Goal: Information Seeking & Learning: Learn about a topic

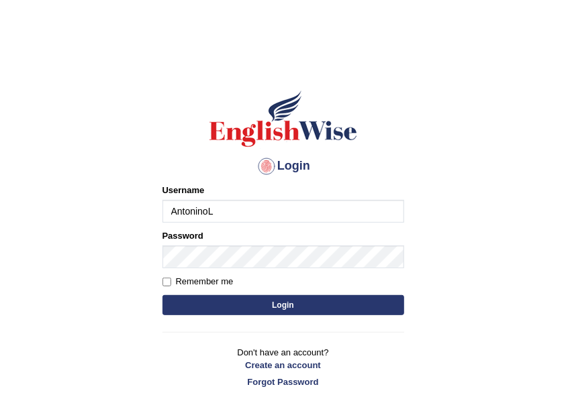
type input "AntoninoL"
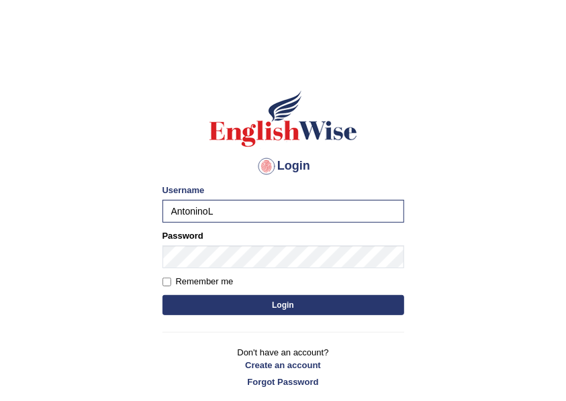
click at [235, 303] on button "Login" at bounding box center [282, 305] width 241 height 20
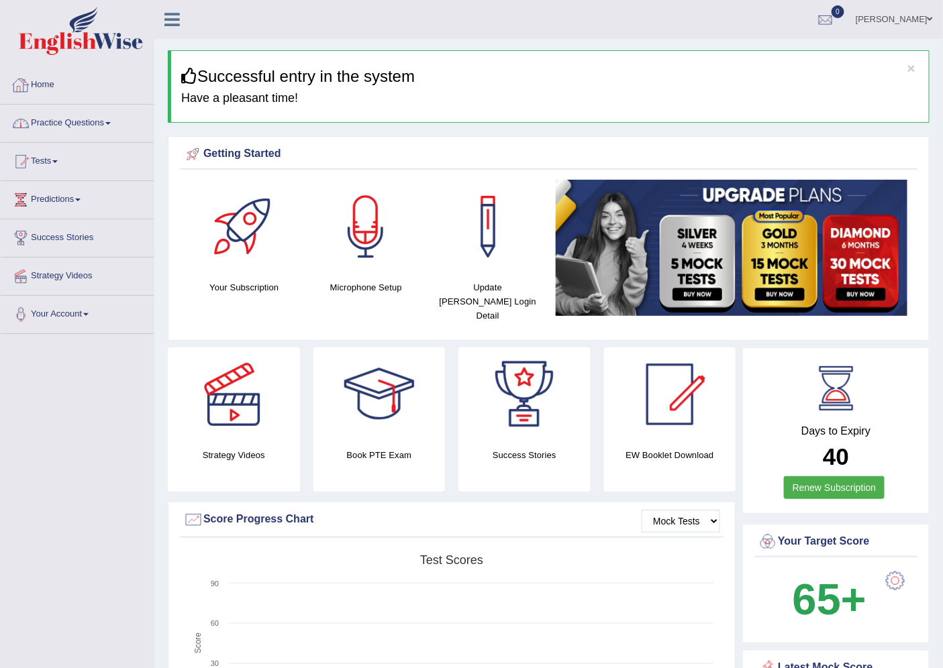
click at [49, 123] on link "Practice Questions" at bounding box center [77, 122] width 153 height 34
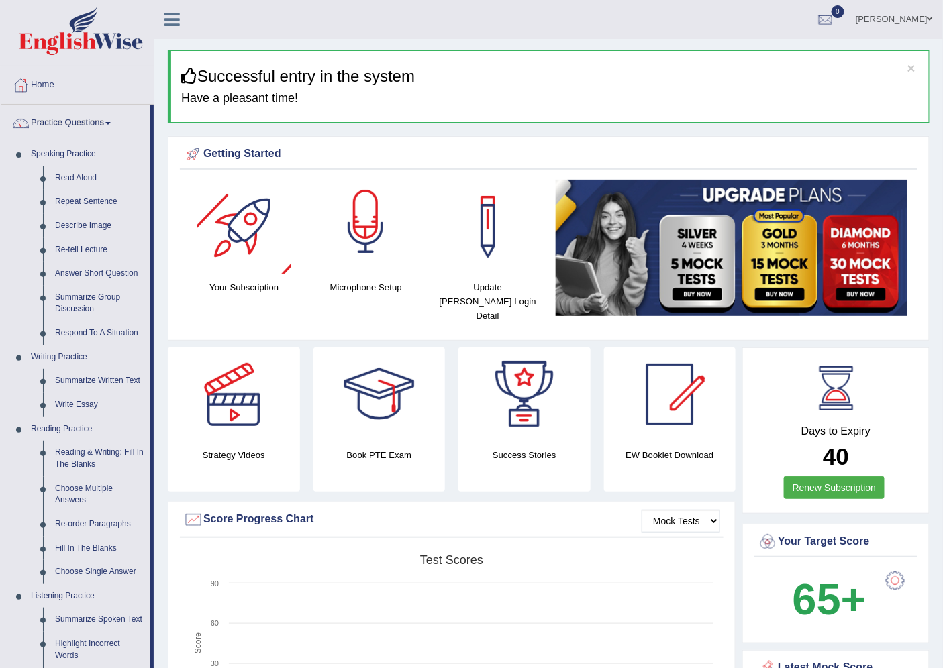
click at [380, 230] on div at bounding box center [366, 227] width 94 height 94
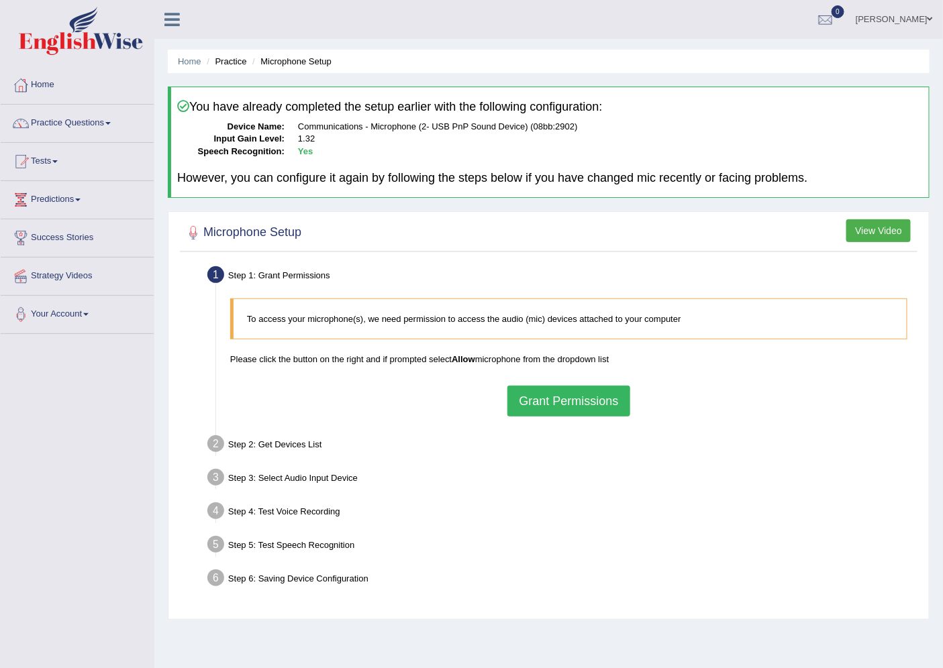
click at [571, 396] on button "Grant Permissions" at bounding box center [568, 401] width 122 height 31
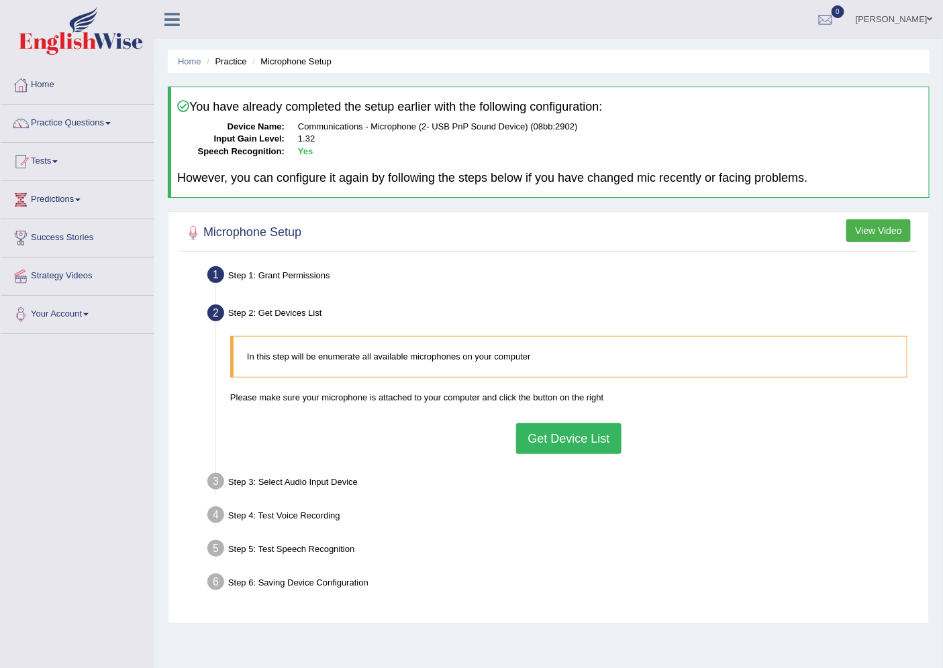
drag, startPoint x: 571, startPoint y: 396, endPoint x: 499, endPoint y: 460, distance: 96.0
click at [499, 460] on ul "Step 1: Grant Permissions To access your microphone(s), we need permission to a…" at bounding box center [548, 430] width 731 height 337
click at [537, 445] on button "Get Device List" at bounding box center [568, 438] width 105 height 31
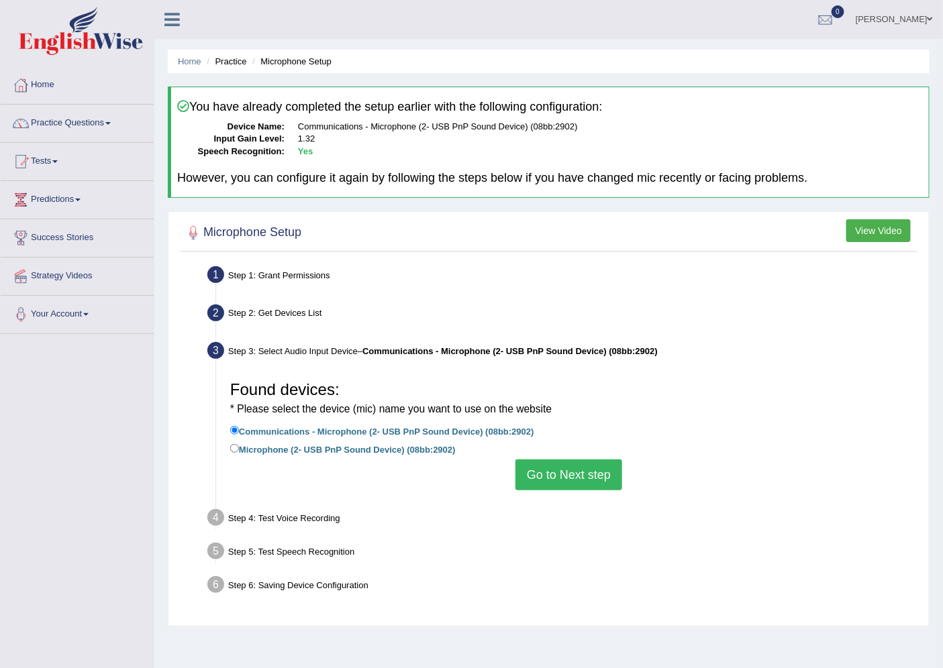
click at [547, 480] on button "Go to Next step" at bounding box center [568, 475] width 107 height 31
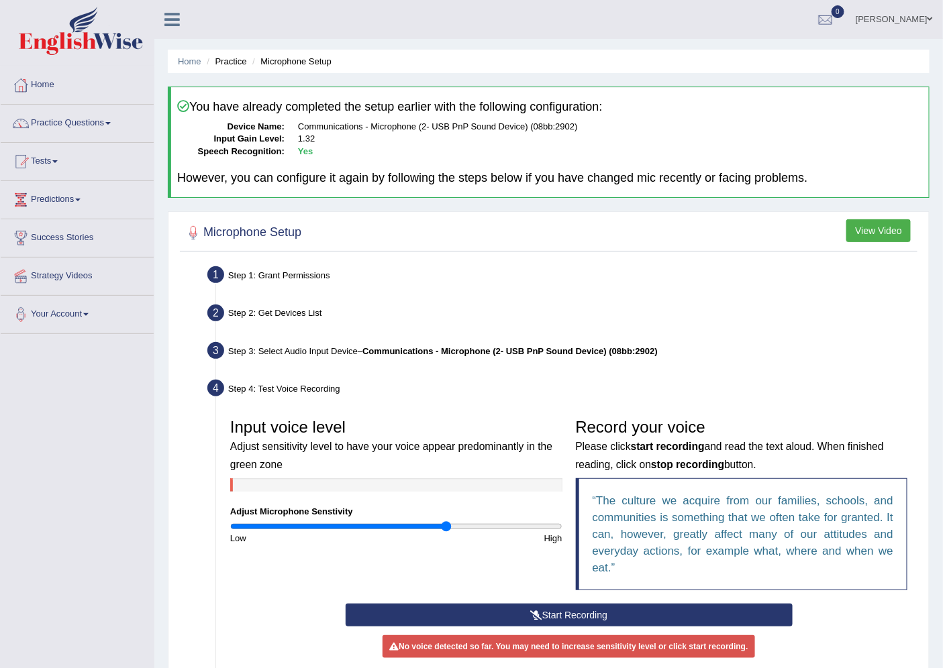
scroll to position [74, 0]
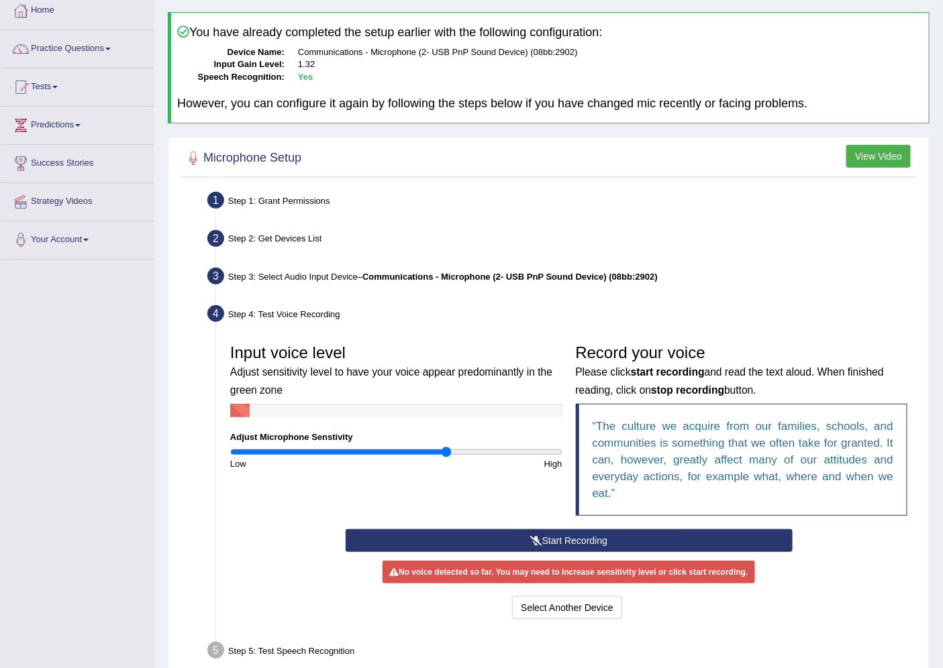
click at [553, 531] on button "Start Recording" at bounding box center [568, 540] width 447 height 23
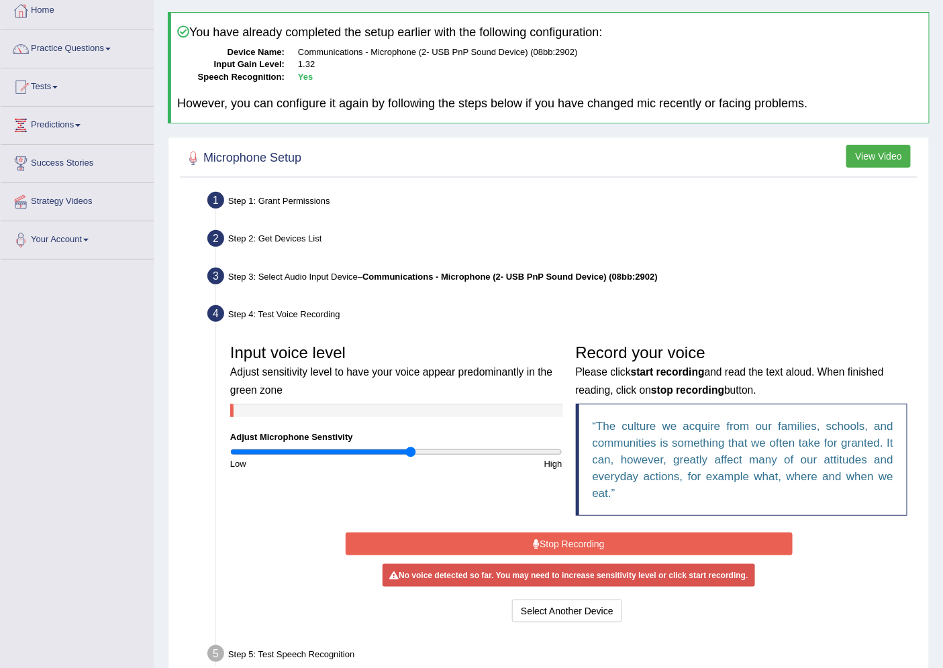
drag, startPoint x: 443, startPoint y: 448, endPoint x: 411, endPoint y: 451, distance: 32.3
type input "1.1"
click at [411, 451] on input "range" at bounding box center [396, 452] width 332 height 11
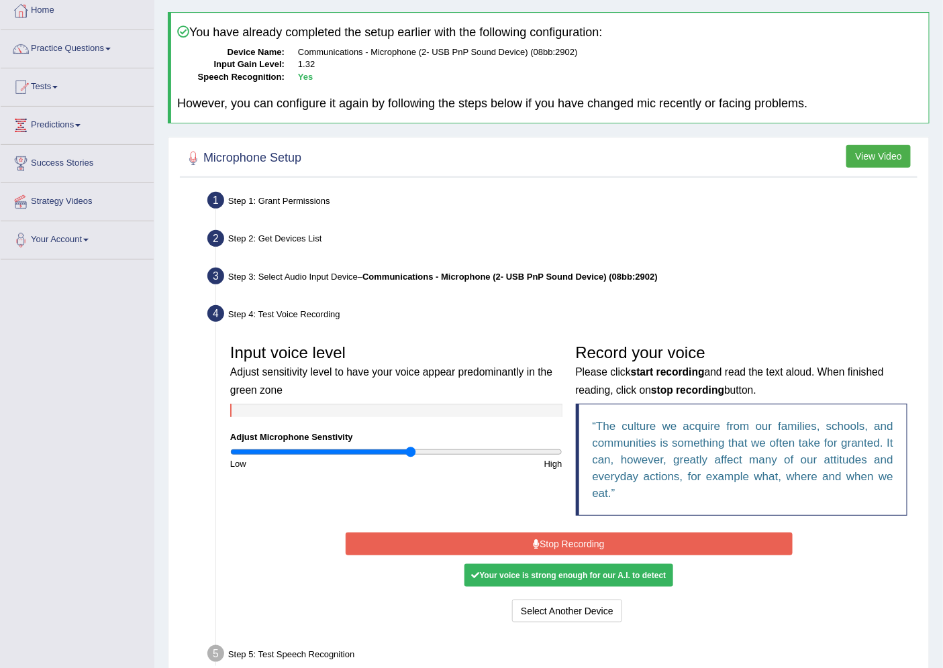
click at [450, 540] on button "Stop Recording" at bounding box center [568, 544] width 447 height 23
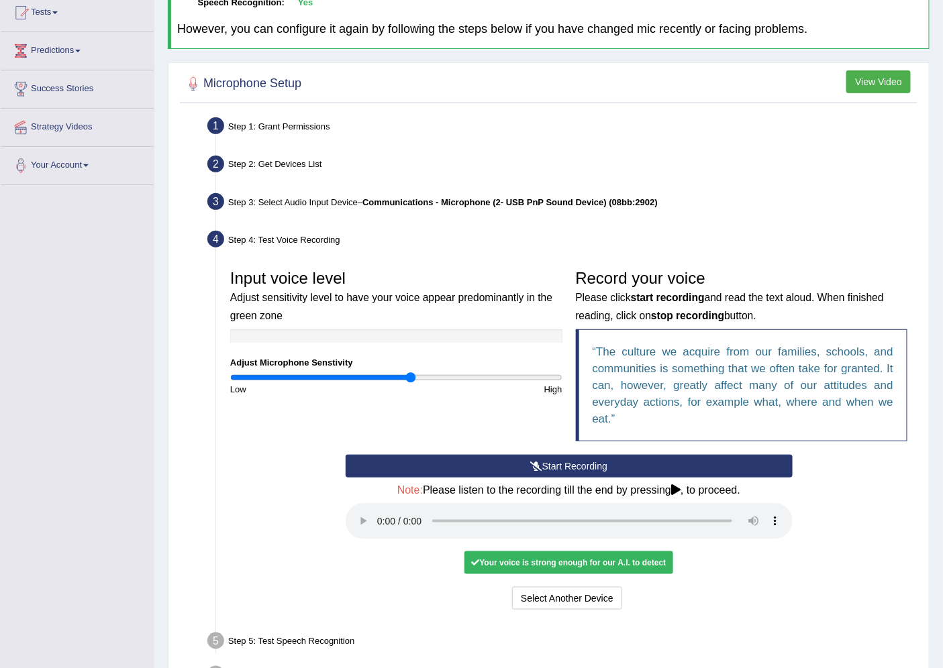
scroll to position [223, 0]
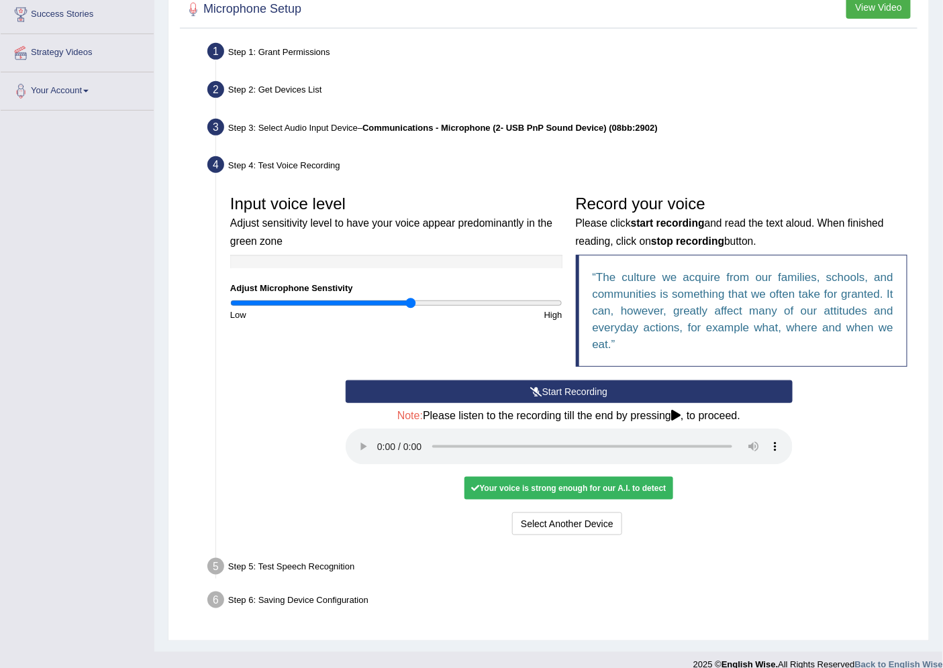
drag, startPoint x: 286, startPoint y: 480, endPoint x: 217, endPoint y: 490, distance: 70.5
click at [217, 490] on li "Step 4: Test Voice Recording Input voice level Adjust sensitivity level to have…" at bounding box center [562, 348] width 704 height 393
click at [596, 520] on button "Voice is ok. Go to Next step" at bounding box center [624, 524] width 133 height 23
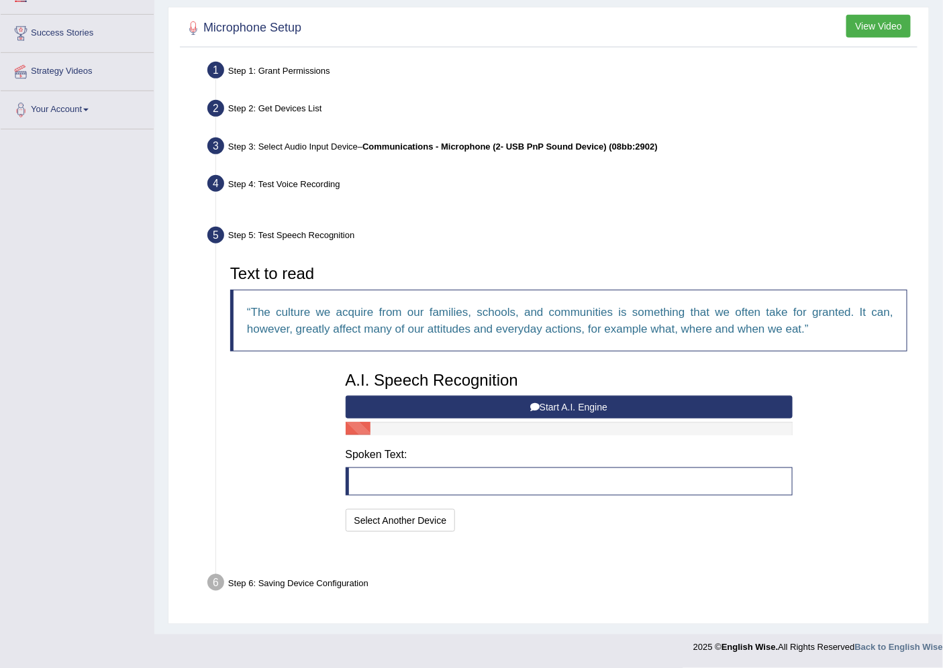
scroll to position [170, 0]
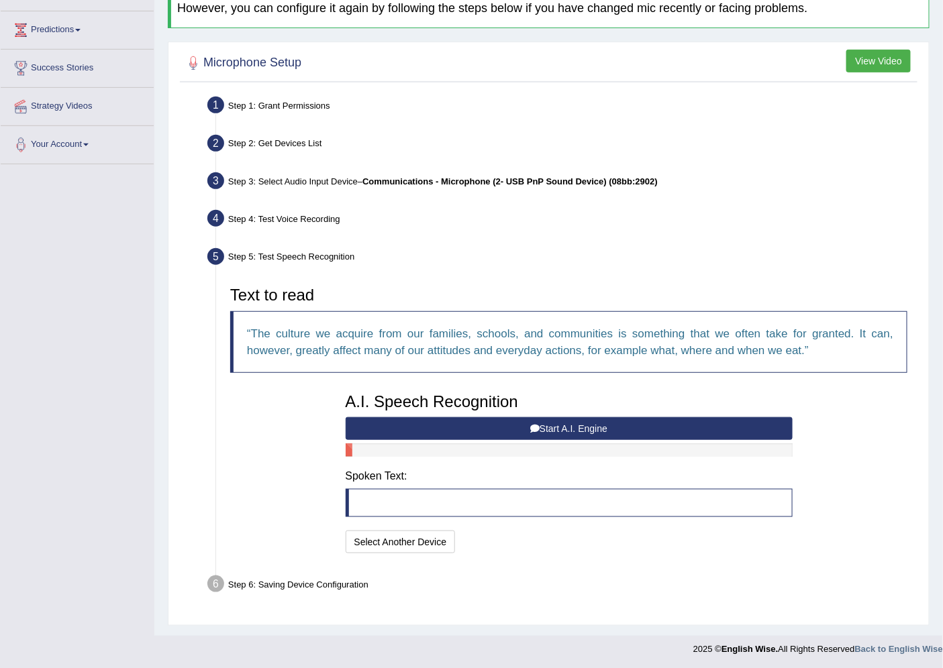
click at [538, 428] on button "Start A.I. Engine" at bounding box center [568, 428] width 447 height 23
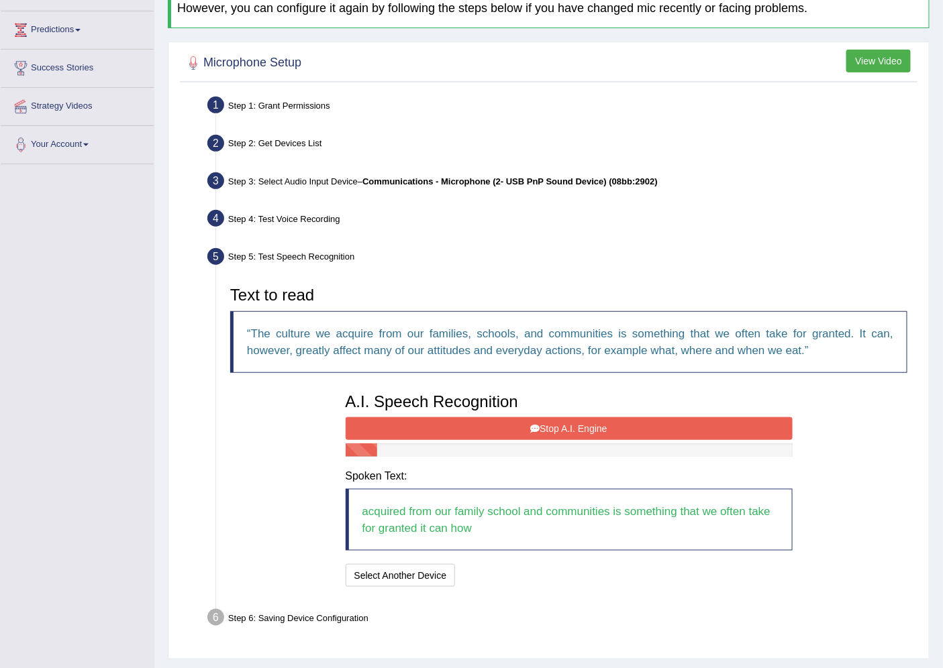
click at [443, 427] on button "Stop A.I. Engine" at bounding box center [568, 428] width 447 height 23
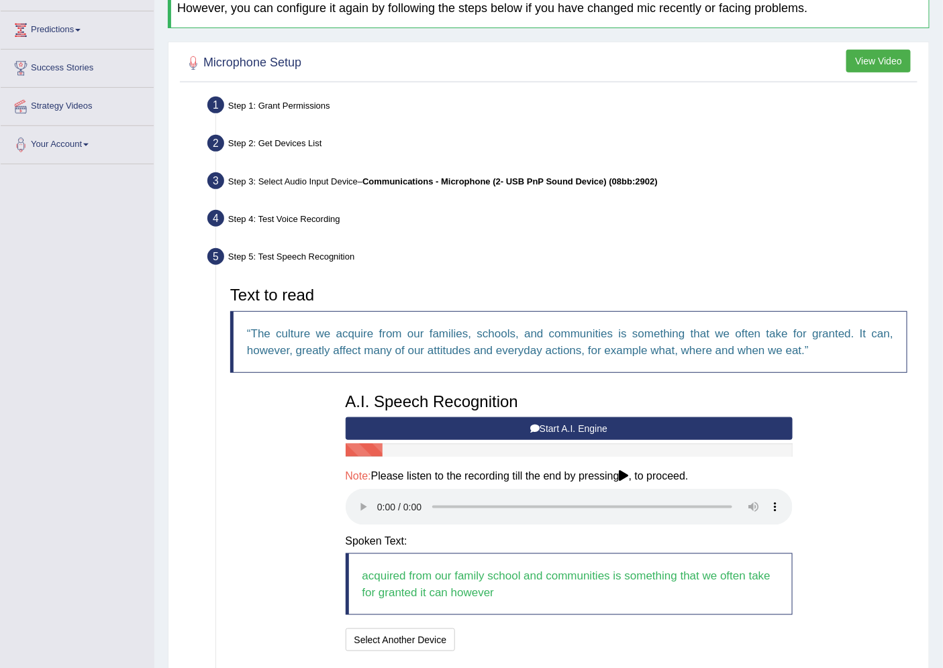
scroll to position [244, 0]
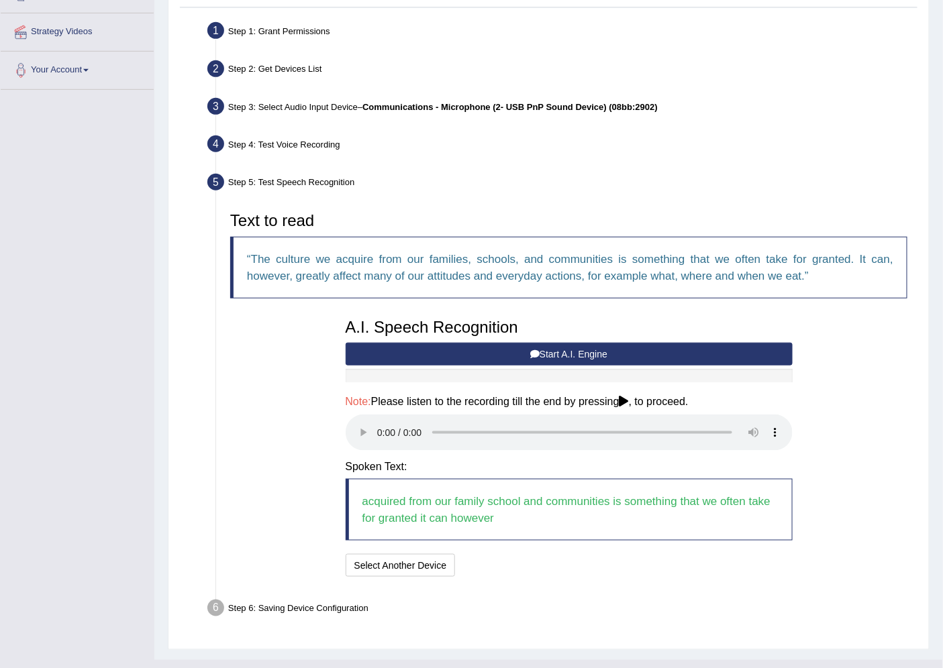
drag, startPoint x: 263, startPoint y: 515, endPoint x: 229, endPoint y: 520, distance: 34.6
click at [229, 520] on div "Text to read The culture we acquire from our families, schools, and communities…" at bounding box center [568, 392] width 690 height 375
drag, startPoint x: 296, startPoint y: 451, endPoint x: 272, endPoint y: 465, distance: 27.0
click at [272, 465] on div "Text to read The culture we acquire from our families, schools, and communities…" at bounding box center [568, 392] width 690 height 375
click at [481, 560] on button "Speech is ok. Go to Last step" at bounding box center [531, 565] width 140 height 23
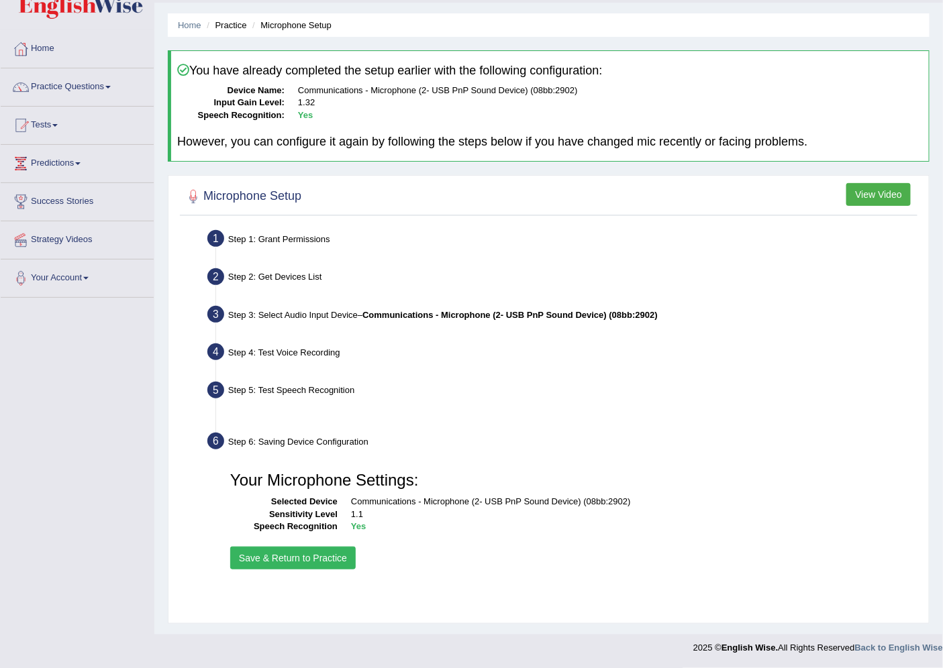
scroll to position [36, 0]
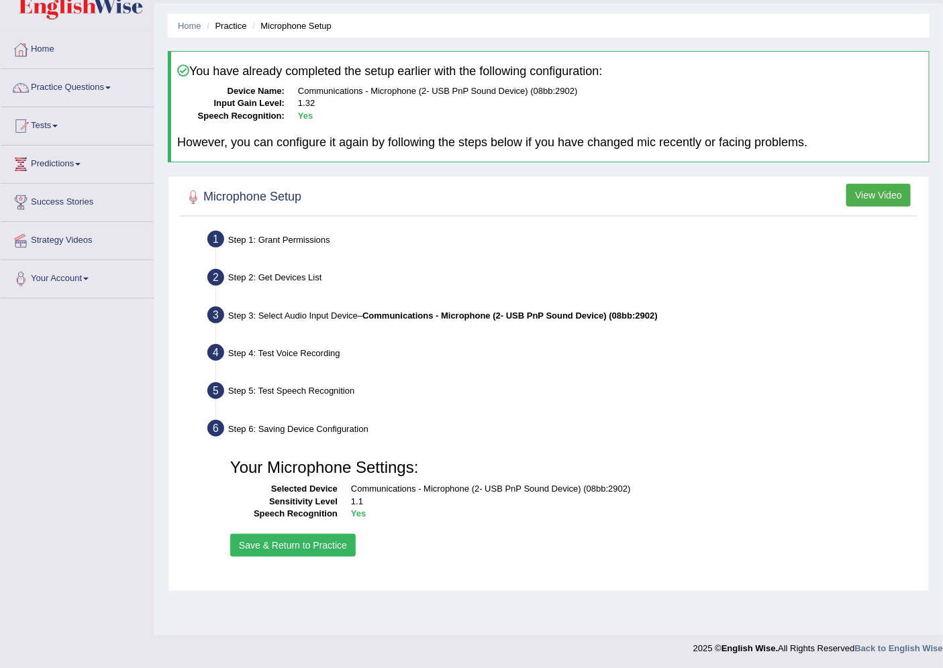
click at [319, 535] on button "Save & Return to Practice" at bounding box center [292, 545] width 125 height 23
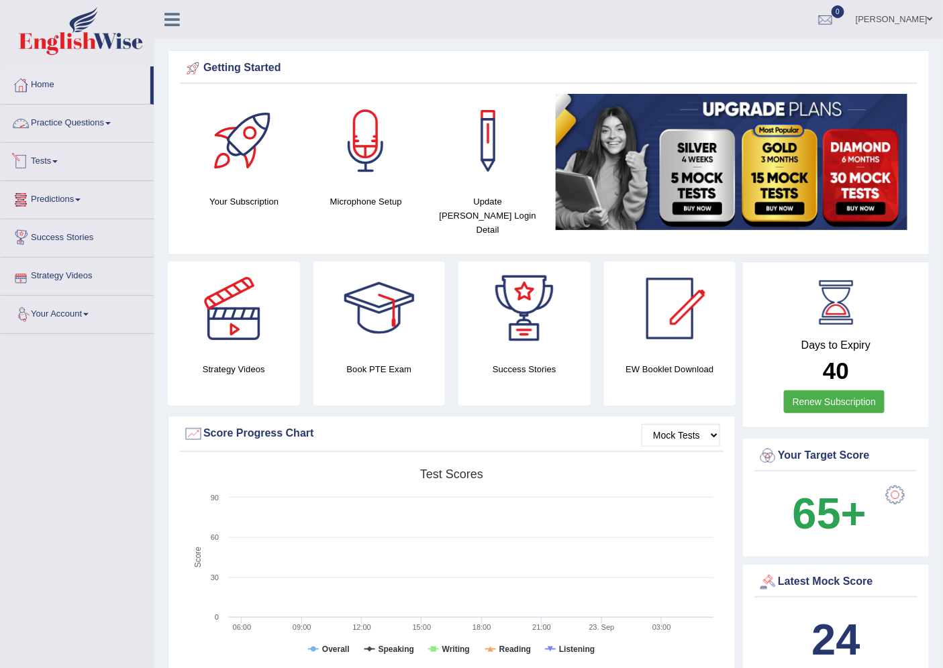
click at [59, 133] on link "Practice Questions" at bounding box center [77, 122] width 153 height 34
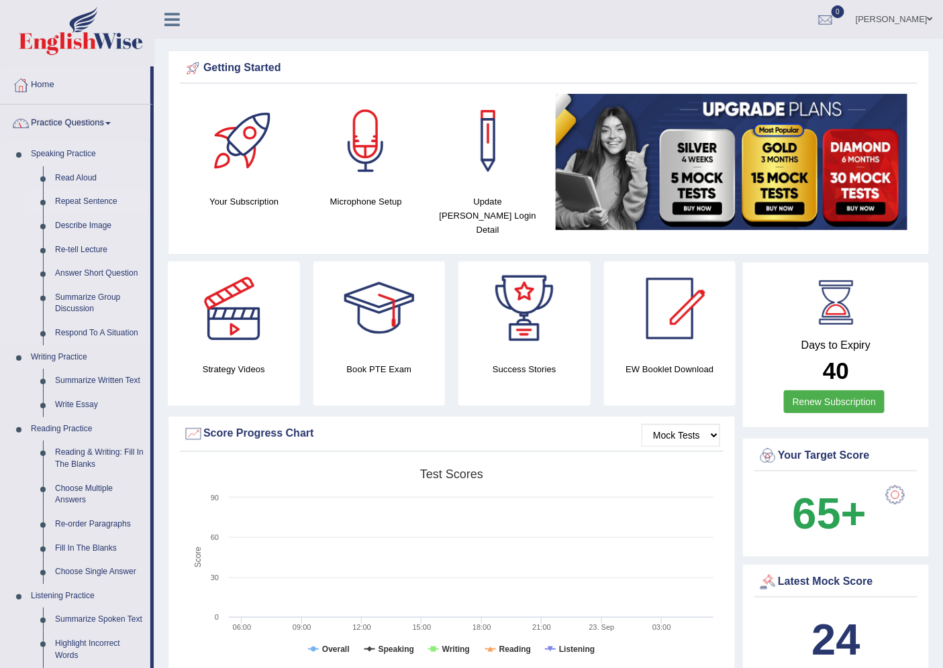
click at [76, 197] on link "Repeat Sentence" at bounding box center [99, 202] width 101 height 24
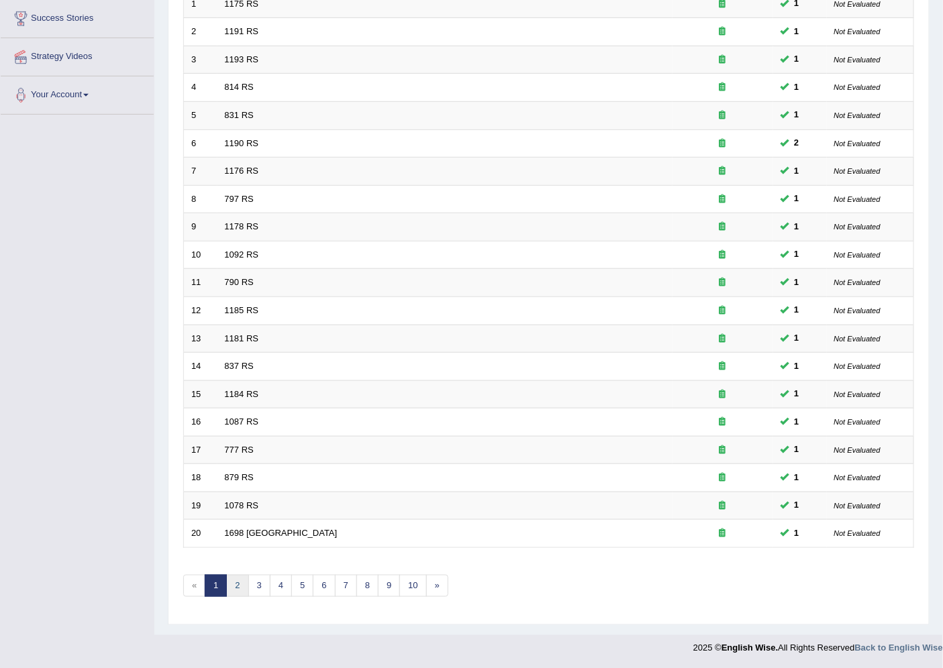
click at [239, 578] on link "2" at bounding box center [237, 586] width 22 height 22
click at [260, 584] on link "3" at bounding box center [259, 586] width 22 height 22
click at [275, 588] on link "4" at bounding box center [281, 586] width 22 height 22
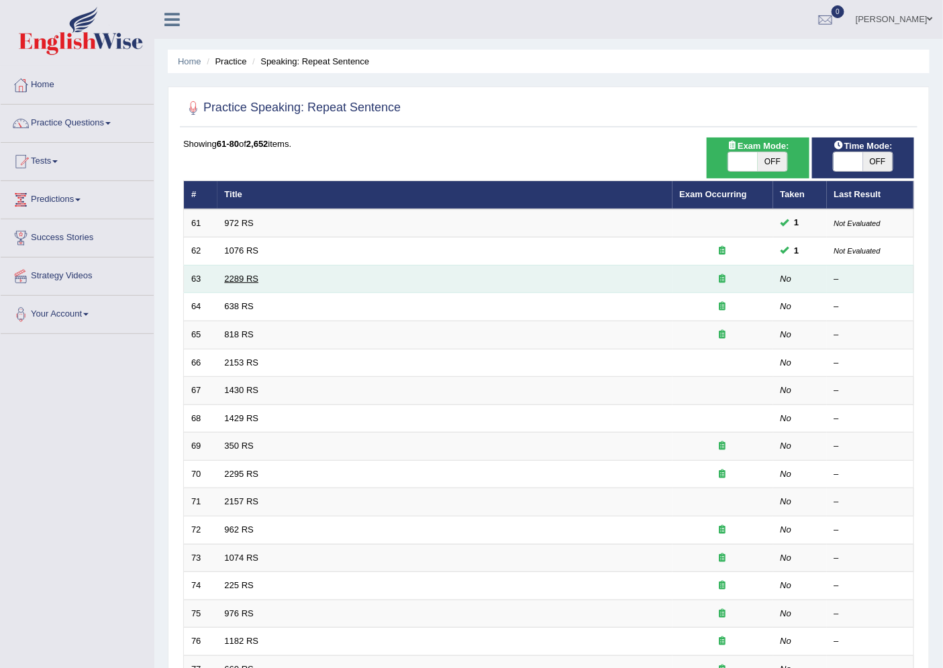
click at [245, 276] on link "2289 RS" at bounding box center [242, 279] width 34 height 10
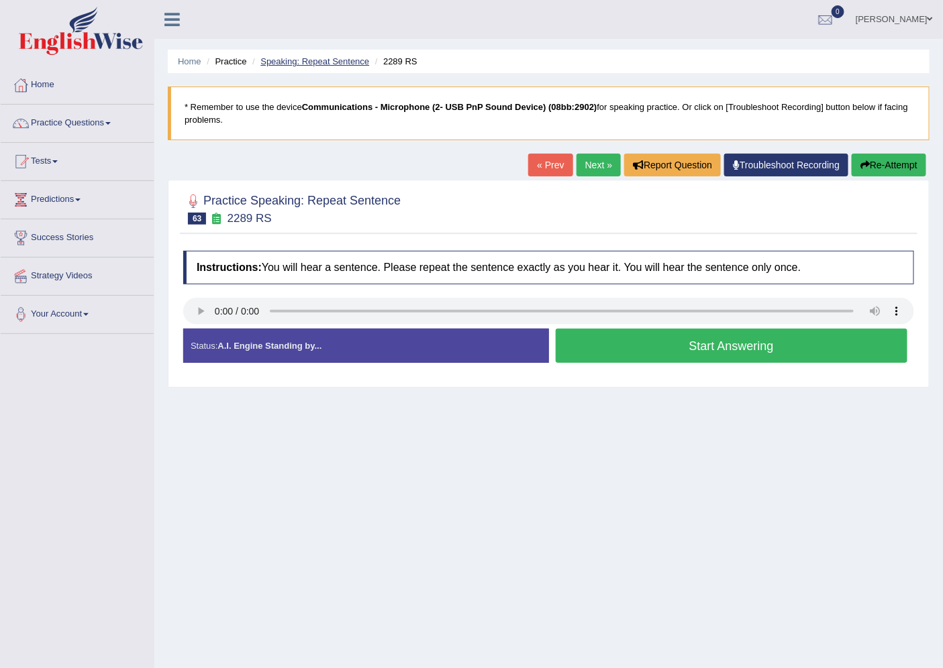
click at [312, 61] on link "Speaking: Repeat Sentence" at bounding box center [314, 61] width 109 height 10
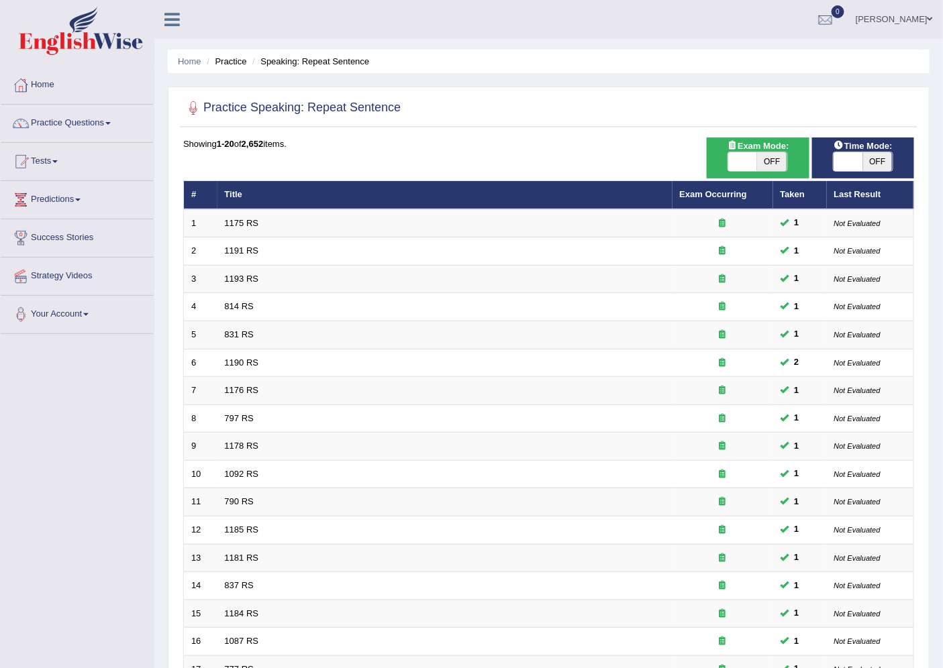
click at [869, 166] on span "OFF" at bounding box center [878, 161] width 30 height 19
checkbox input "true"
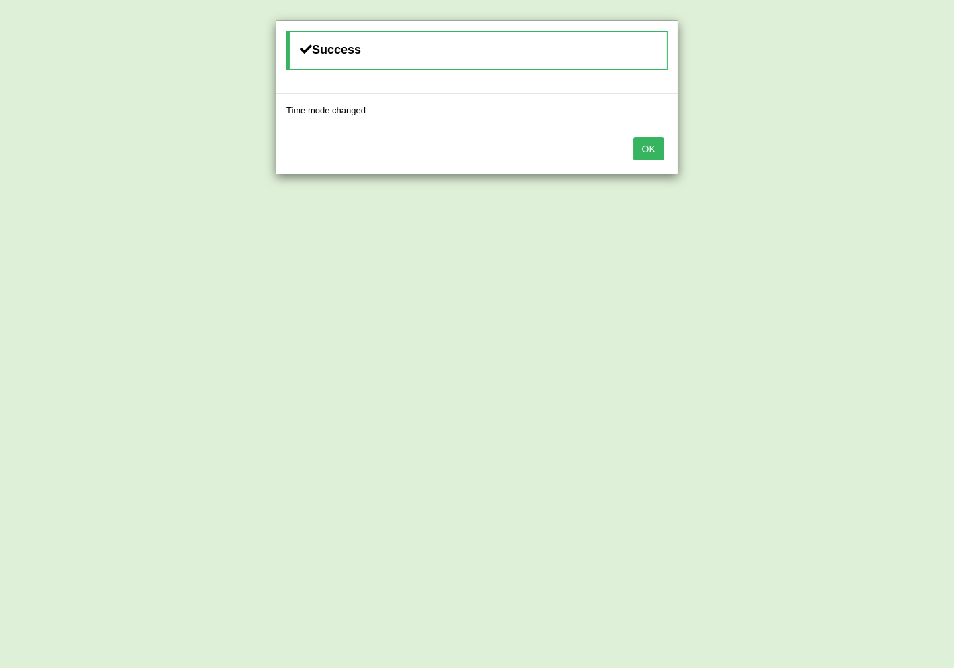
click at [640, 158] on button "OK" at bounding box center [648, 149] width 31 height 23
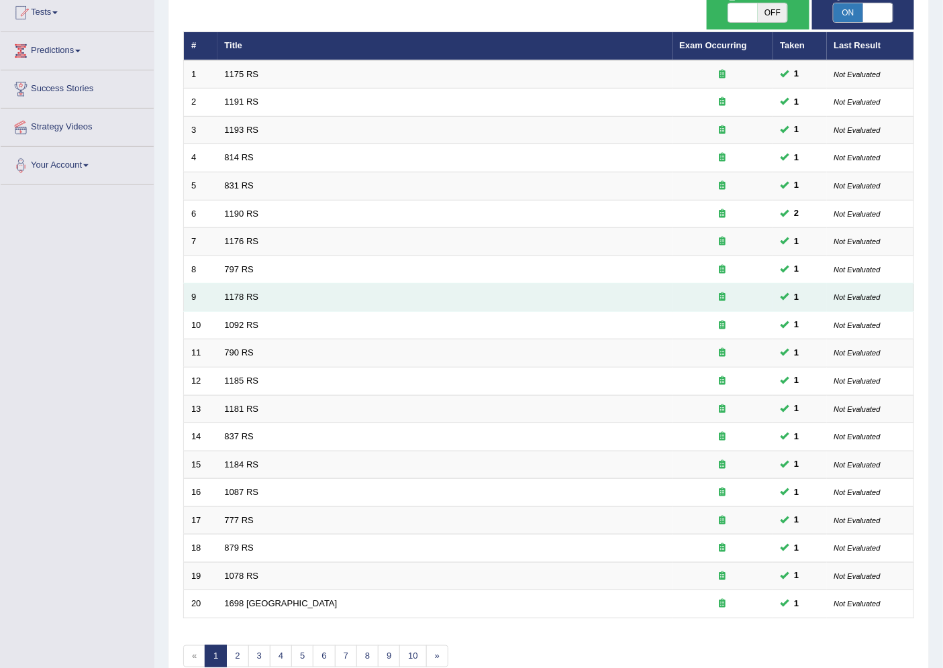
scroll to position [219, 0]
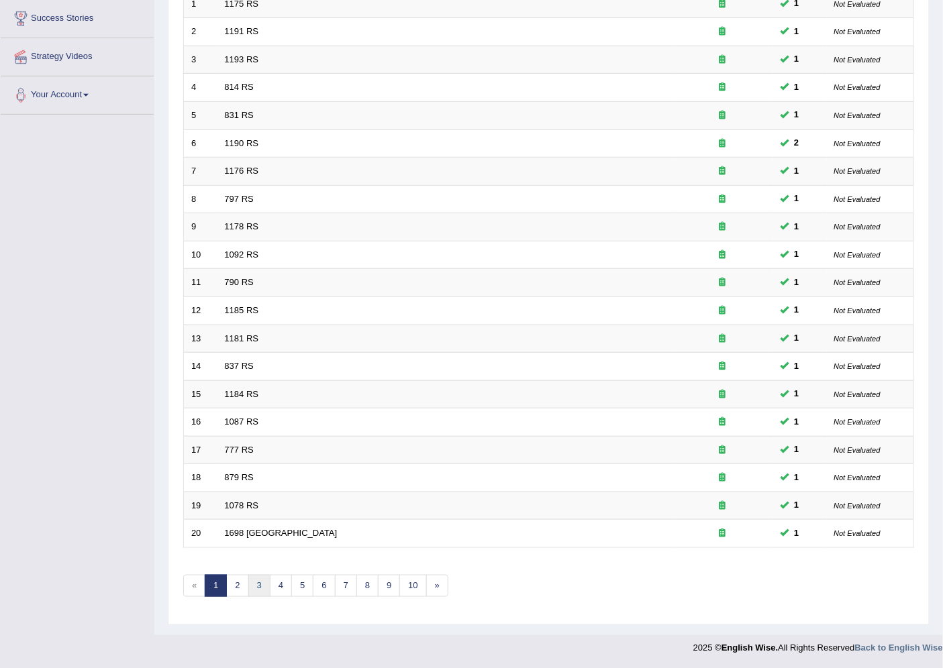
click at [256, 586] on link "3" at bounding box center [259, 586] width 22 height 22
click at [278, 582] on link "4" at bounding box center [281, 586] width 22 height 22
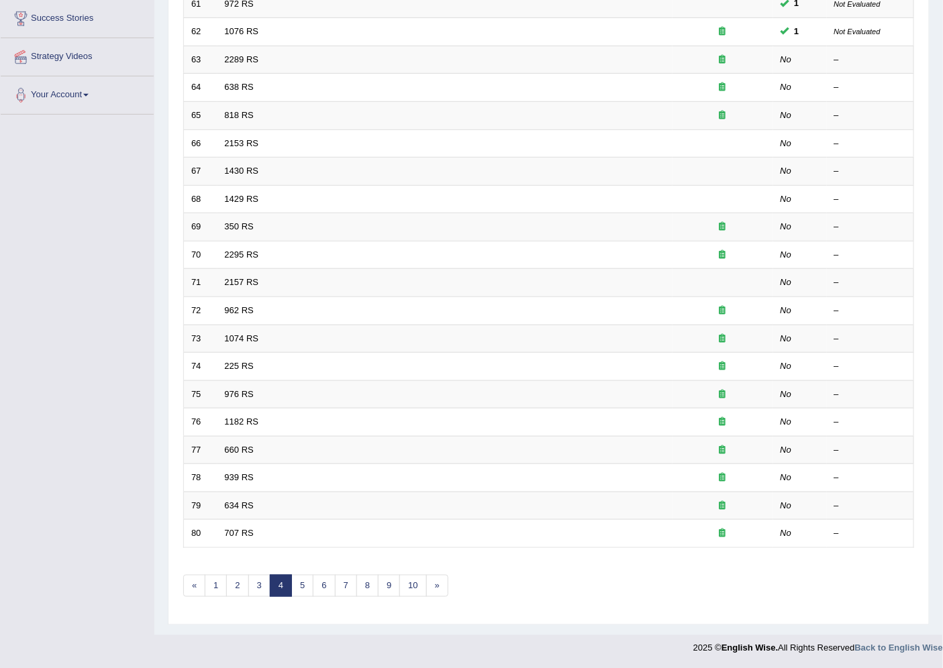
scroll to position [70, 0]
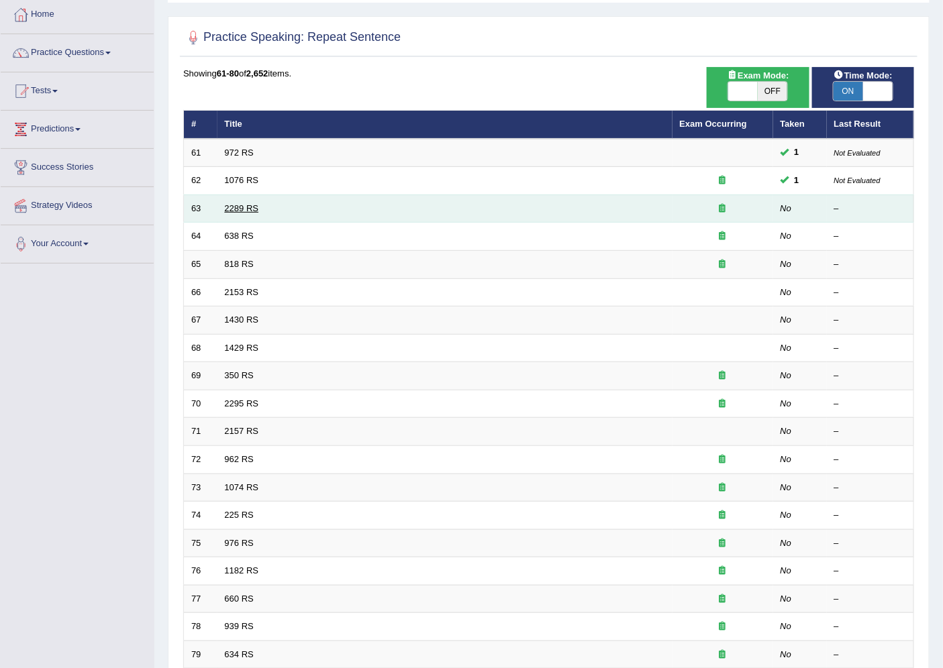
click at [256, 209] on link "2289 RS" at bounding box center [242, 208] width 34 height 10
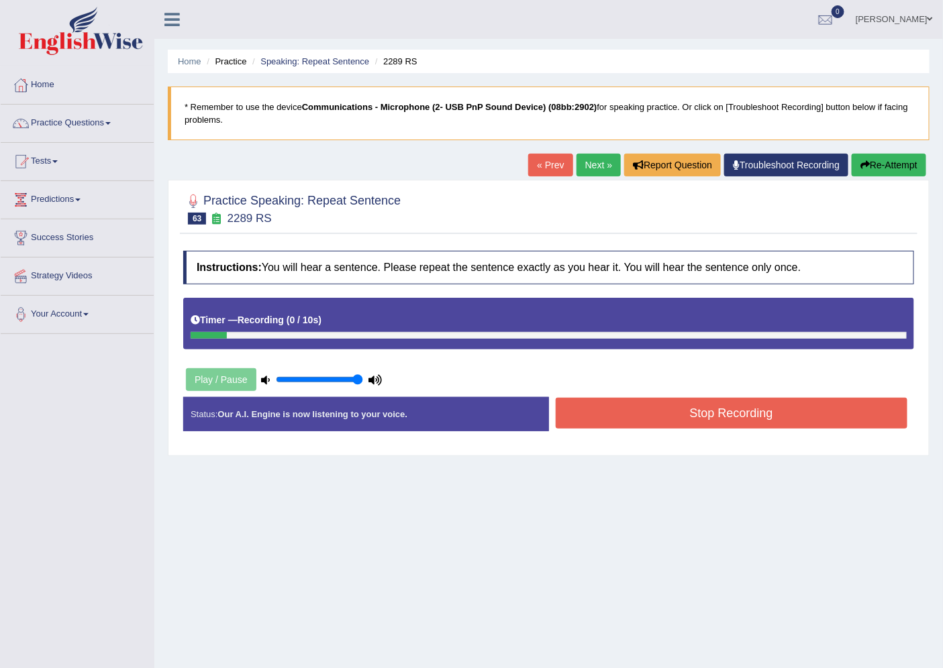
click at [706, 423] on button "Stop Recording" at bounding box center [731, 413] width 352 height 31
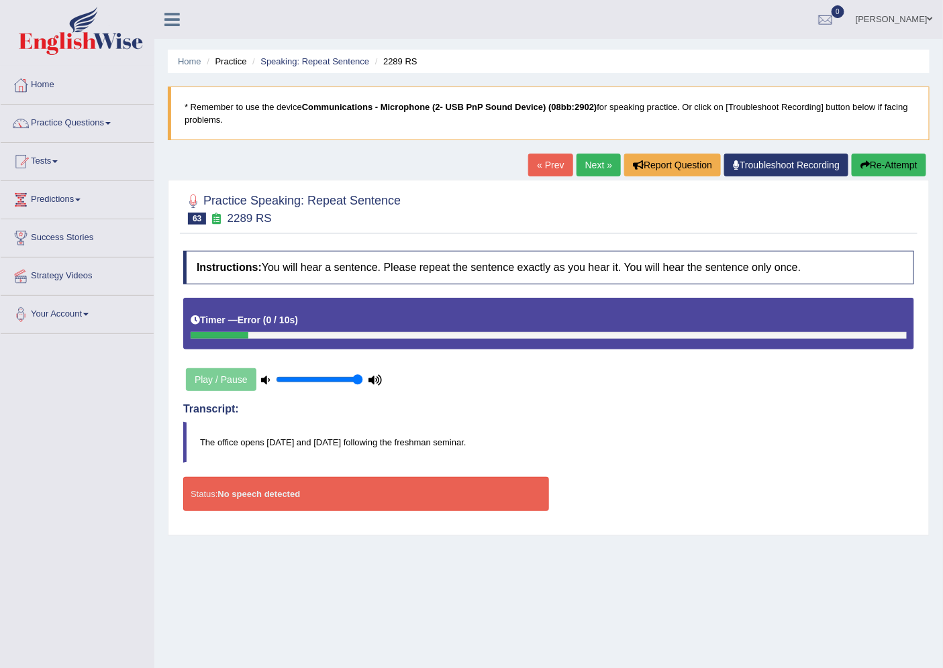
click at [602, 156] on link "Next »" at bounding box center [598, 165] width 44 height 23
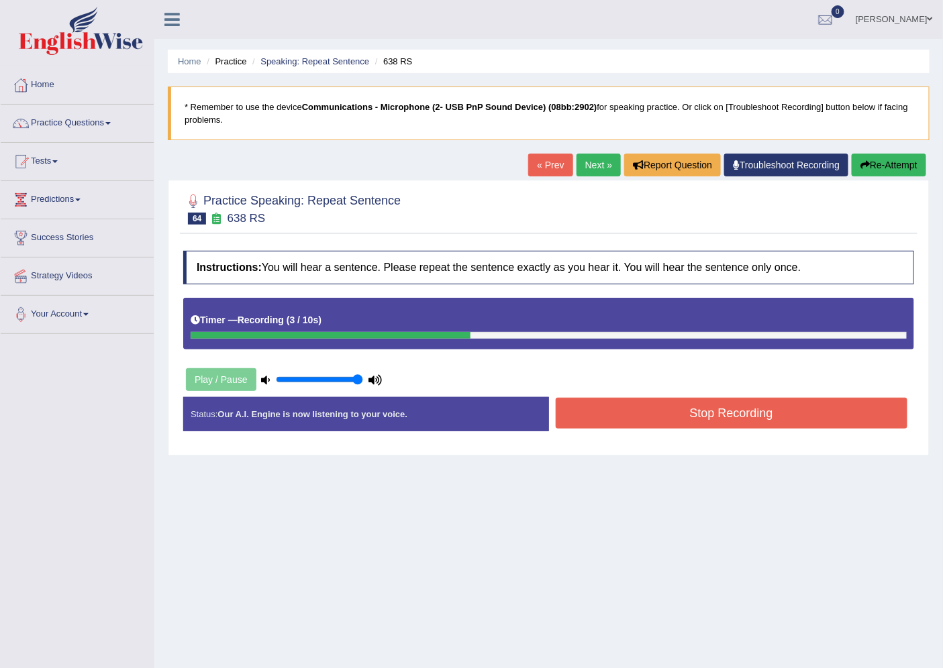
click at [665, 406] on button "Stop Recording" at bounding box center [731, 413] width 352 height 31
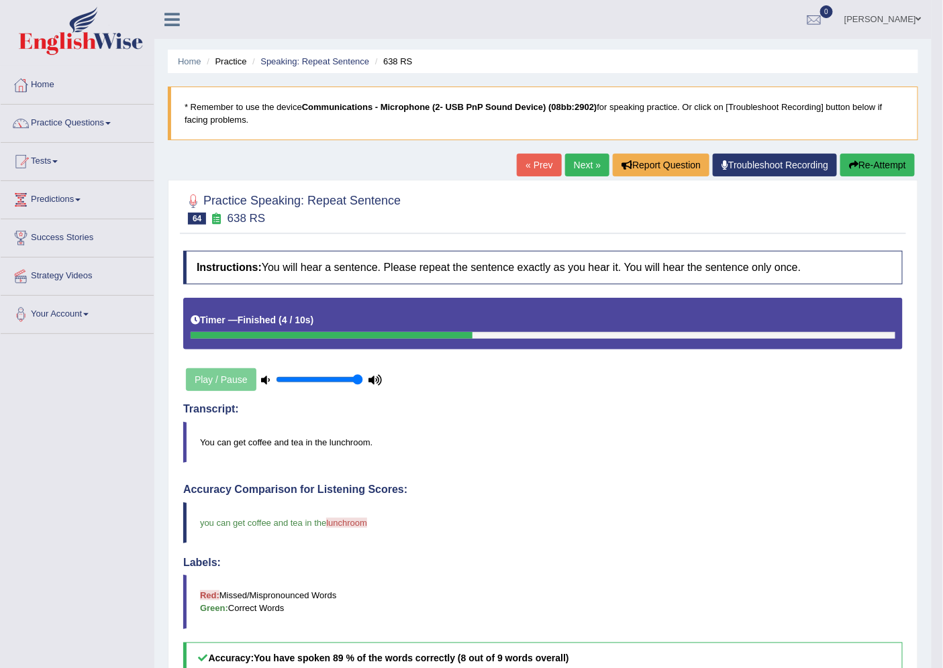
click at [588, 166] on link "Next »" at bounding box center [587, 165] width 44 height 23
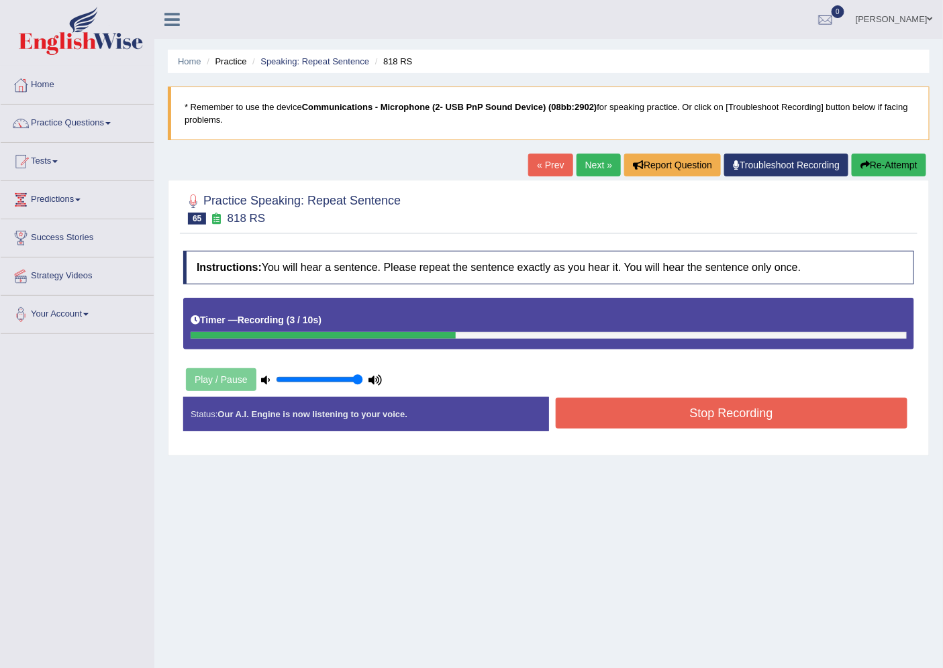
click at [682, 410] on button "Stop Recording" at bounding box center [731, 413] width 352 height 31
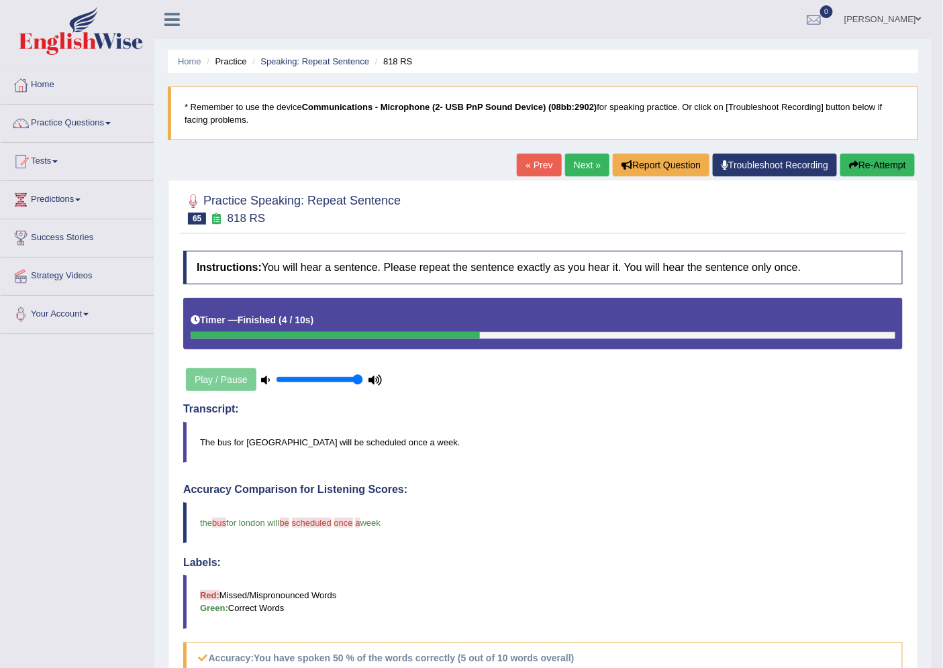
click at [571, 170] on link "Next »" at bounding box center [587, 165] width 44 height 23
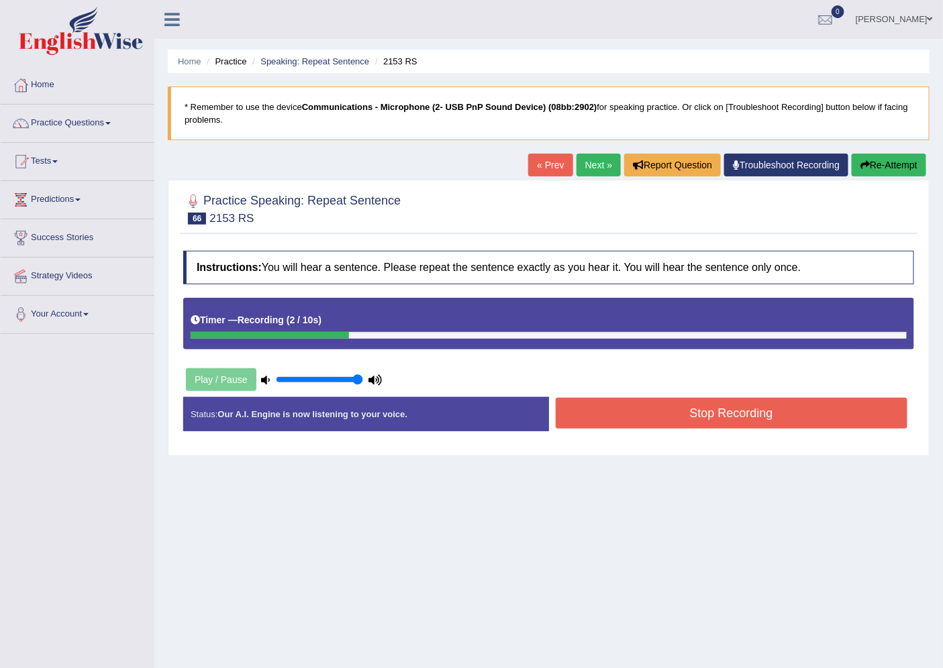
click at [649, 416] on button "Stop Recording" at bounding box center [731, 413] width 352 height 31
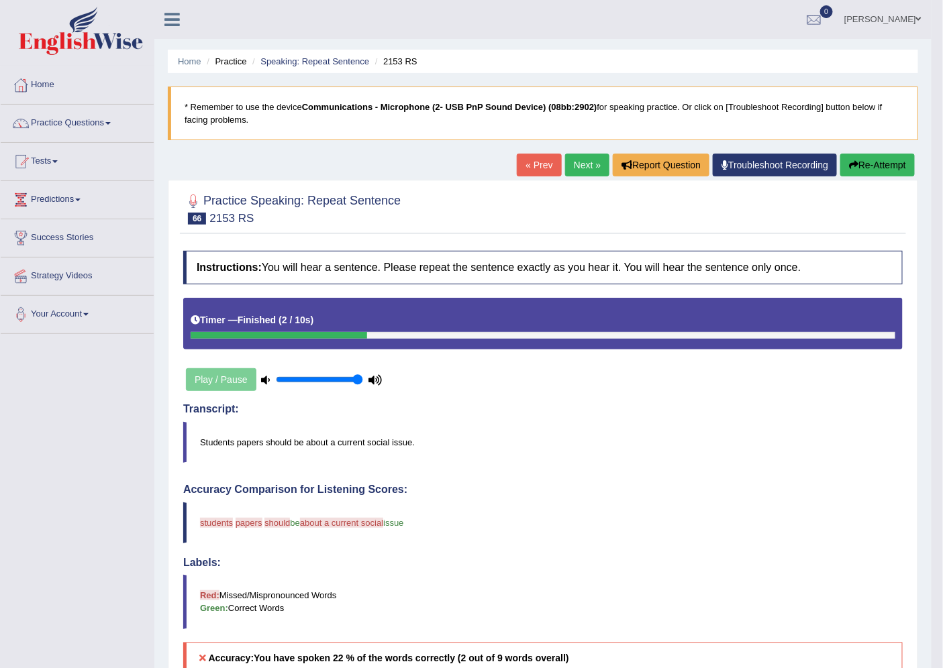
scroll to position [223, 0]
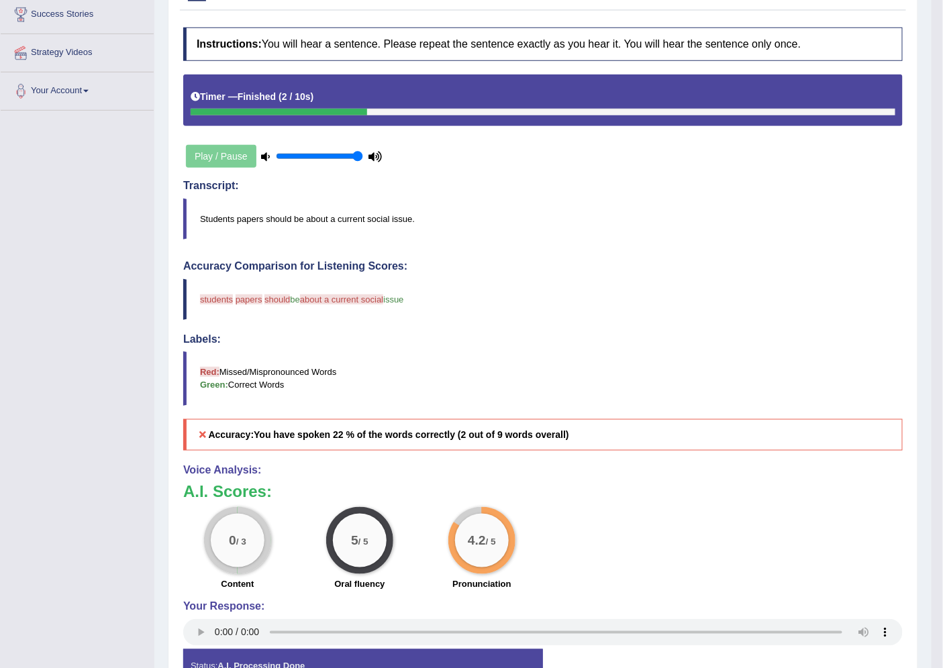
click at [607, 472] on h4 "Voice Analysis:" at bounding box center [542, 470] width 719 height 12
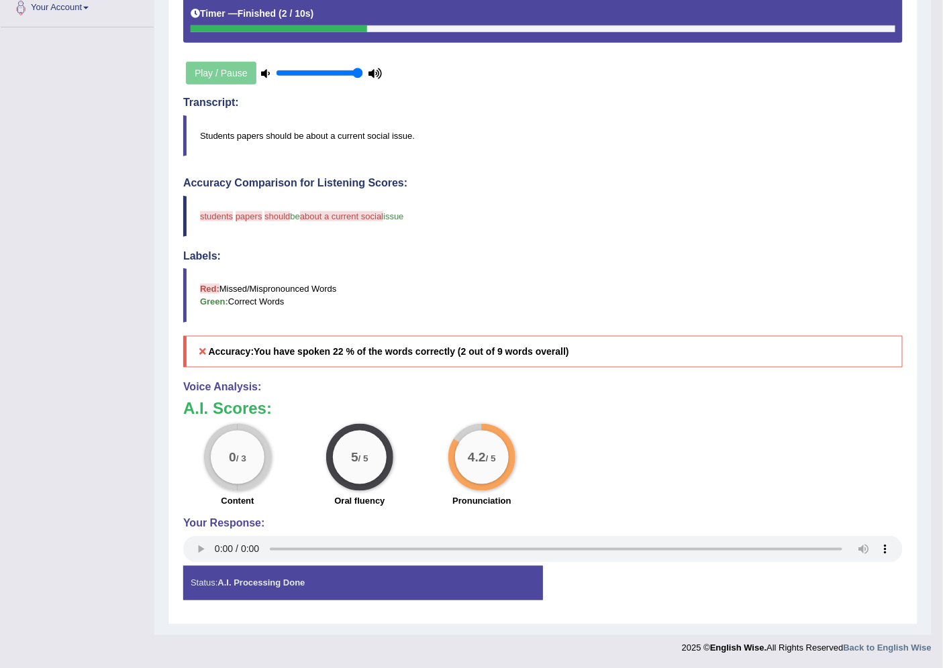
scroll to position [9, 0]
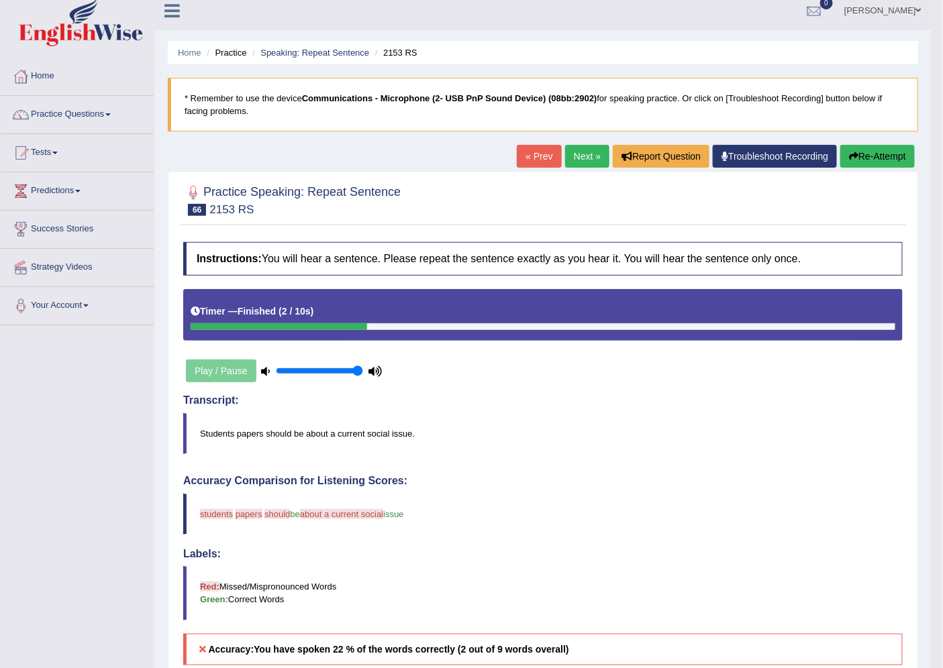
click at [570, 157] on link "Next »" at bounding box center [587, 156] width 44 height 23
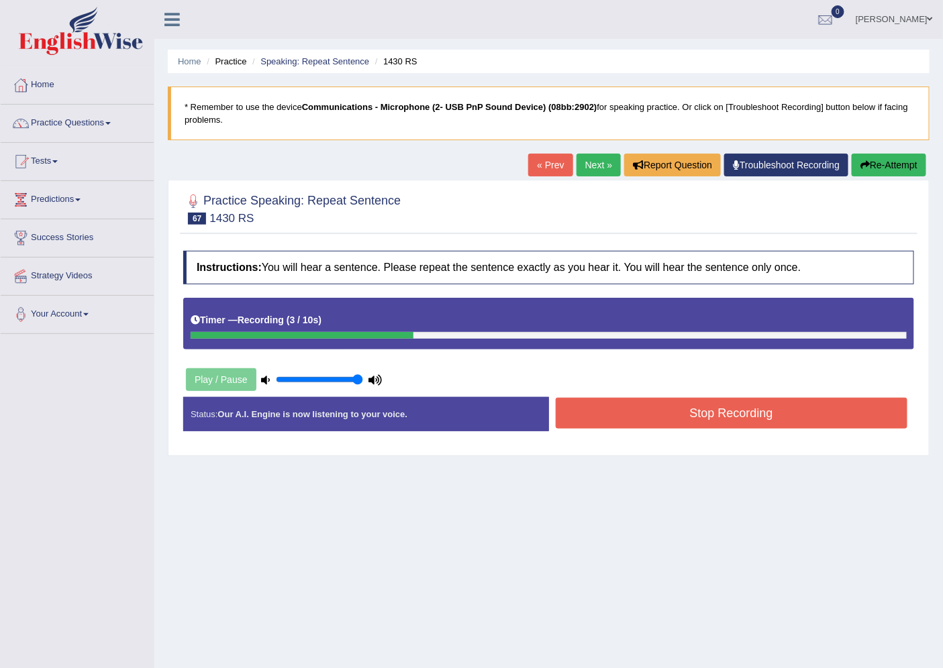
click at [655, 414] on button "Stop Recording" at bounding box center [731, 413] width 352 height 31
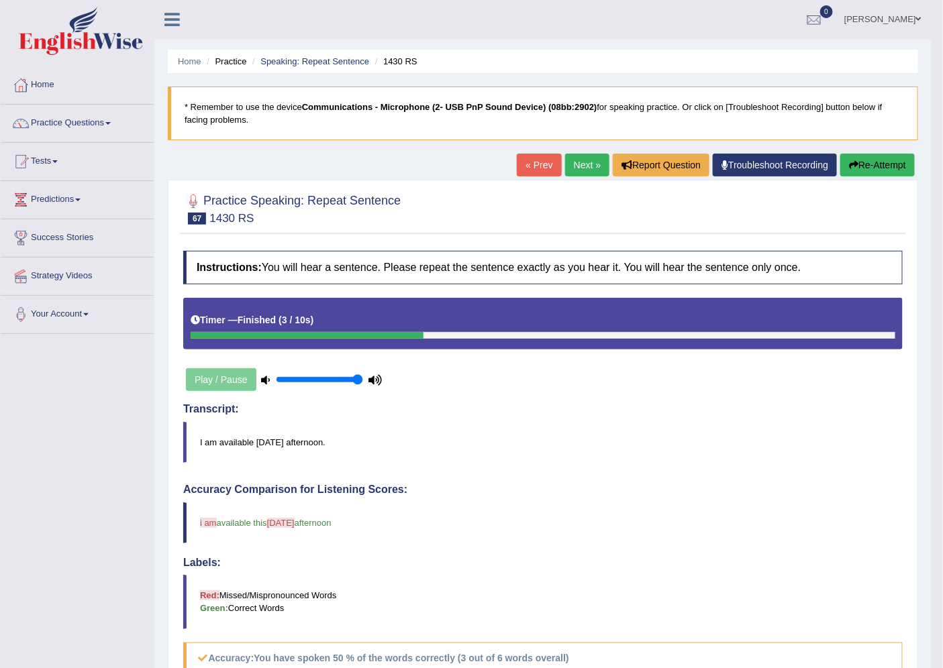
click at [579, 164] on link "Next »" at bounding box center [587, 165] width 44 height 23
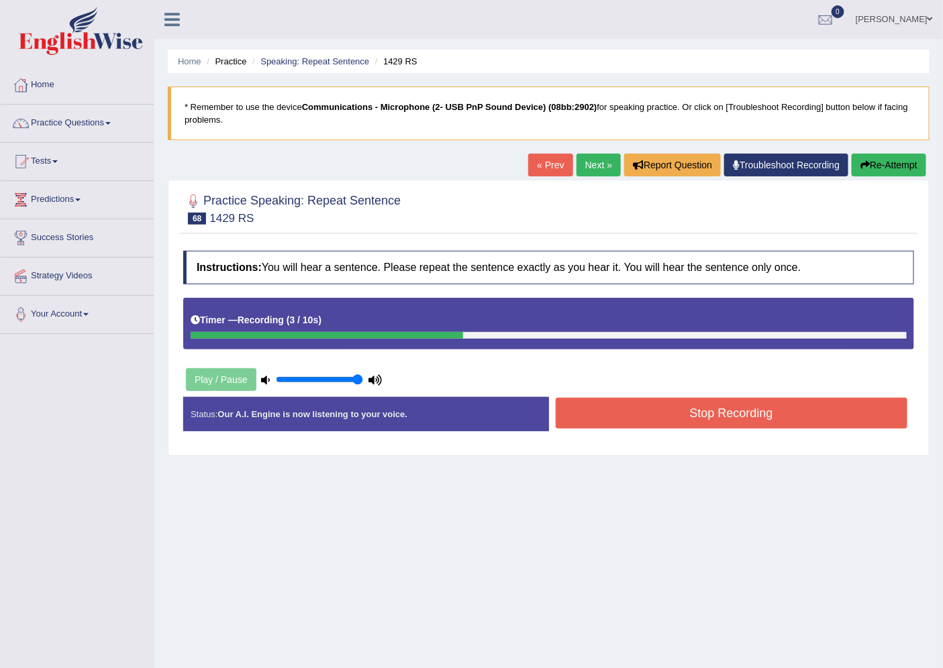
click at [655, 409] on button "Stop Recording" at bounding box center [731, 413] width 352 height 31
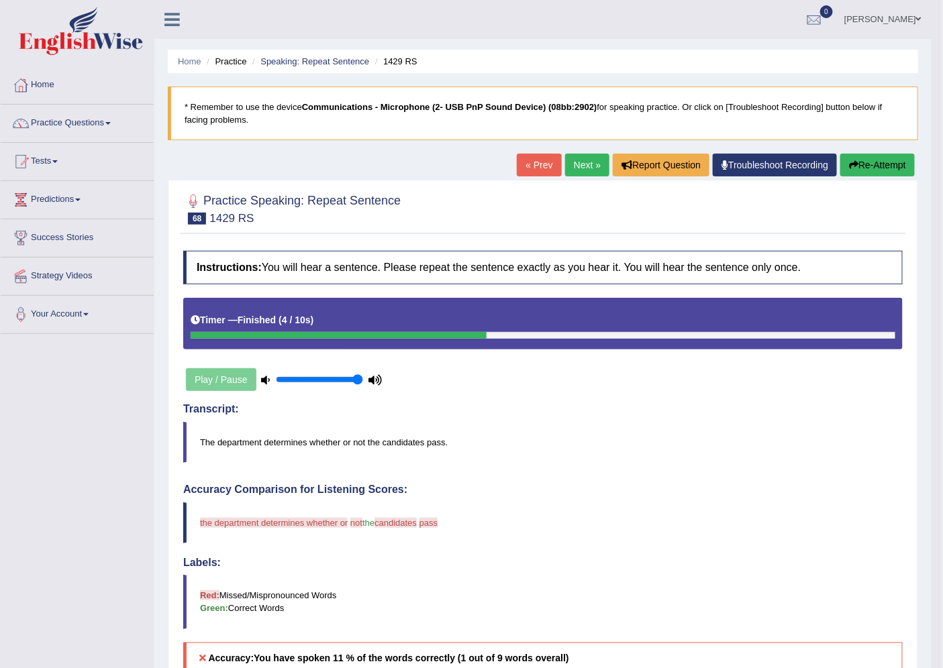
click at [850, 162] on icon "button" at bounding box center [853, 164] width 9 height 9
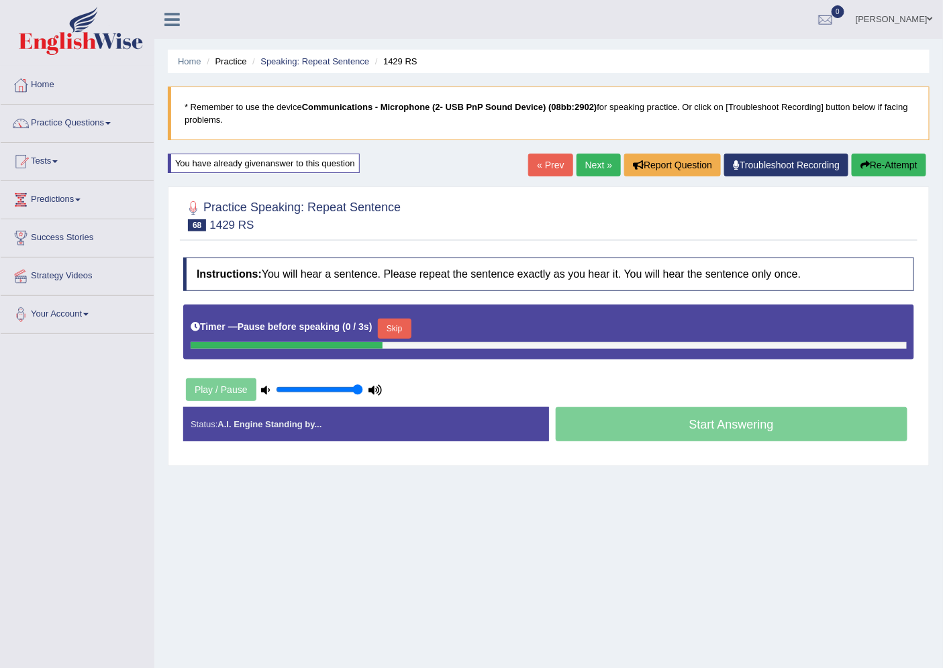
click at [720, 426] on div "Start Answering" at bounding box center [732, 426] width 366 height 38
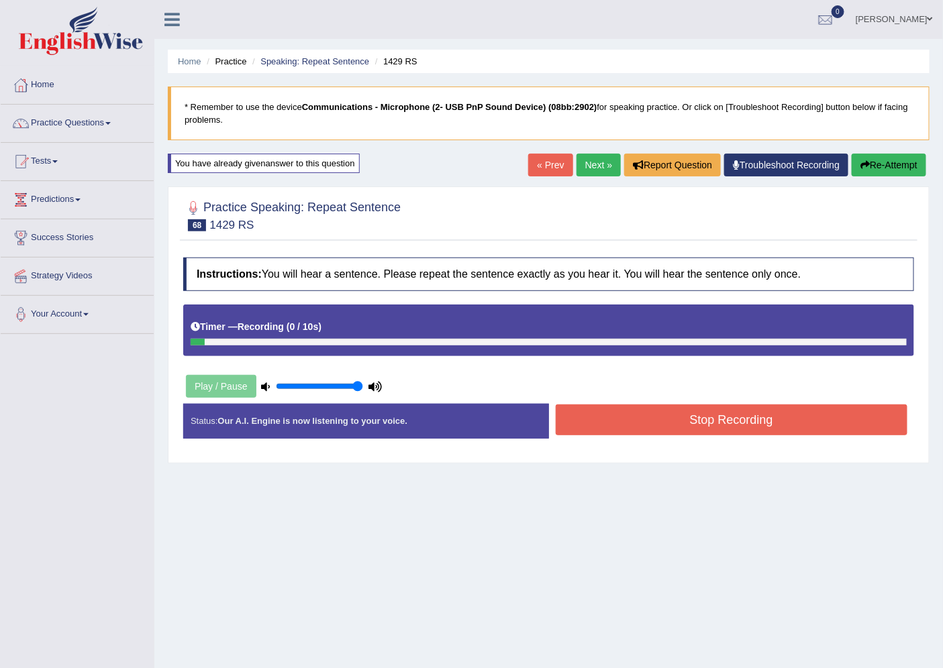
click at [720, 426] on button "Stop Recording" at bounding box center [731, 420] width 352 height 31
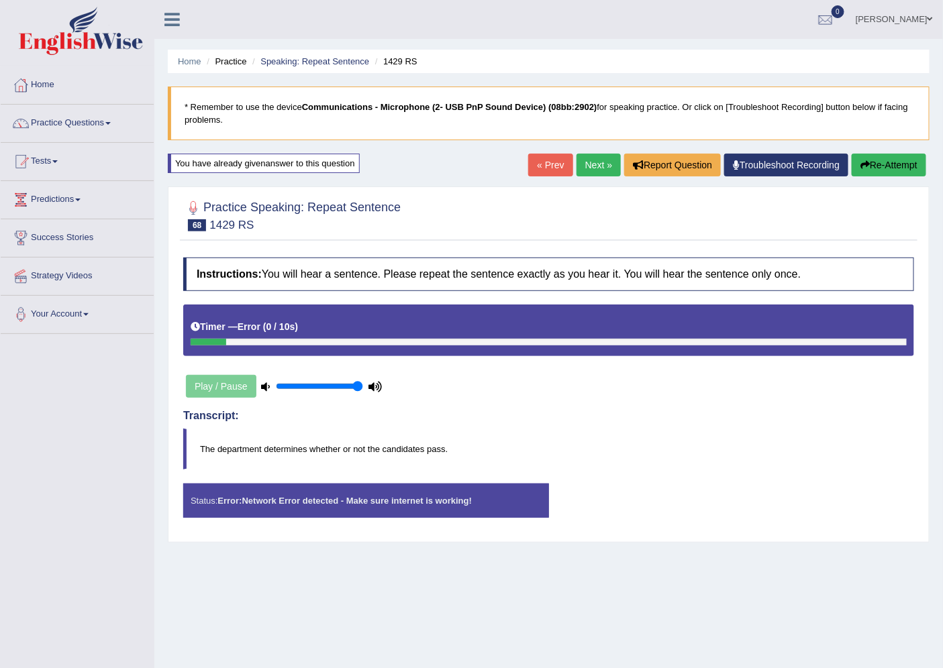
scroll to position [36, 0]
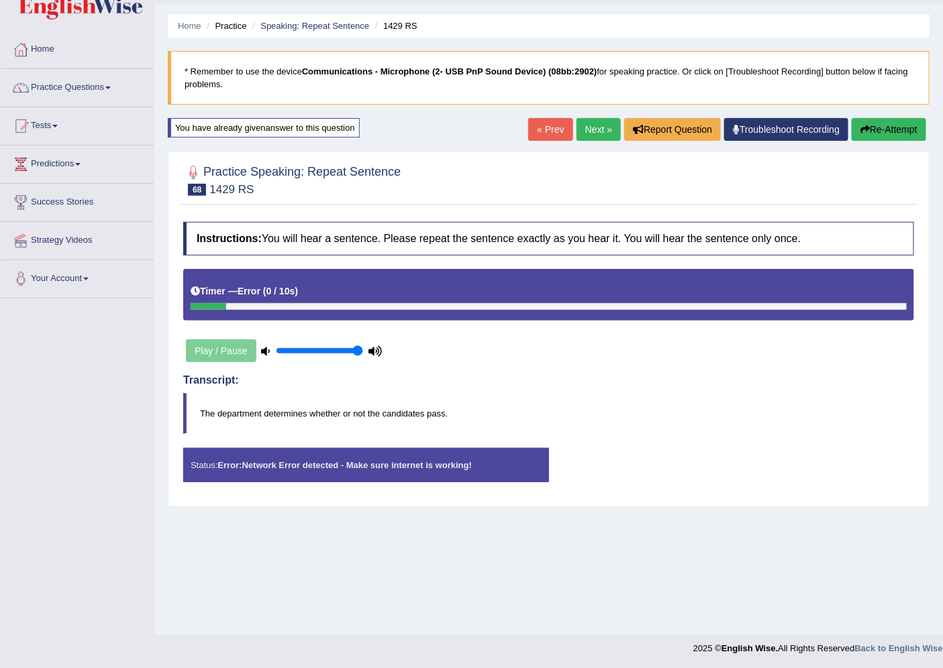
click at [601, 121] on link "Next »" at bounding box center [598, 129] width 44 height 23
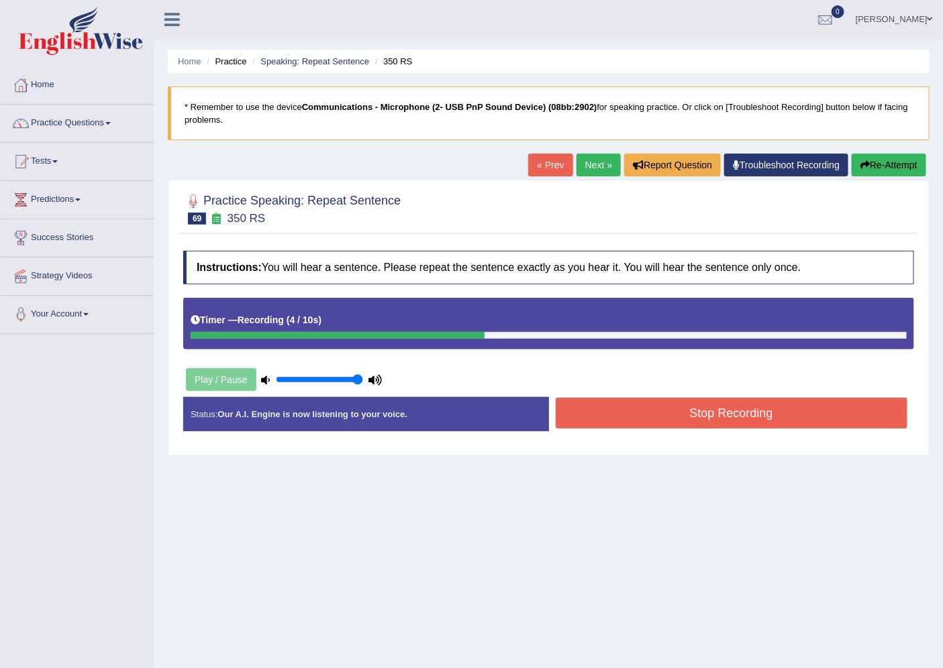
click at [664, 409] on button "Stop Recording" at bounding box center [731, 413] width 352 height 31
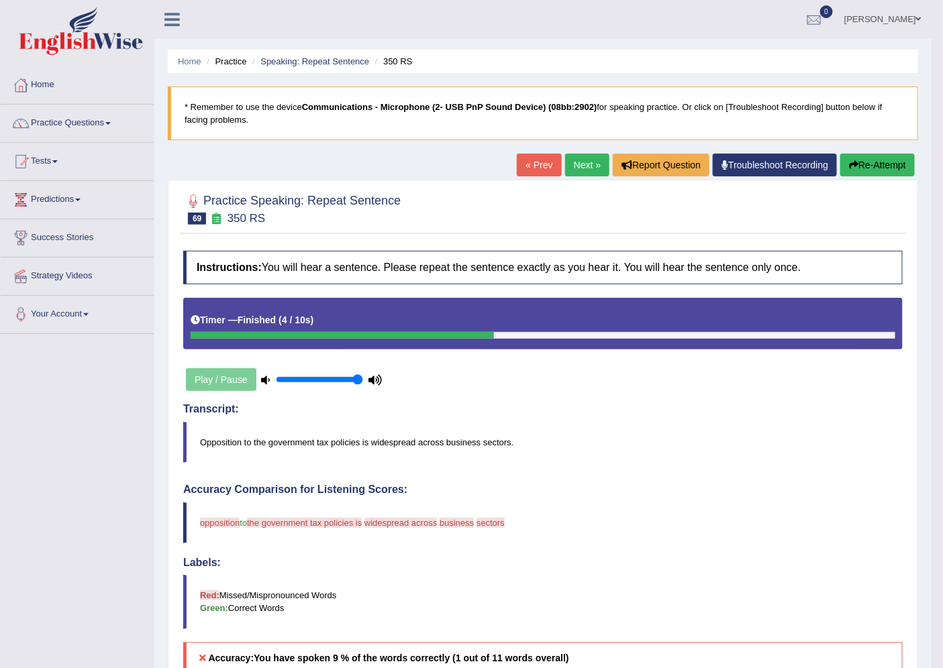
click at [579, 165] on link "Next »" at bounding box center [587, 165] width 44 height 23
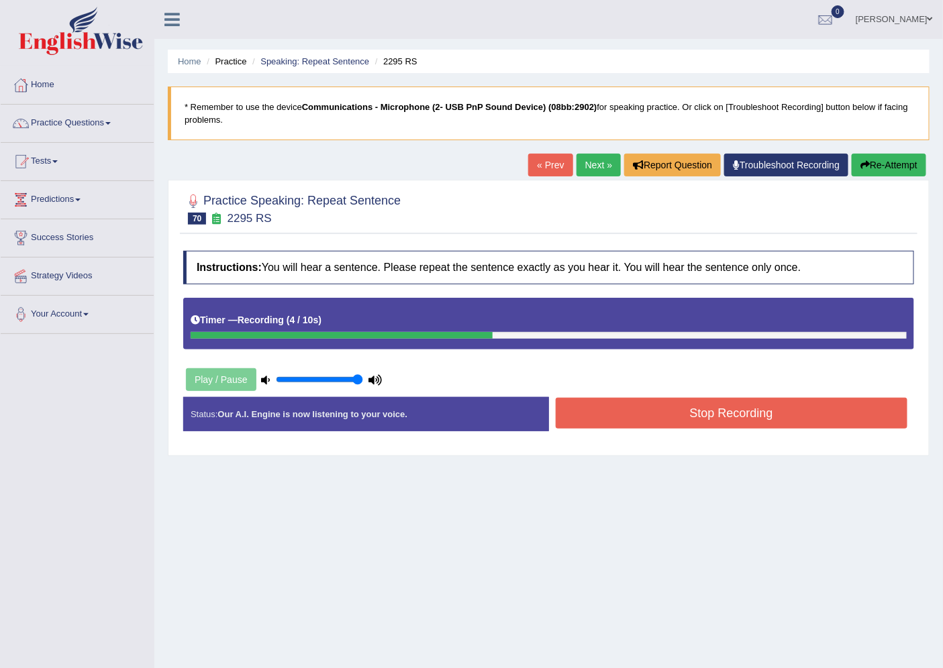
click at [651, 413] on button "Stop Recording" at bounding box center [731, 413] width 352 height 31
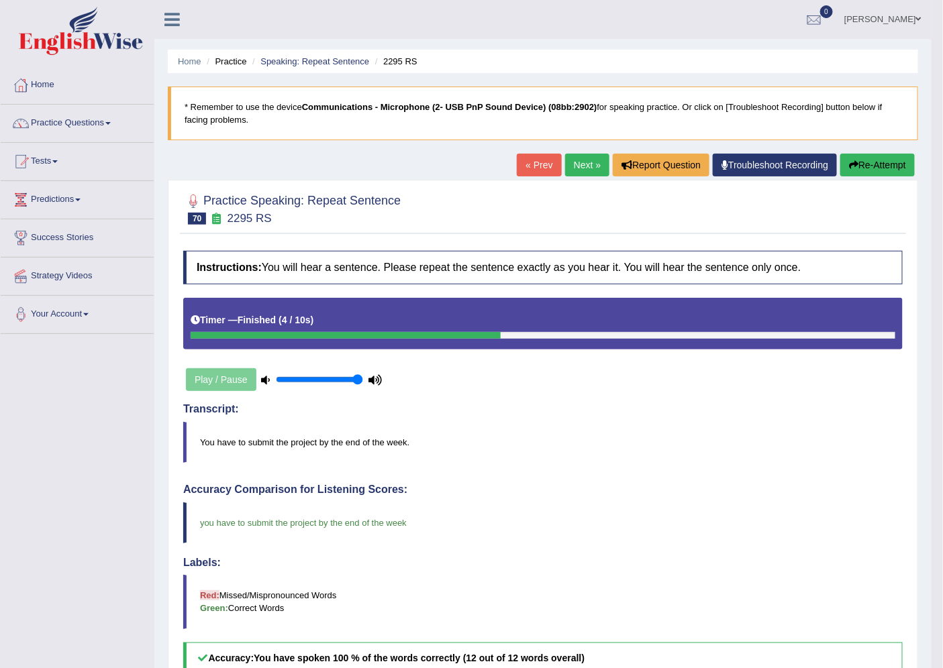
click at [579, 170] on link "Next »" at bounding box center [587, 165] width 44 height 23
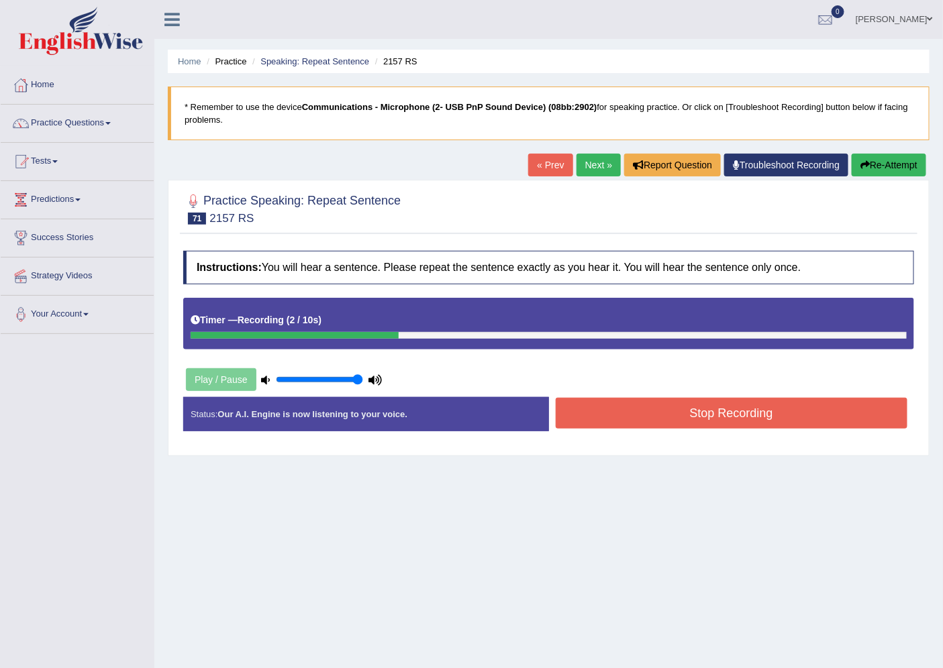
click at [706, 416] on button "Stop Recording" at bounding box center [731, 413] width 352 height 31
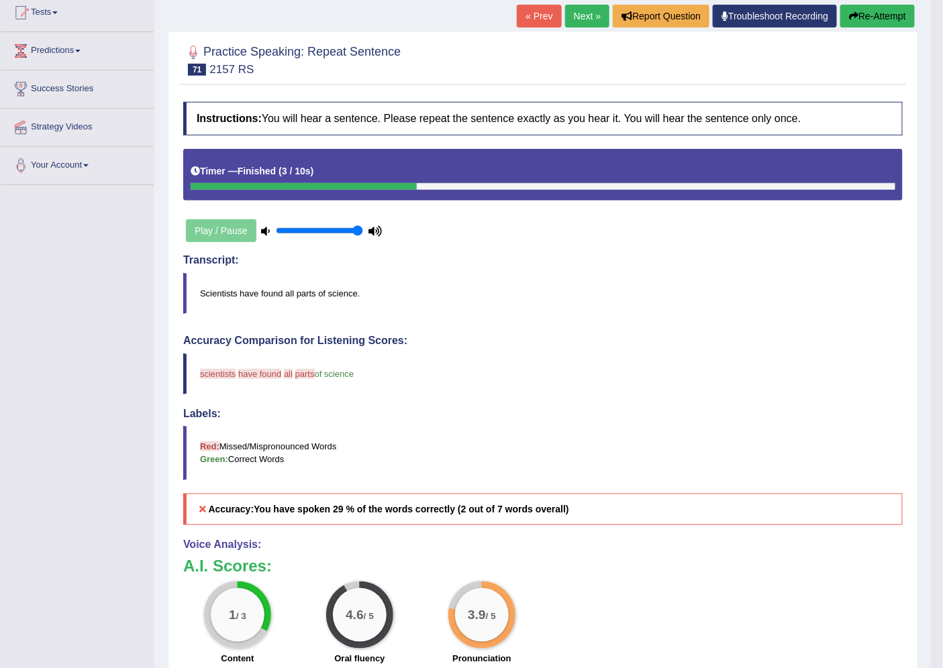
scroll to position [74, 0]
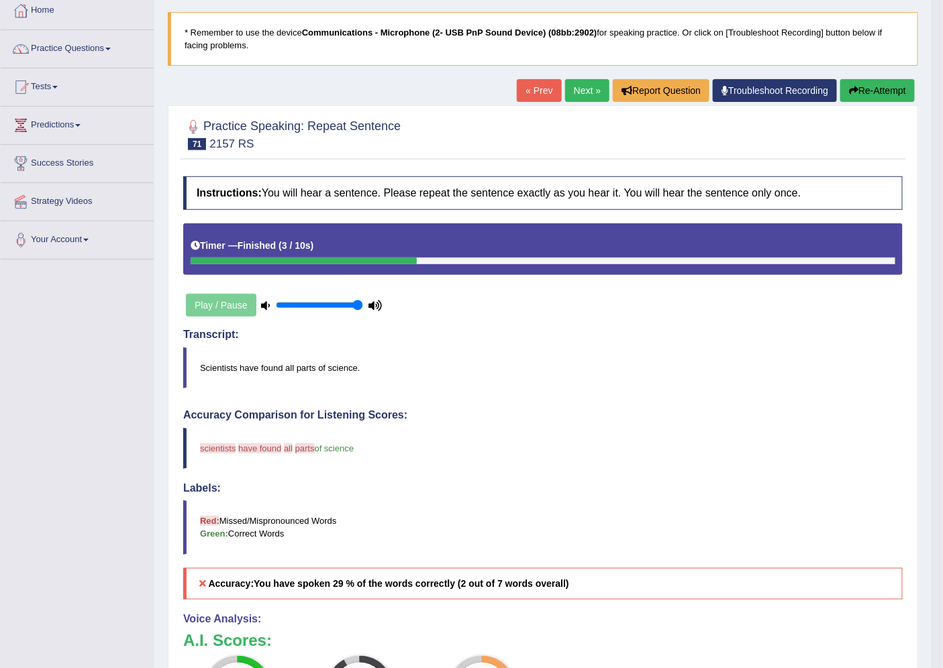
click at [591, 89] on link "Next »" at bounding box center [587, 90] width 44 height 23
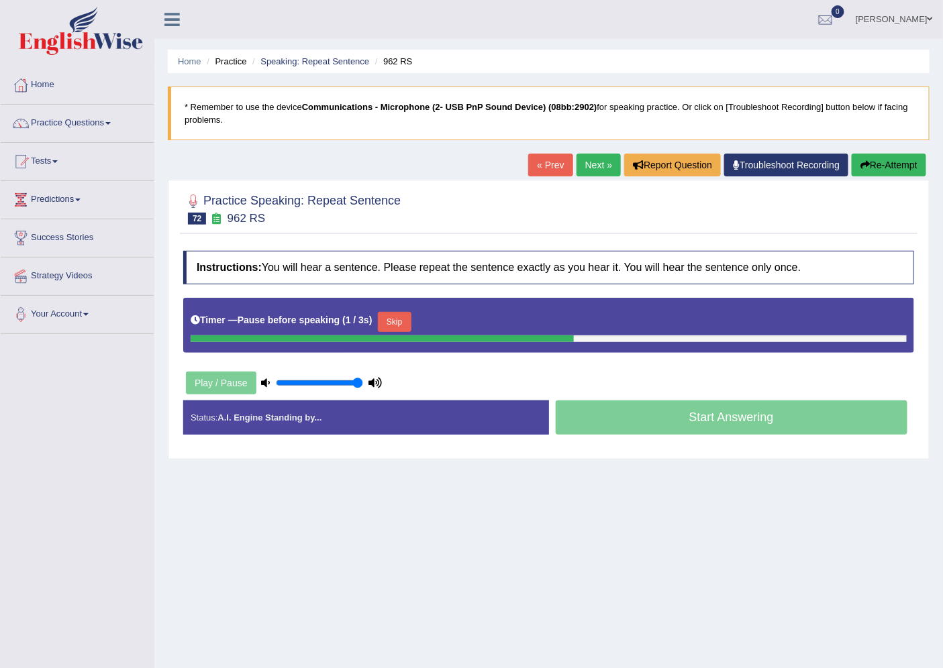
click at [606, 170] on link "Next »" at bounding box center [598, 165] width 44 height 23
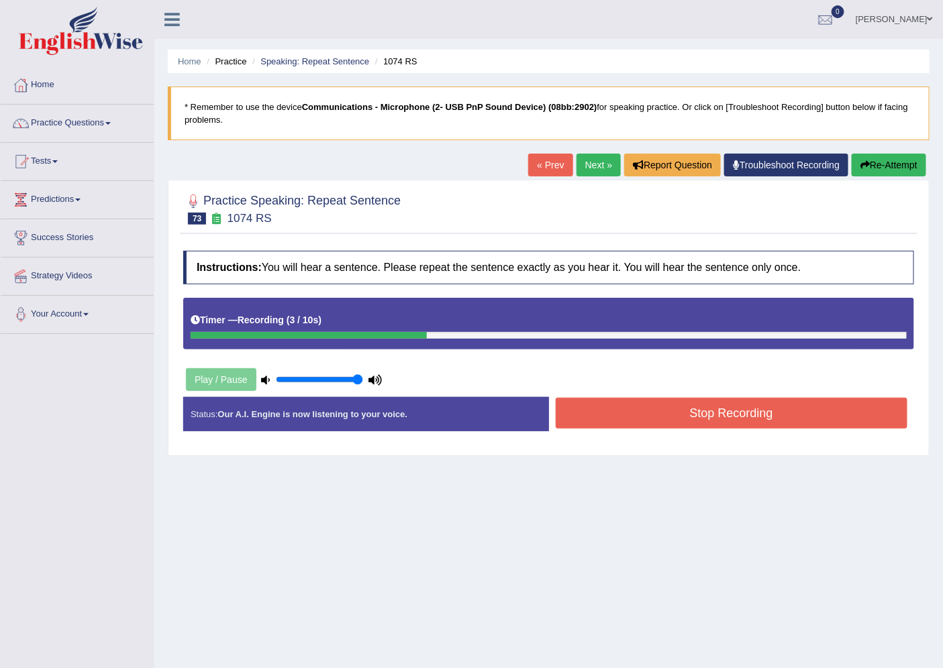
click at [665, 401] on button "Stop Recording" at bounding box center [731, 413] width 352 height 31
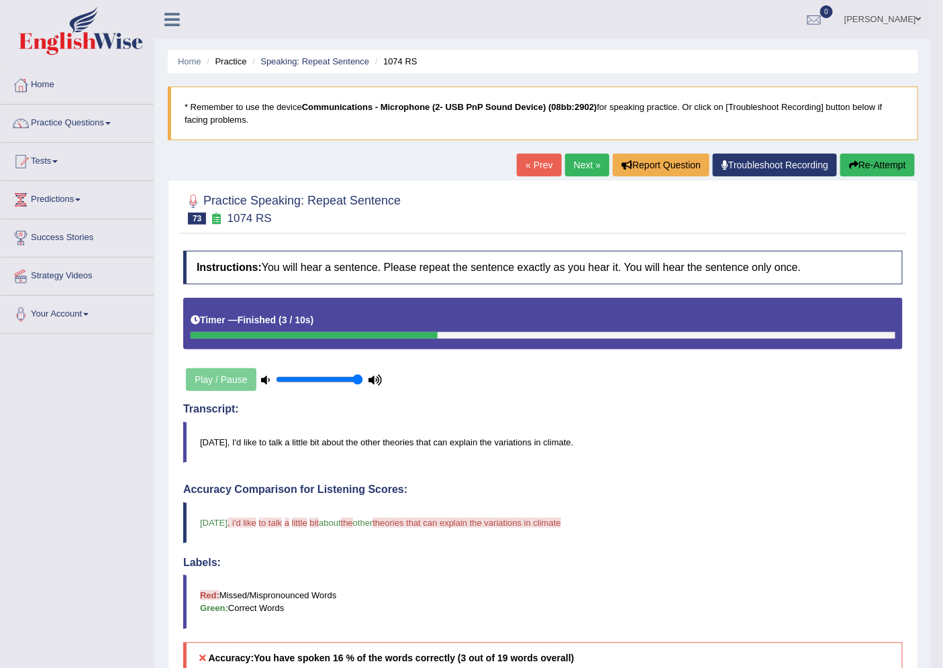
click at [594, 156] on link "Next »" at bounding box center [587, 165] width 44 height 23
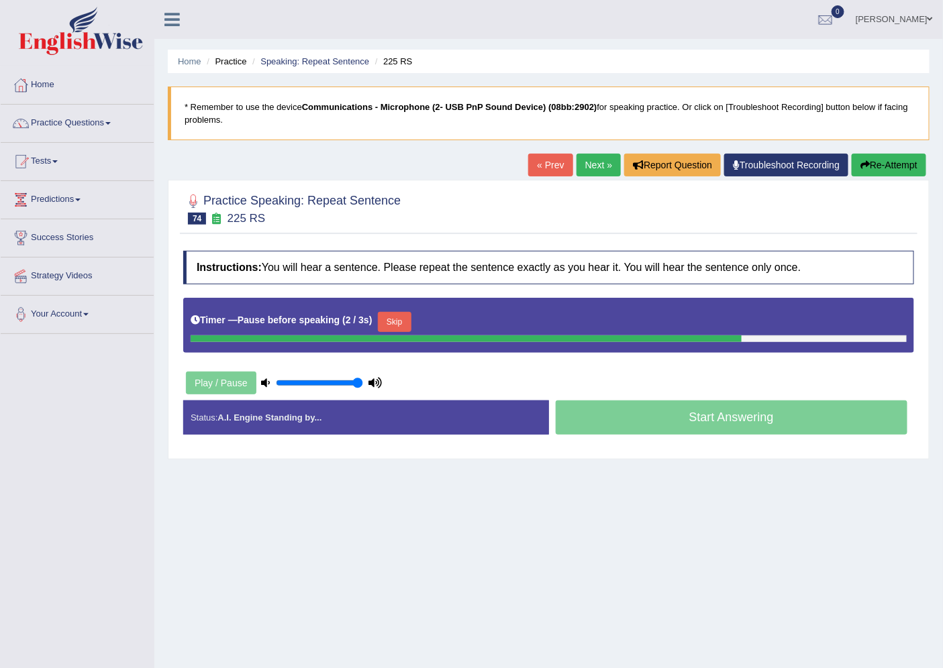
click at [587, 164] on link "Next »" at bounding box center [598, 165] width 44 height 23
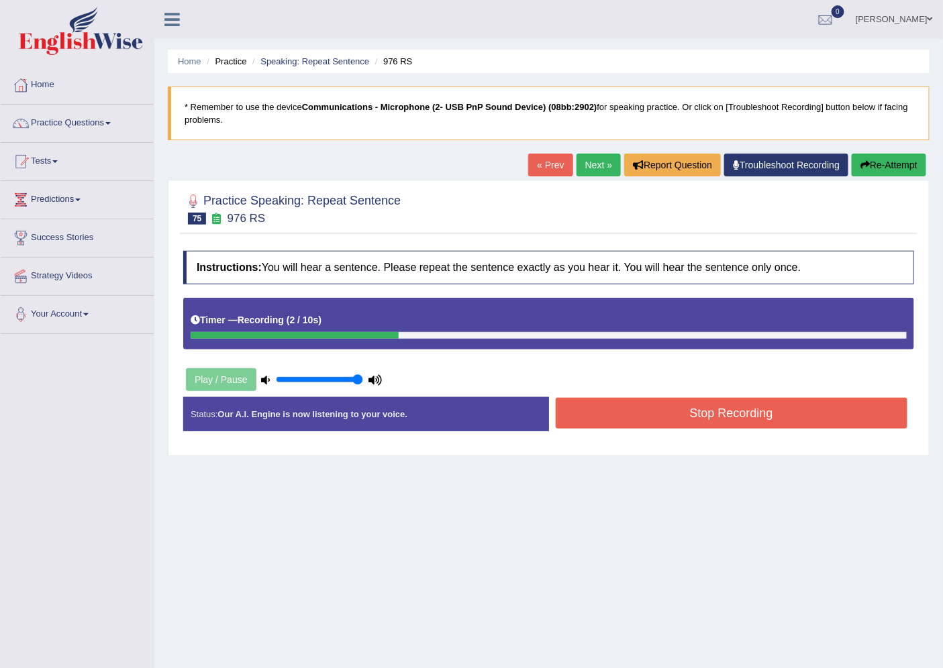
click at [711, 415] on button "Stop Recording" at bounding box center [731, 413] width 352 height 31
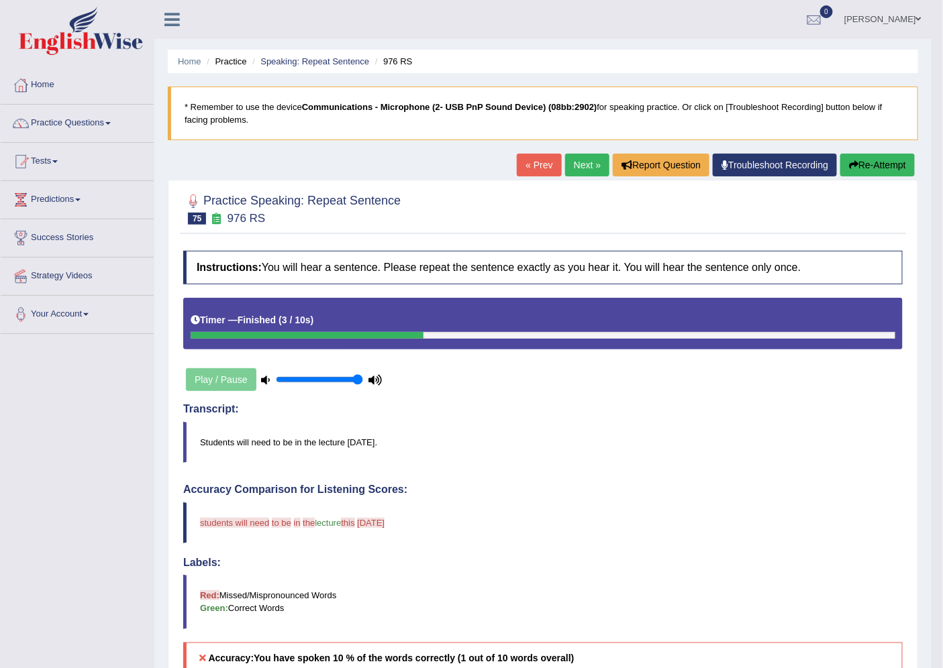
click at [584, 168] on link "Next »" at bounding box center [587, 165] width 44 height 23
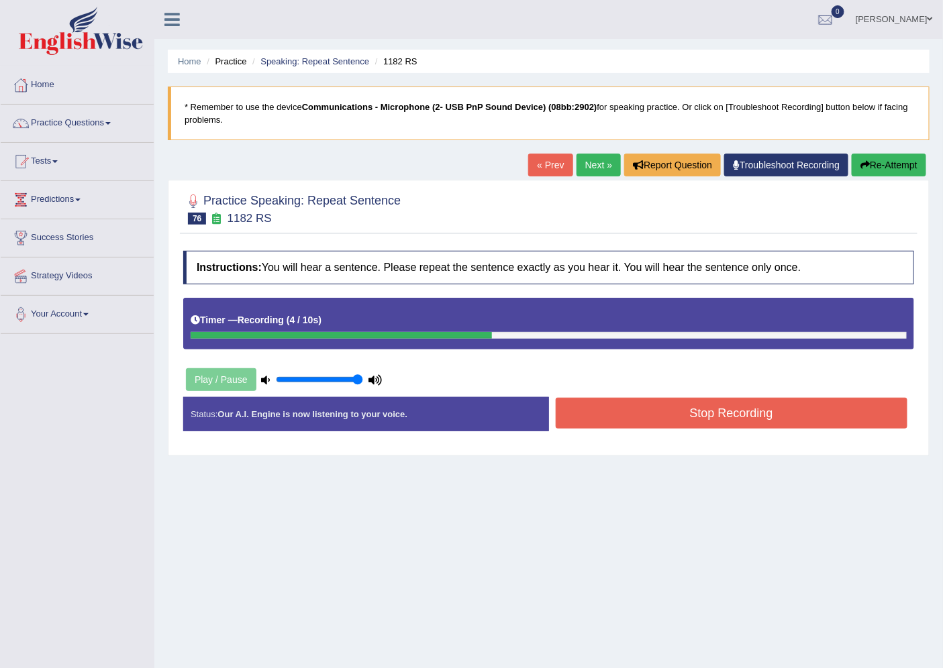
click at [718, 412] on button "Stop Recording" at bounding box center [731, 413] width 352 height 31
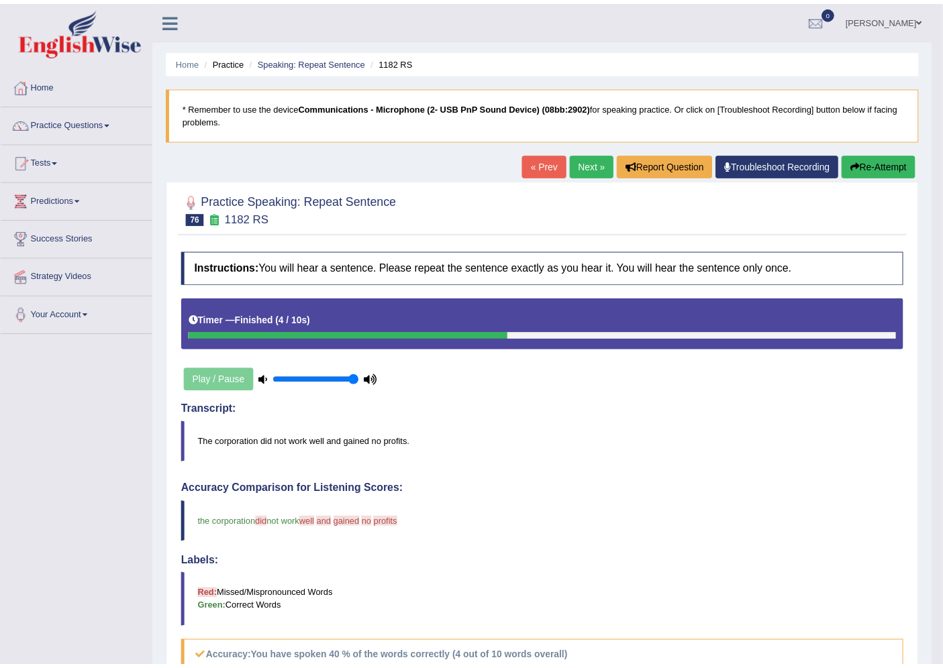
scroll to position [149, 0]
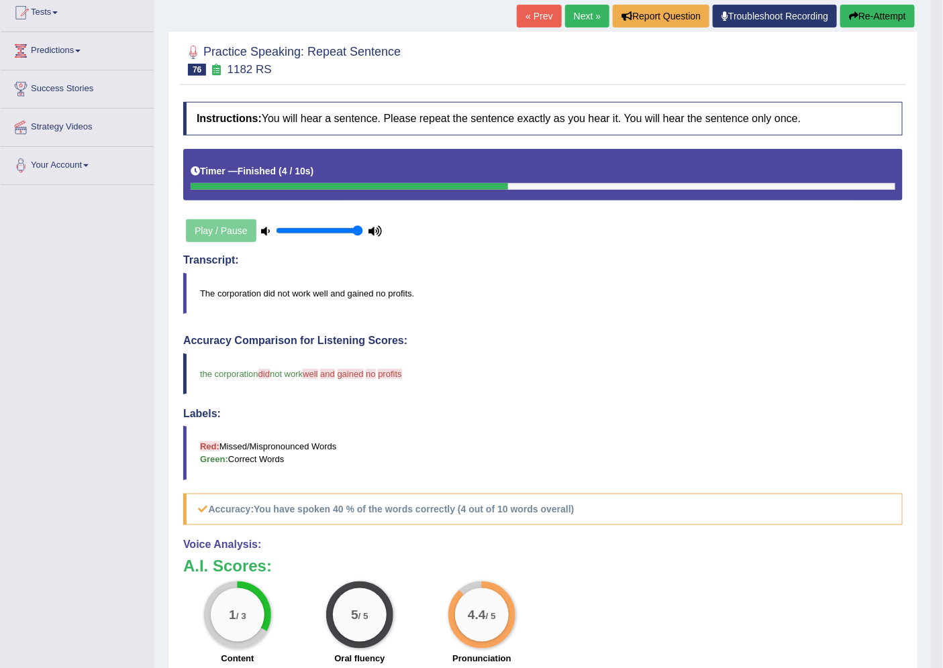
click at [575, 9] on link "Next »" at bounding box center [587, 16] width 44 height 23
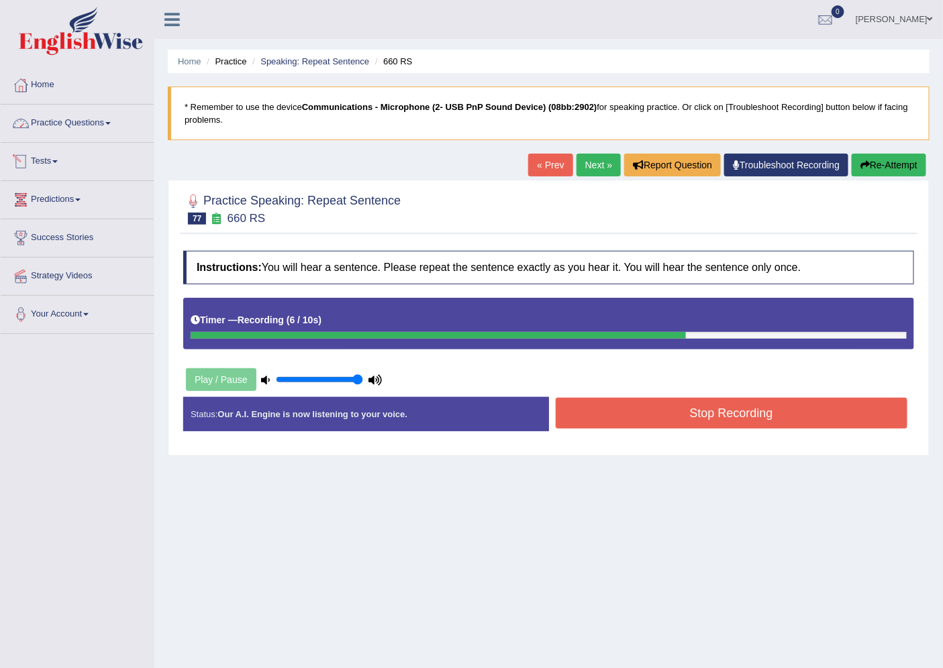
click at [64, 129] on link "Practice Questions" at bounding box center [77, 122] width 153 height 34
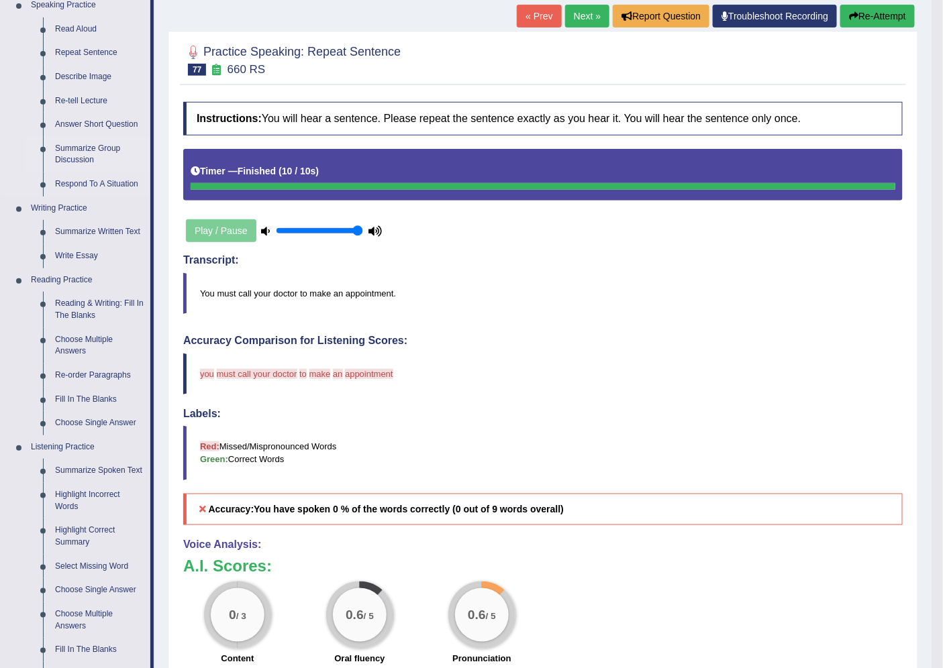
scroll to position [383, 0]
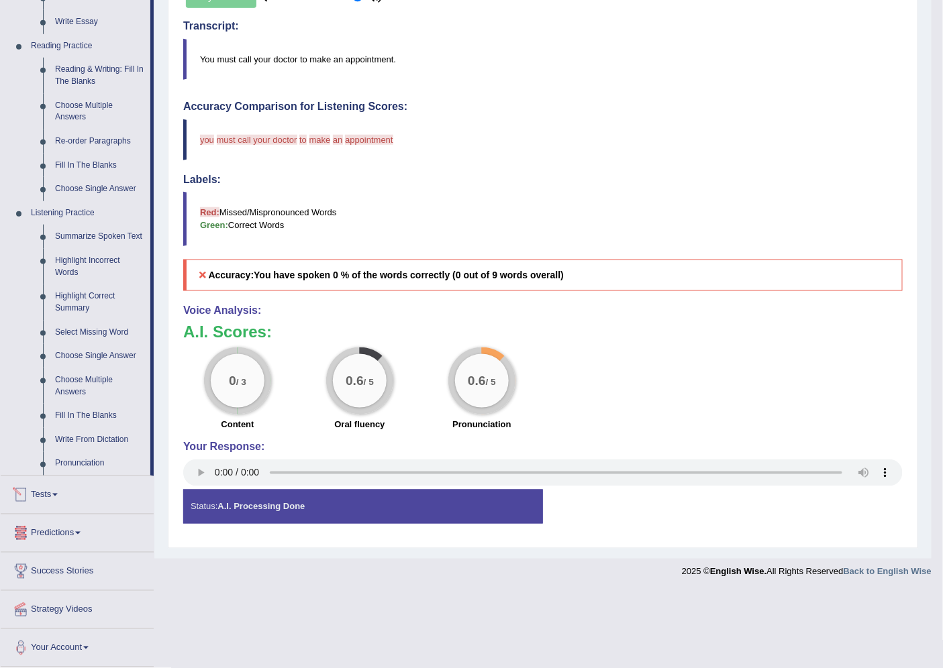
click at [67, 498] on link "Tests" at bounding box center [77, 493] width 153 height 34
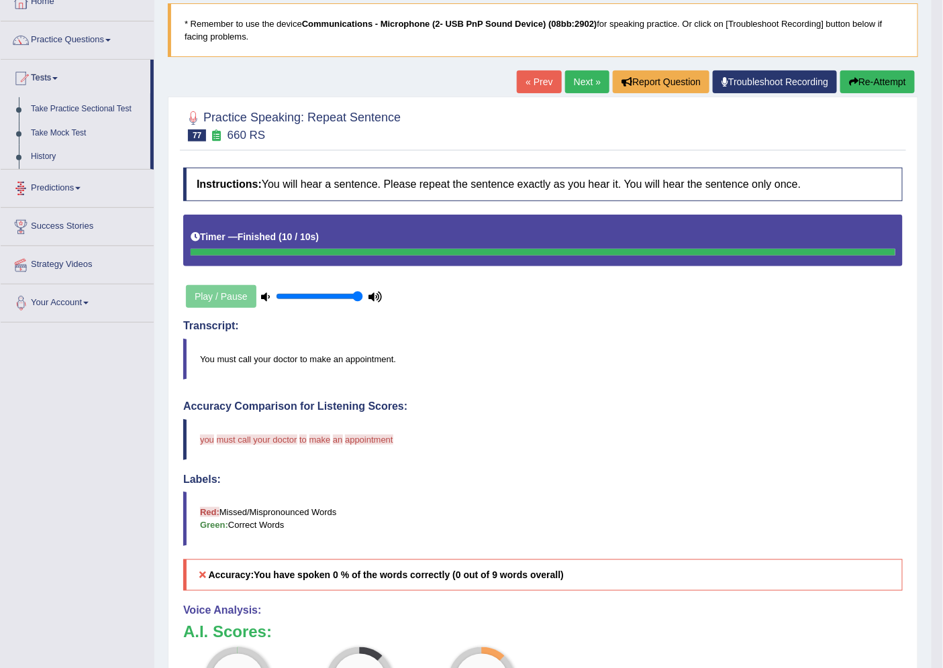
scroll to position [9, 0]
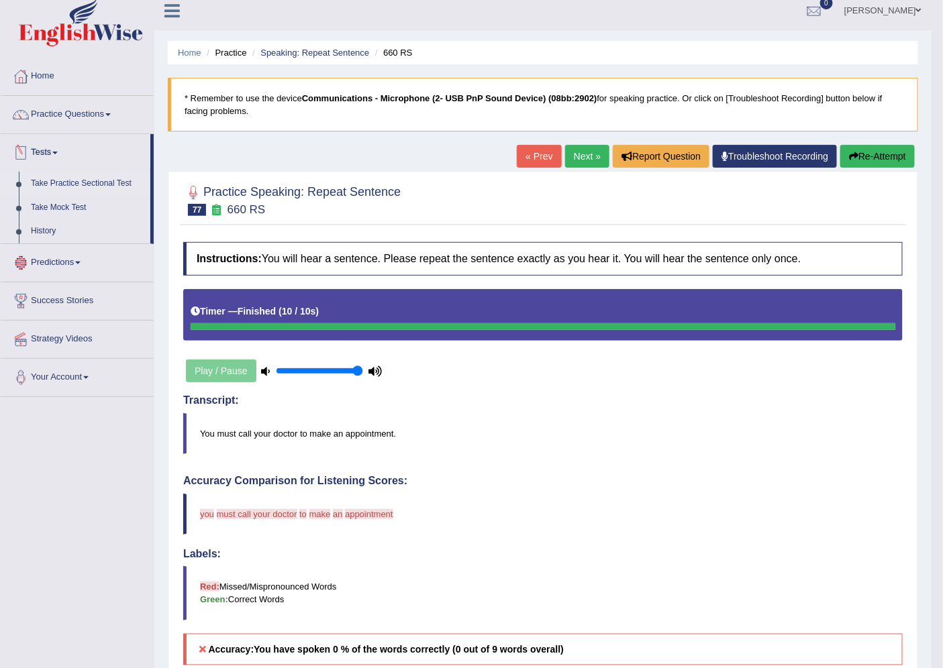
click at [81, 189] on link "Take Practice Sectional Test" at bounding box center [87, 184] width 125 height 24
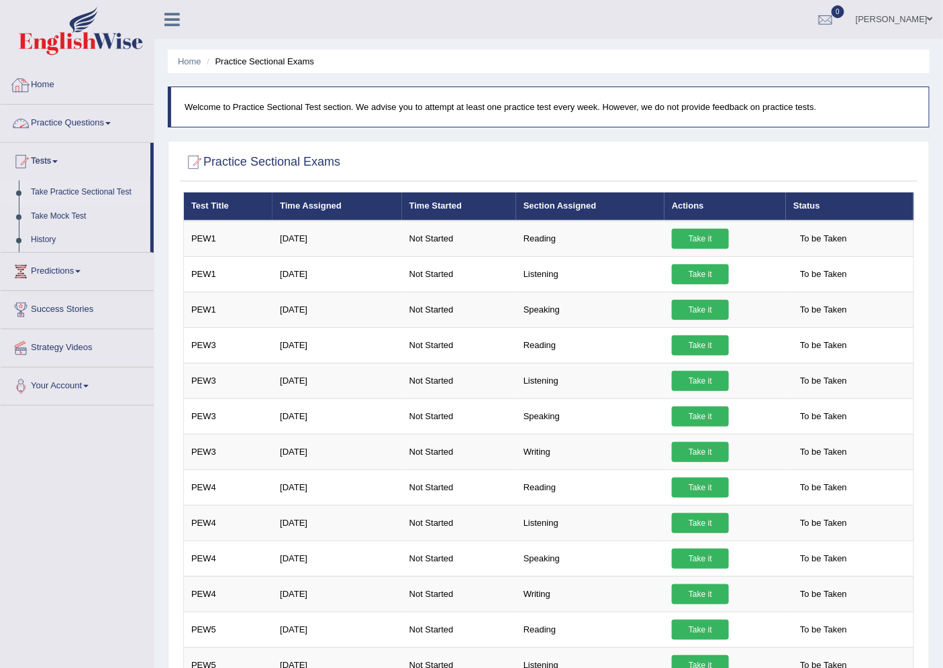
click at [113, 126] on link "Practice Questions" at bounding box center [77, 122] width 153 height 34
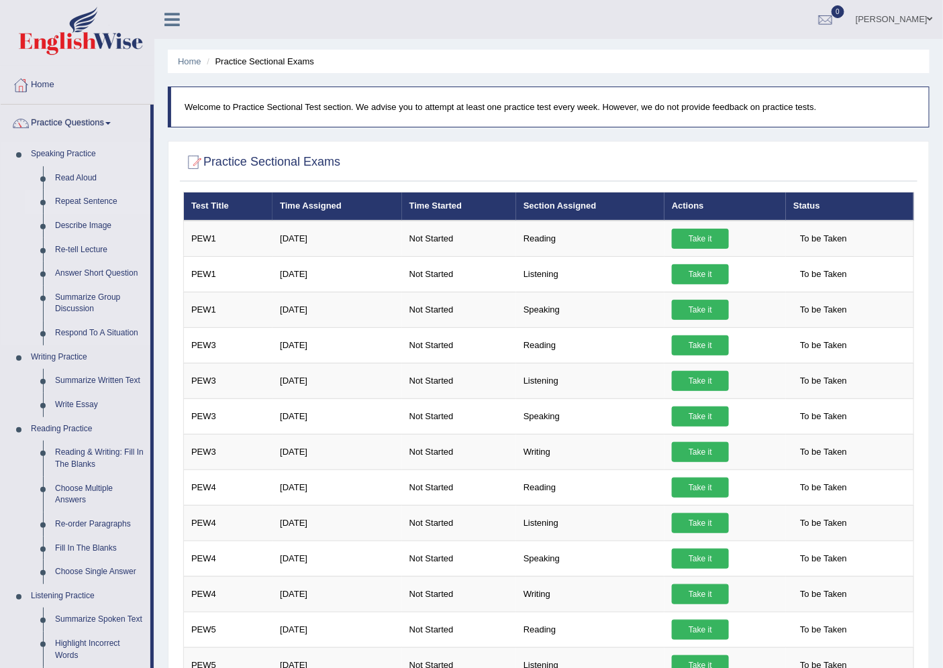
click at [84, 201] on link "Repeat Sentence" at bounding box center [99, 202] width 101 height 24
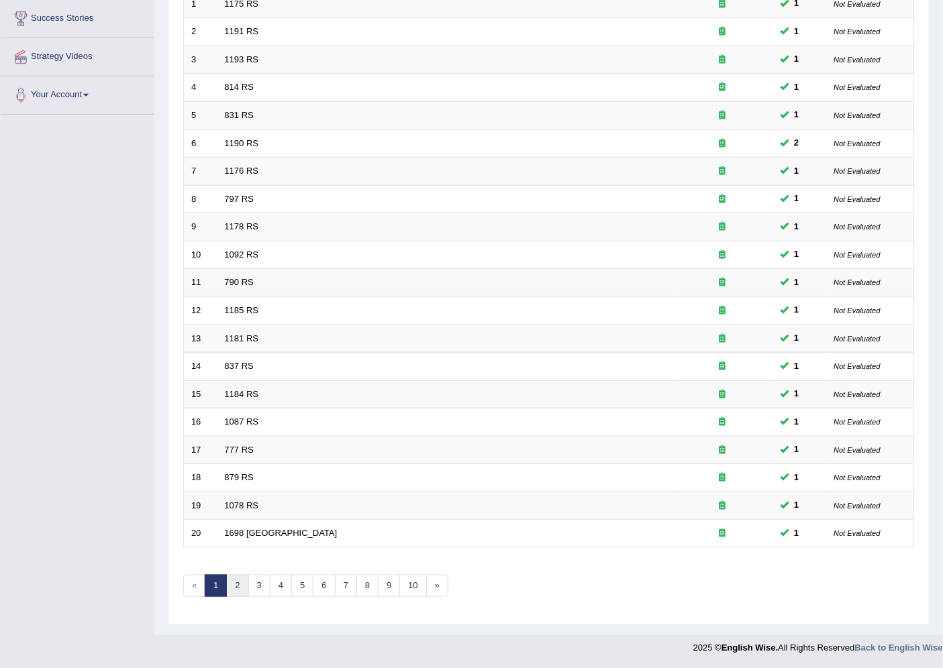
click at [238, 590] on link "2" at bounding box center [237, 586] width 22 height 22
click at [286, 591] on link "4" at bounding box center [281, 586] width 22 height 22
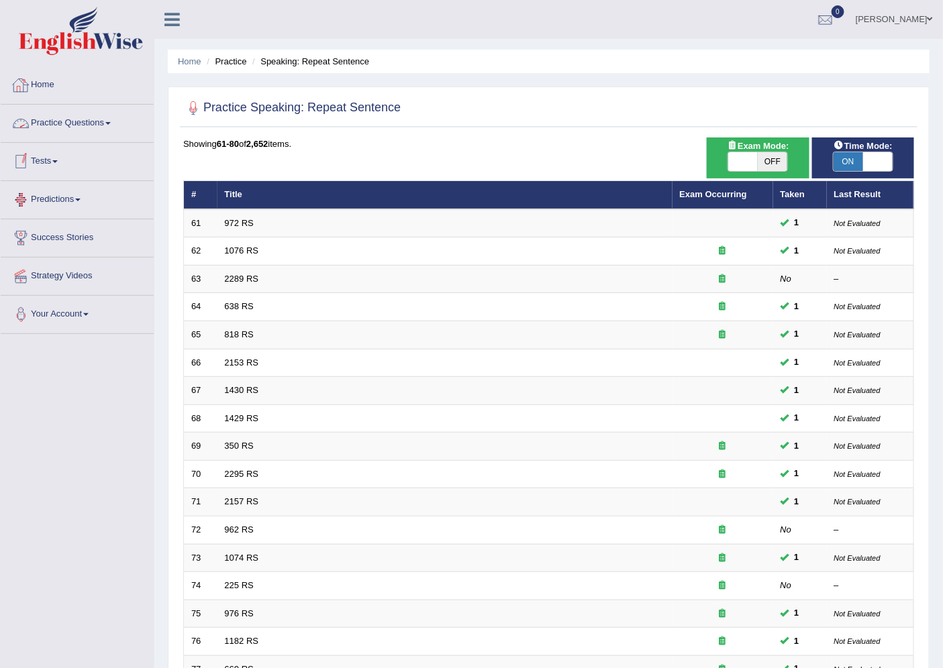
scroll to position [219, 0]
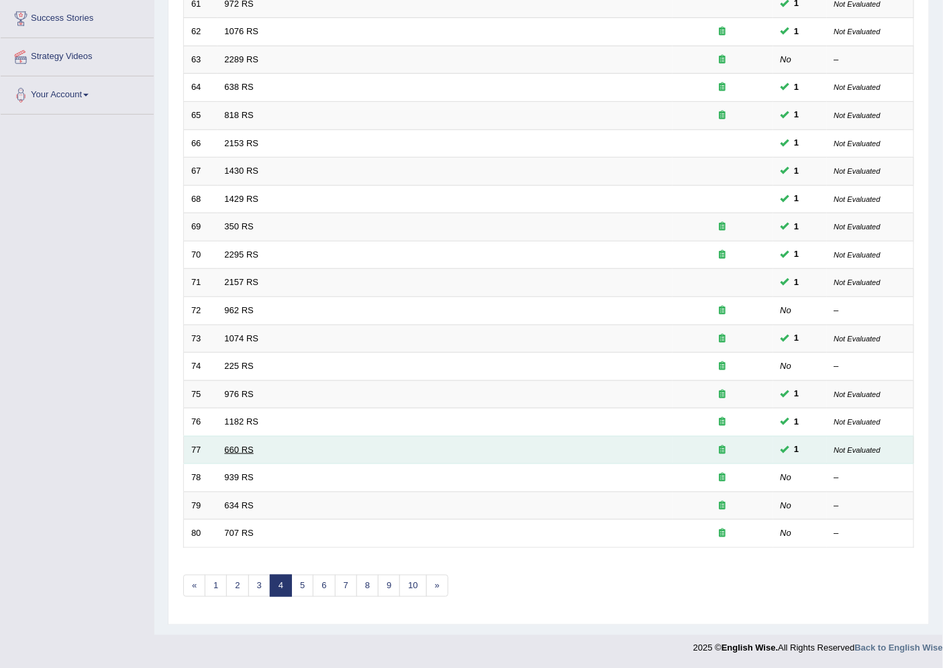
click at [241, 449] on link "660 RS" at bounding box center [239, 450] width 29 height 10
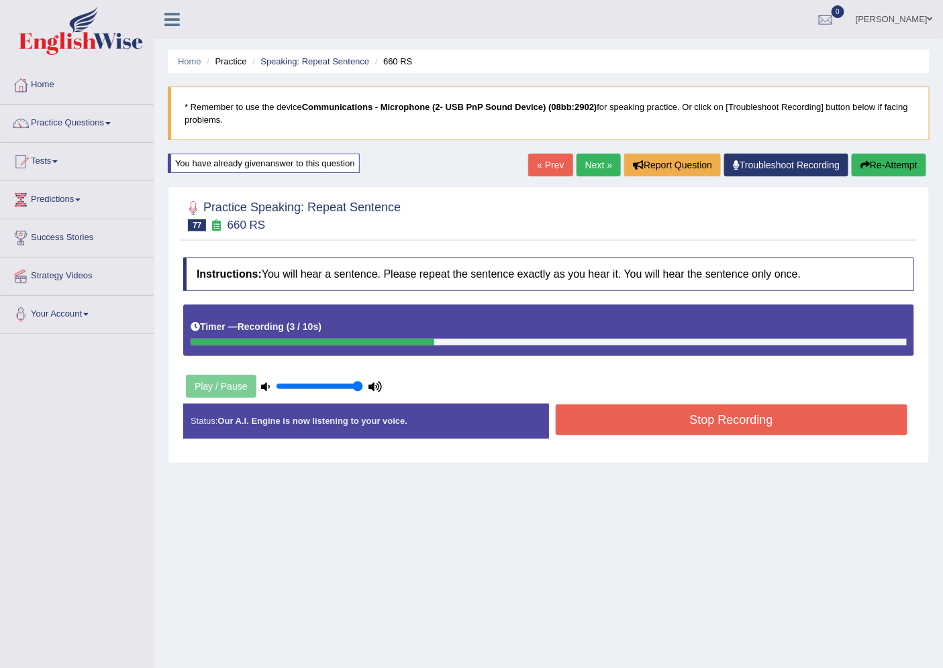
click at [698, 416] on button "Stop Recording" at bounding box center [731, 420] width 352 height 31
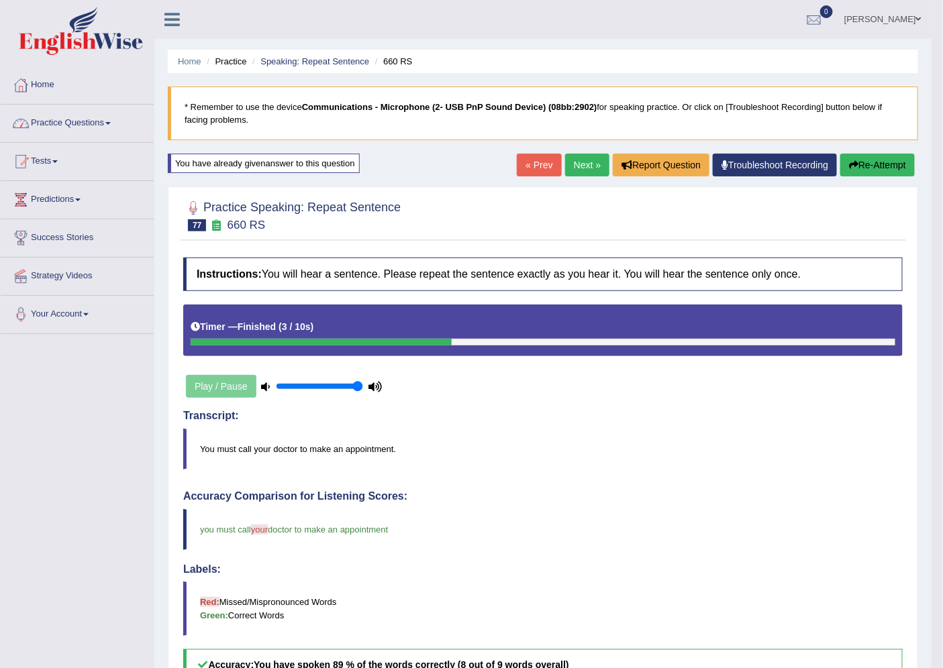
click at [95, 125] on link "Practice Questions" at bounding box center [77, 122] width 153 height 34
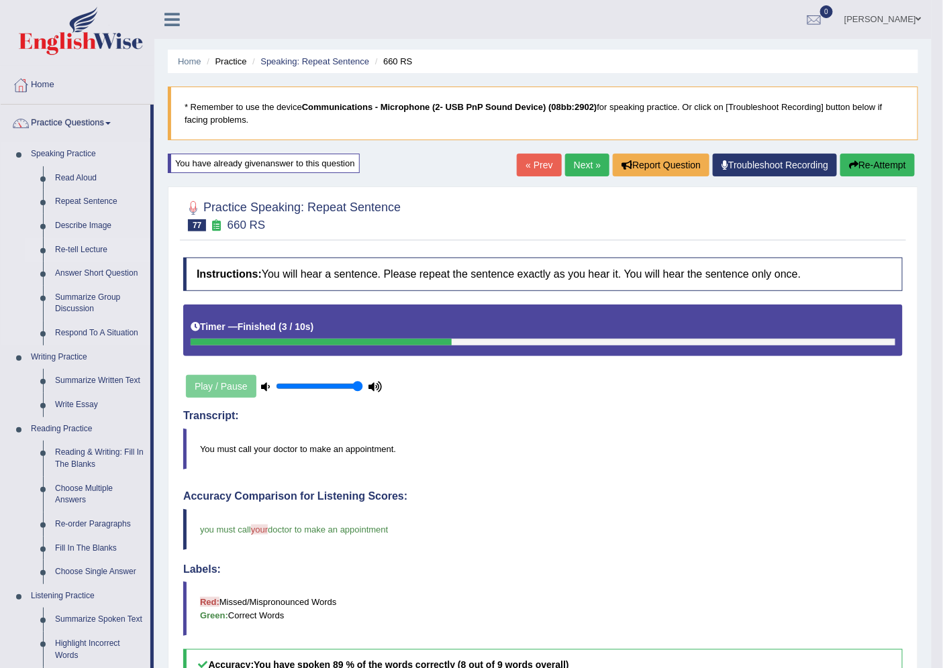
click at [103, 250] on link "Re-tell Lecture" at bounding box center [99, 250] width 101 height 24
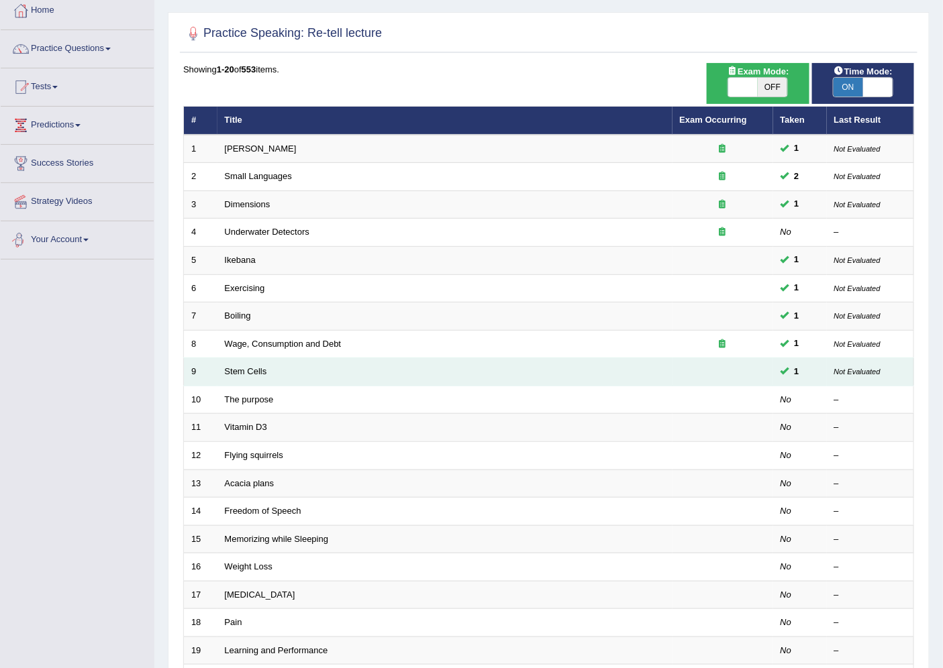
scroll to position [149, 0]
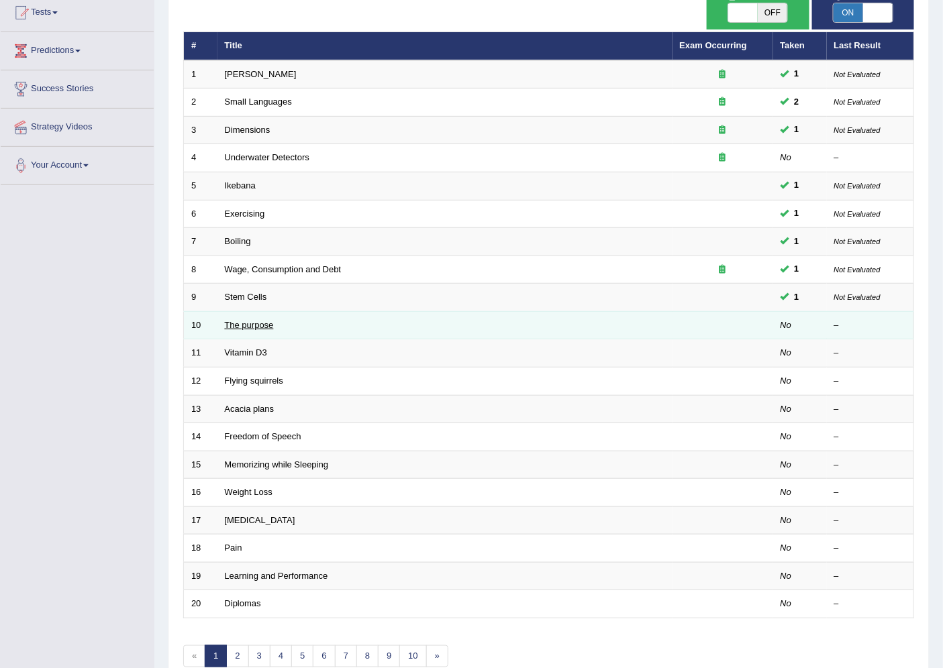
click at [255, 320] on link "The purpose" at bounding box center [249, 325] width 49 height 10
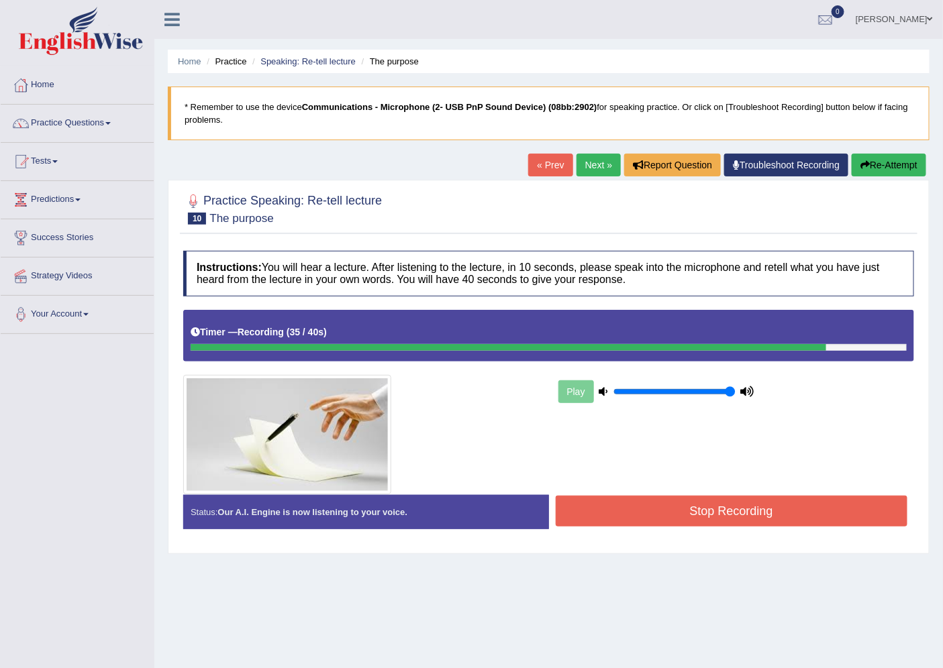
click at [651, 510] on button "Stop Recording" at bounding box center [731, 511] width 352 height 31
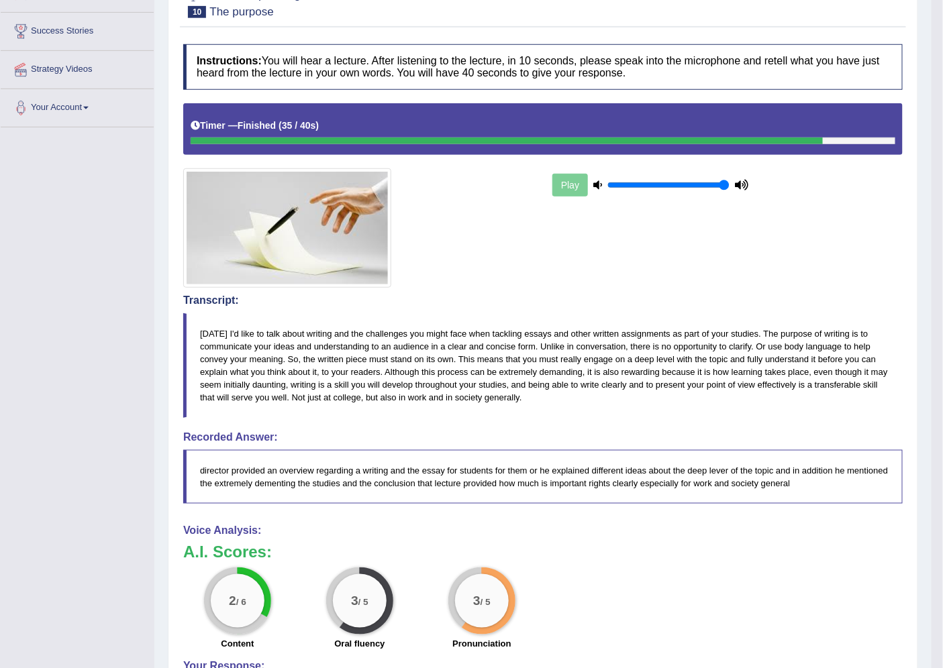
scroll to position [58, 0]
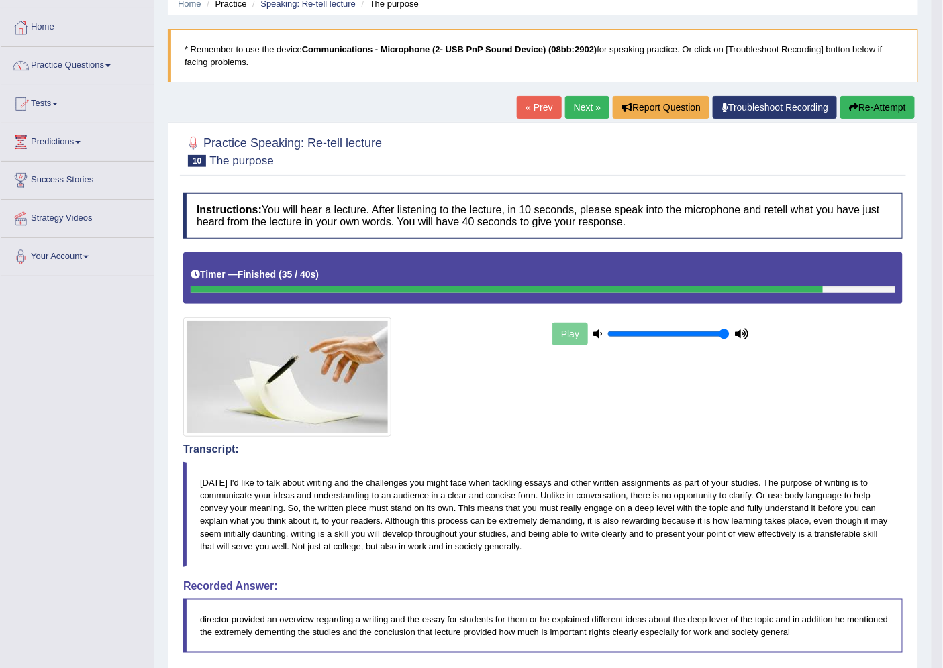
click at [574, 104] on link "Next »" at bounding box center [587, 107] width 44 height 23
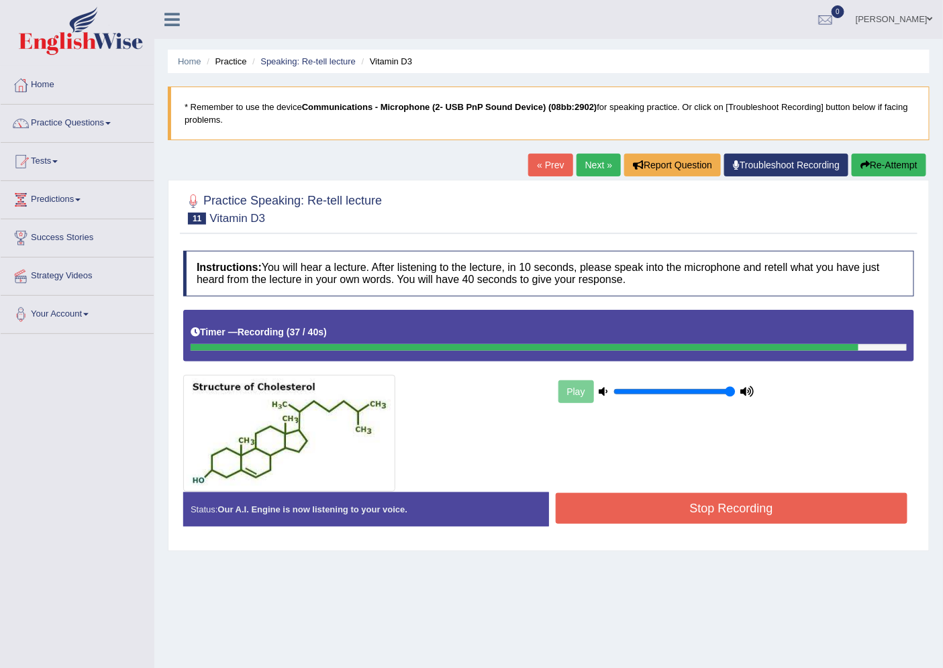
click at [692, 514] on button "Stop Recording" at bounding box center [731, 508] width 352 height 31
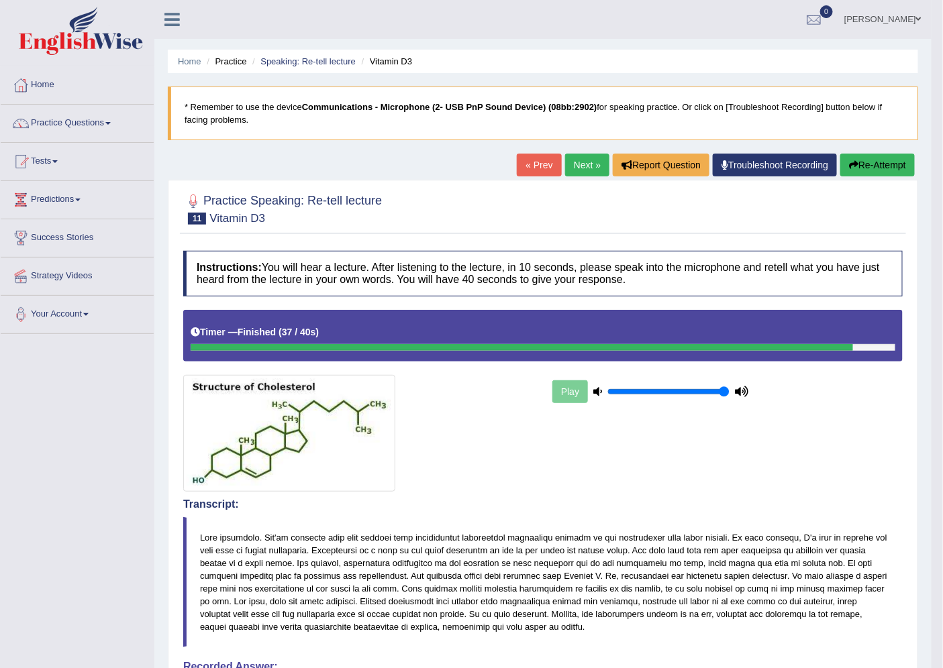
click at [584, 172] on link "Next »" at bounding box center [587, 165] width 44 height 23
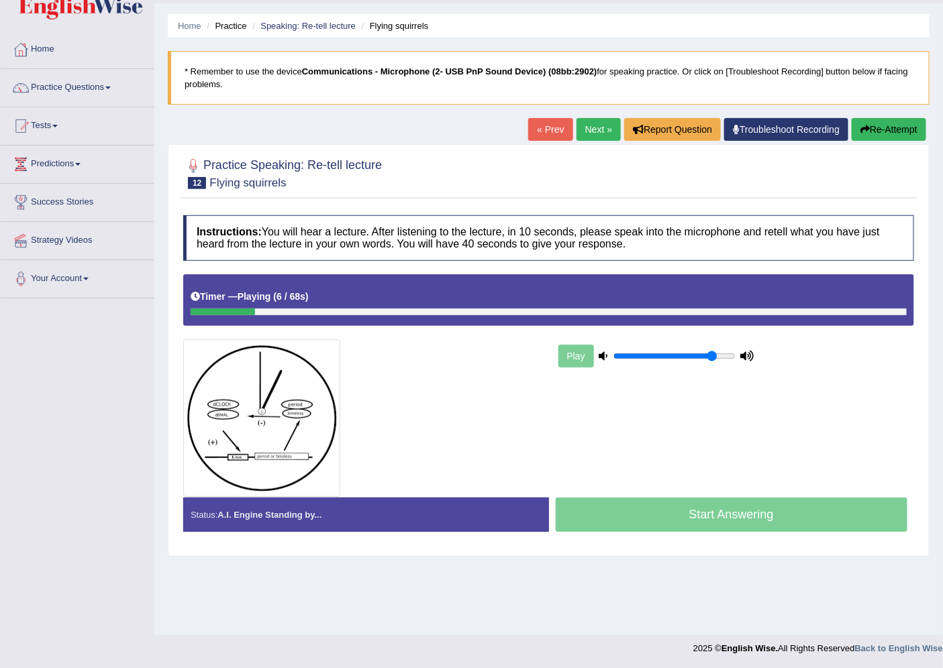
drag, startPoint x: 731, startPoint y: 358, endPoint x: 713, endPoint y: 360, distance: 18.2
type input "0.85"
click at [713, 360] on input "range" at bounding box center [674, 356] width 122 height 11
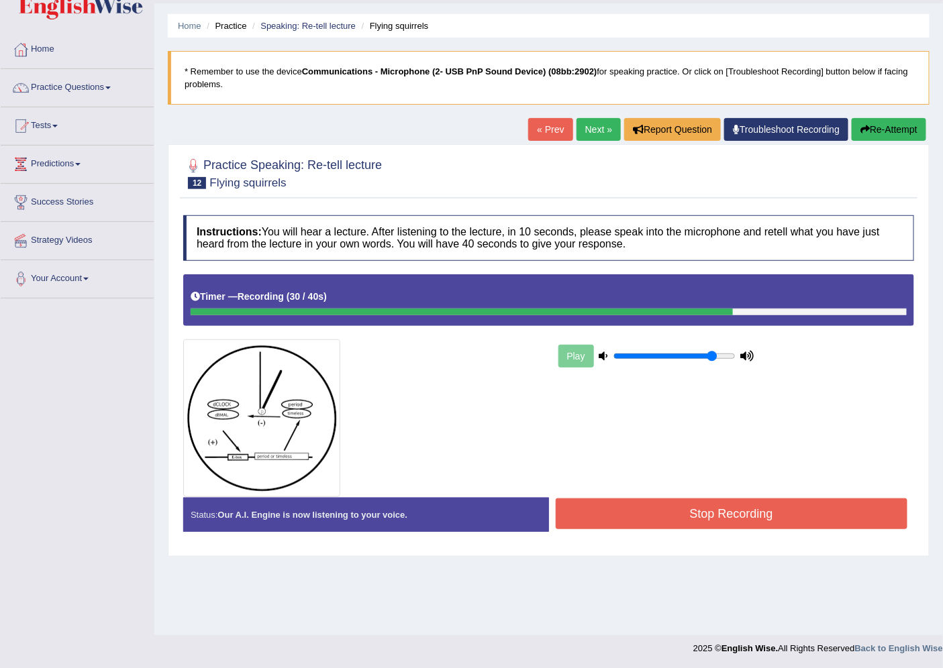
click at [709, 515] on button "Stop Recording" at bounding box center [731, 513] width 352 height 31
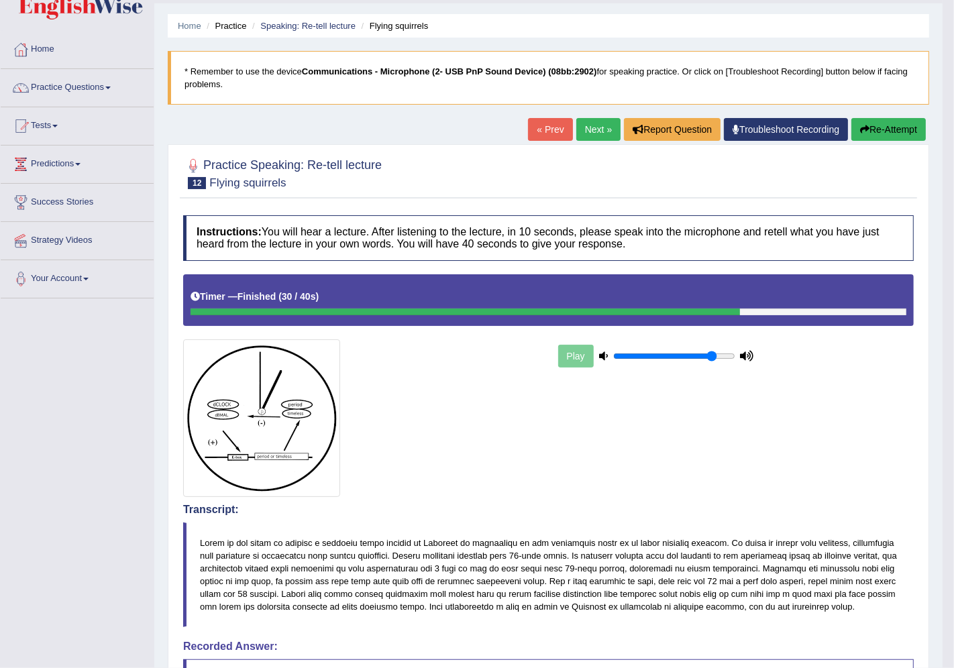
click at [514, 456] on div "Saving your answer..." at bounding box center [477, 334] width 954 height 668
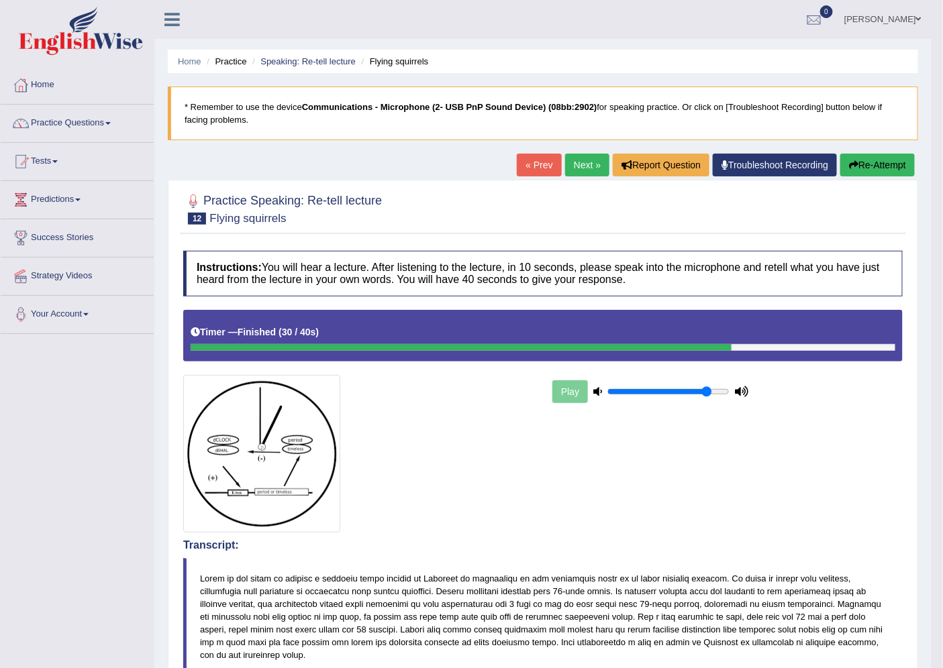
click at [588, 162] on link "Next »" at bounding box center [587, 165] width 44 height 23
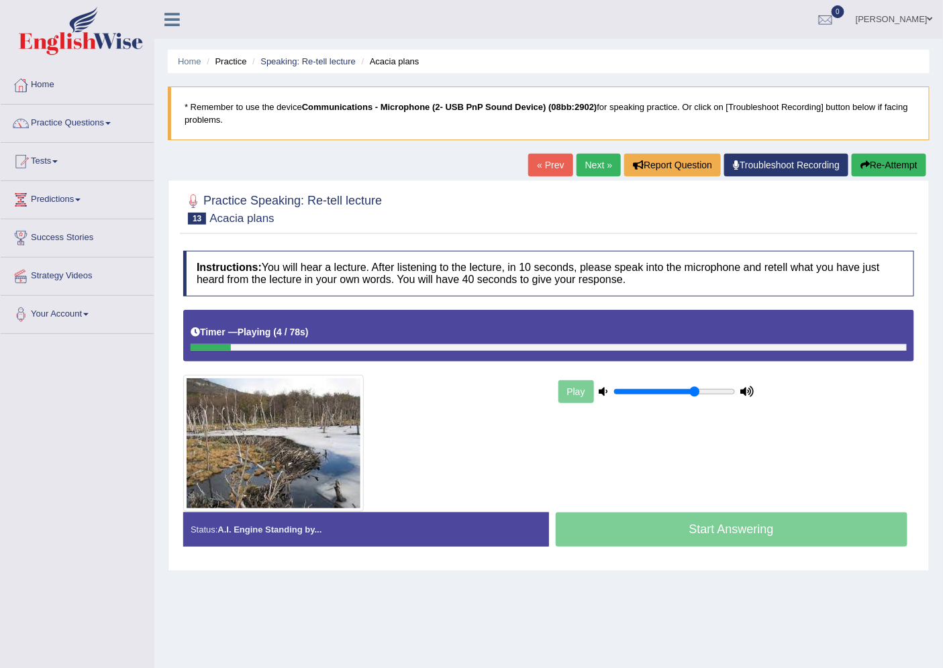
drag, startPoint x: 714, startPoint y: 396, endPoint x: 694, endPoint y: 394, distance: 20.8
type input "0.7"
click at [694, 394] on input "range" at bounding box center [674, 391] width 122 height 11
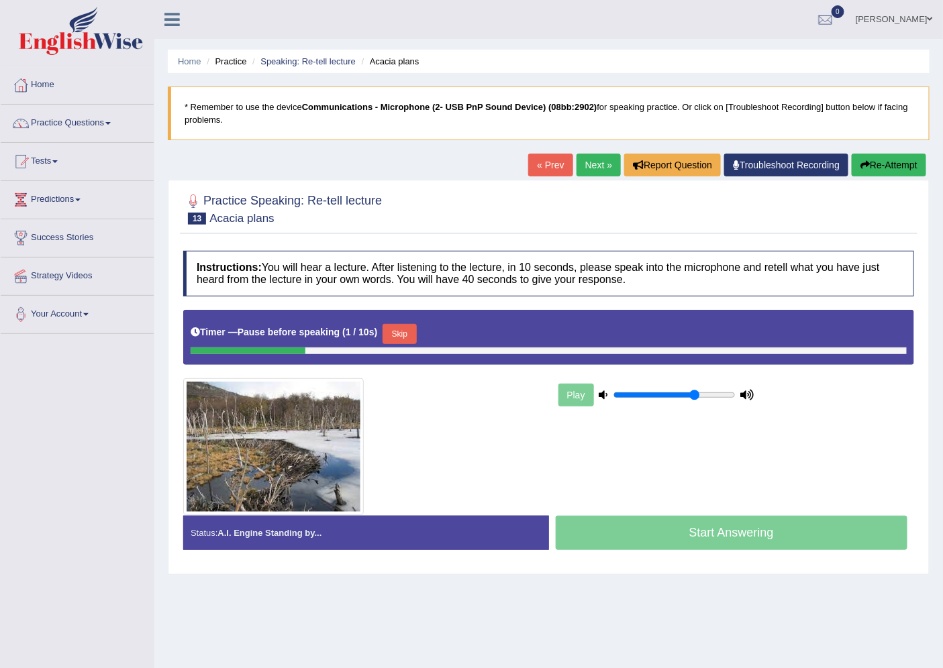
click at [708, 537] on div "Start Answering" at bounding box center [732, 535] width 366 height 38
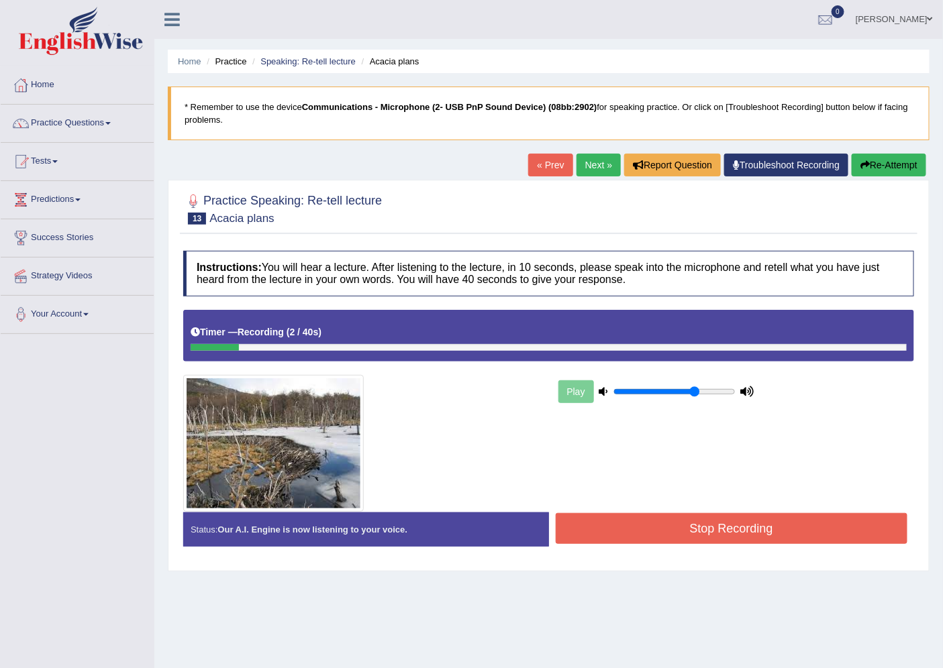
click at [708, 537] on button "Stop Recording" at bounding box center [731, 528] width 352 height 31
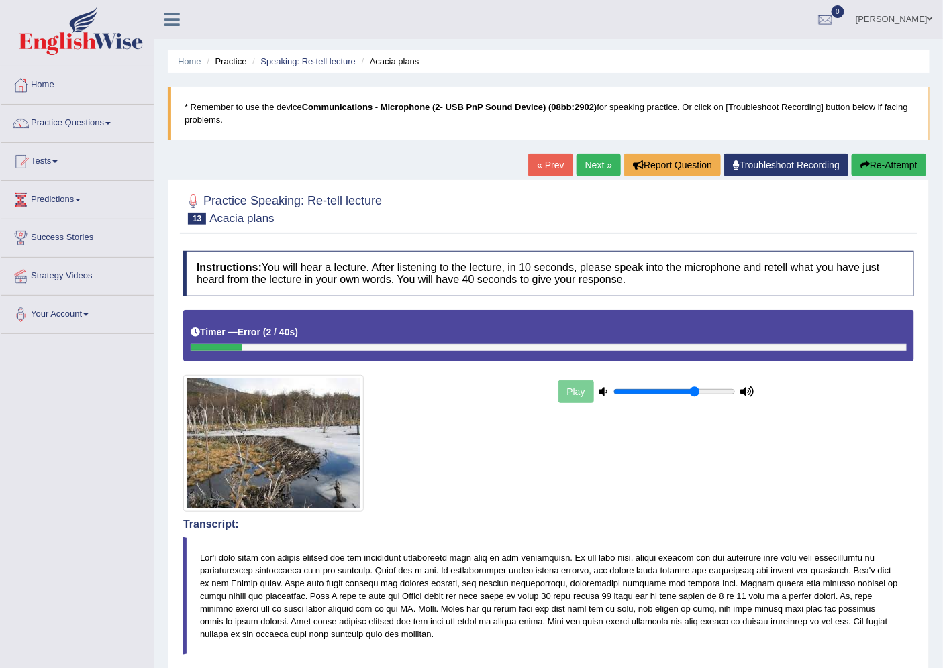
click at [861, 166] on icon "button" at bounding box center [864, 164] width 9 height 9
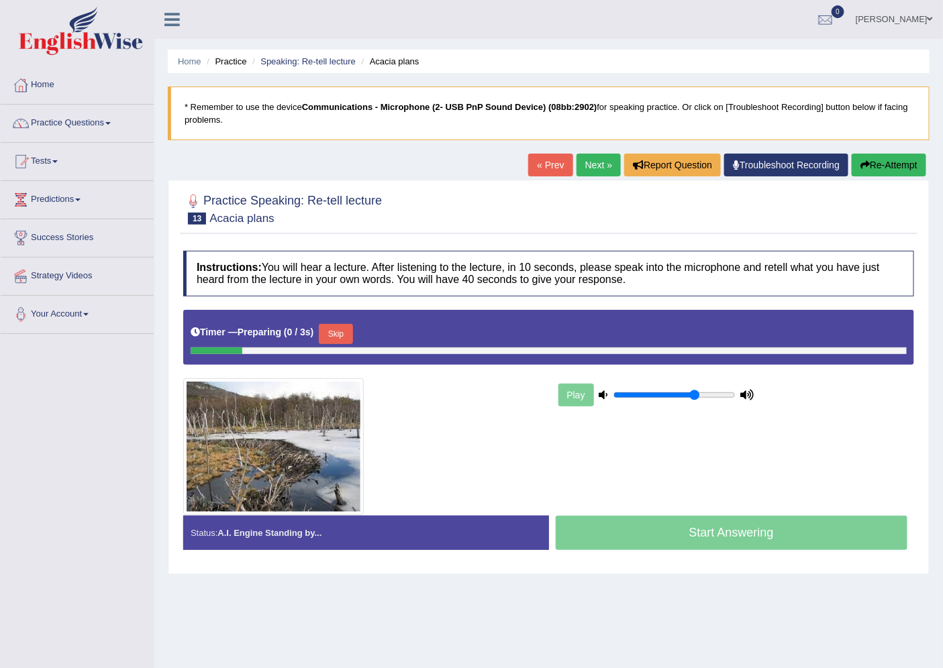
click at [674, 526] on div "Start Answering" at bounding box center [732, 535] width 366 height 38
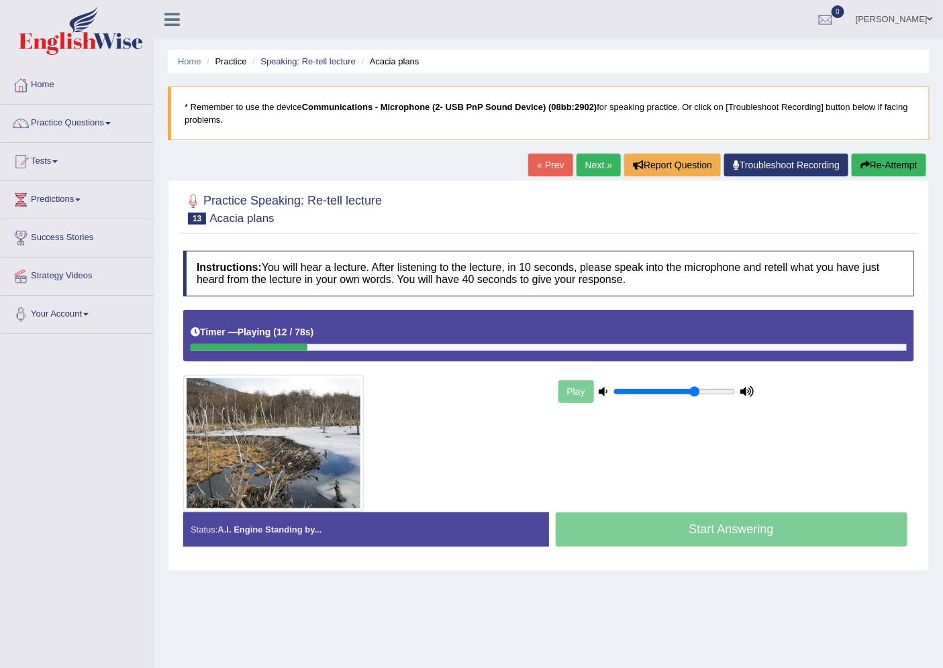
drag, startPoint x: 689, startPoint y: 382, endPoint x: 685, endPoint y: 394, distance: 12.7
click at [685, 394] on div "Play" at bounding box center [655, 392] width 201 height 34
drag, startPoint x: 691, startPoint y: 390, endPoint x: 683, endPoint y: 393, distance: 8.5
click at [683, 393] on input "range" at bounding box center [674, 391] width 122 height 11
drag, startPoint x: 655, startPoint y: 396, endPoint x: 674, endPoint y: 386, distance: 20.4
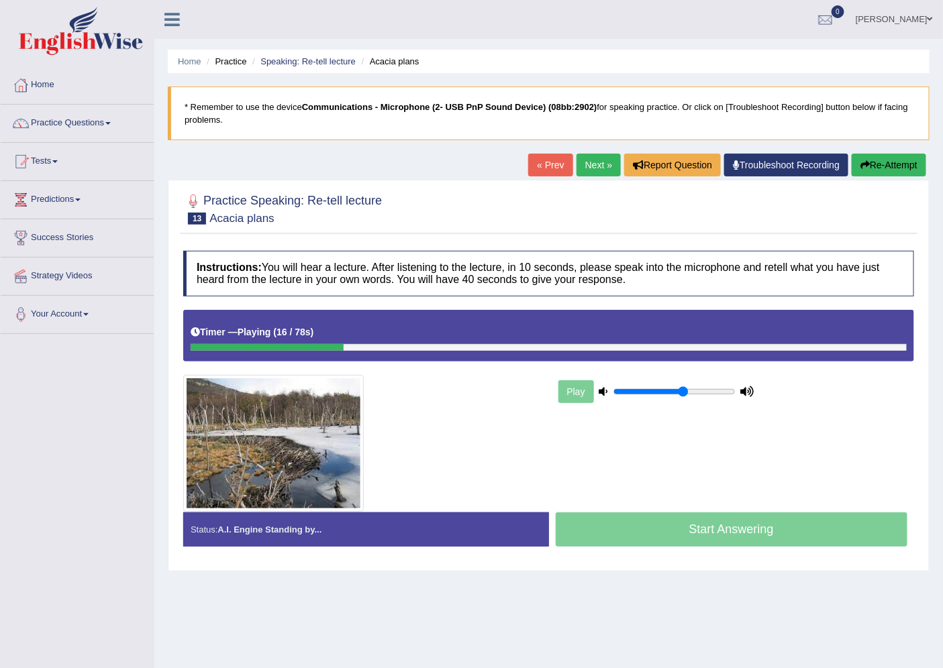
click at [671, 386] on div "Play" at bounding box center [655, 392] width 201 height 34
type input "0.65"
click at [687, 392] on input "range" at bounding box center [674, 391] width 122 height 11
click at [599, 158] on link "Next »" at bounding box center [598, 165] width 44 height 23
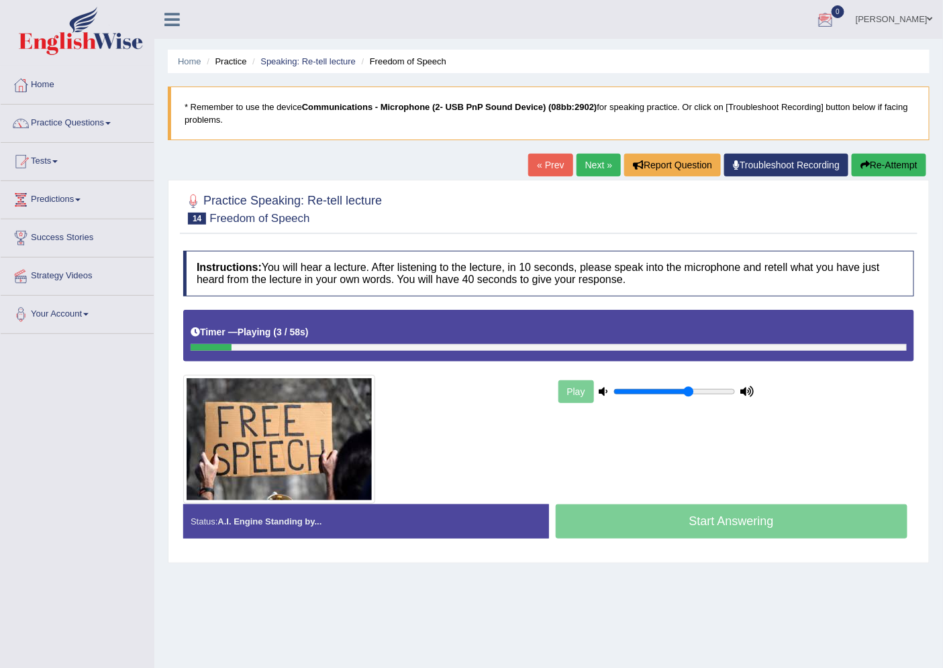
click at [883, 160] on button "Re-Attempt" at bounding box center [888, 165] width 74 height 23
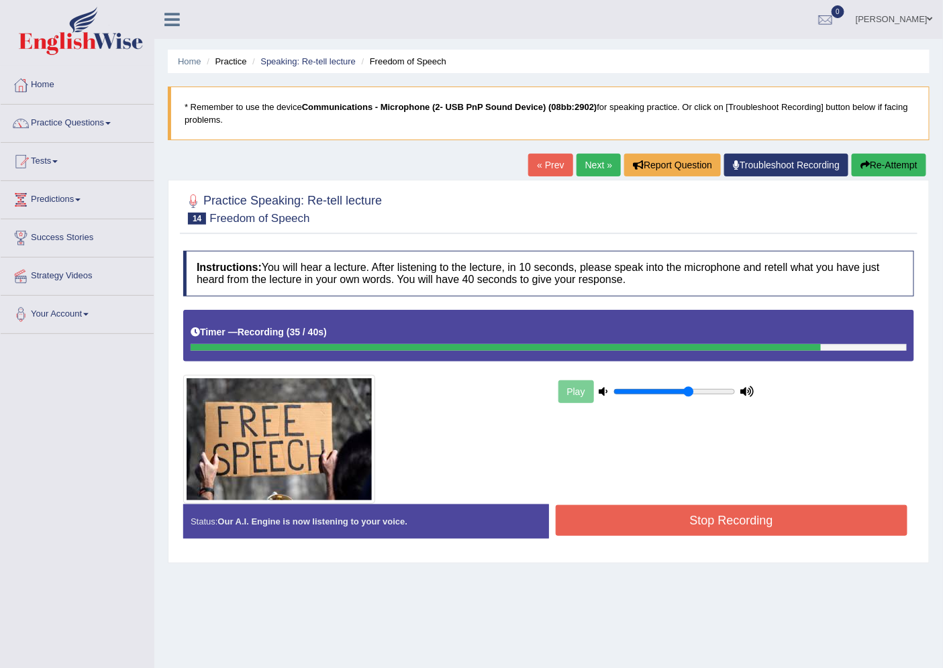
click at [780, 521] on button "Stop Recording" at bounding box center [731, 520] width 352 height 31
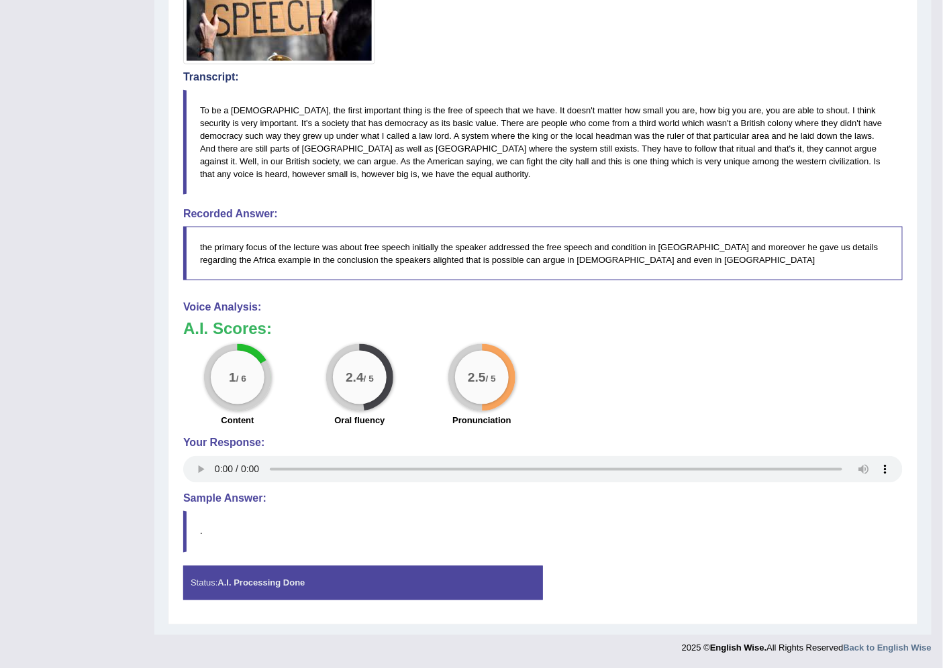
scroll to position [67, 0]
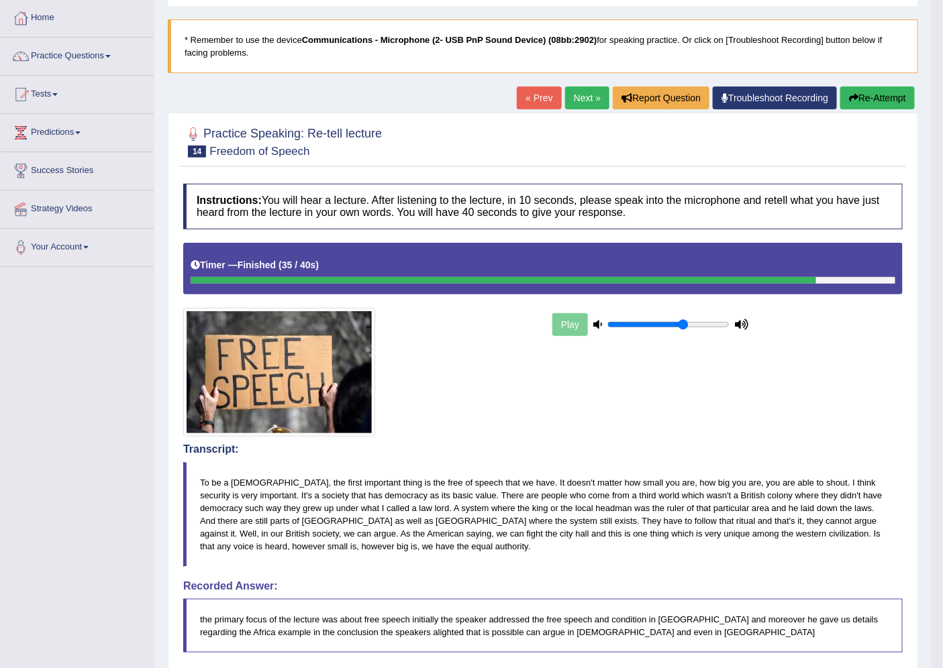
click at [585, 97] on link "Next »" at bounding box center [587, 98] width 44 height 23
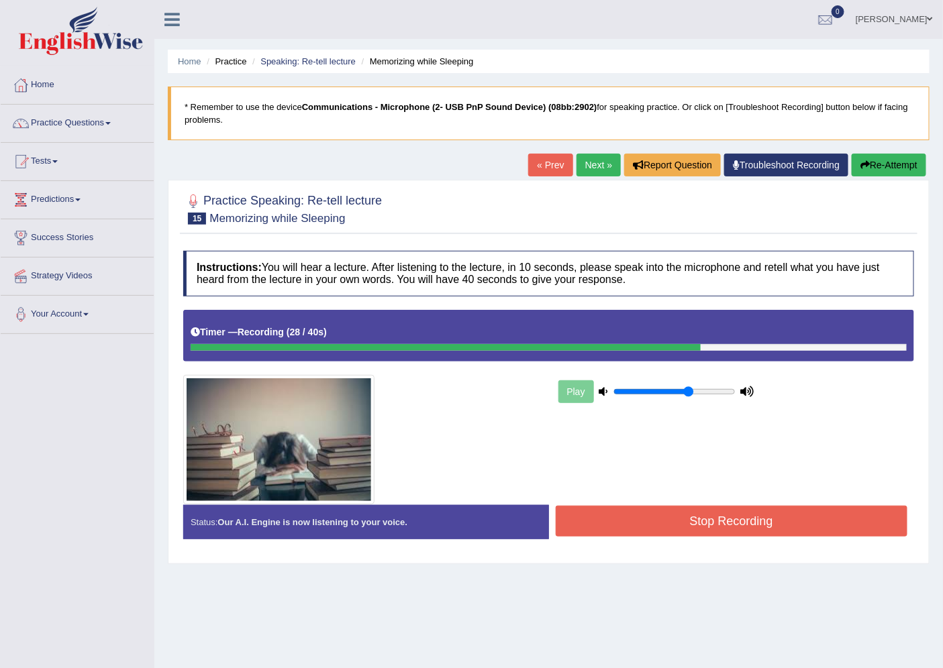
click at [719, 525] on button "Stop Recording" at bounding box center [731, 521] width 352 height 31
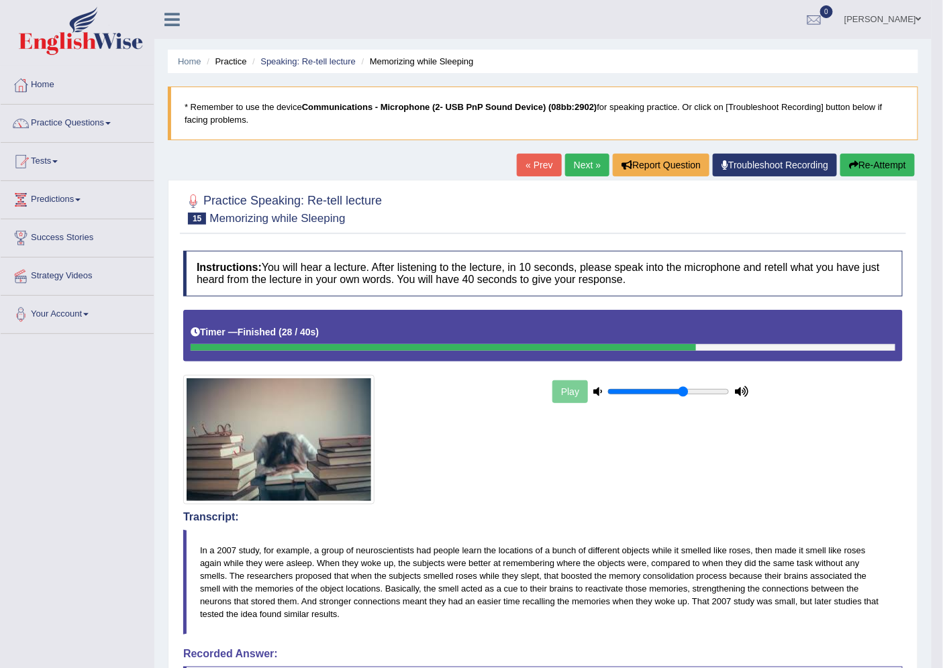
click at [586, 172] on link "Next »" at bounding box center [587, 165] width 44 height 23
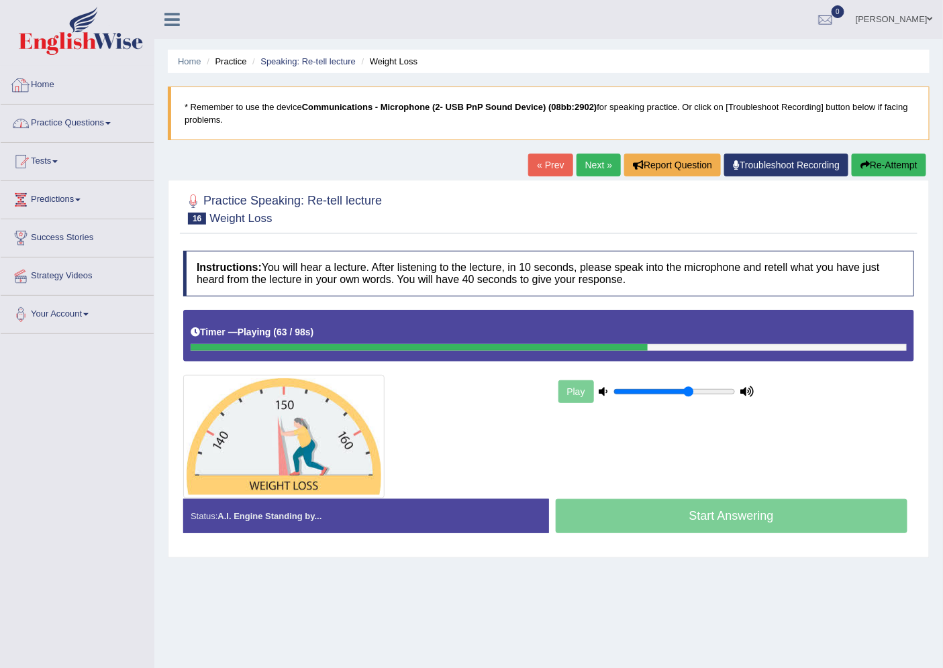
click at [70, 119] on link "Practice Questions" at bounding box center [77, 122] width 153 height 34
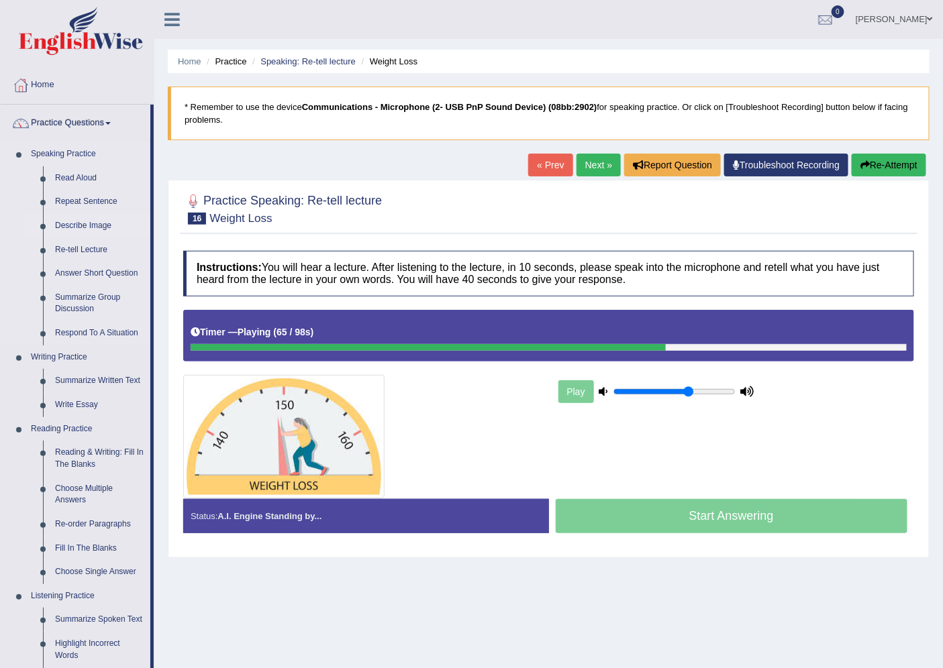
click at [93, 231] on link "Describe Image" at bounding box center [99, 226] width 101 height 24
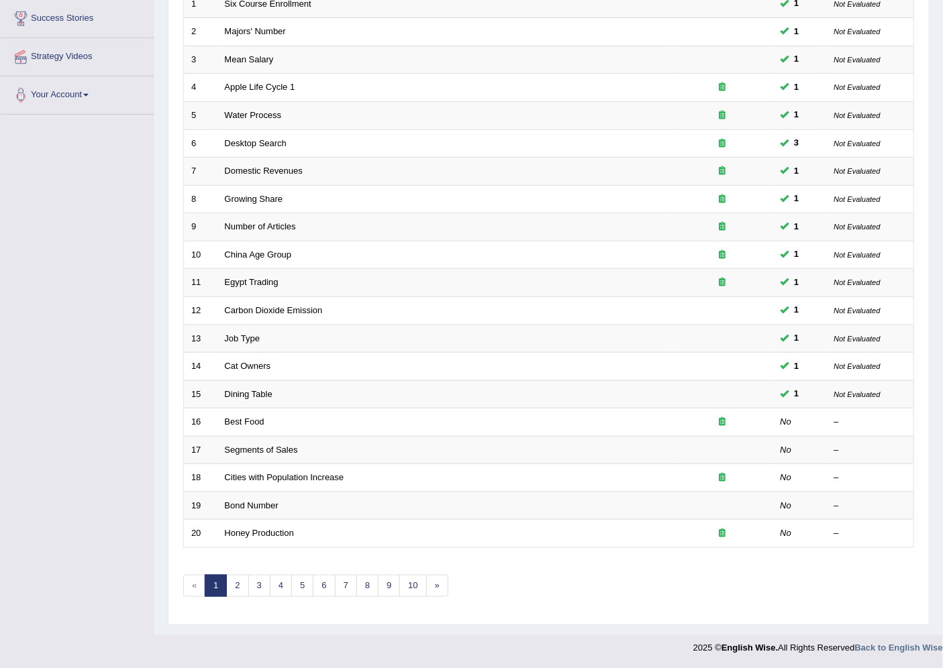
drag, startPoint x: 245, startPoint y: 447, endPoint x: 92, endPoint y: 407, distance: 158.2
click at [92, 407] on div "Toggle navigation Home Practice Questions Speaking Practice Read Aloud Repeat S…" at bounding box center [471, 221] width 943 height 881
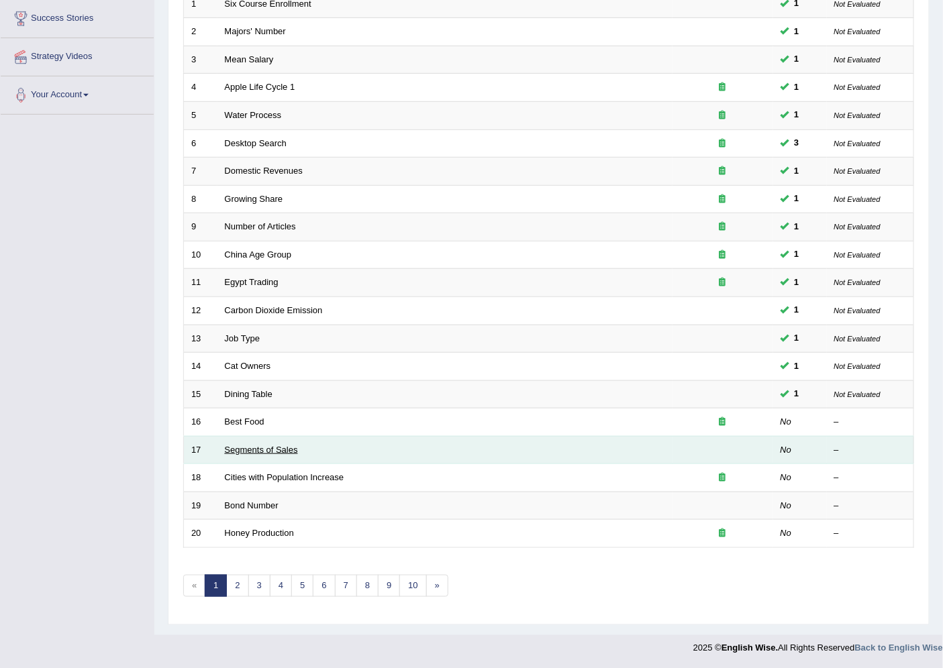
click at [244, 448] on link "Segments of Sales" at bounding box center [261, 450] width 73 height 10
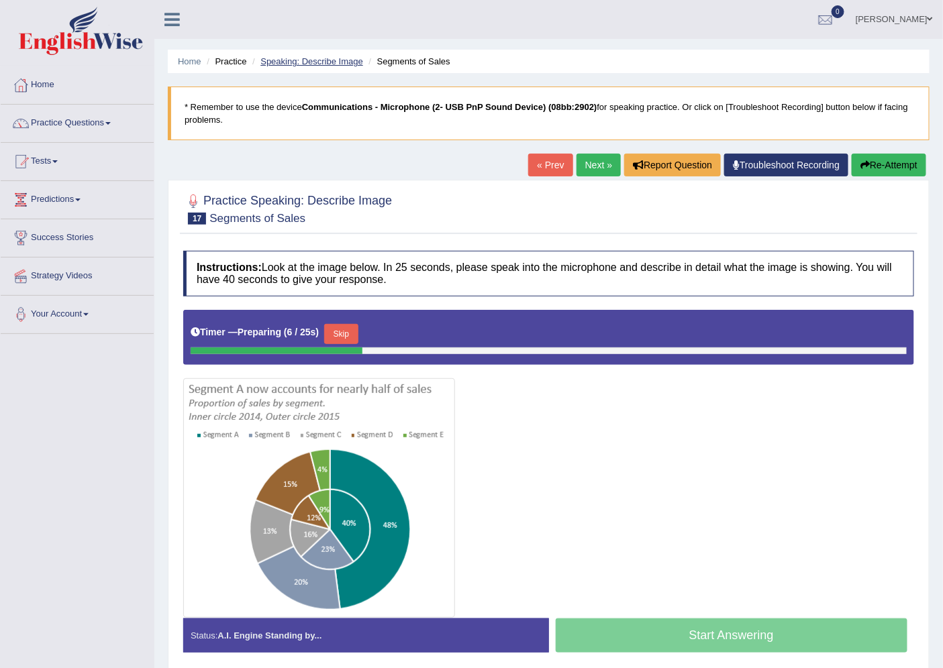
click at [307, 60] on link "Speaking: Describe Image" at bounding box center [311, 61] width 102 height 10
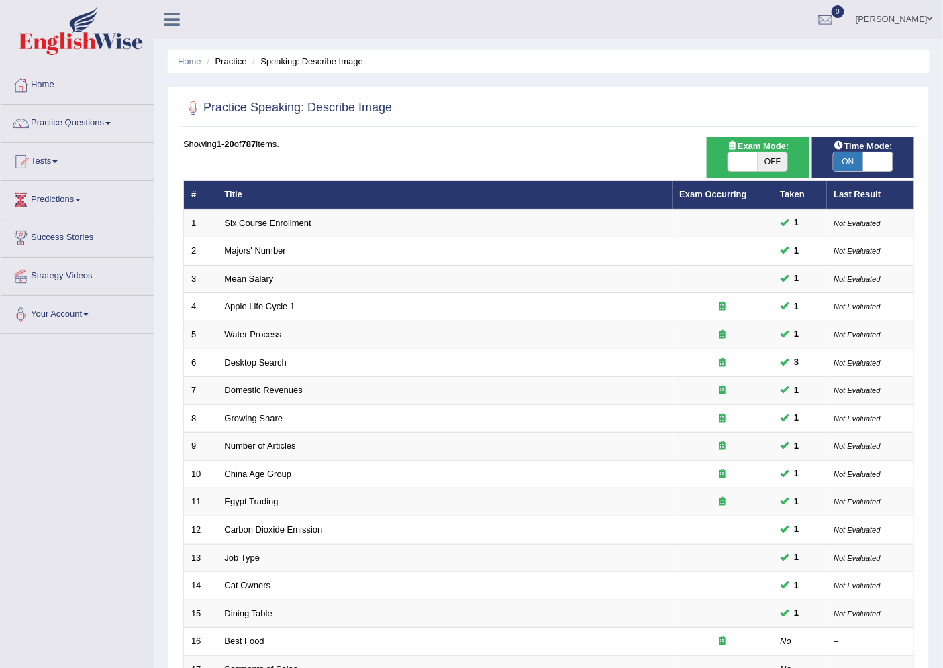
click at [849, 166] on span "ON" at bounding box center [848, 161] width 30 height 19
checkbox input "false"
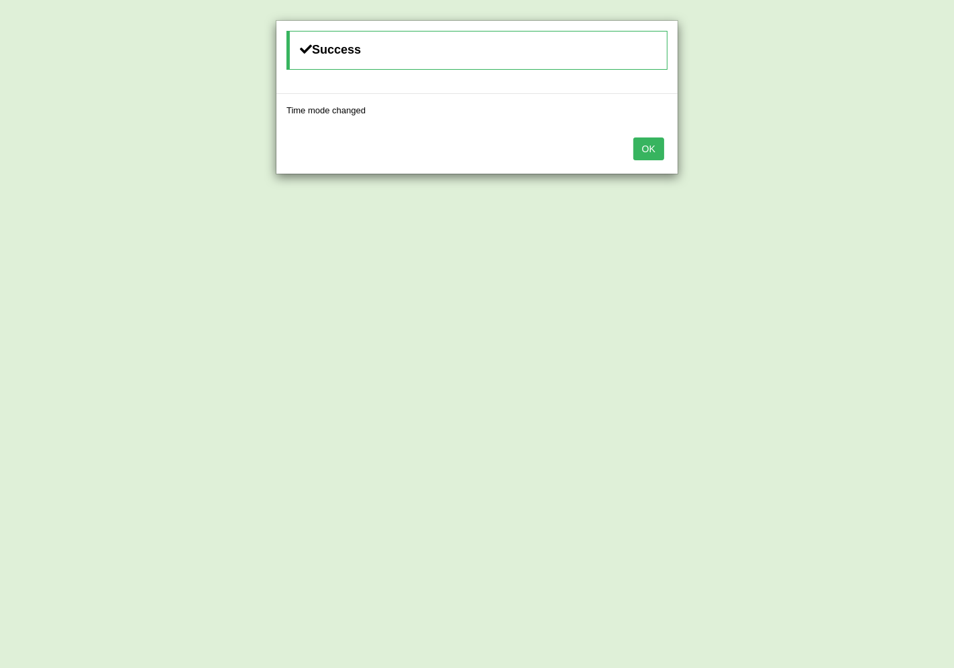
click at [647, 151] on button "OK" at bounding box center [648, 149] width 31 height 23
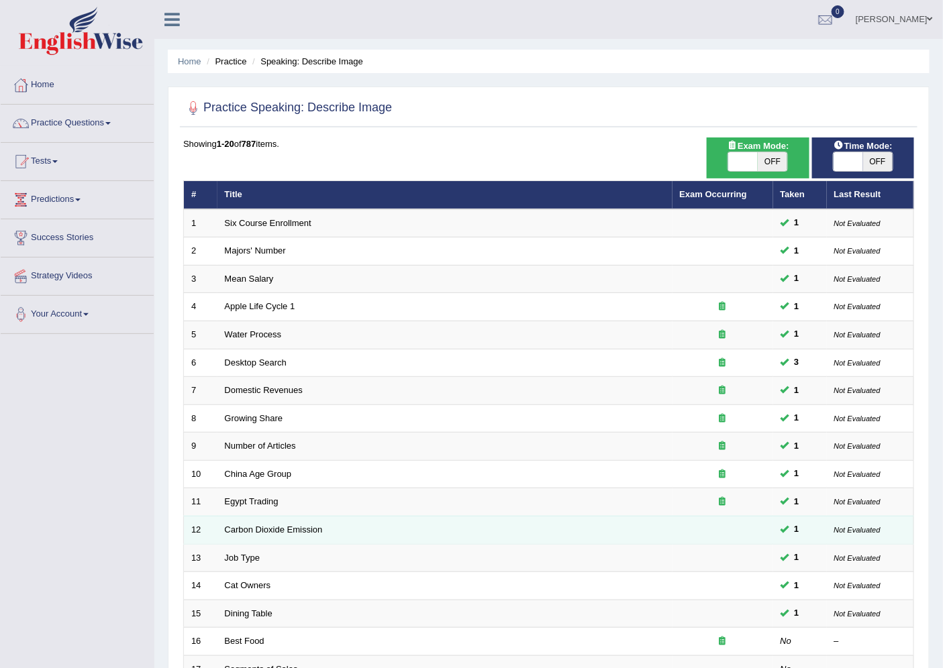
scroll to position [219, 0]
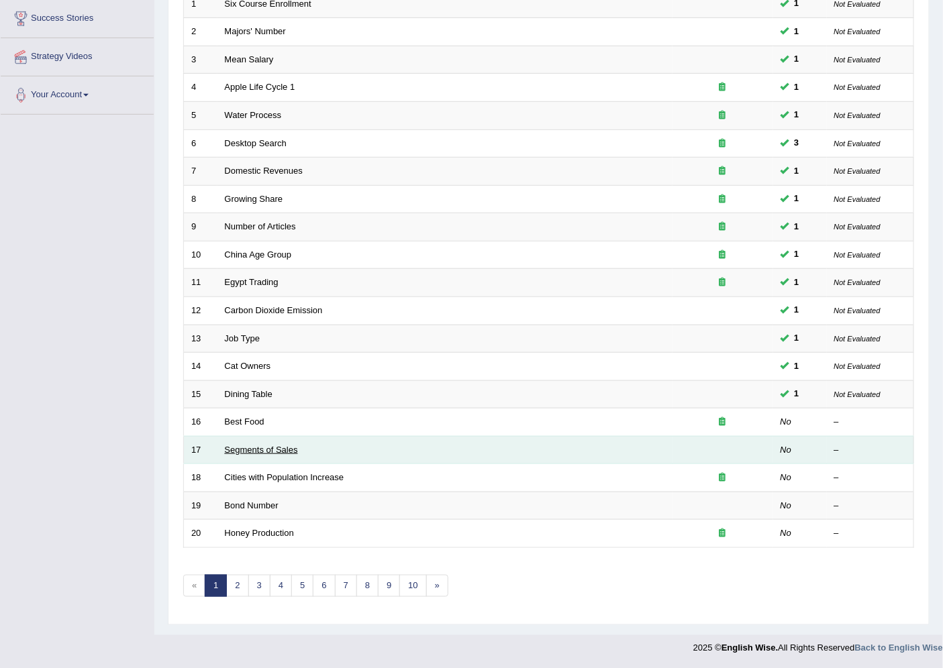
click at [271, 449] on link "Segments of Sales" at bounding box center [261, 450] width 73 height 10
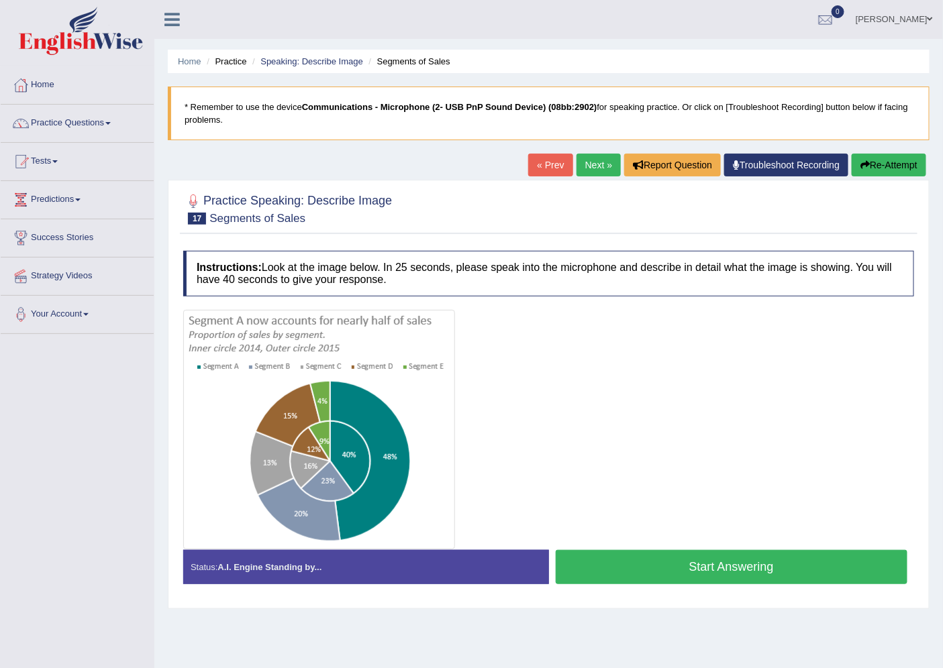
click at [599, 173] on link "Next »" at bounding box center [598, 165] width 44 height 23
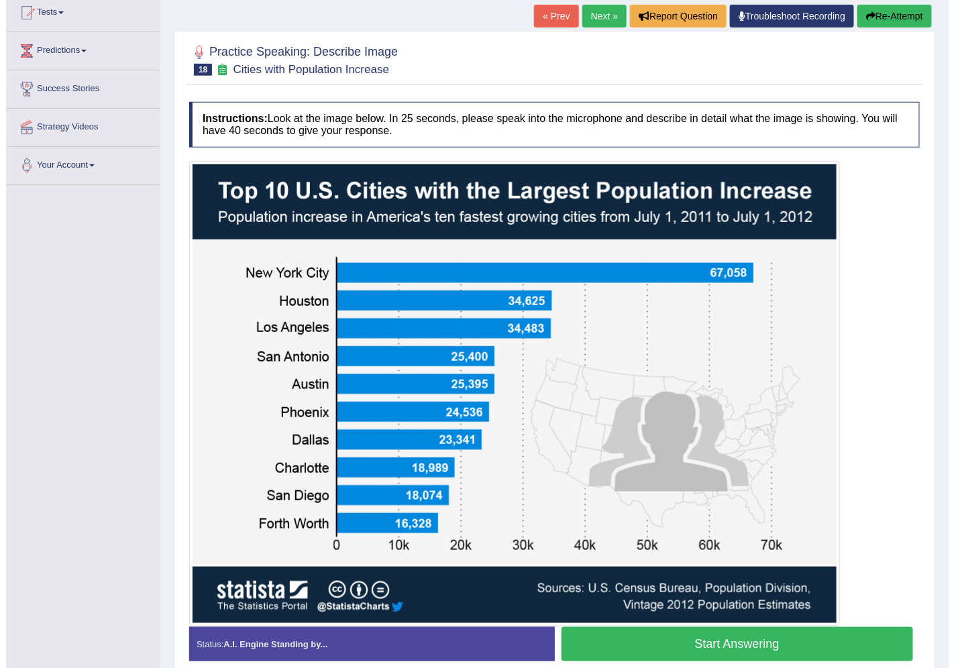
scroll to position [210, 0]
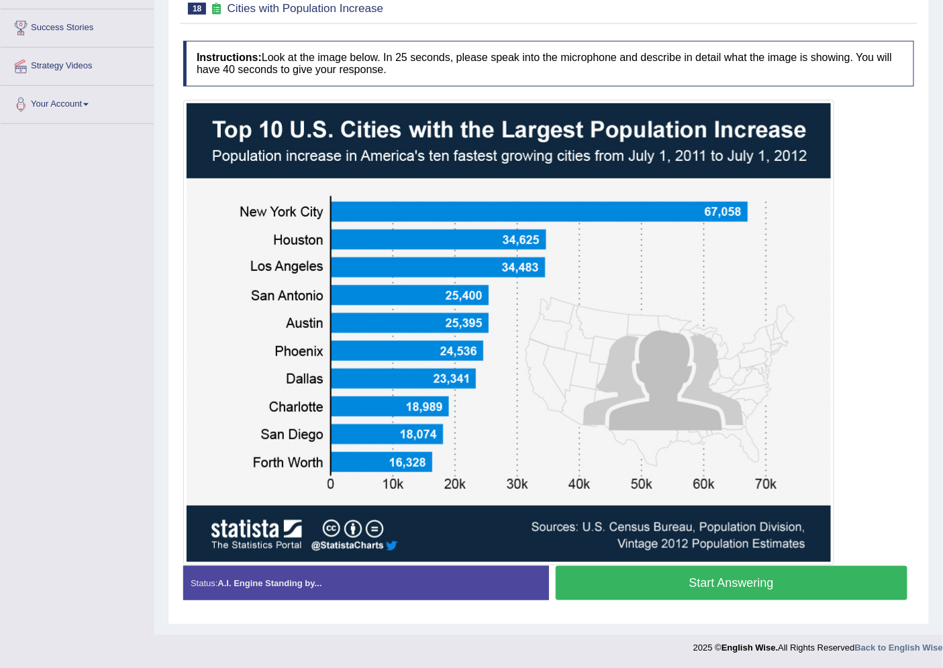
click at [728, 582] on button "Start Answering" at bounding box center [731, 583] width 352 height 34
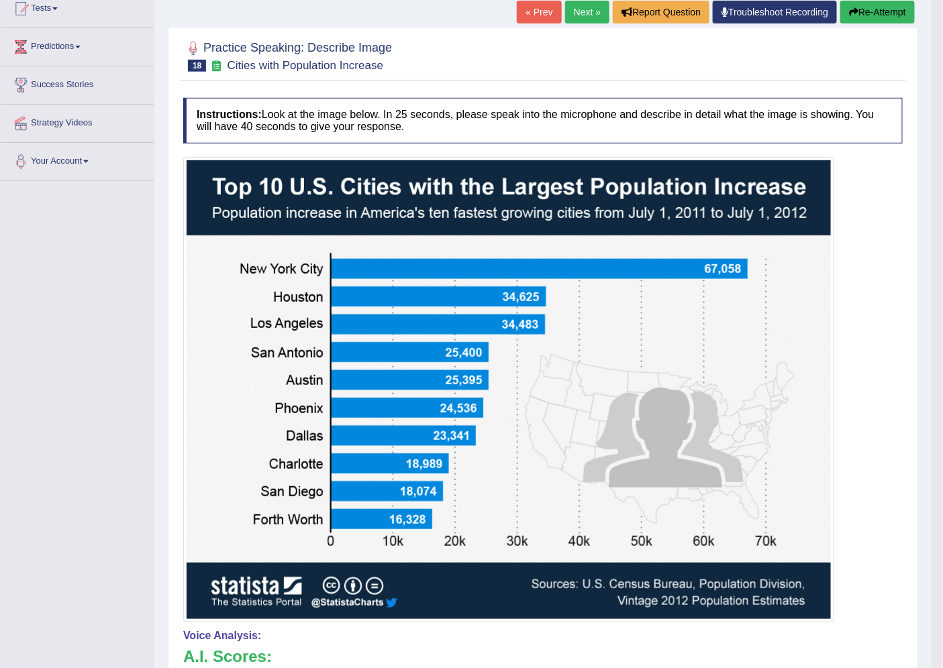
scroll to position [377, 0]
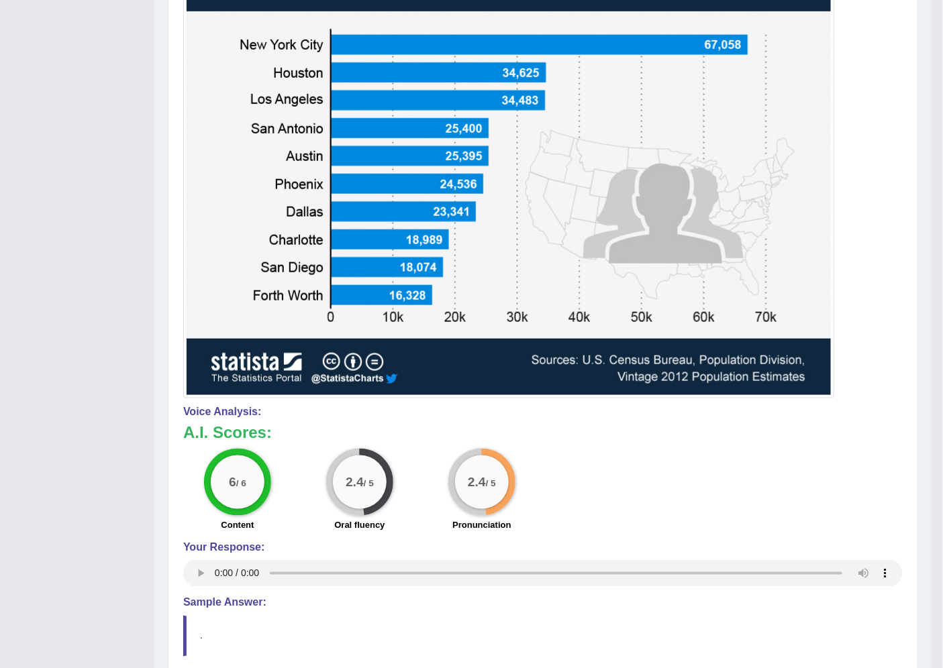
click at [839, 407] on h4 "Voice Analysis:" at bounding box center [542, 412] width 719 height 12
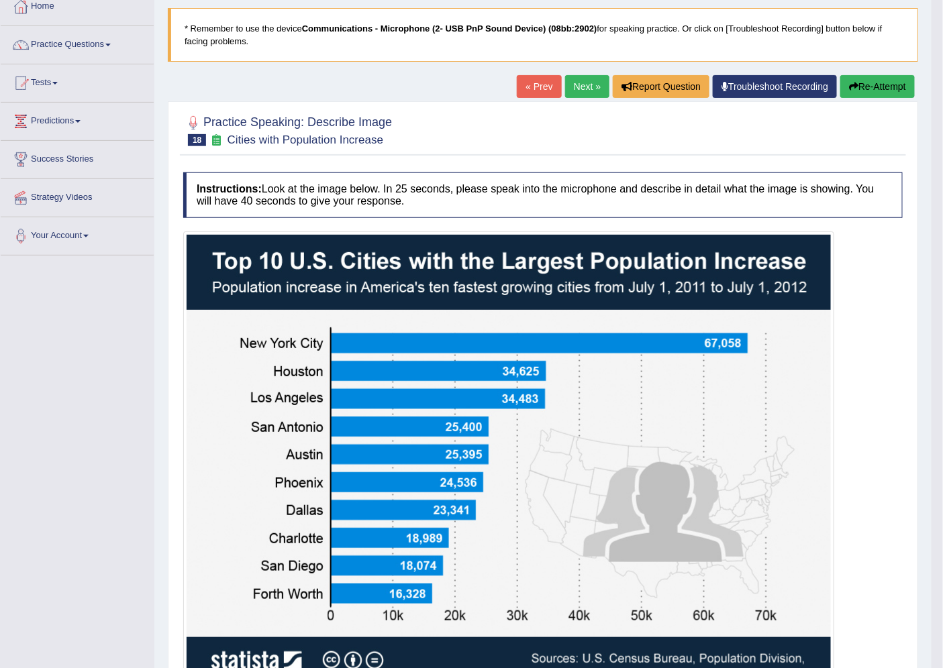
click at [568, 96] on link "Next »" at bounding box center [587, 86] width 44 height 23
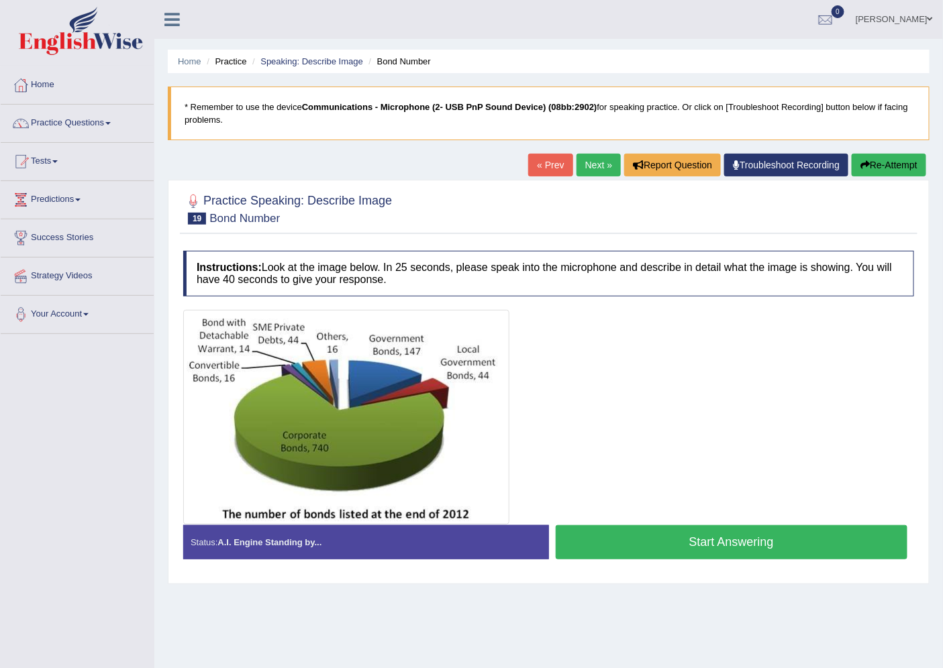
scroll to position [36, 0]
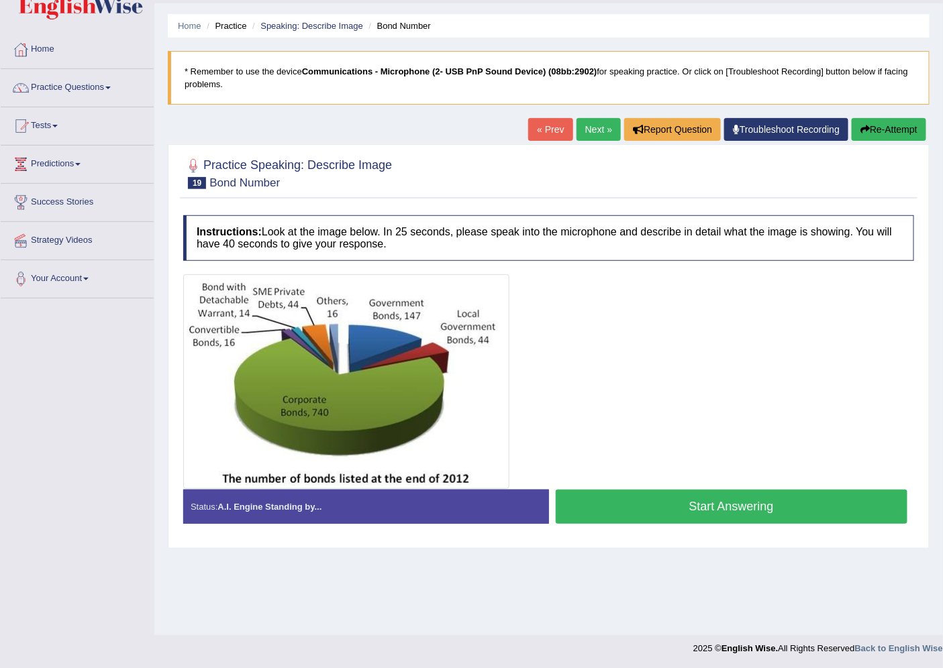
click at [681, 504] on button "Start Answering" at bounding box center [731, 507] width 352 height 34
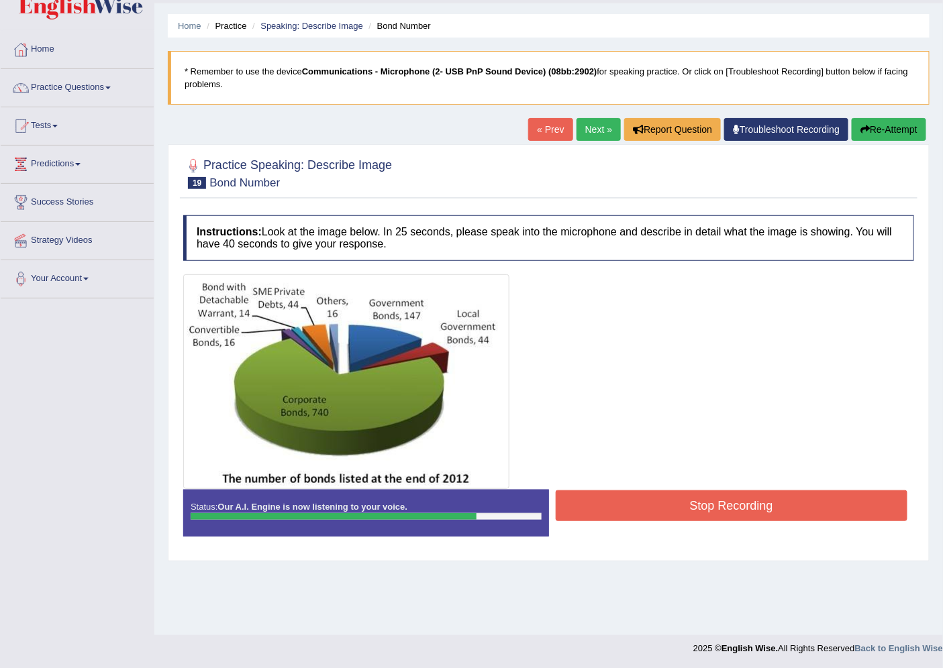
click at [721, 504] on button "Stop Recording" at bounding box center [731, 505] width 352 height 31
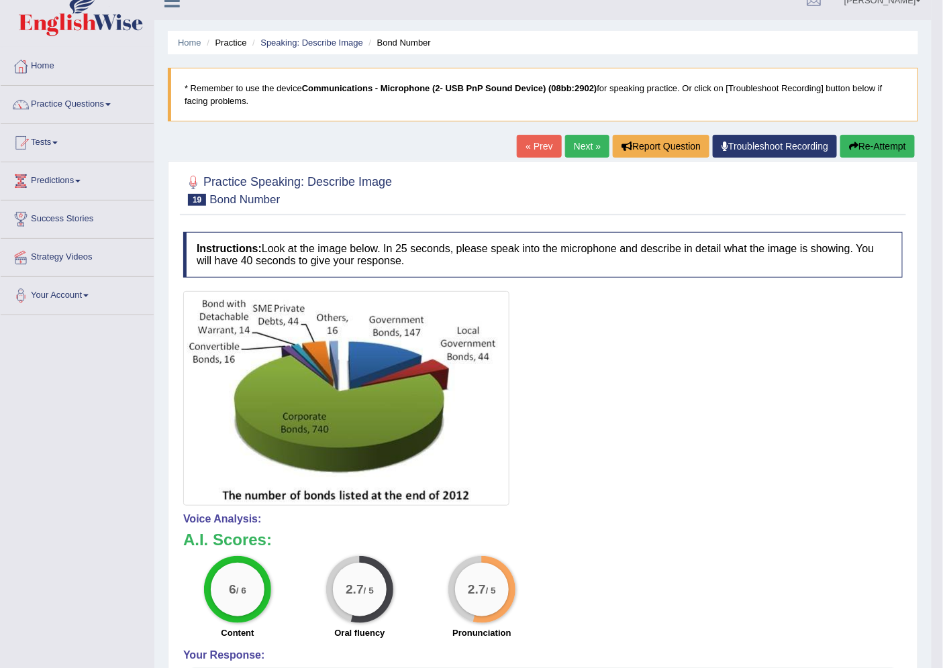
scroll to position [0, 0]
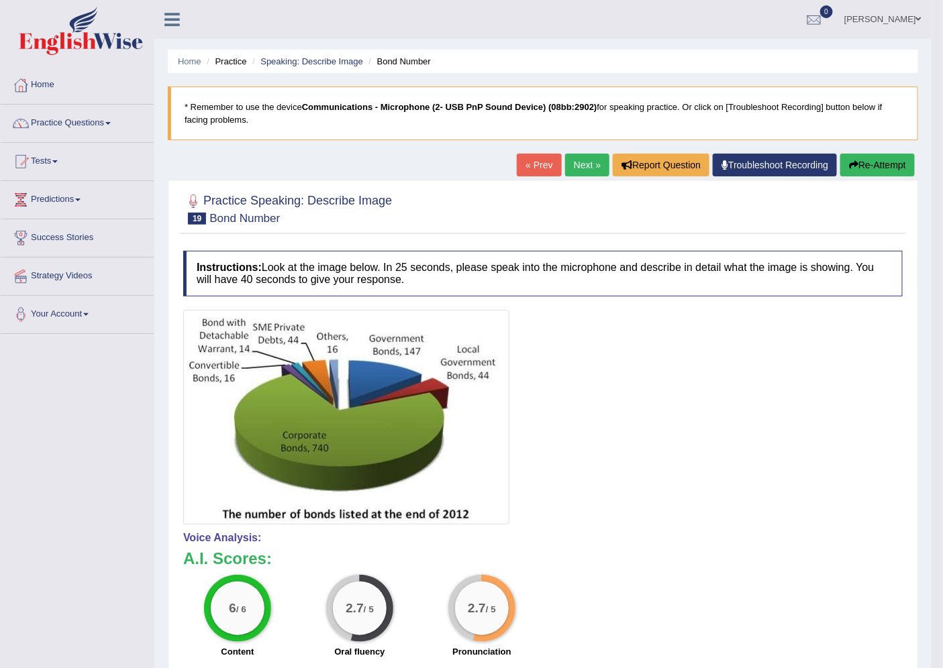
click at [574, 166] on link "Next »" at bounding box center [587, 165] width 44 height 23
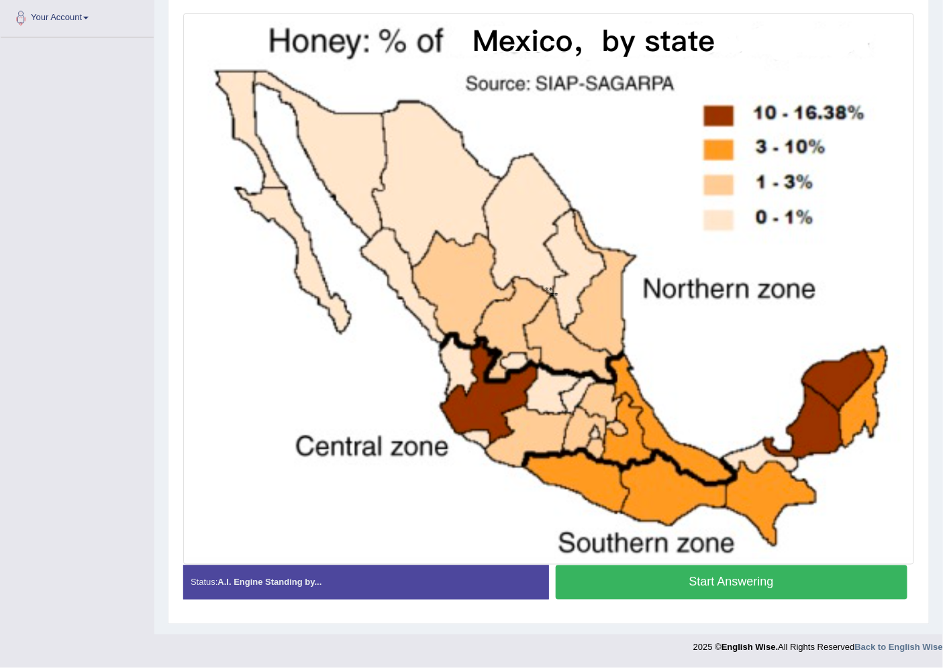
scroll to position [222, 0]
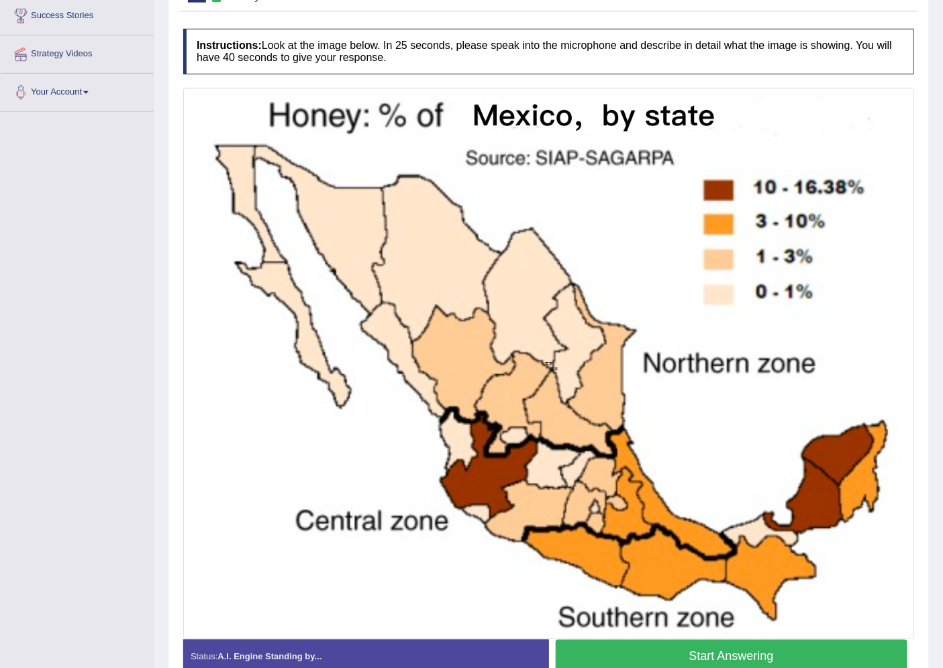
click at [725, 643] on button "Start Answering" at bounding box center [731, 657] width 352 height 34
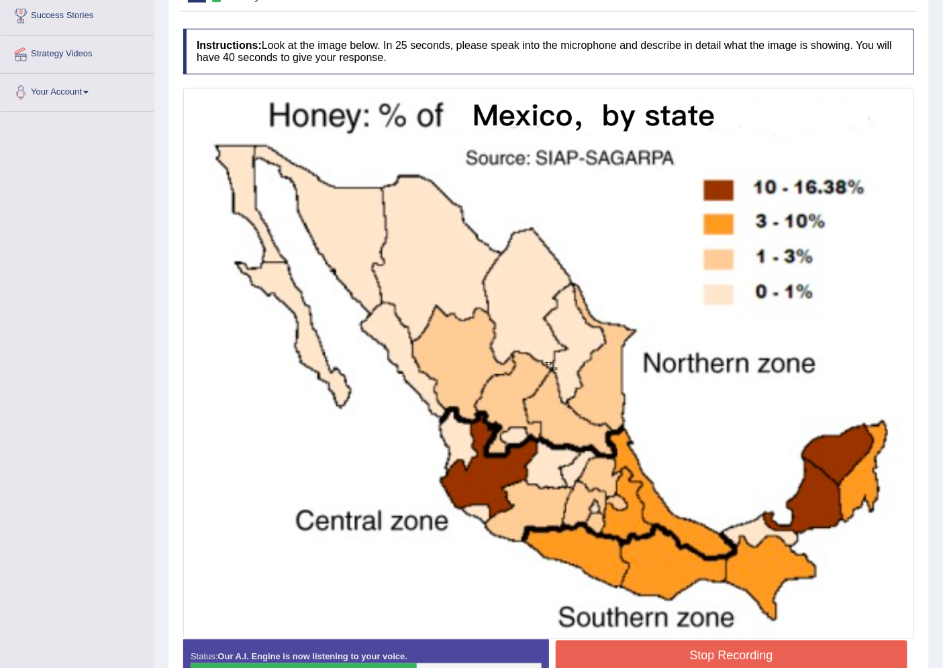
scroll to position [309, 0]
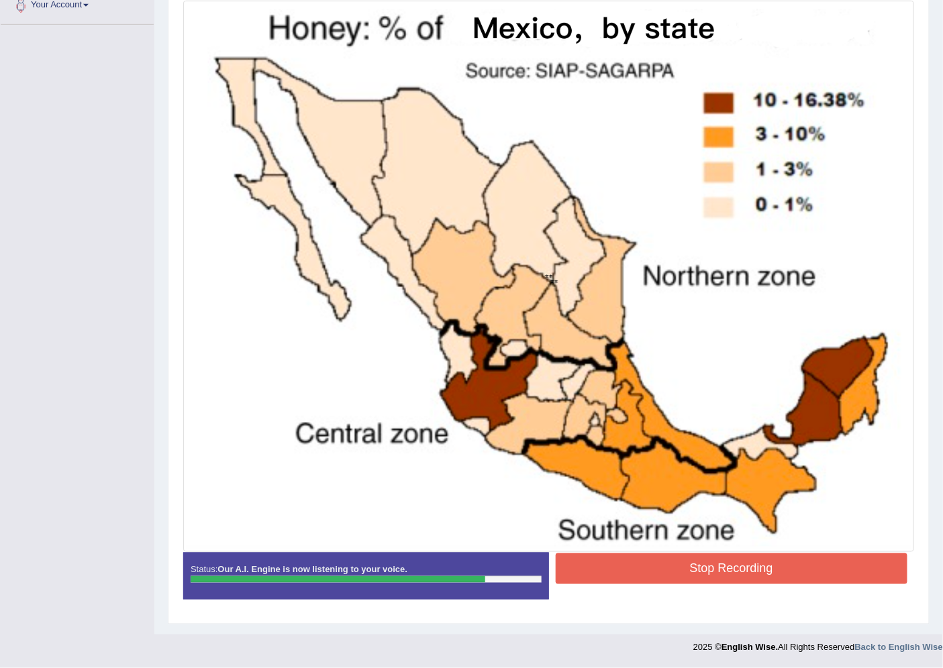
click at [726, 570] on button "Stop Recording" at bounding box center [731, 568] width 352 height 31
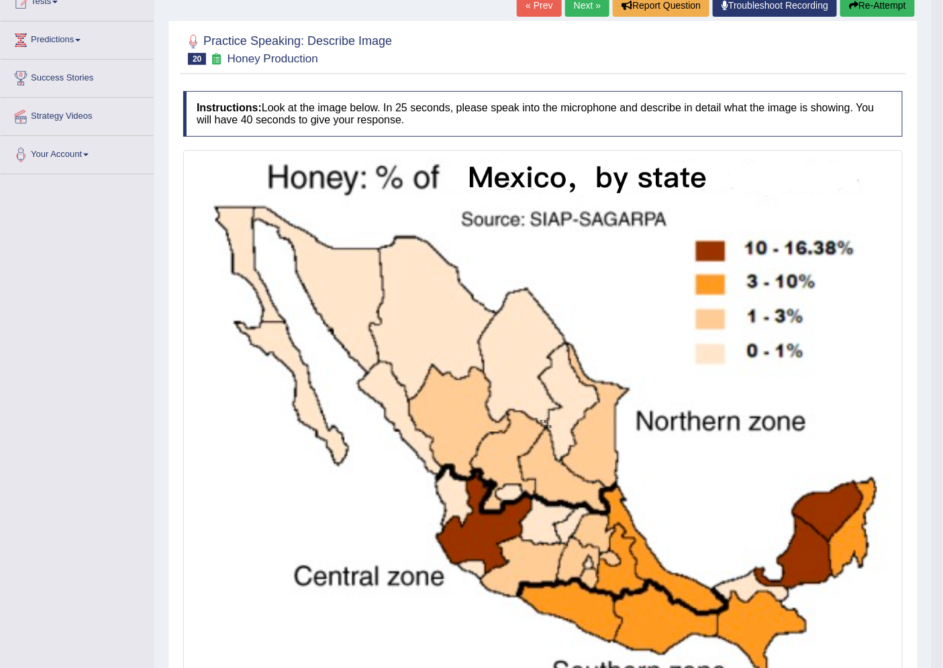
scroll to position [0, 0]
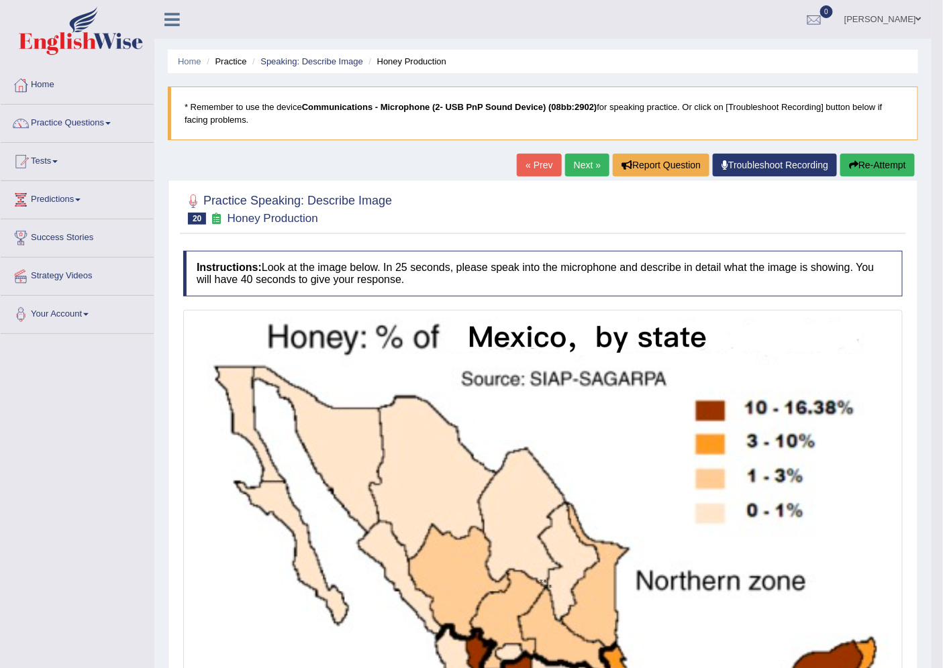
click at [572, 164] on link "Next »" at bounding box center [587, 165] width 44 height 23
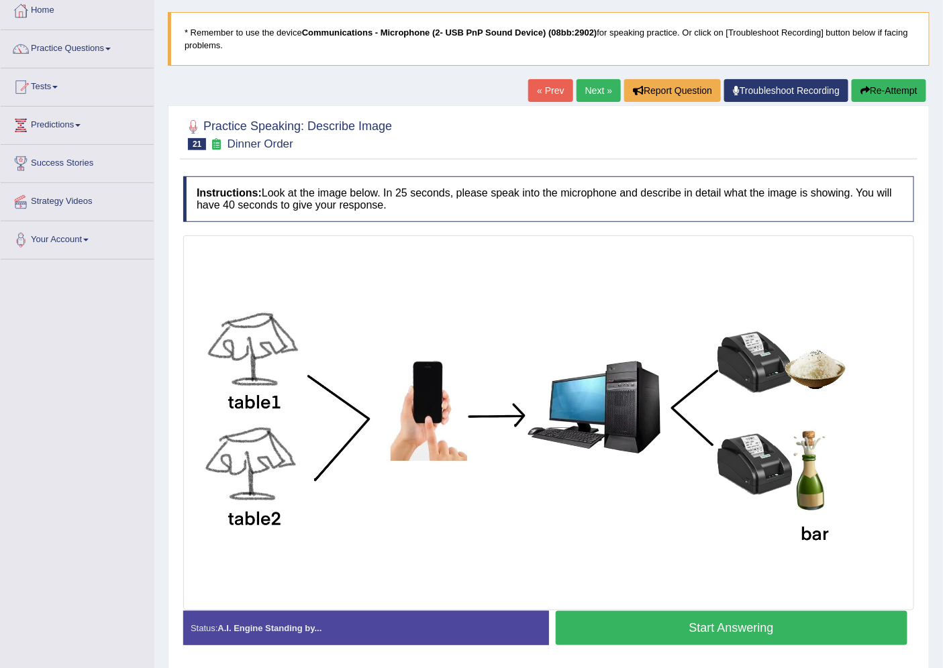
scroll to position [119, 0]
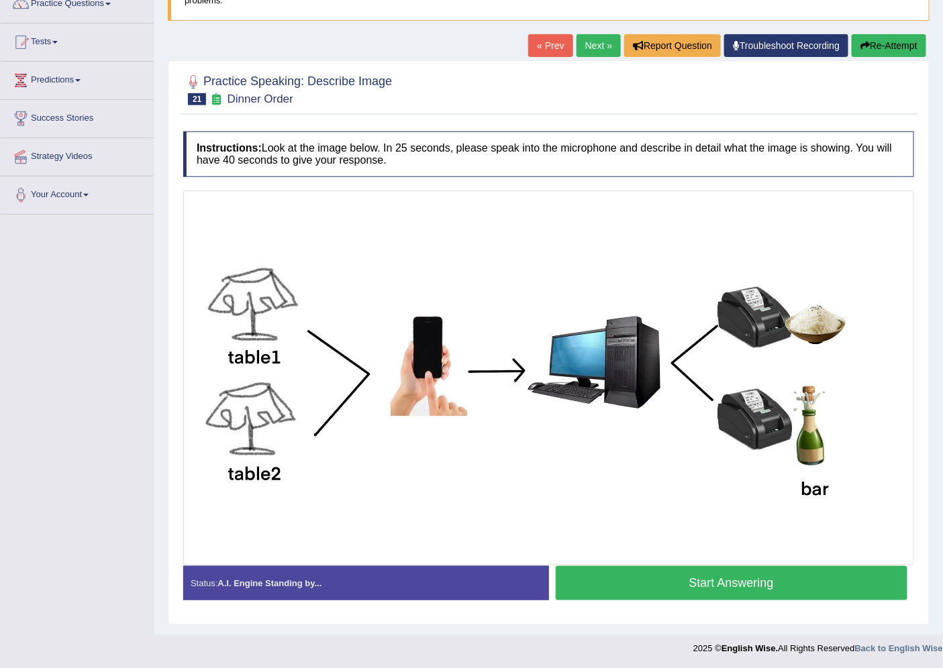
click at [606, 50] on link "Next »" at bounding box center [598, 45] width 44 height 23
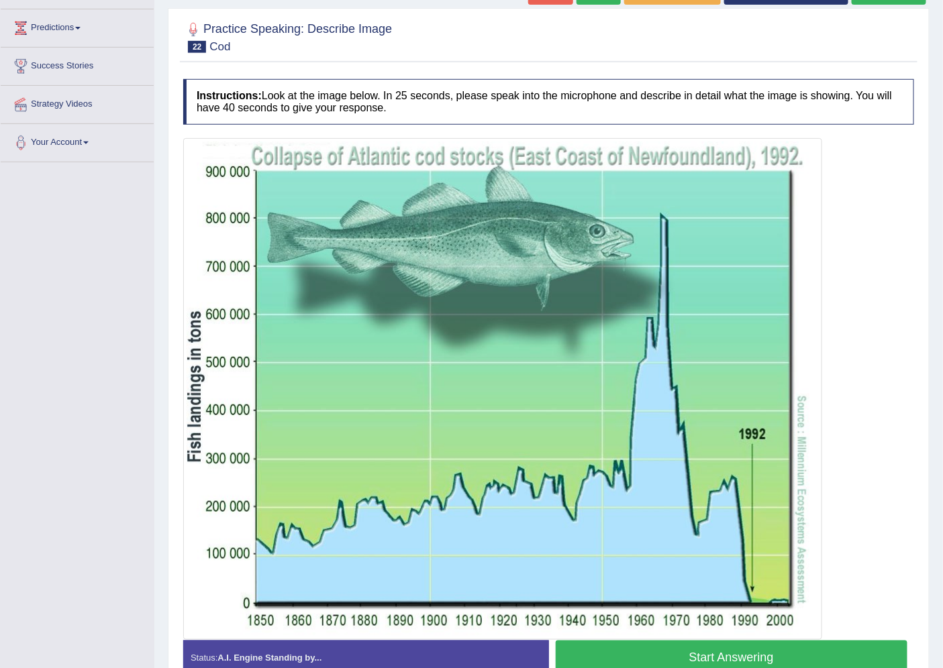
scroll to position [246, 0]
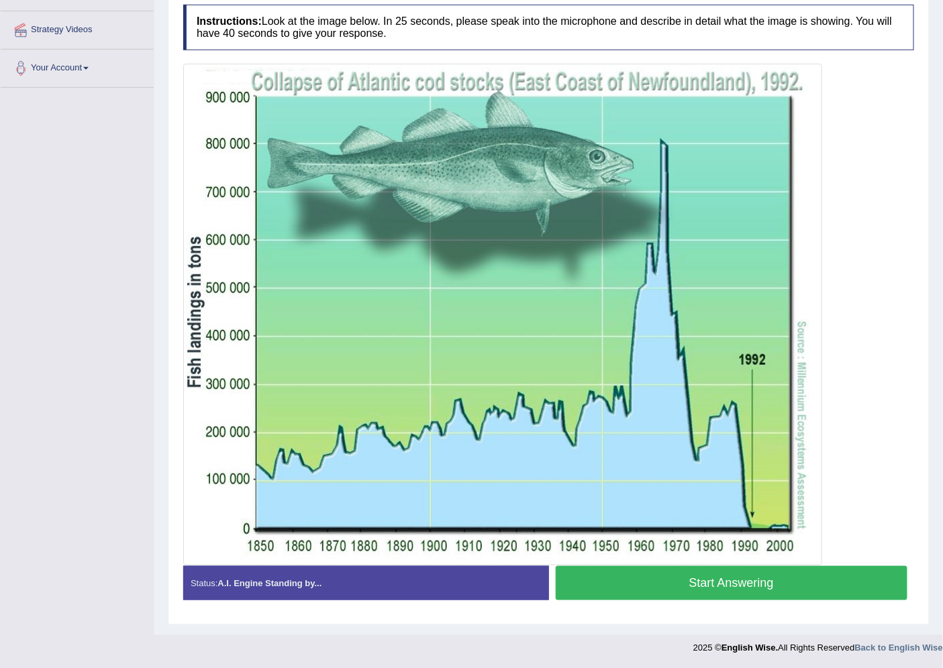
click at [881, 358] on div at bounding box center [548, 315] width 731 height 502
click at [688, 586] on button "Start Answering" at bounding box center [731, 583] width 352 height 34
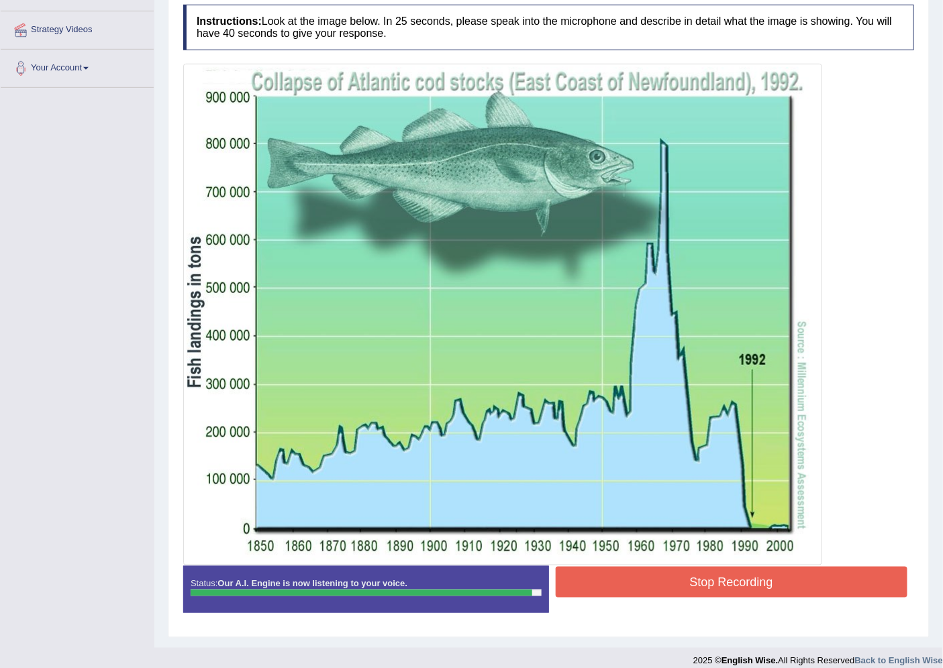
click at [696, 572] on button "Stop Recording" at bounding box center [731, 582] width 352 height 31
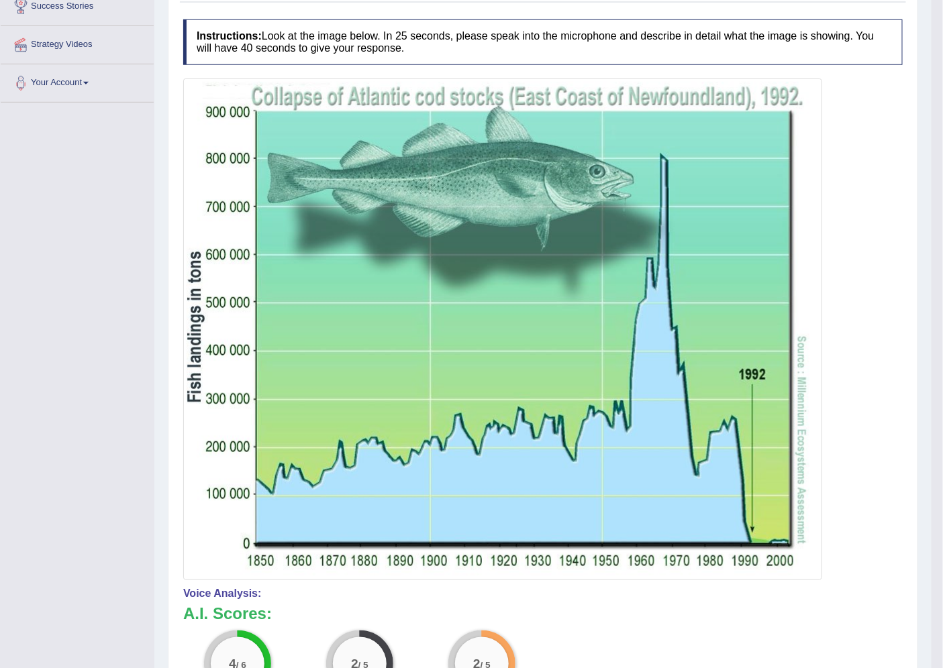
scroll to position [0, 0]
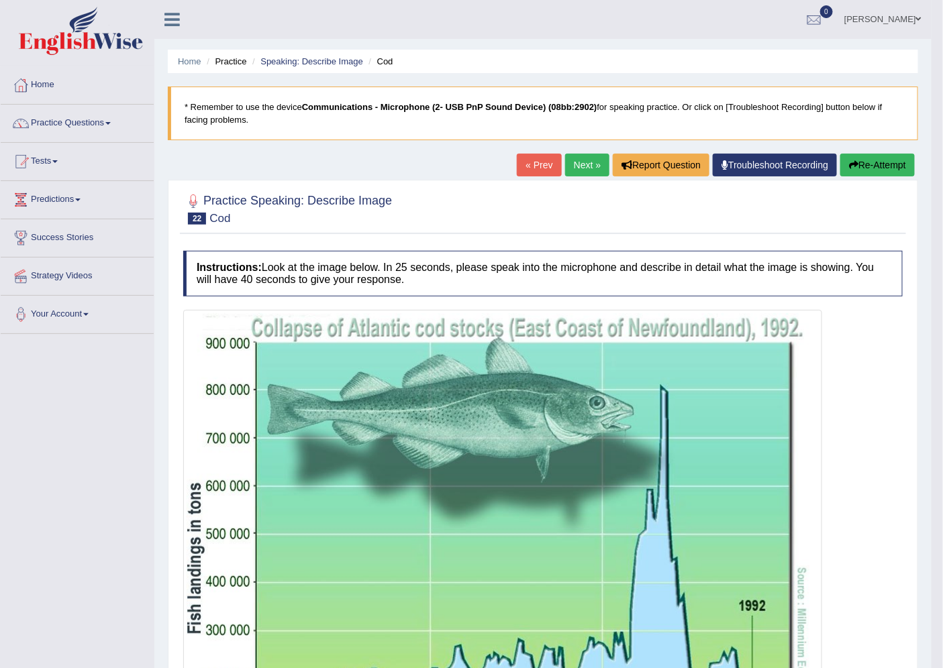
click at [876, 156] on button "Re-Attempt" at bounding box center [877, 165] width 74 height 23
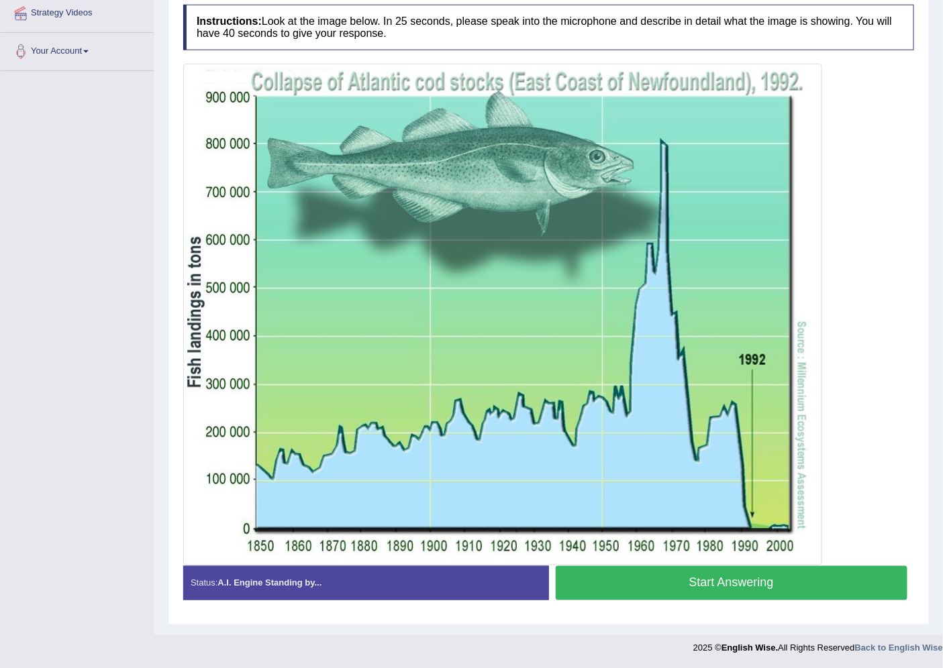
click at [714, 588] on button "Start Answering" at bounding box center [731, 583] width 352 height 34
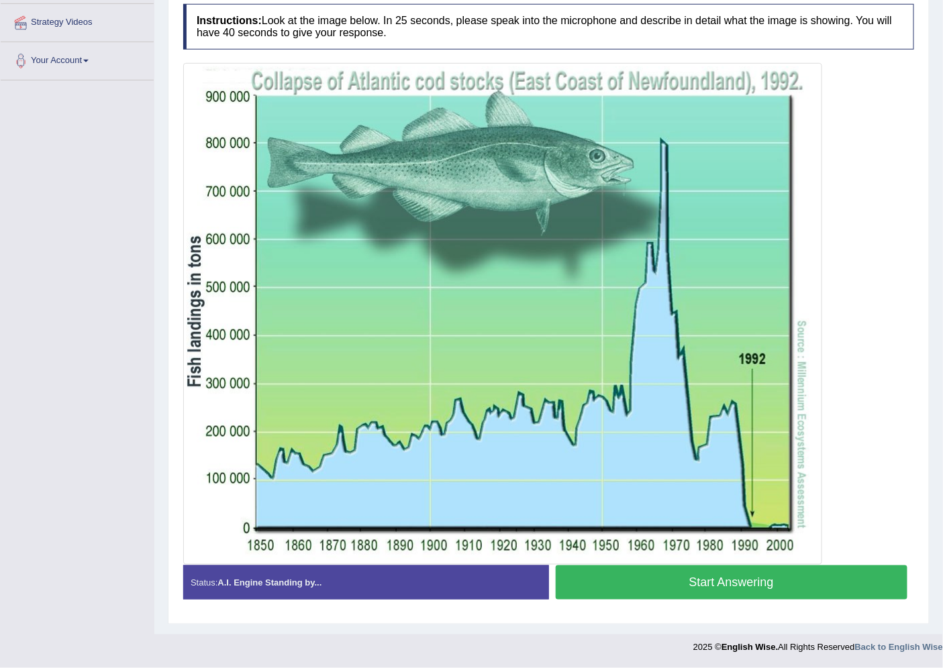
scroll to position [253, 0]
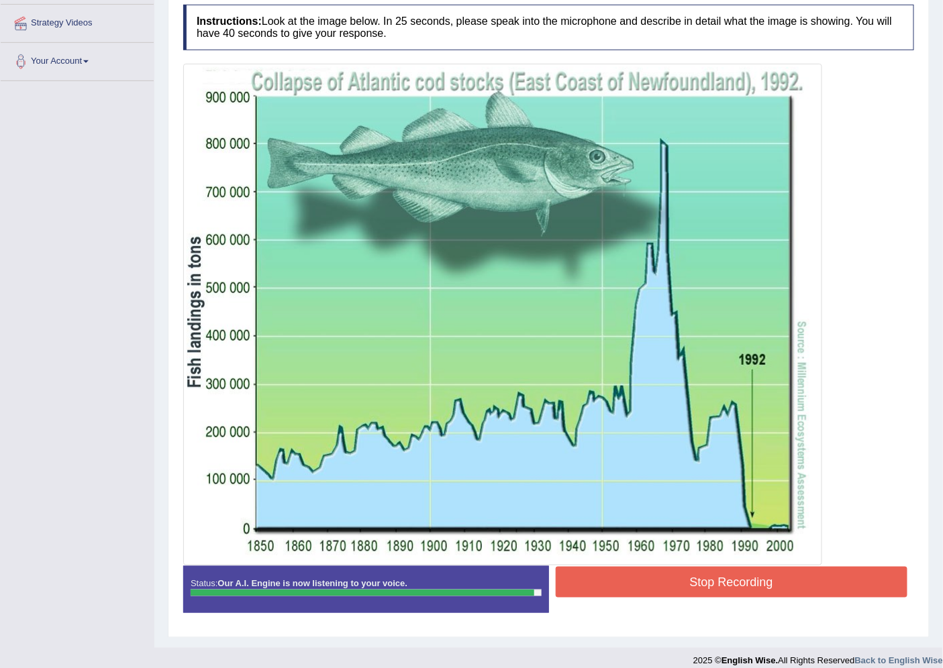
click at [732, 581] on button "Stop Recording" at bounding box center [731, 582] width 352 height 31
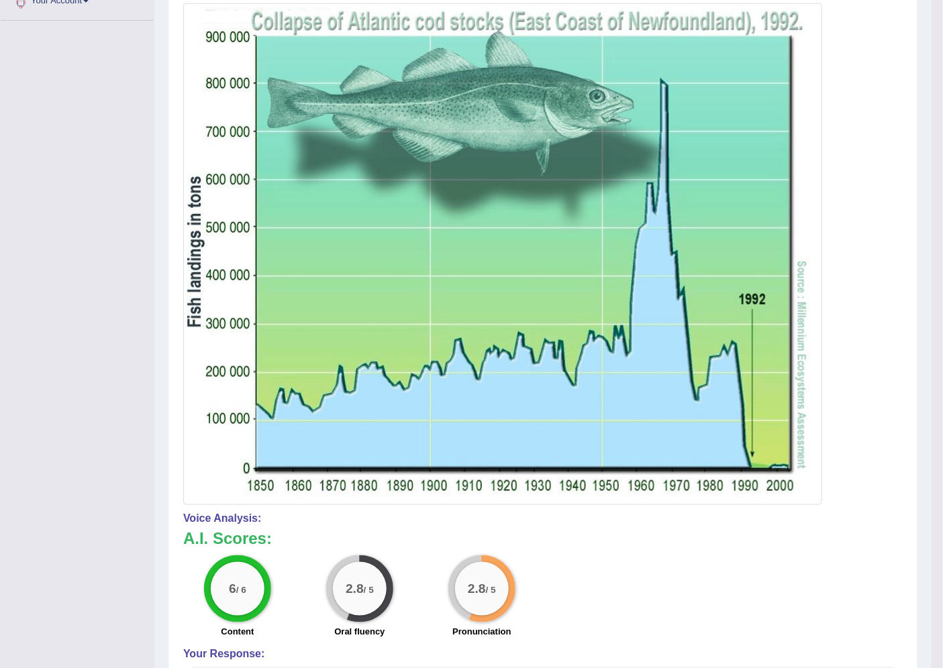
scroll to position [15, 0]
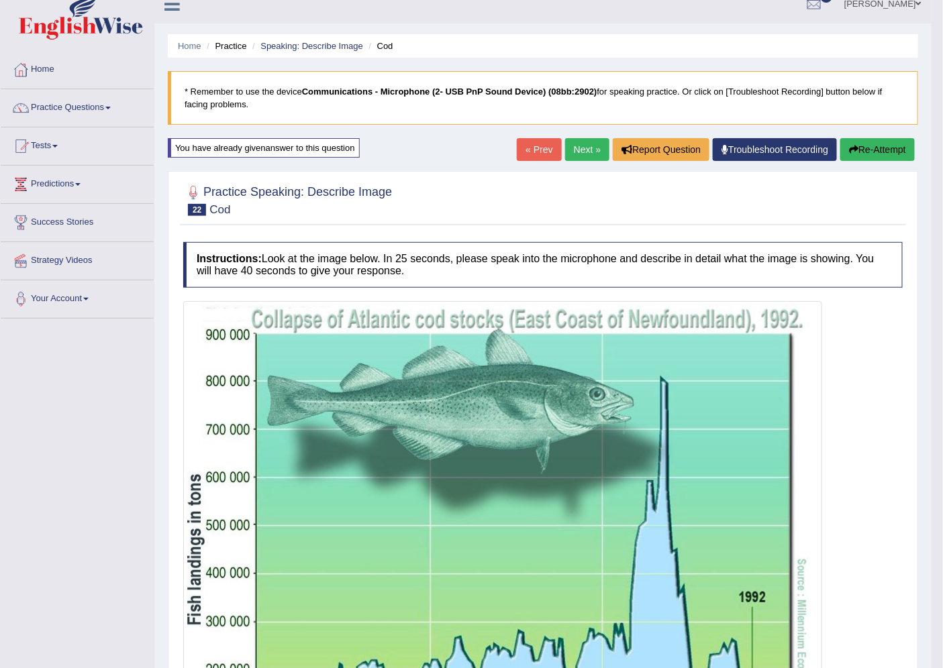
click at [573, 150] on link "Next »" at bounding box center [587, 149] width 44 height 23
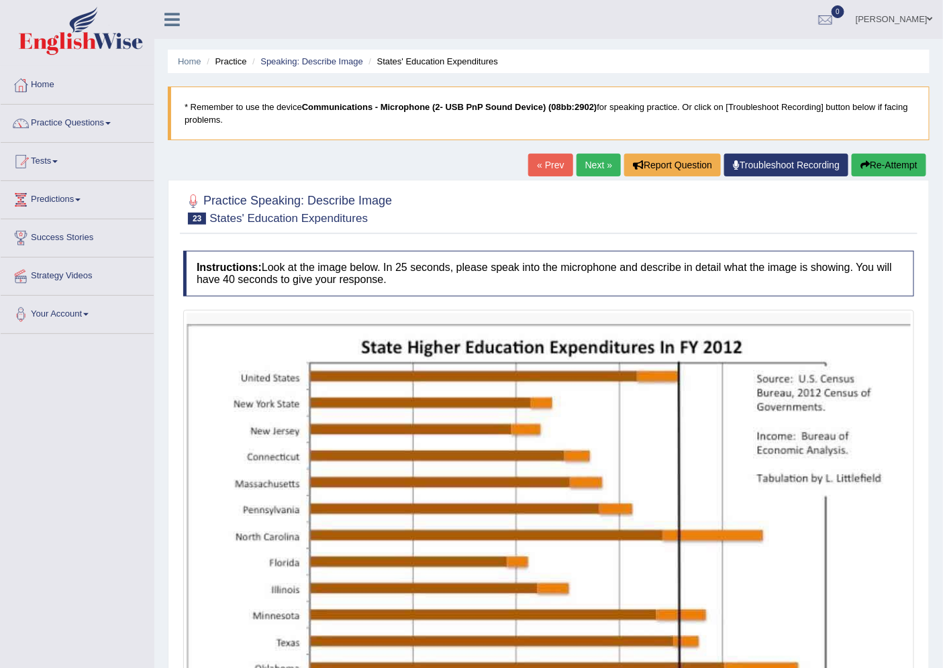
click at [581, 168] on link "Next »" at bounding box center [598, 165] width 44 height 23
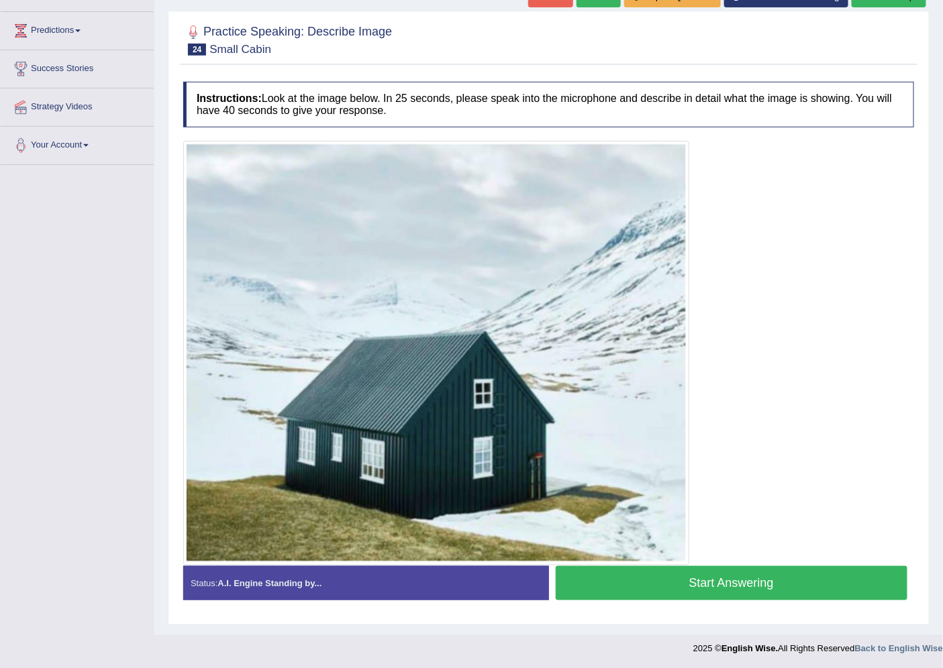
scroll to position [95, 0]
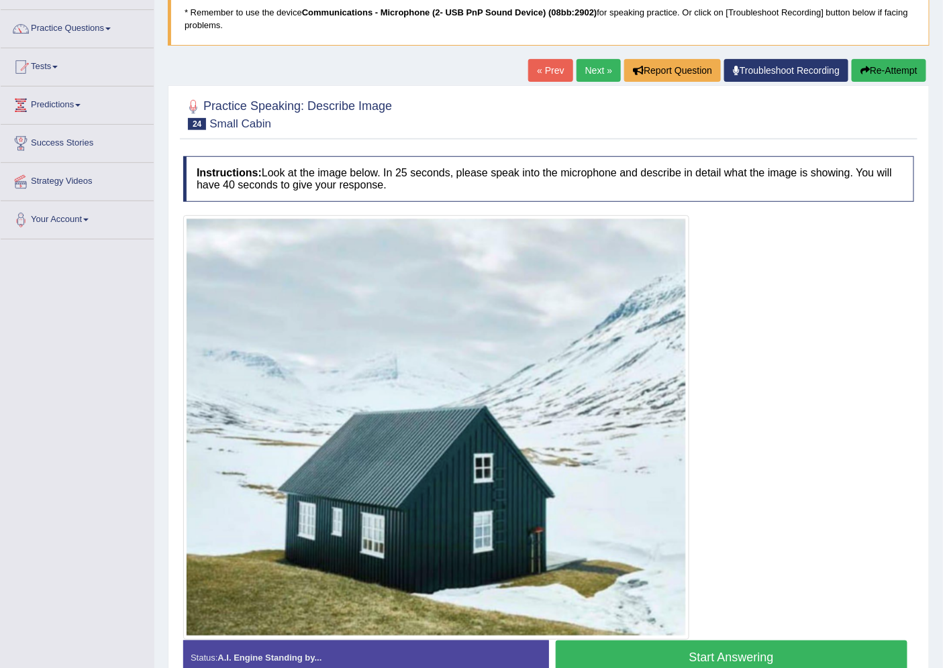
click at [595, 74] on link "Next »" at bounding box center [598, 70] width 44 height 23
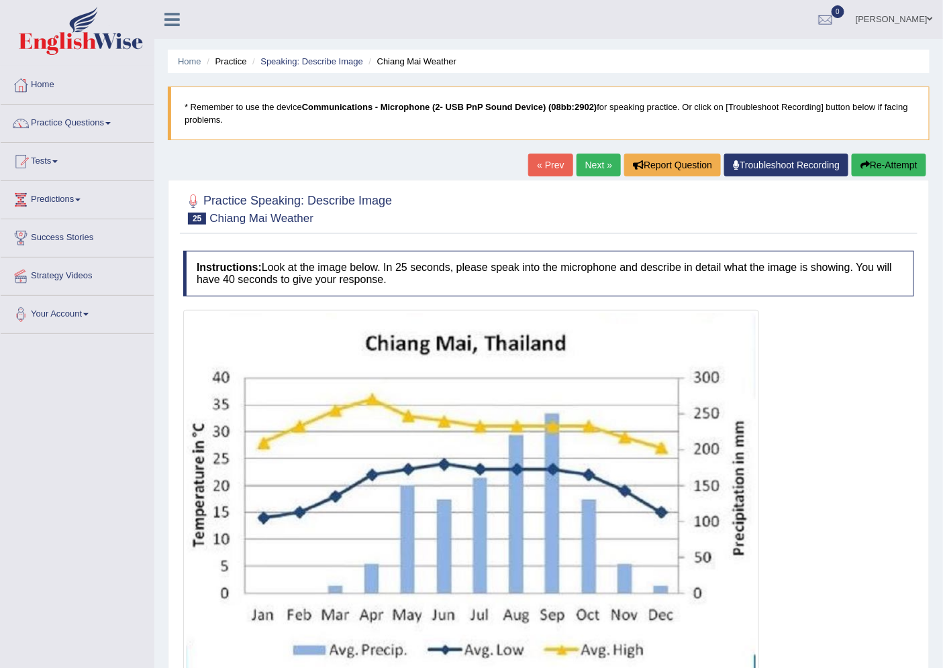
click at [606, 164] on link "Next »" at bounding box center [598, 165] width 44 height 23
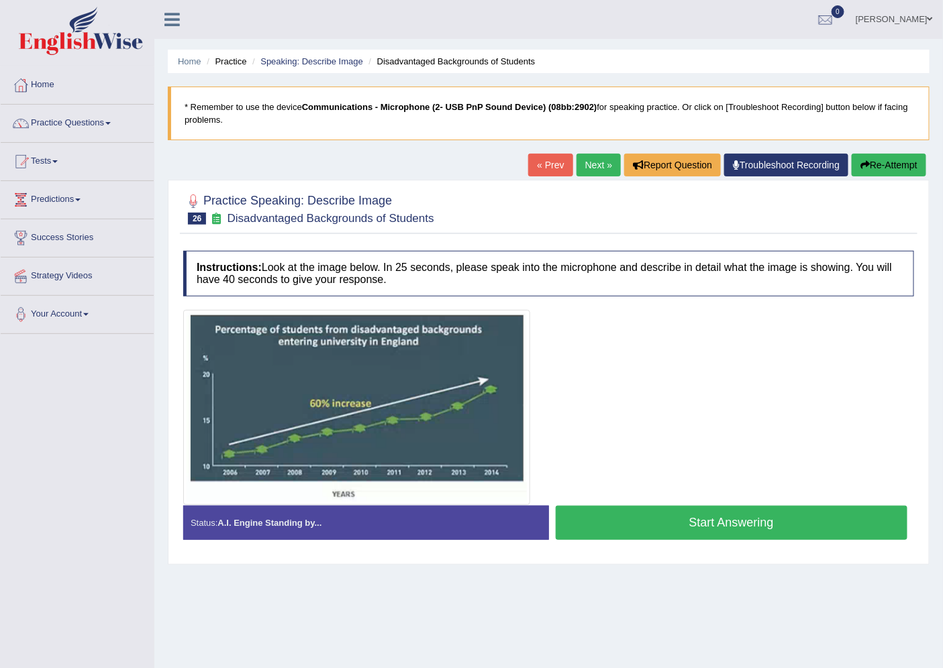
click at [718, 524] on button "Start Answering" at bounding box center [731, 523] width 352 height 34
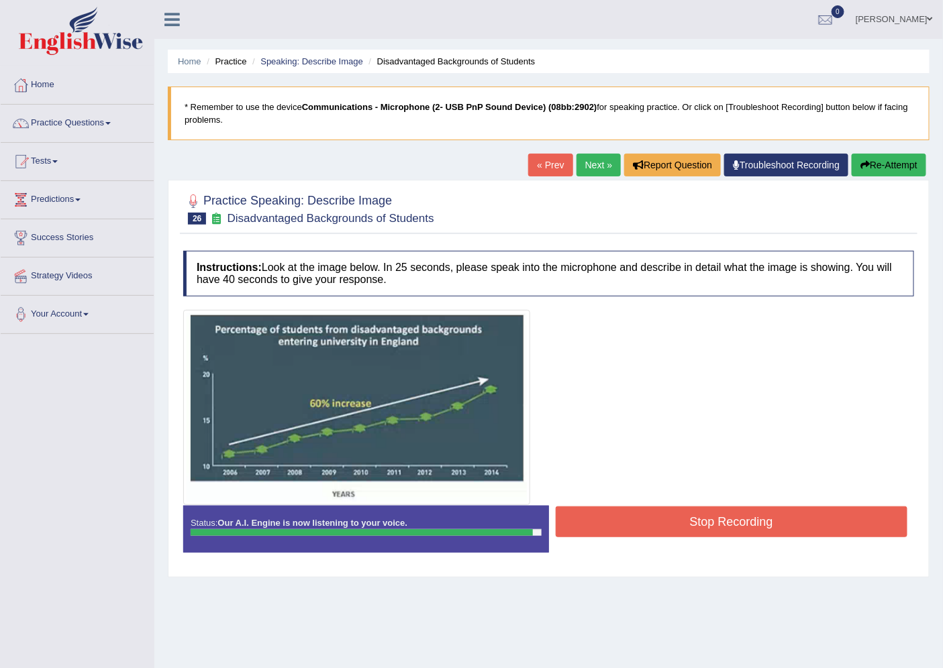
click at [667, 517] on button "Stop Recording" at bounding box center [731, 521] width 352 height 31
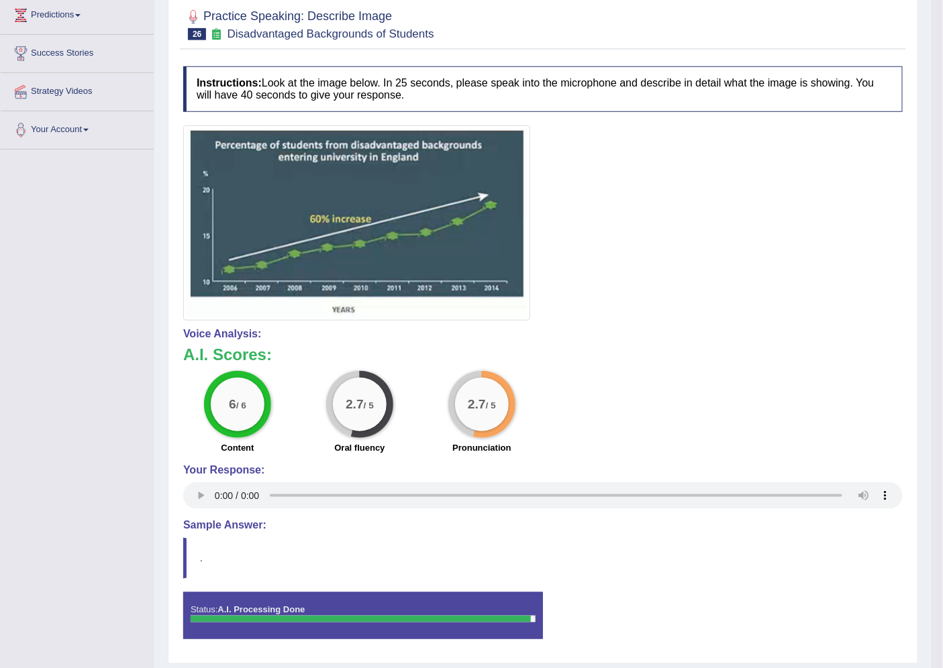
scroll to position [36, 0]
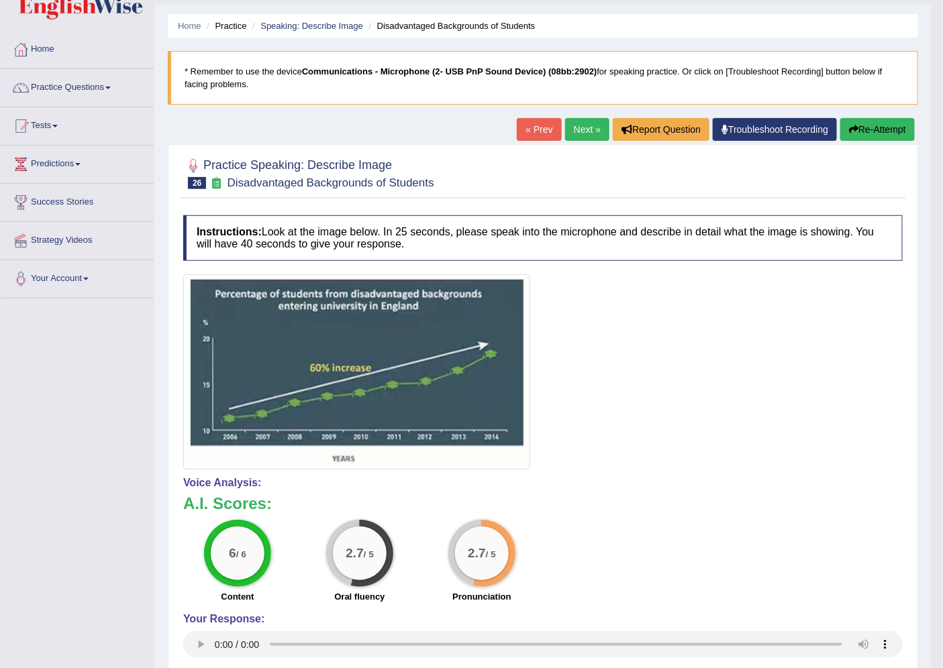
click at [569, 130] on link "Next »" at bounding box center [587, 129] width 44 height 23
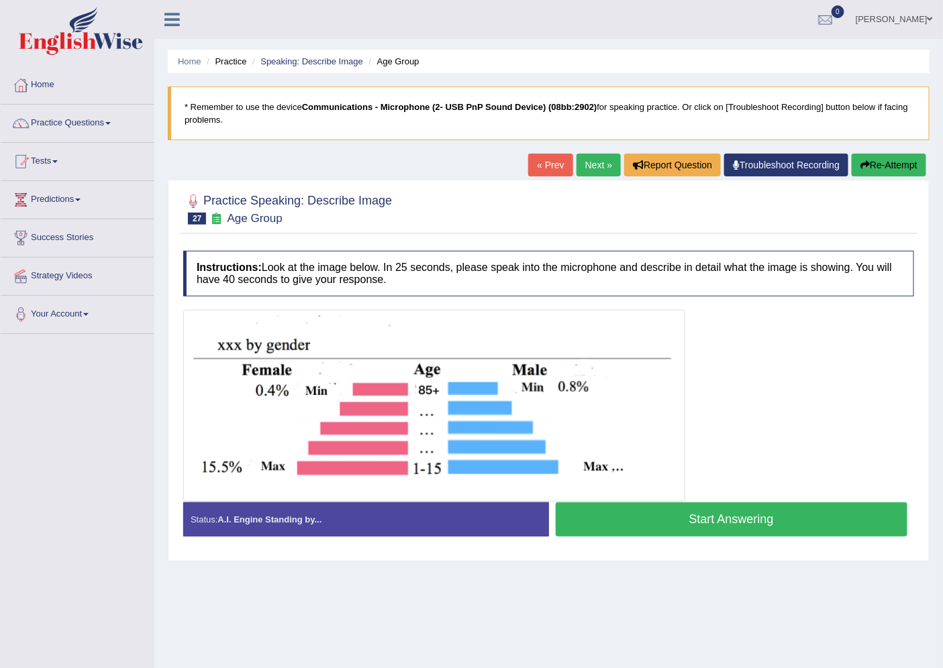
click at [762, 378] on div at bounding box center [548, 406] width 731 height 192
click at [725, 525] on button "Start Answering" at bounding box center [731, 519] width 352 height 34
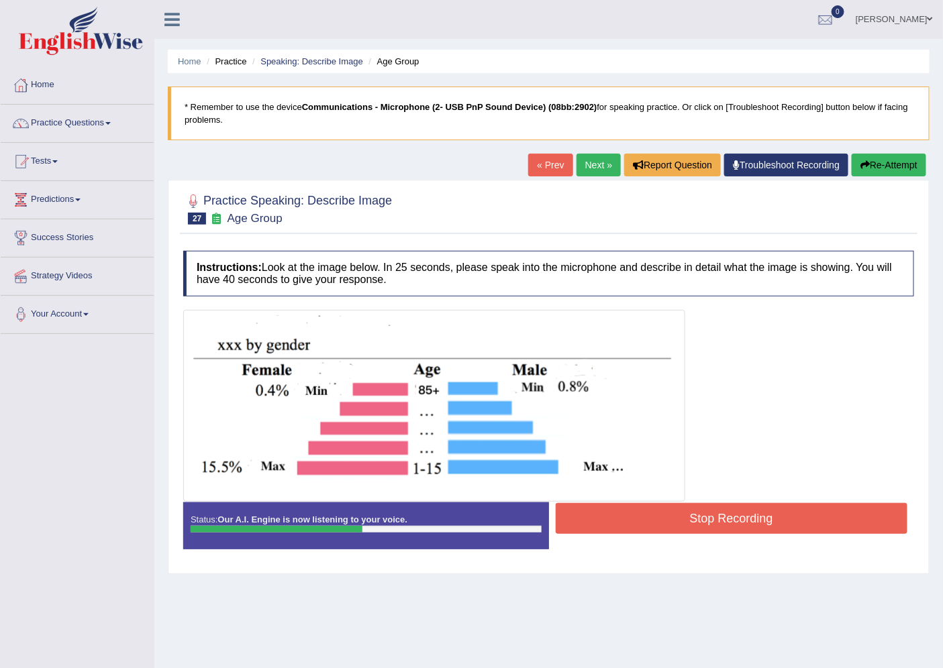
click at [726, 511] on button "Stop Recording" at bounding box center [731, 518] width 352 height 31
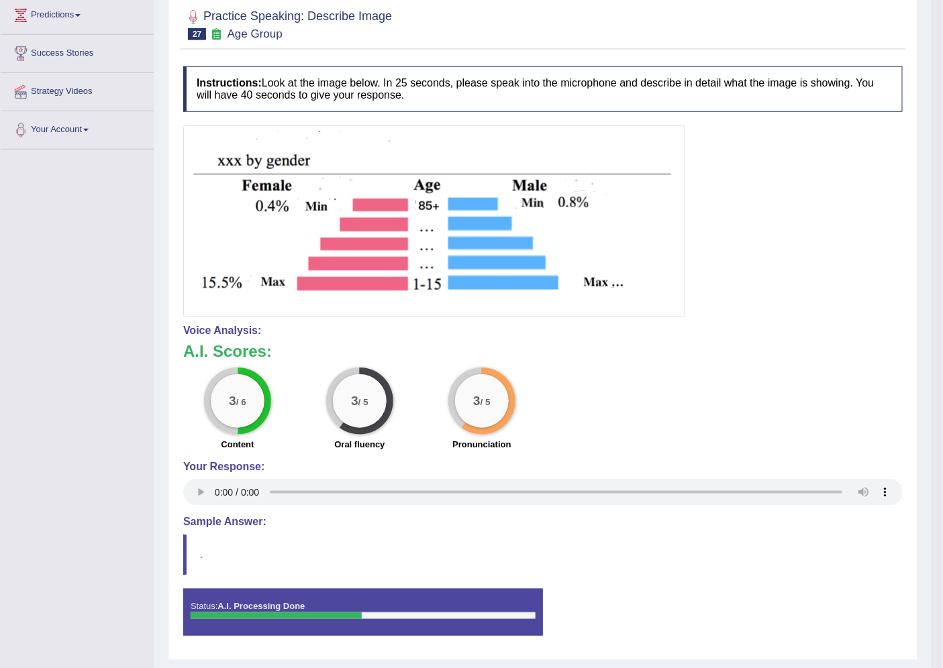
scroll to position [36, 0]
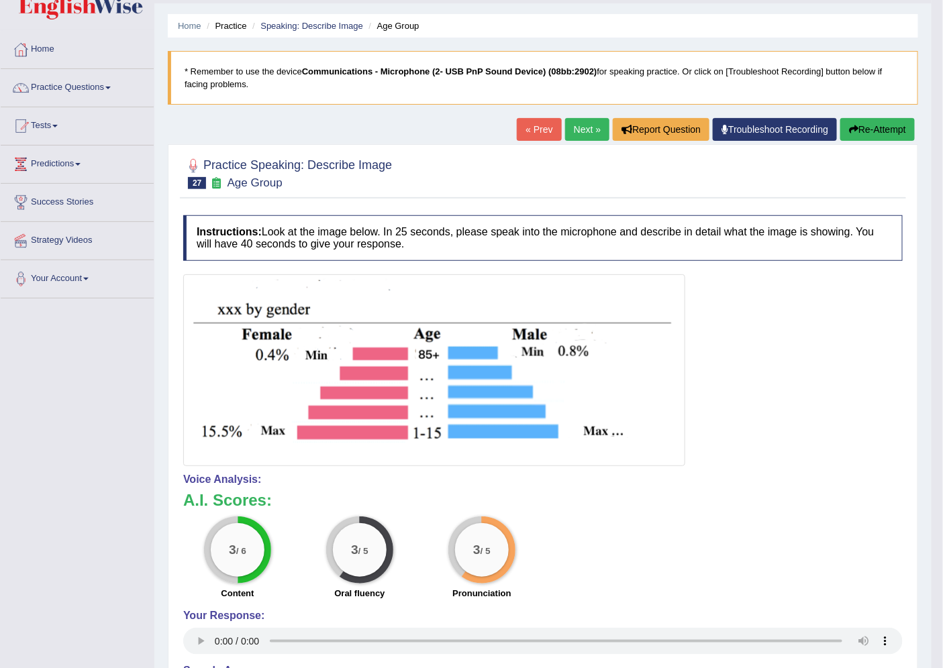
click at [586, 119] on link "Next »" at bounding box center [587, 129] width 44 height 23
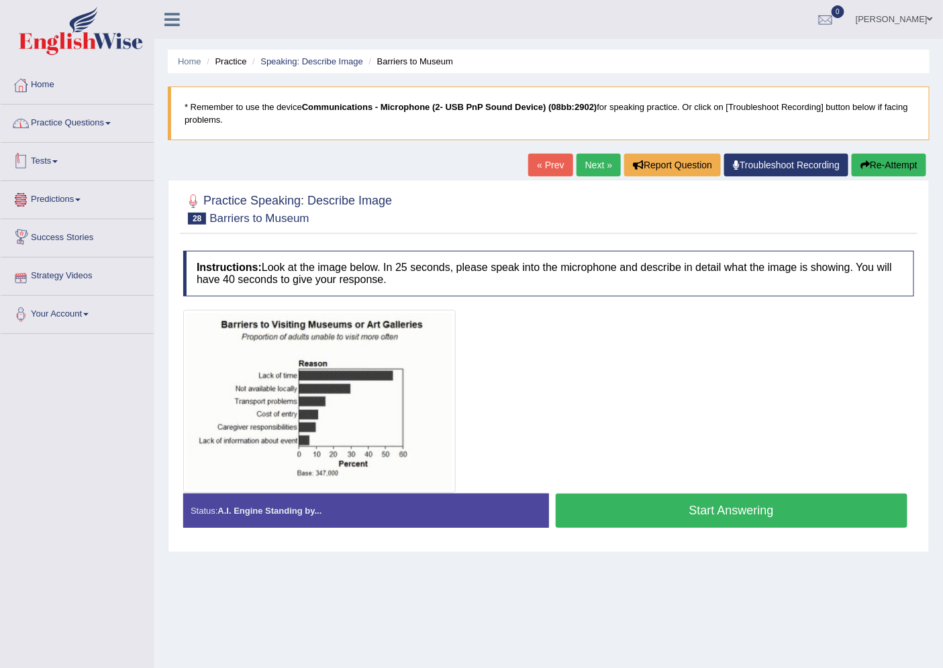
click at [68, 128] on link "Practice Questions" at bounding box center [77, 122] width 153 height 34
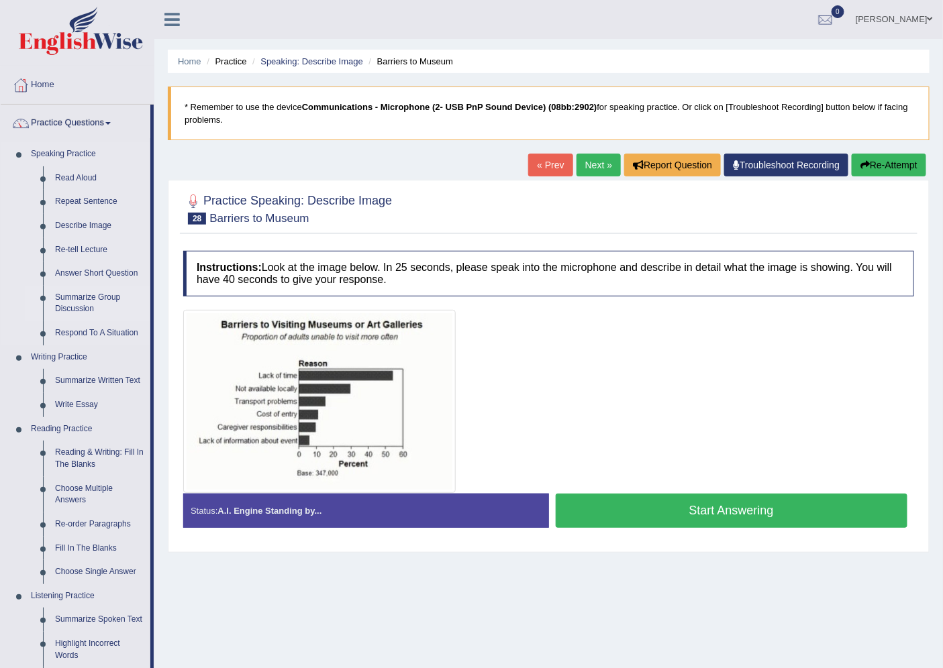
click at [72, 302] on link "Summarize Group Discussion" at bounding box center [99, 304] width 101 height 36
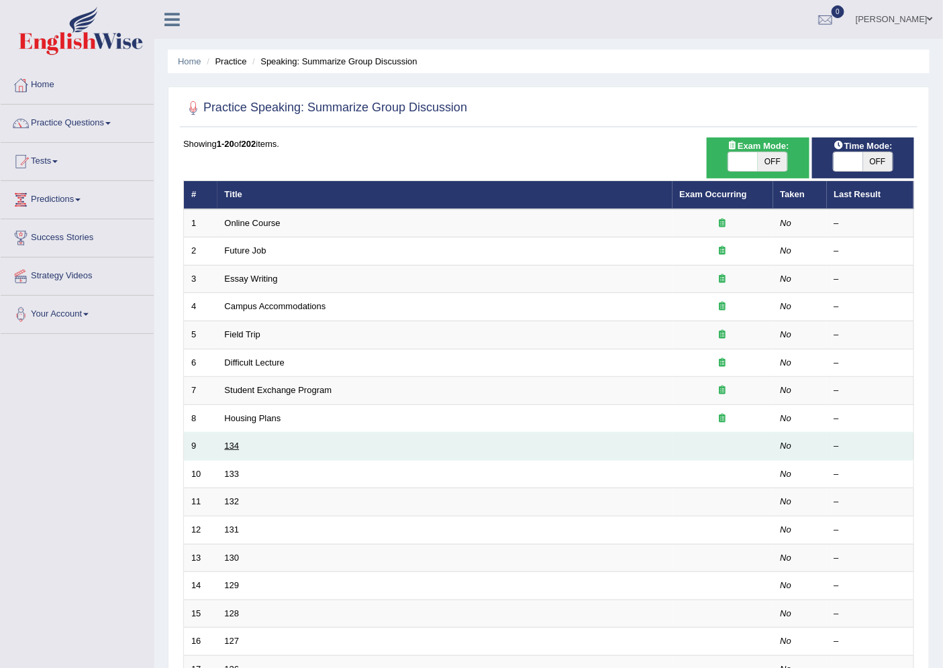
click at [225, 447] on link "134" at bounding box center [232, 446] width 15 height 10
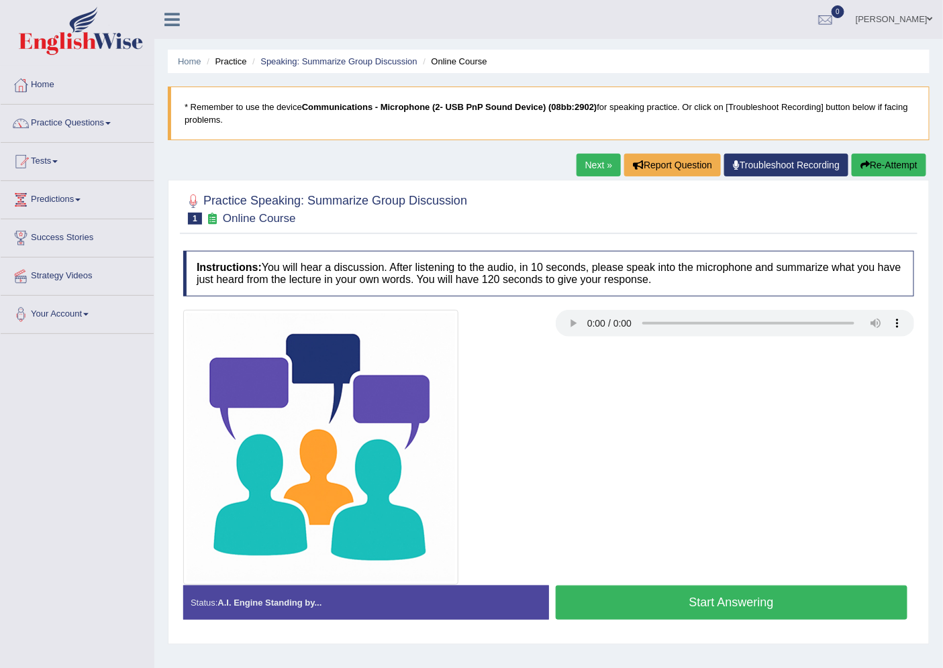
click at [600, 169] on link "Next »" at bounding box center [598, 165] width 44 height 23
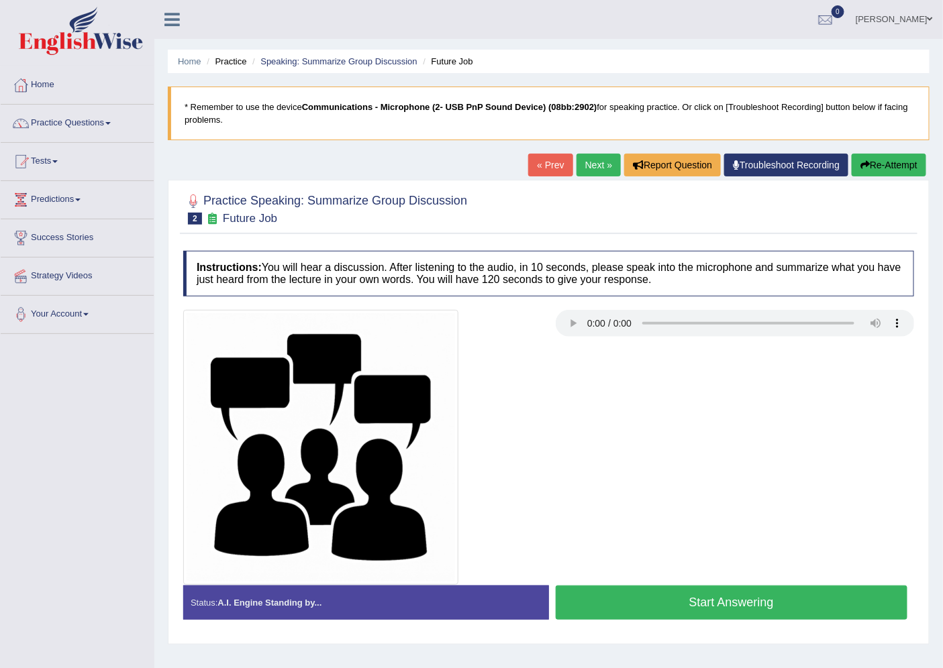
click at [647, 602] on button "Start Answering" at bounding box center [731, 603] width 352 height 34
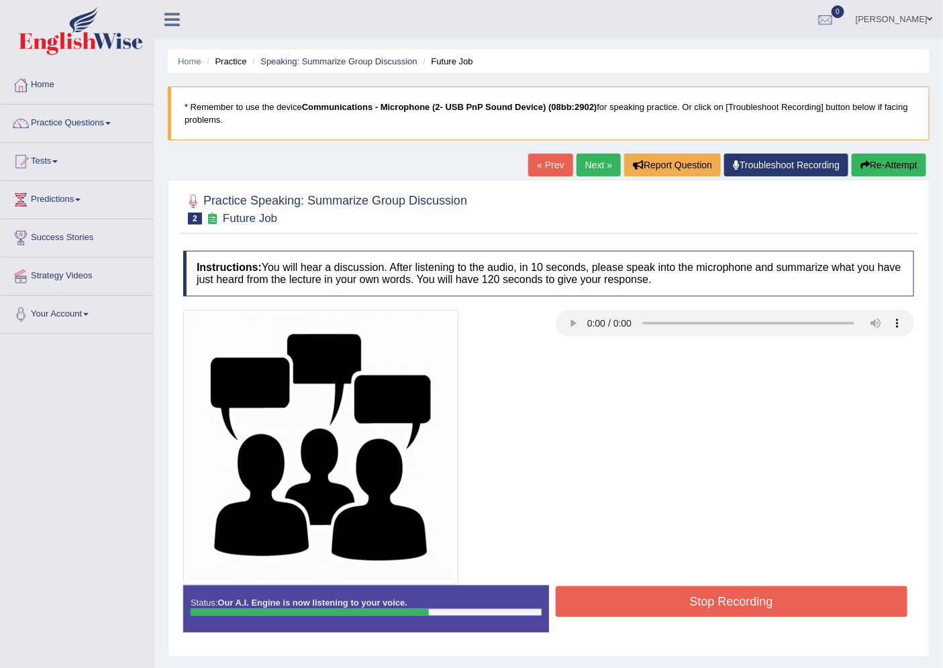
click at [739, 601] on button "Stop Recording" at bounding box center [731, 601] width 352 height 31
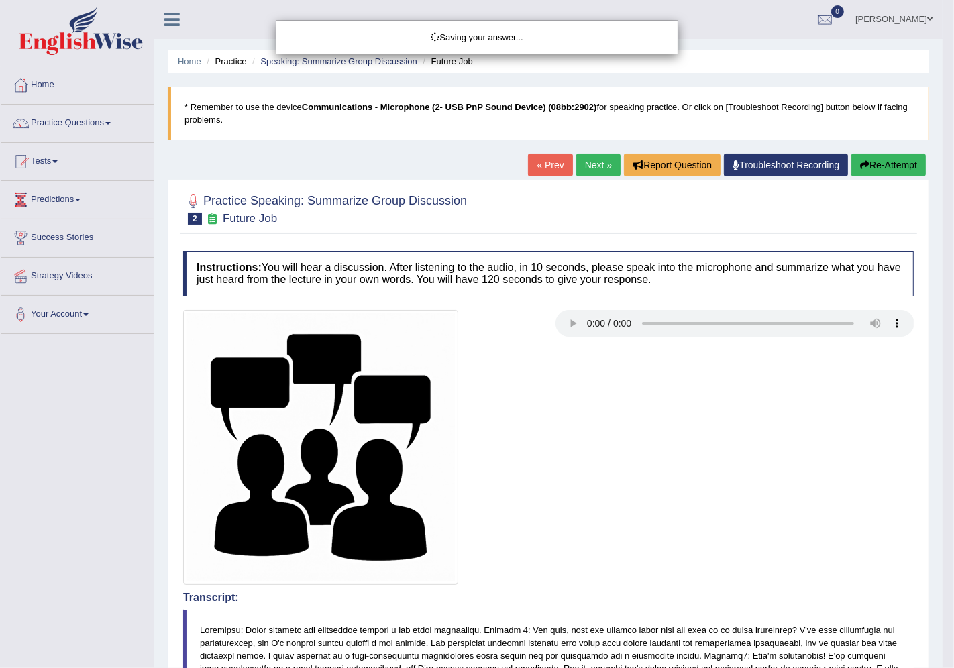
click at [635, 574] on div "Saving your answer..." at bounding box center [477, 334] width 954 height 668
click at [752, 584] on div "Saving your answer..." at bounding box center [477, 334] width 954 height 668
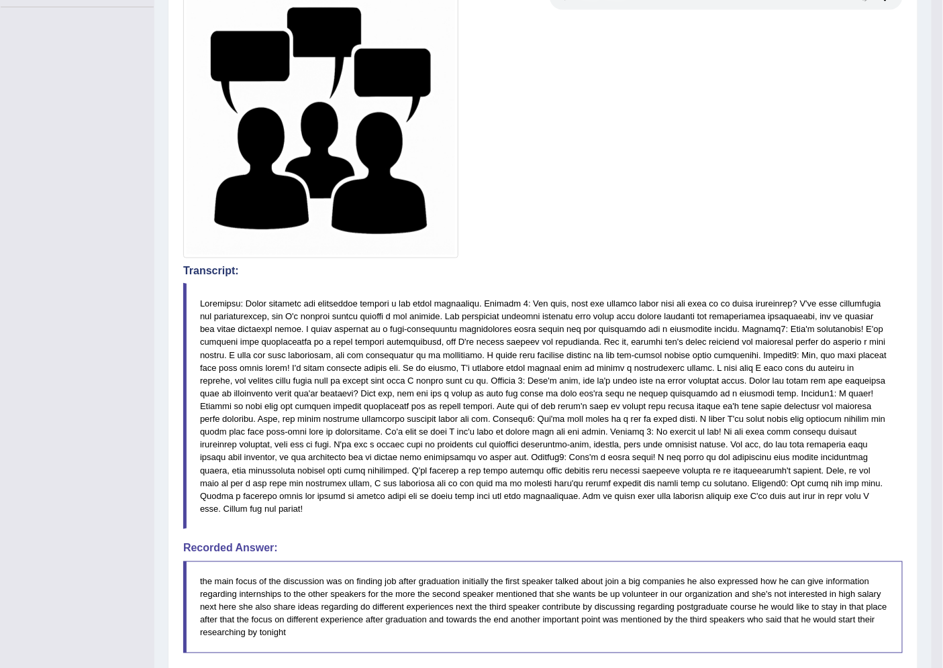
scroll to position [29, 0]
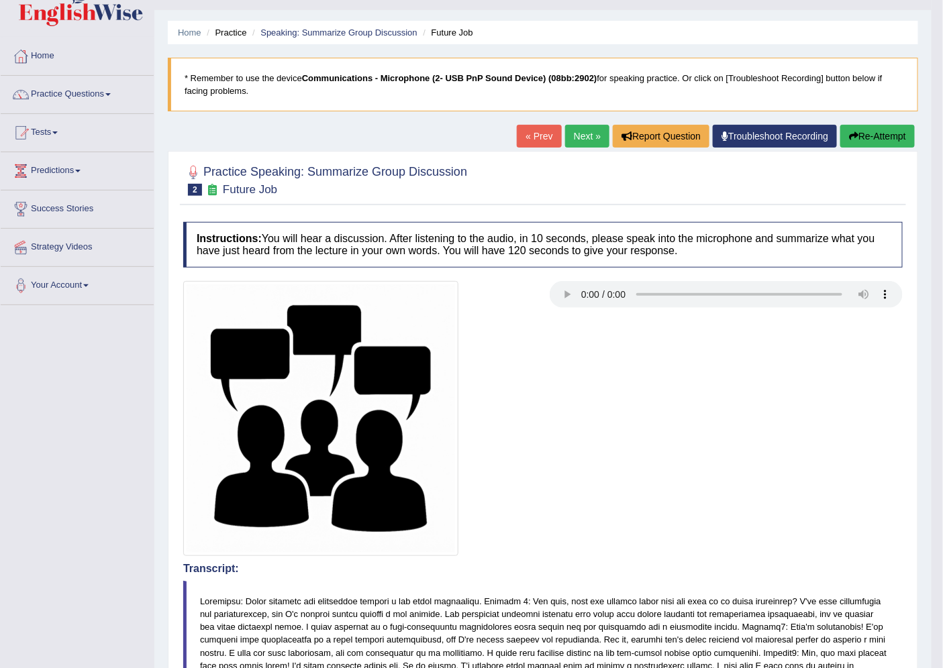
click at [582, 138] on link "Next »" at bounding box center [587, 136] width 44 height 23
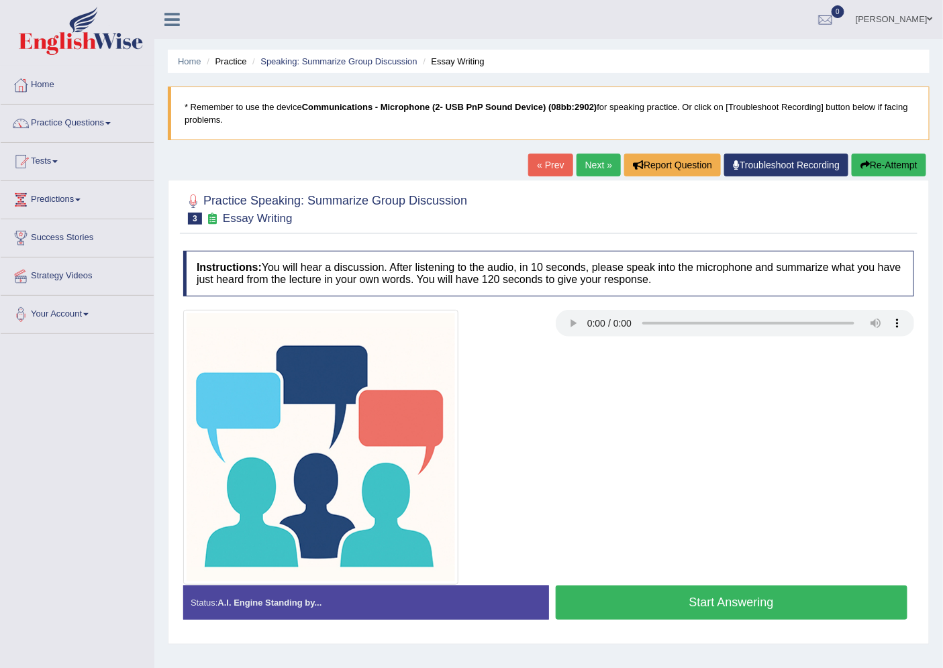
click at [739, 605] on button "Start Answering" at bounding box center [731, 603] width 352 height 34
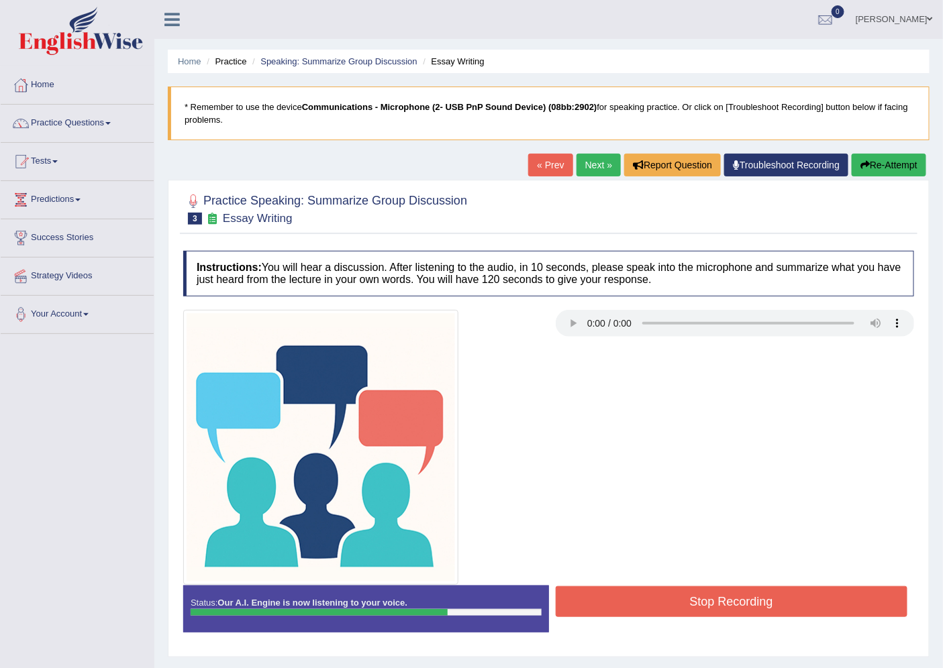
click at [673, 605] on button "Stop Recording" at bounding box center [731, 601] width 352 height 31
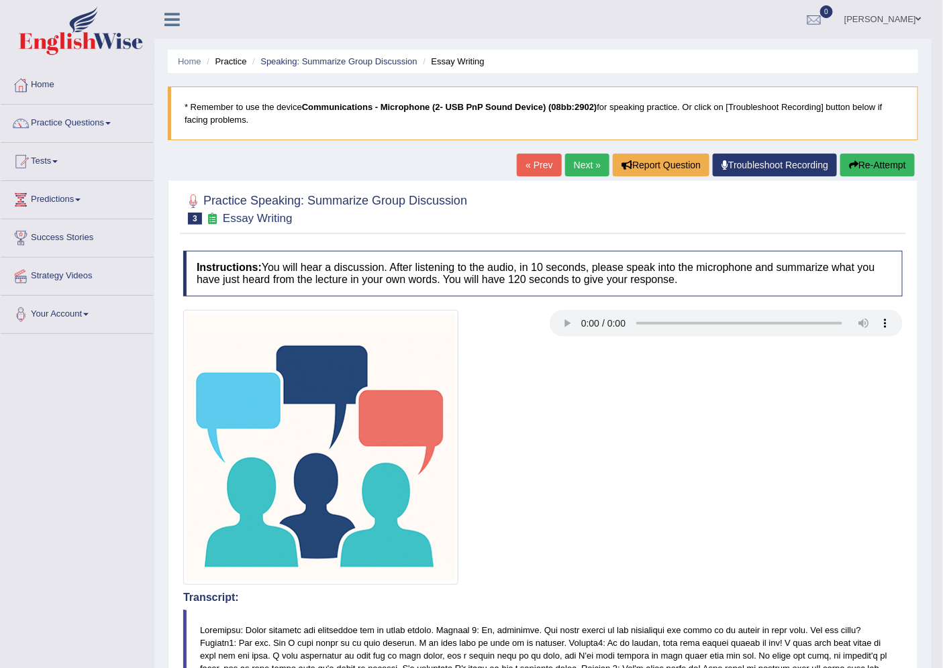
click at [584, 174] on link "Next »" at bounding box center [587, 165] width 44 height 23
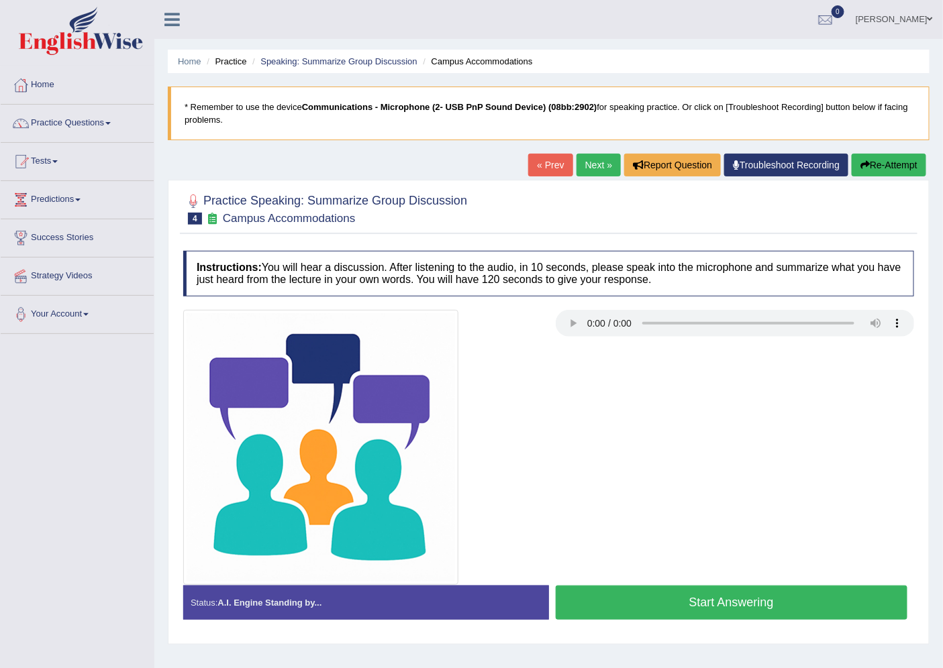
click at [591, 171] on link "Next »" at bounding box center [598, 165] width 44 height 23
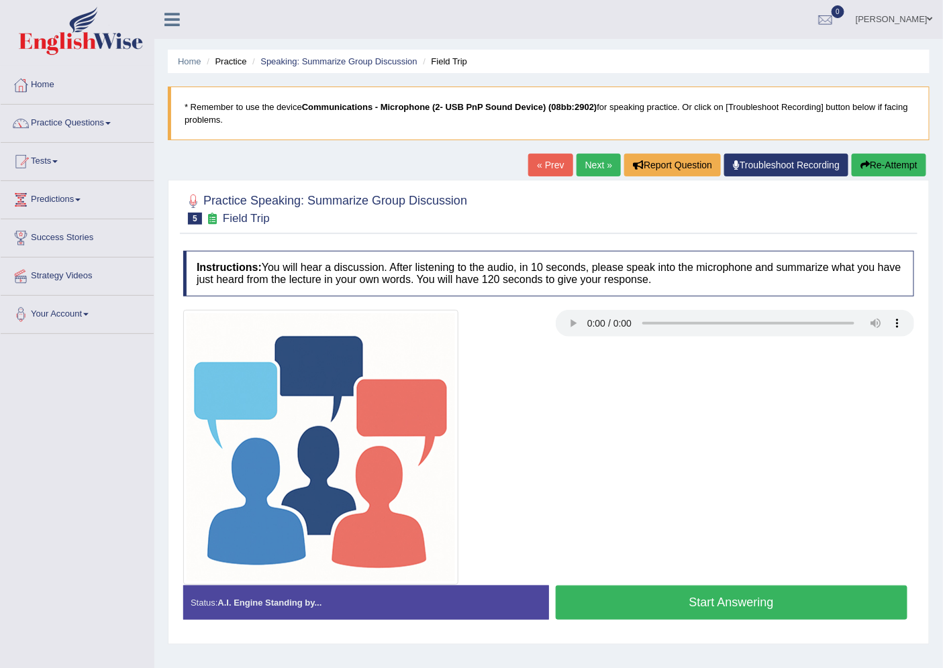
click at [649, 598] on button "Start Answering" at bounding box center [731, 603] width 352 height 34
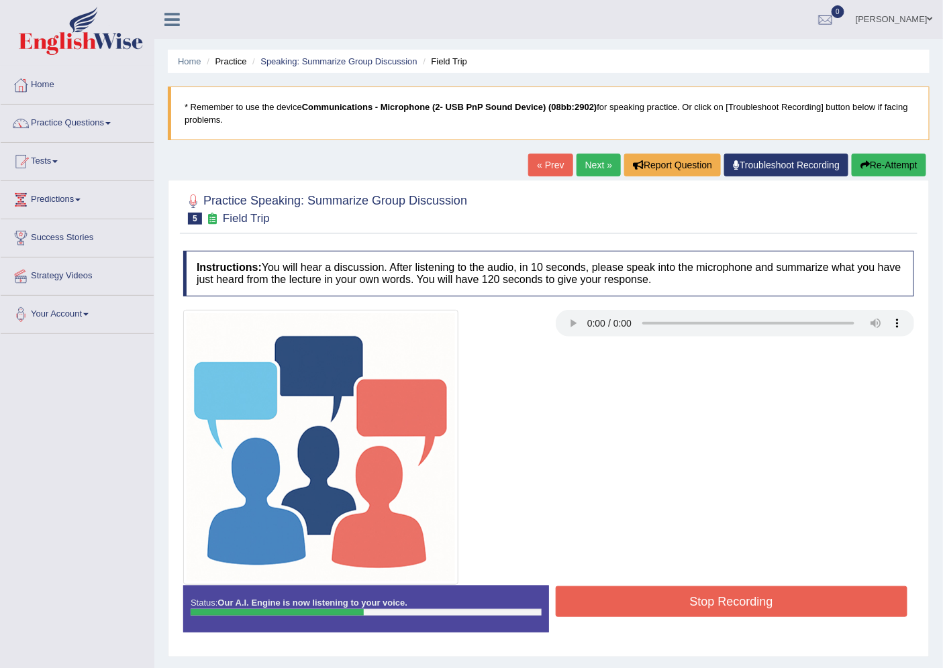
click at [651, 597] on button "Stop Recording" at bounding box center [731, 601] width 352 height 31
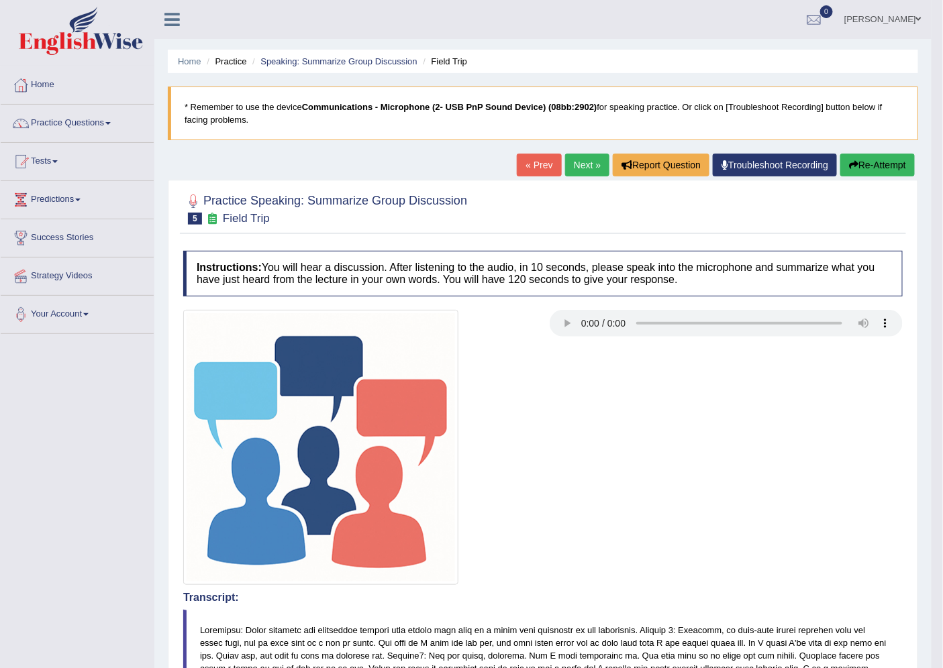
click at [569, 172] on link "Next »" at bounding box center [587, 165] width 44 height 23
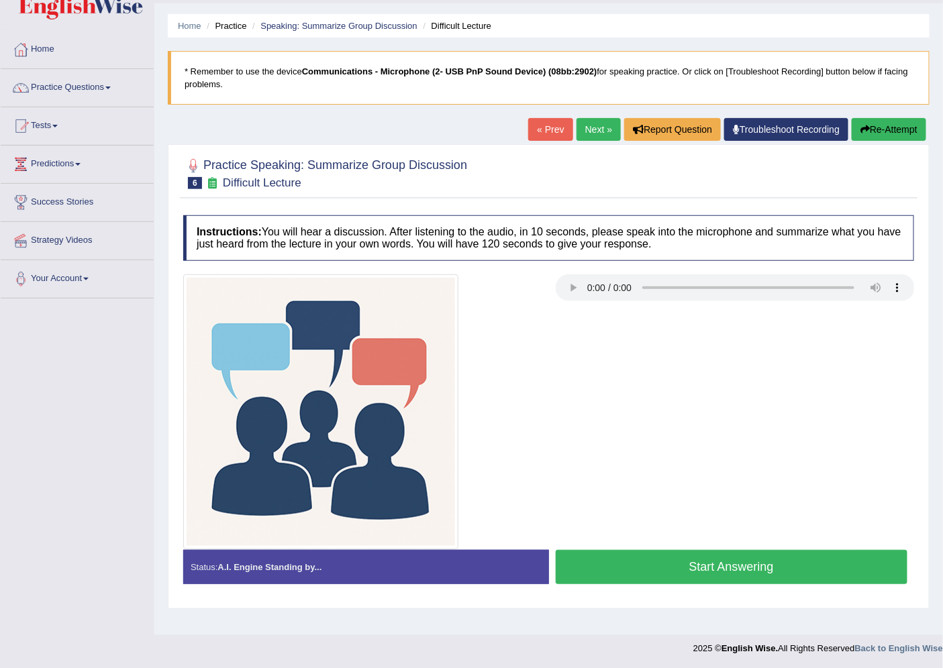
click at [644, 568] on button "Start Answering" at bounding box center [731, 567] width 352 height 34
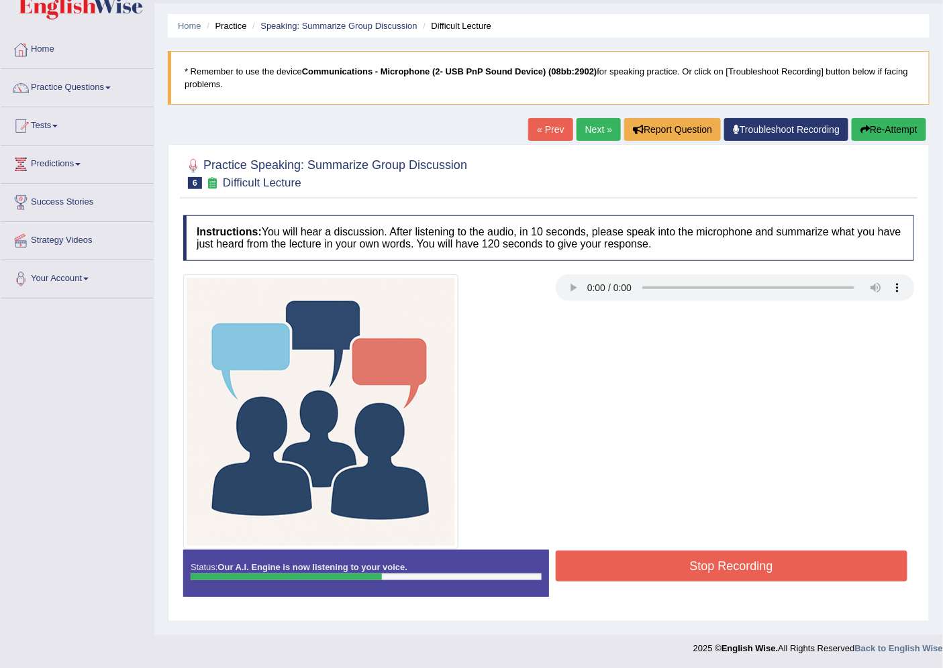
click at [644, 568] on button "Stop Recording" at bounding box center [731, 566] width 352 height 31
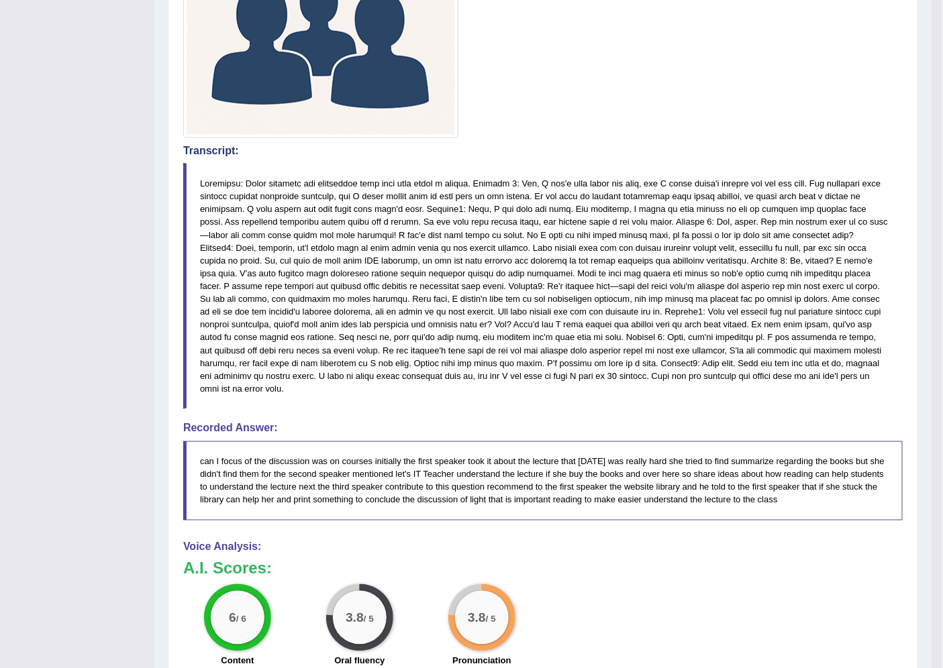
scroll to position [687, 0]
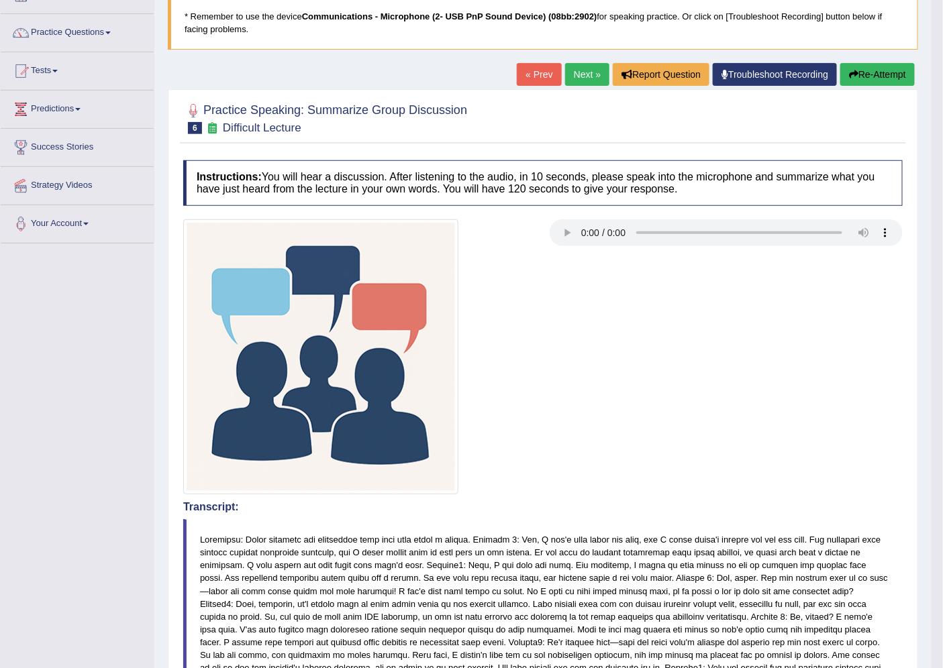
scroll to position [0, 0]
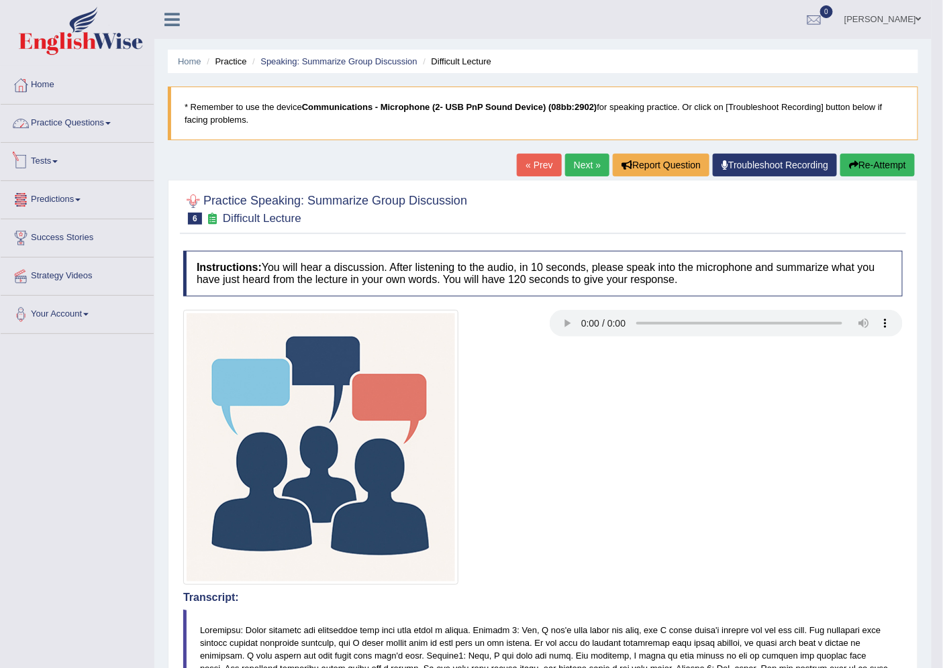
click at [64, 111] on link "Practice Questions" at bounding box center [77, 122] width 153 height 34
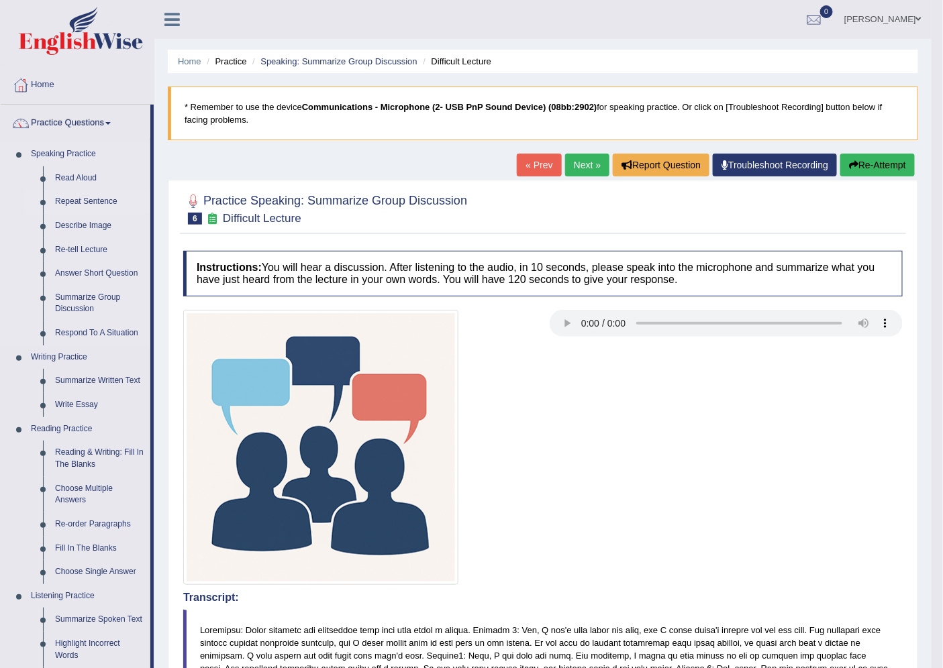
click at [90, 203] on link "Repeat Sentence" at bounding box center [99, 202] width 101 height 24
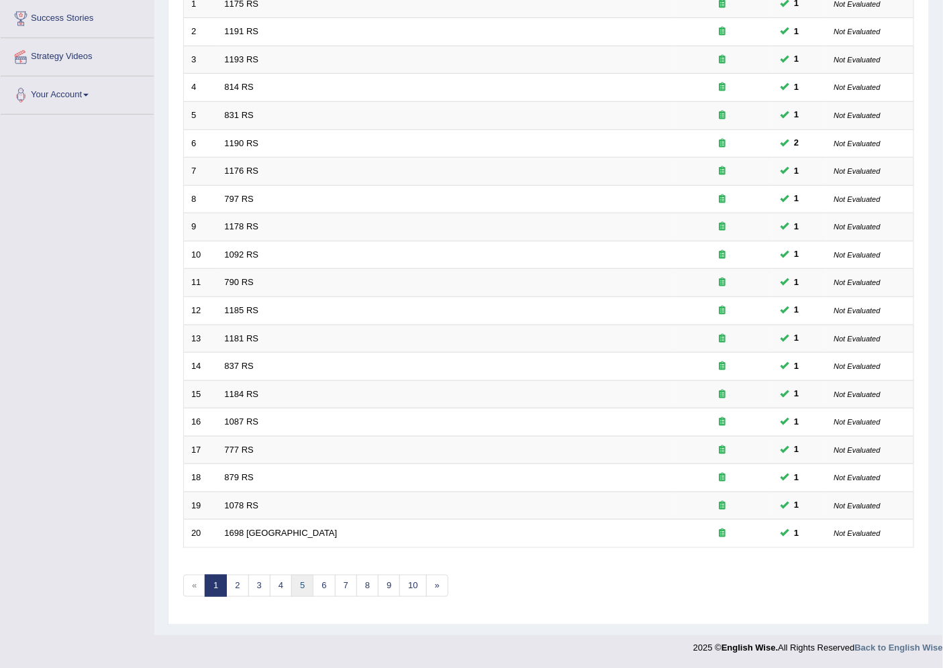
click at [292, 590] on link "5" at bounding box center [302, 586] width 22 height 22
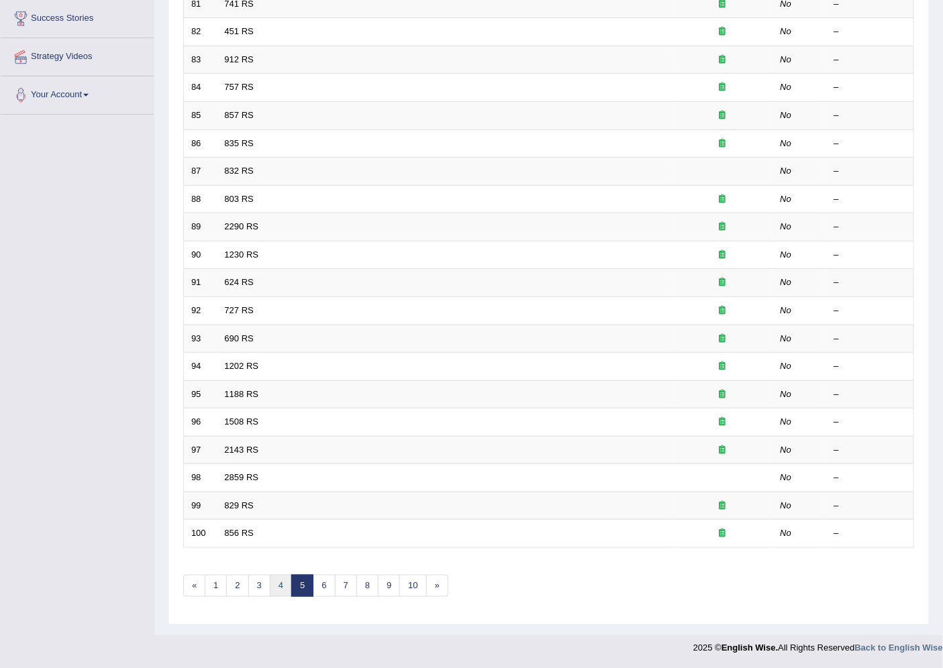
click at [278, 580] on link "4" at bounding box center [281, 586] width 22 height 22
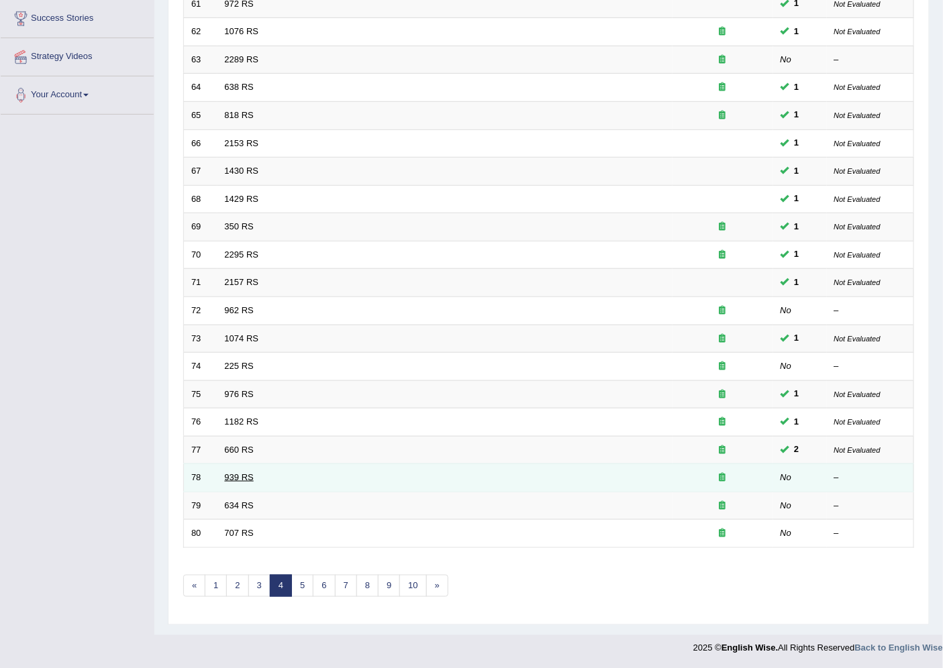
click at [237, 472] on link "939 RS" at bounding box center [239, 477] width 29 height 10
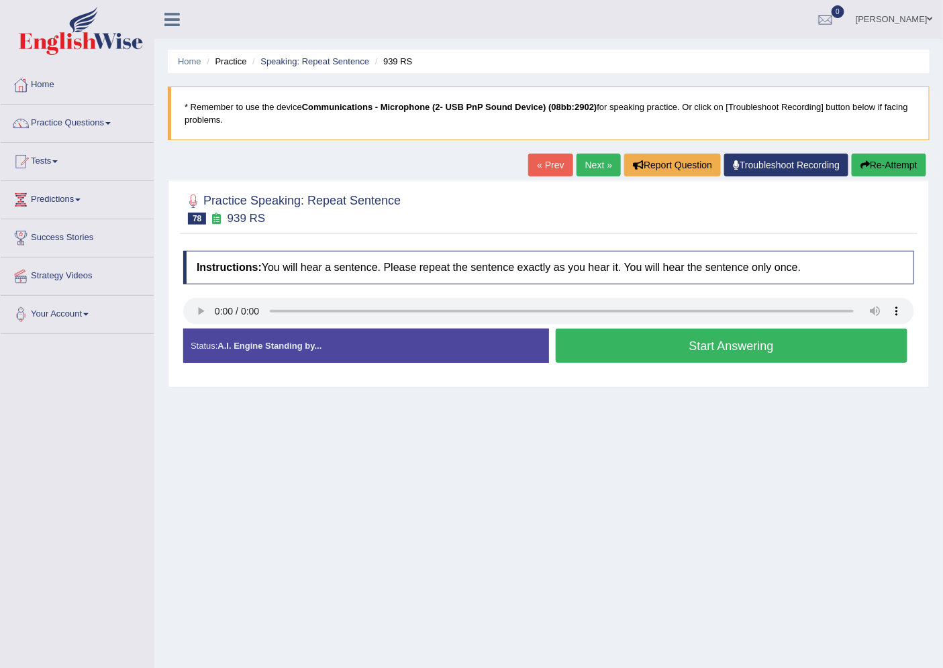
click at [613, 350] on button "Start Answering" at bounding box center [731, 346] width 352 height 34
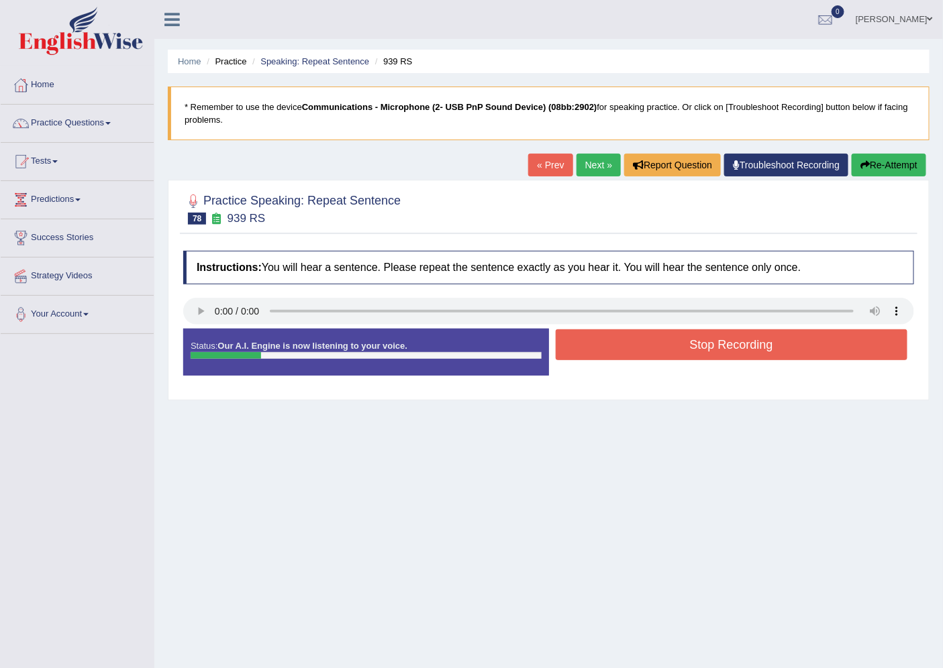
click at [613, 347] on button "Stop Recording" at bounding box center [731, 344] width 352 height 31
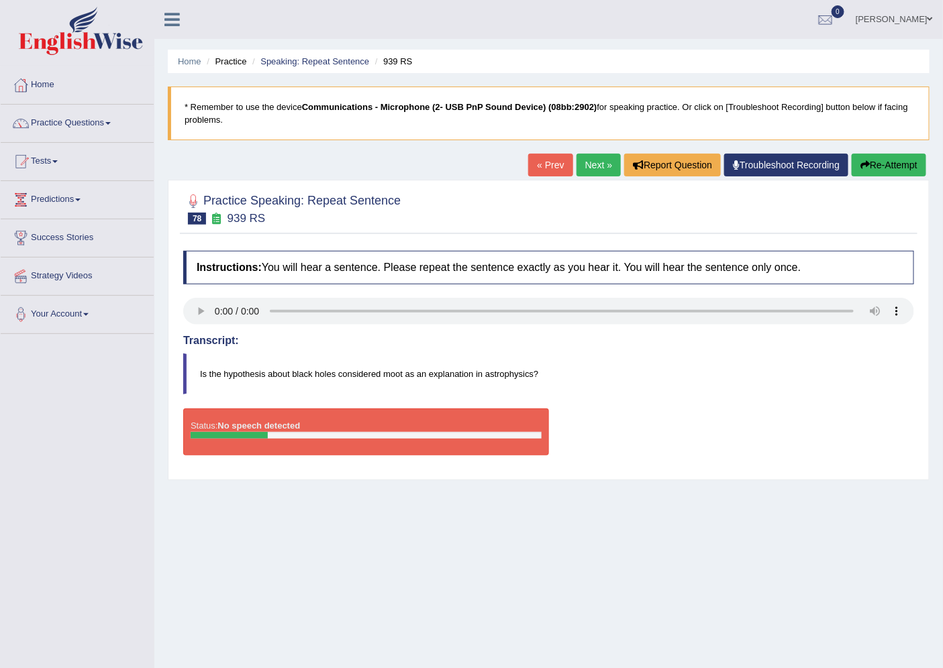
click at [343, 67] on li "Speaking: Repeat Sentence" at bounding box center [309, 61] width 120 height 13
click at [342, 65] on link "Speaking: Repeat Sentence" at bounding box center [314, 61] width 109 height 10
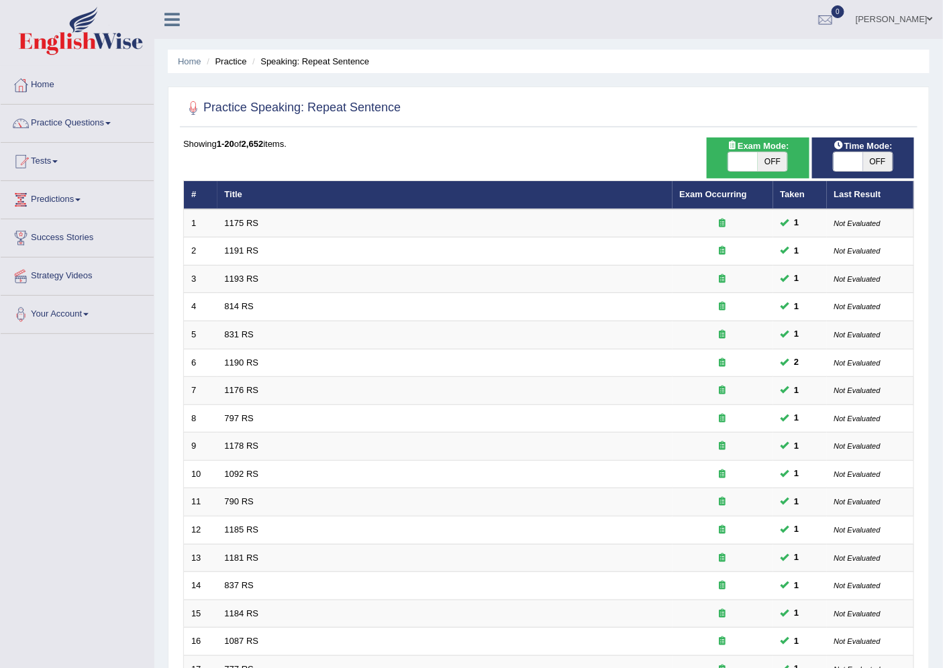
click at [852, 152] on span at bounding box center [848, 161] width 30 height 19
click at [863, 161] on span "OFF" at bounding box center [878, 161] width 30 height 19
checkbox input "true"
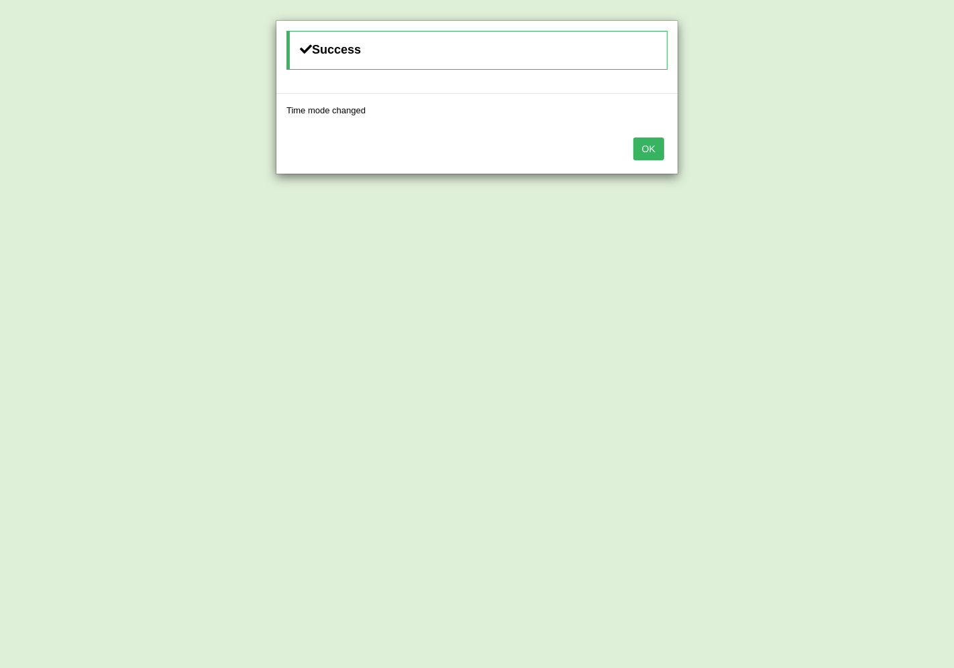
click at [639, 150] on button "OK" at bounding box center [648, 149] width 31 height 23
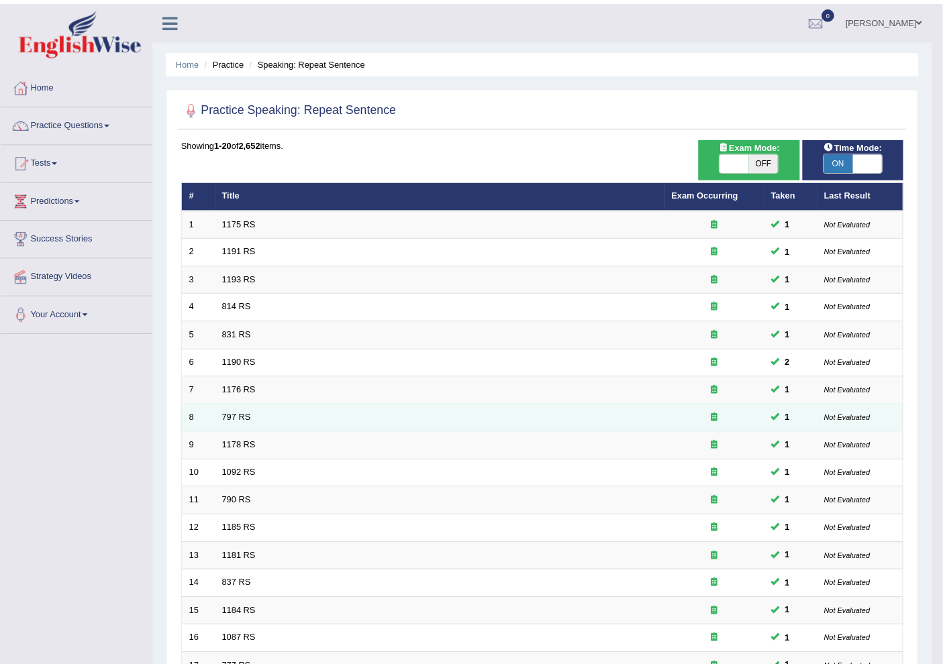
scroll to position [219, 0]
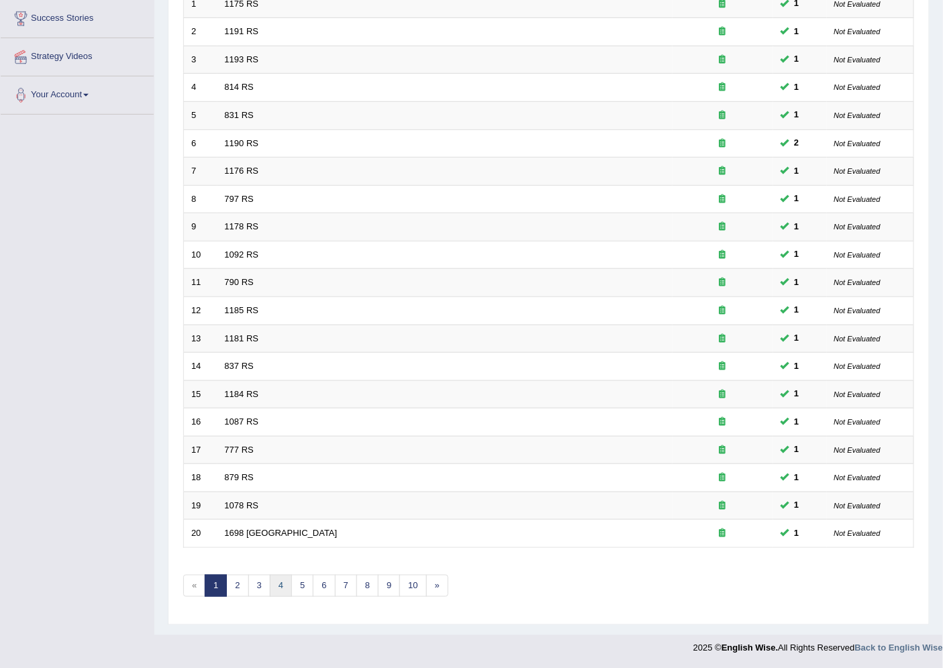
click at [290, 584] on link "4" at bounding box center [281, 586] width 22 height 22
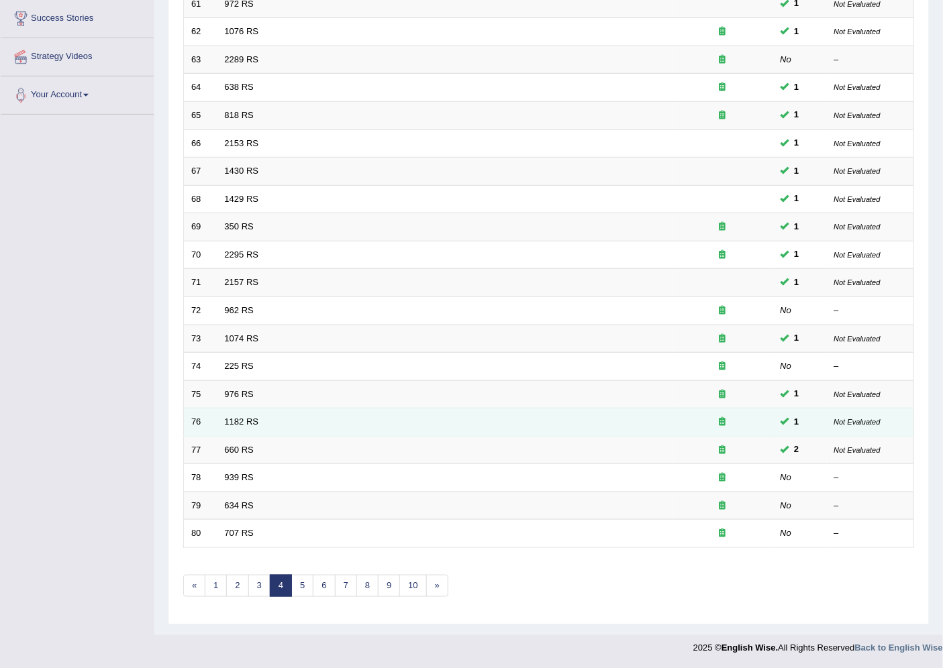
scroll to position [219, 0]
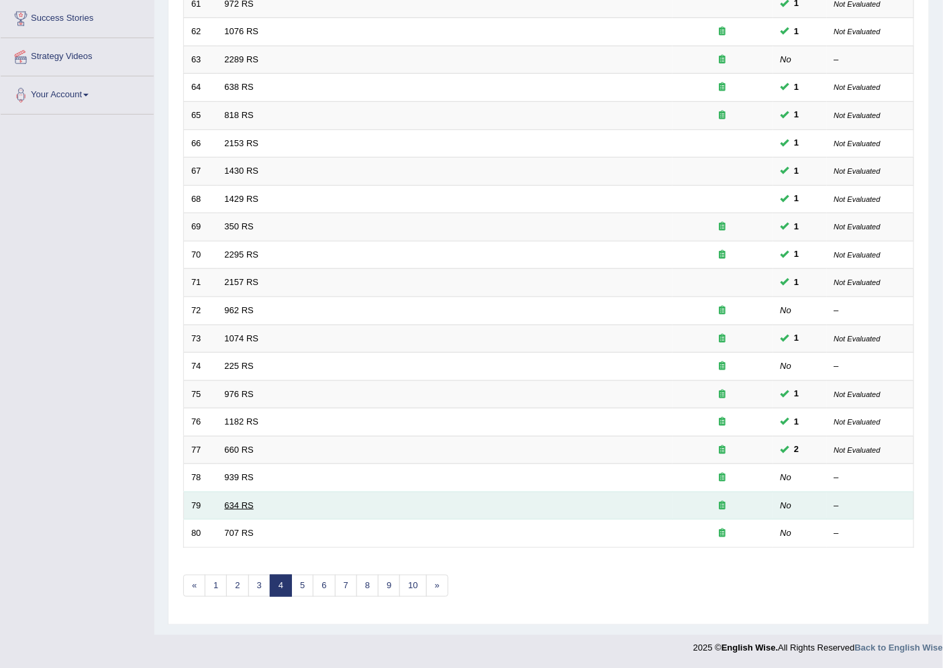
click at [250, 502] on link "634 RS" at bounding box center [239, 505] width 29 height 10
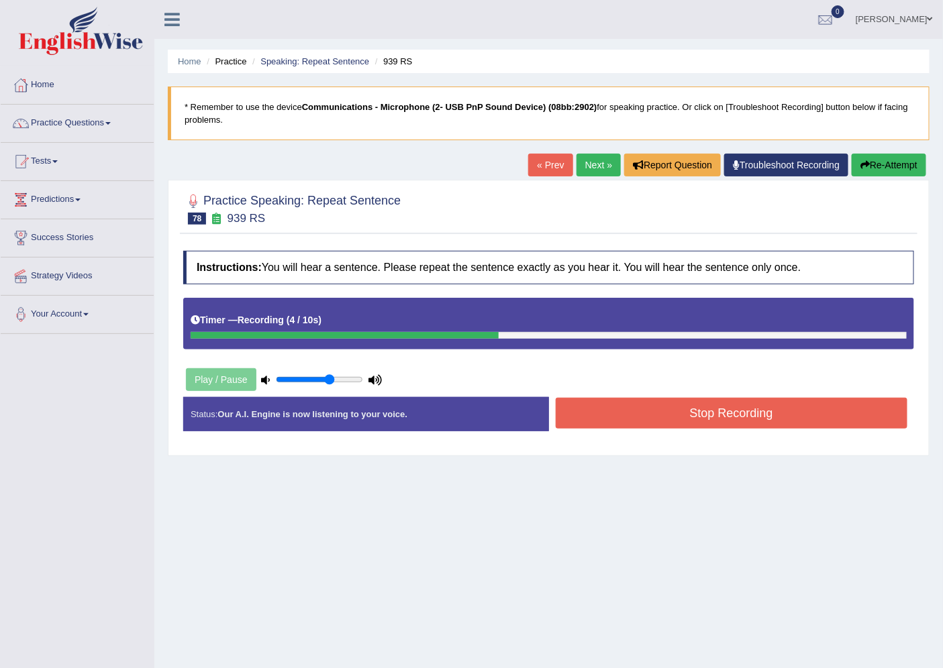
click at [682, 414] on button "Stop Recording" at bounding box center [731, 413] width 352 height 31
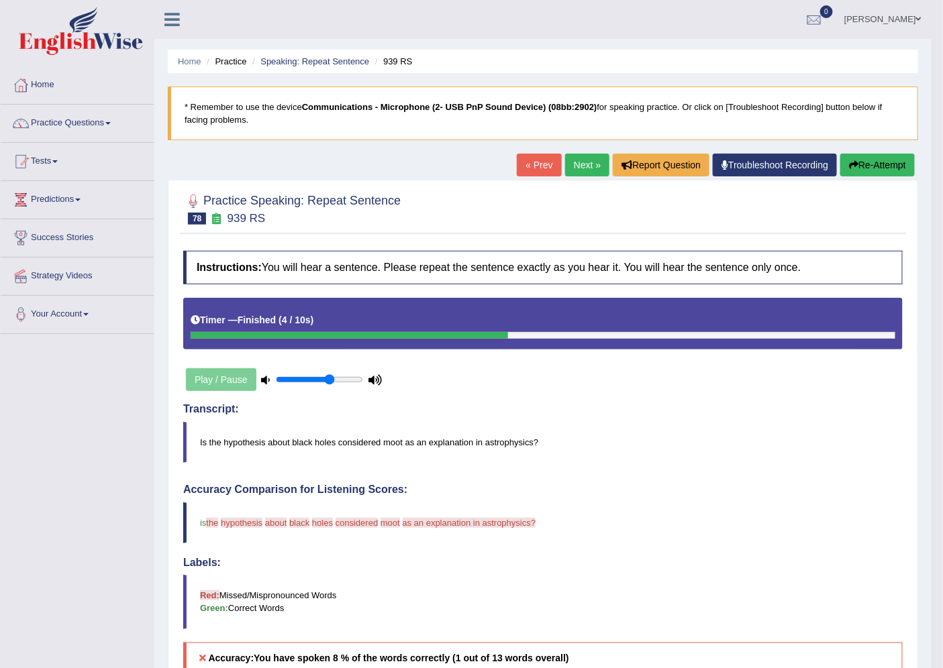
click at [581, 161] on link "Next »" at bounding box center [587, 165] width 44 height 23
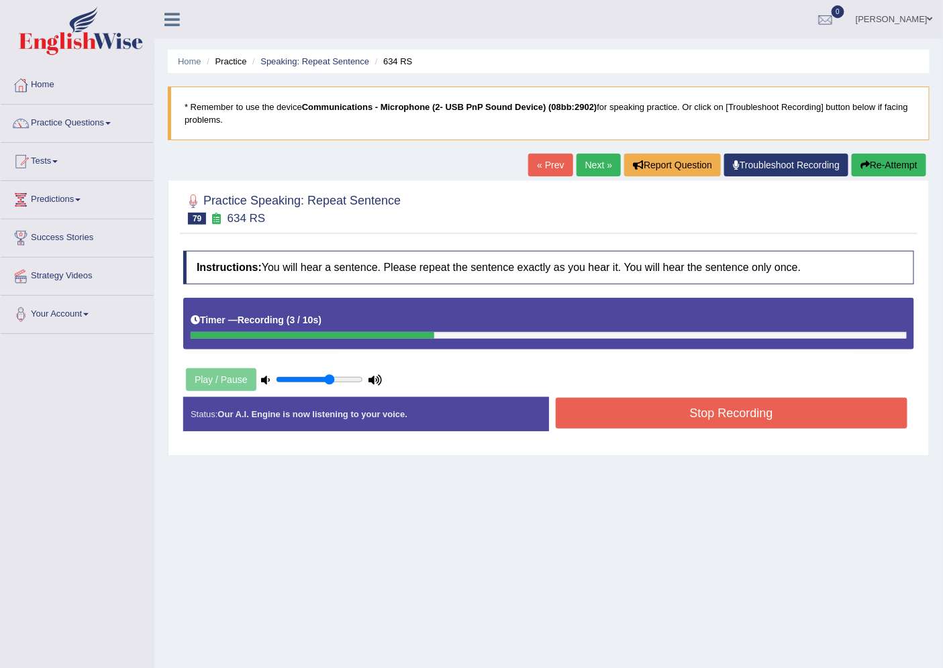
click at [654, 407] on button "Stop Recording" at bounding box center [731, 413] width 352 height 31
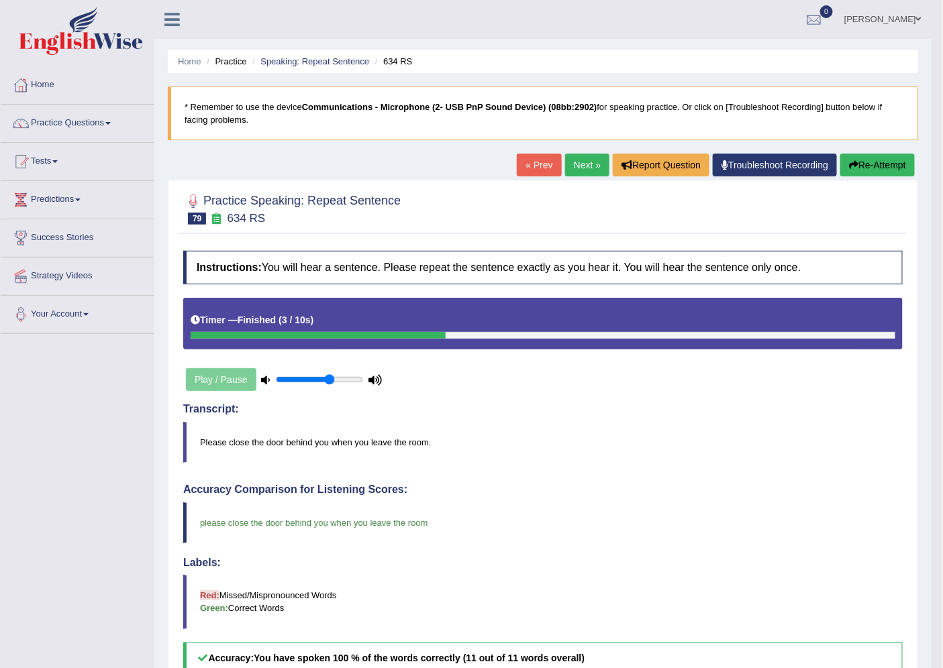
click at [581, 170] on link "Next »" at bounding box center [587, 165] width 44 height 23
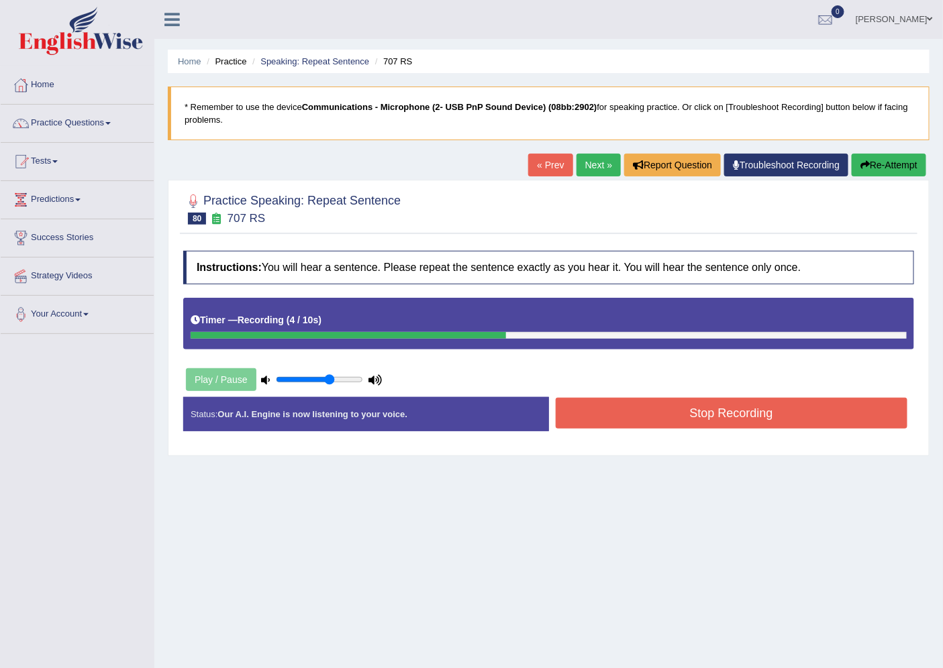
click at [657, 406] on button "Stop Recording" at bounding box center [731, 413] width 352 height 31
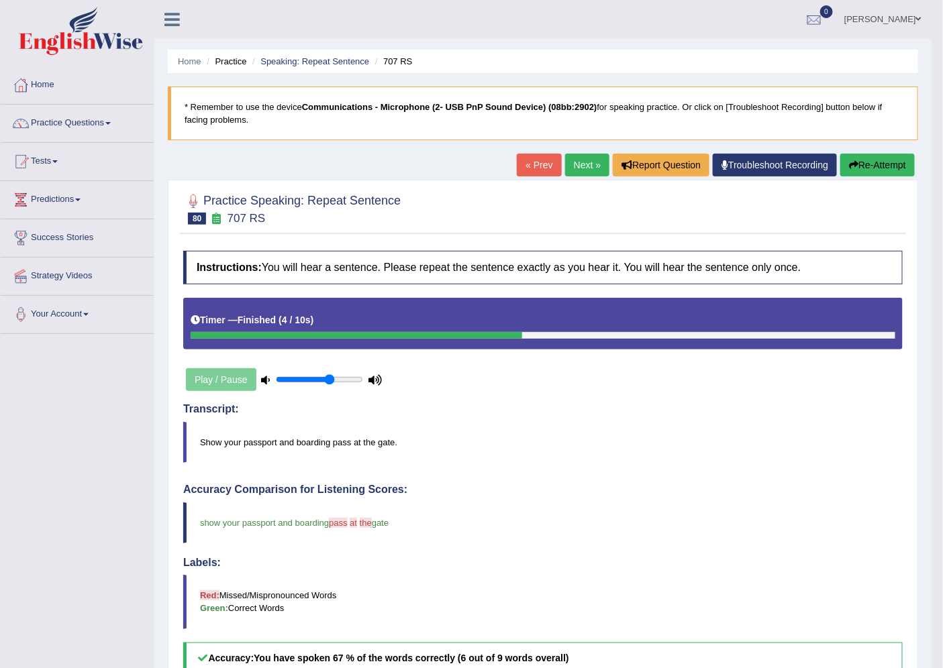
click at [586, 162] on link "Next »" at bounding box center [587, 165] width 44 height 23
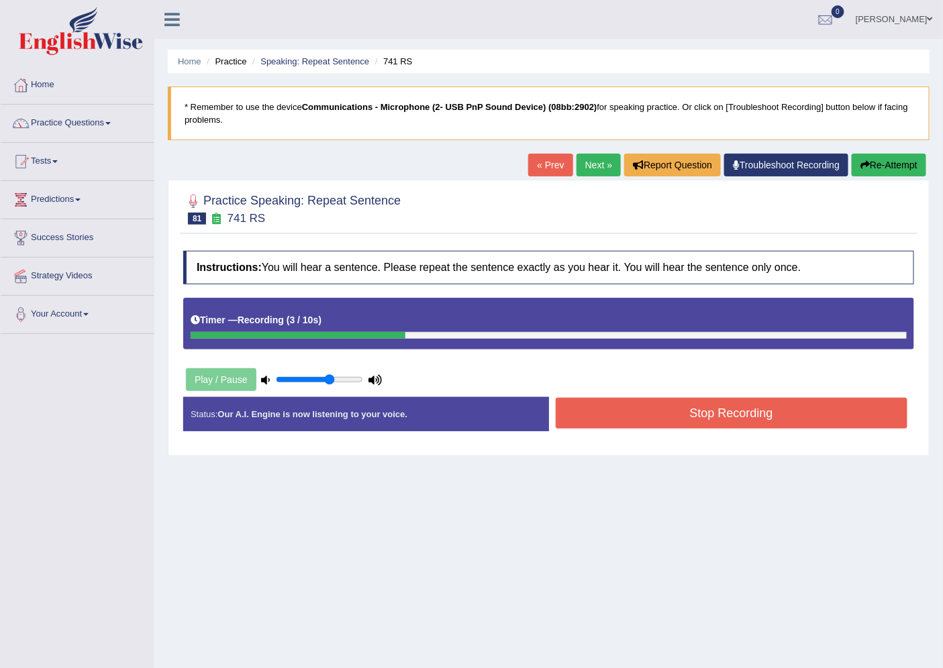
click at [678, 411] on button "Stop Recording" at bounding box center [731, 413] width 352 height 31
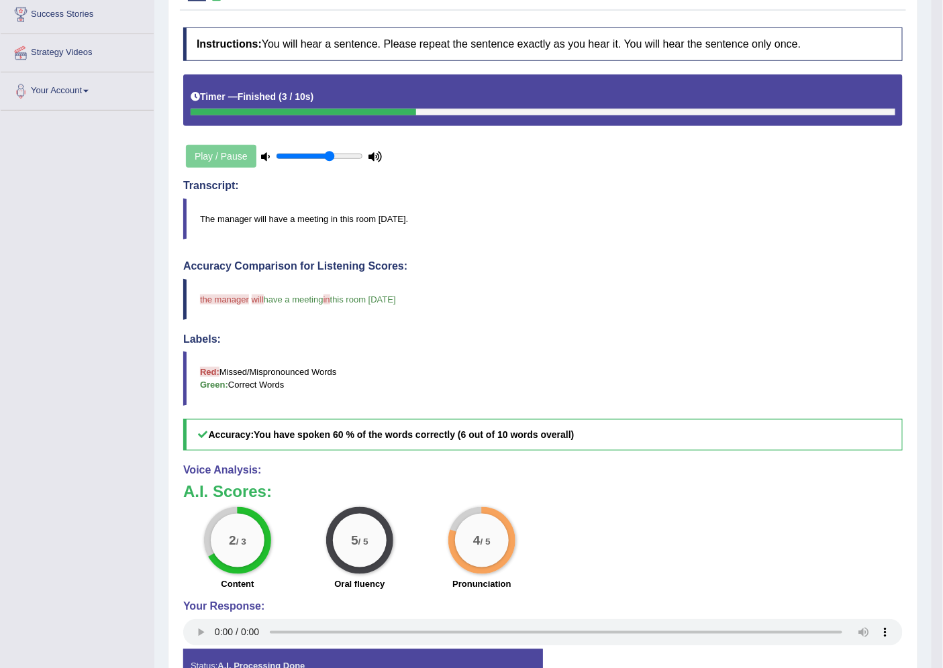
scroll to position [74, 0]
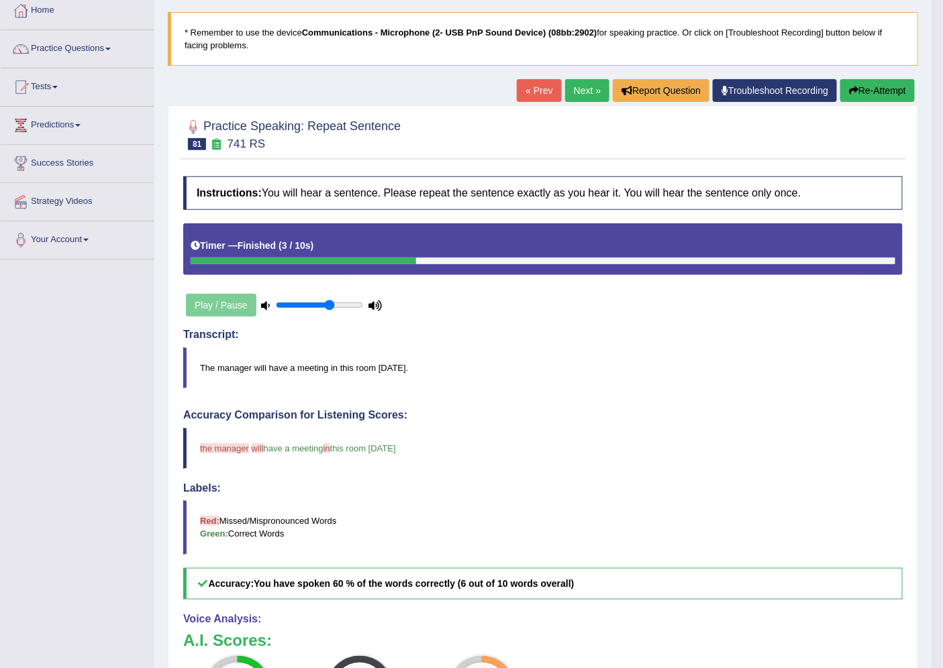
click at [565, 89] on link "Next »" at bounding box center [587, 90] width 44 height 23
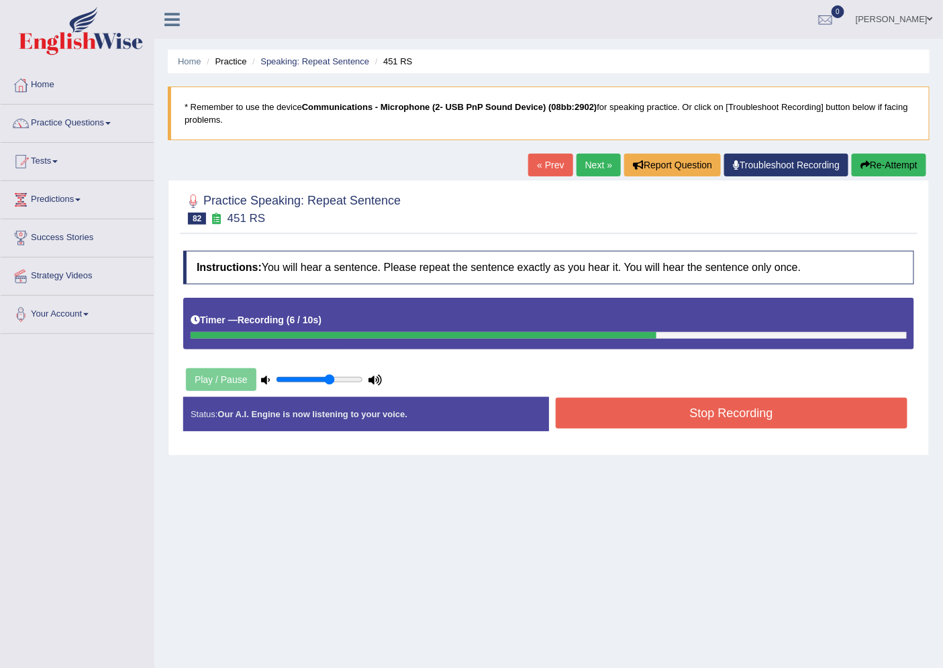
click at [675, 413] on button "Stop Recording" at bounding box center [731, 413] width 352 height 31
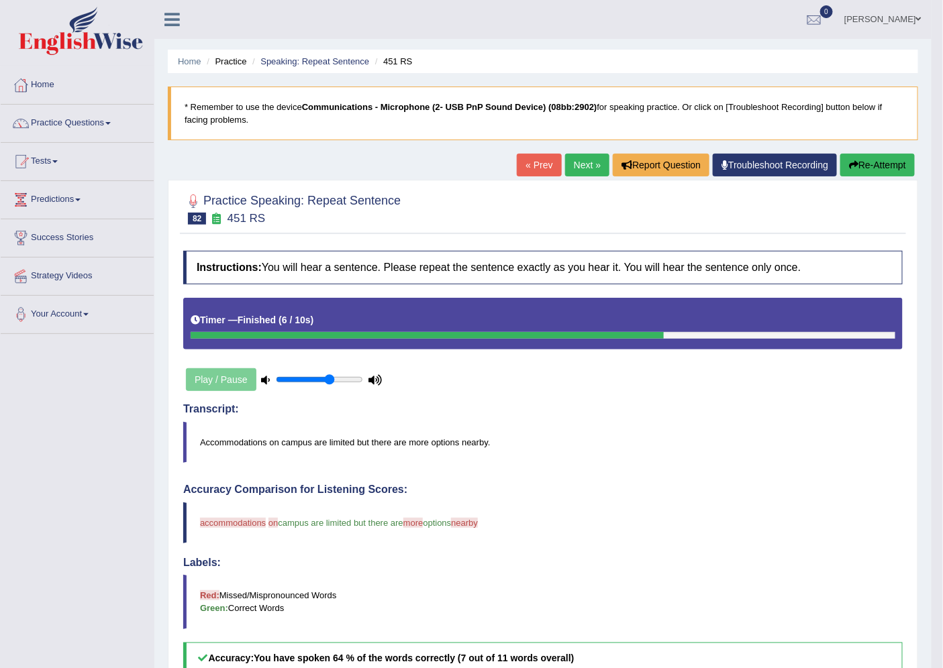
click at [585, 168] on link "Next »" at bounding box center [587, 165] width 44 height 23
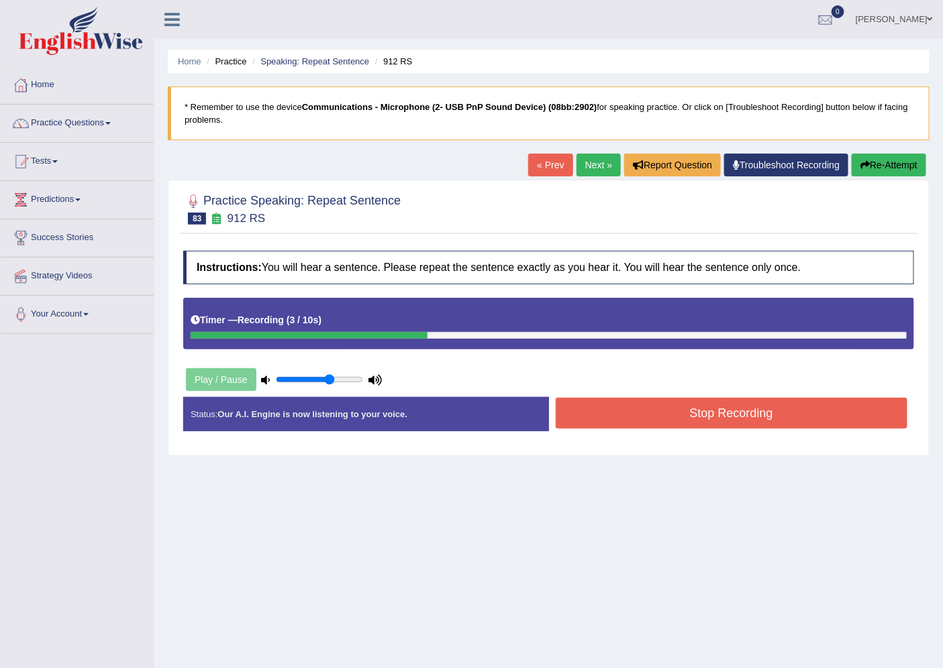
click at [722, 413] on button "Stop Recording" at bounding box center [731, 413] width 352 height 31
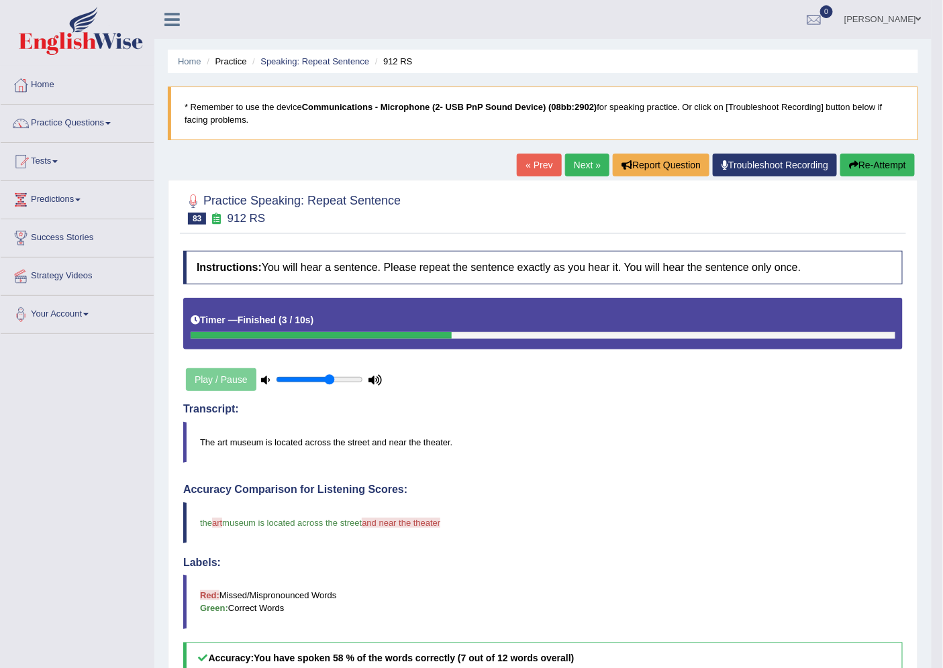
click at [574, 165] on link "Next »" at bounding box center [587, 165] width 44 height 23
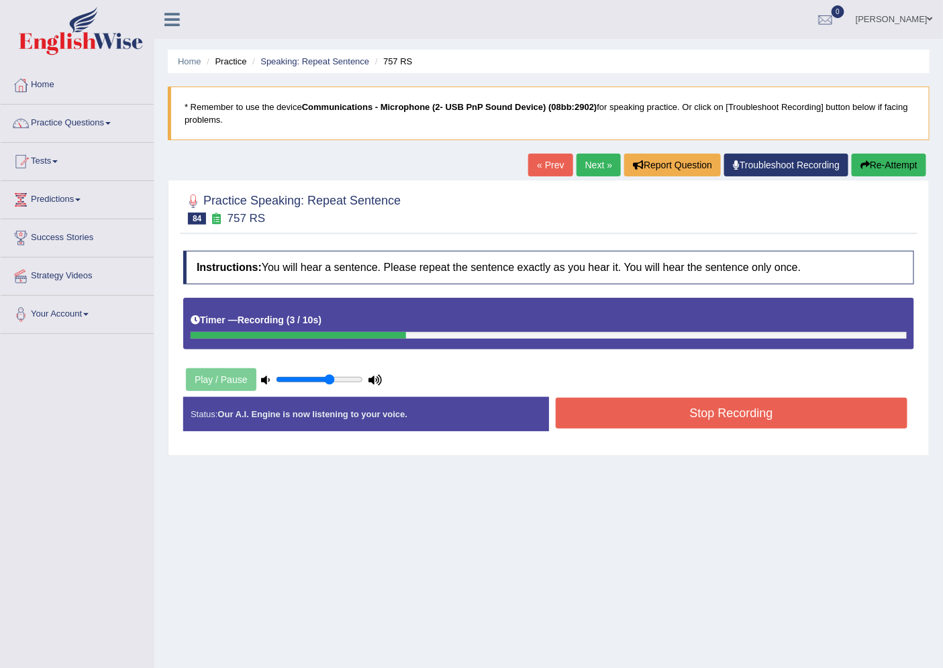
click at [730, 413] on button "Stop Recording" at bounding box center [731, 413] width 352 height 31
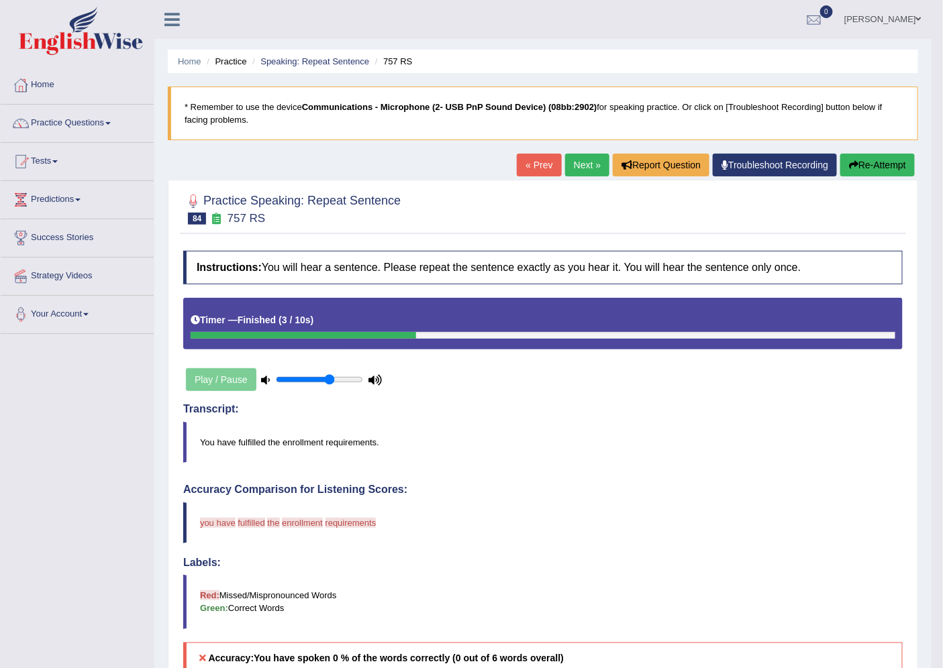
click at [578, 152] on div "Home Practice Speaking: Repeat Sentence 757 RS * Remember to use the device Com…" at bounding box center [542, 471] width 777 height 942
click at [578, 155] on link "Next »" at bounding box center [587, 165] width 44 height 23
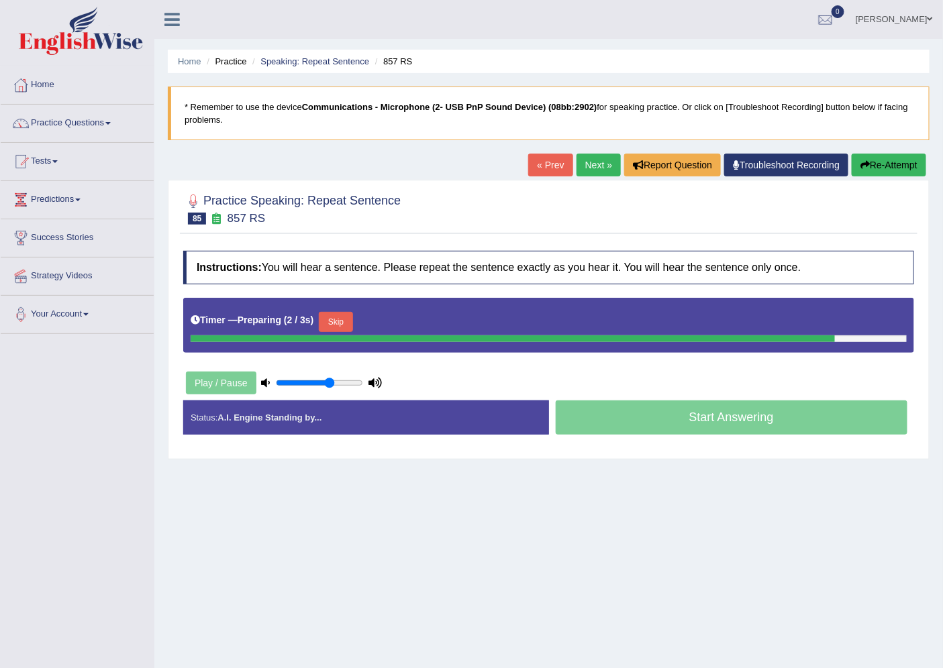
click at [132, 567] on div "Toggle navigation Home Practice Questions Speaking Practice Read Aloud Repeat S…" at bounding box center [471, 349] width 943 height 698
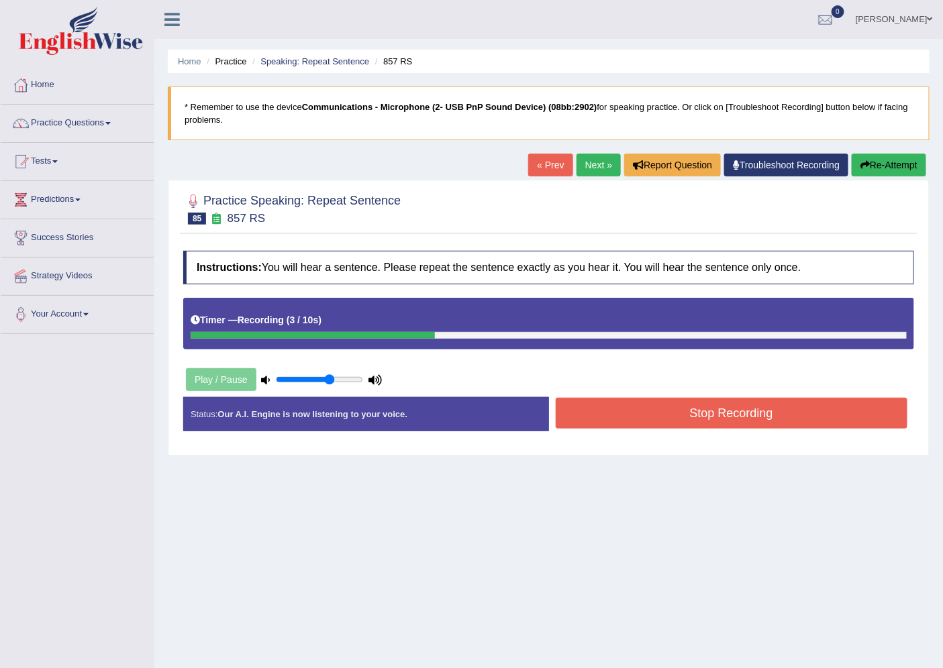
click at [689, 413] on button "Stop Recording" at bounding box center [731, 413] width 352 height 31
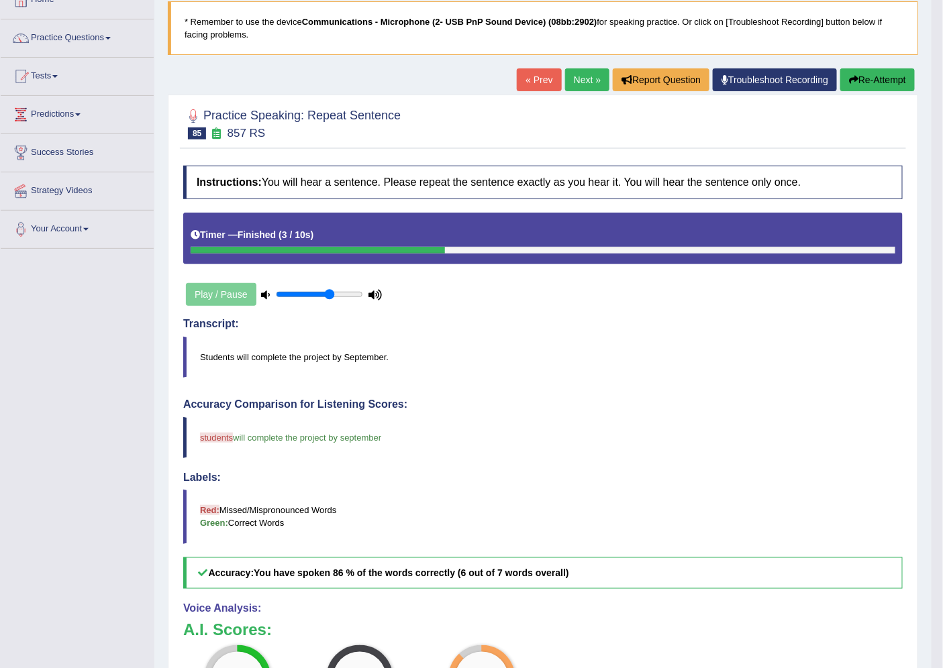
scroll to position [11, 0]
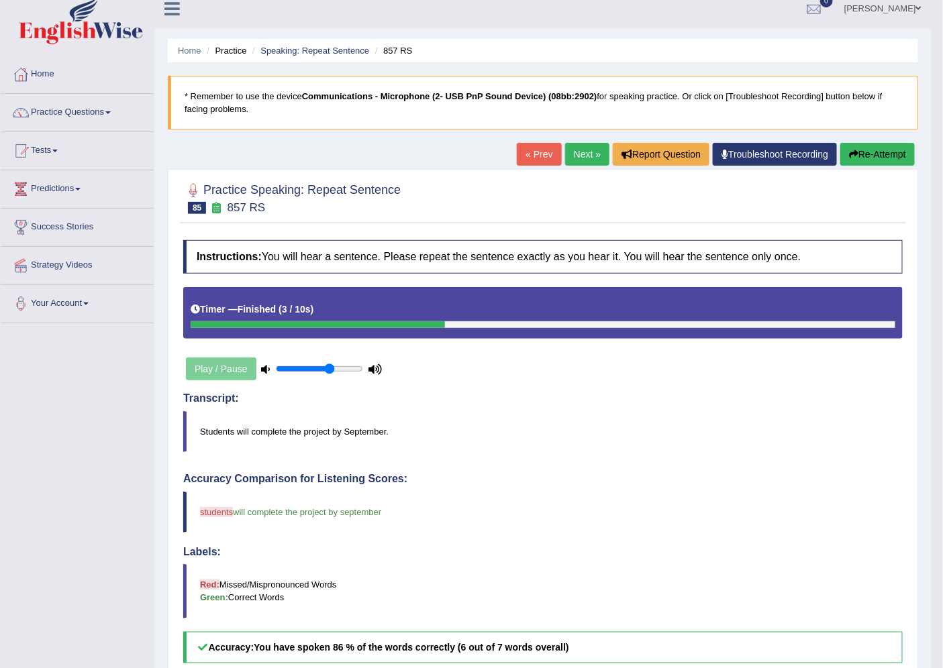
click at [568, 161] on link "Next »" at bounding box center [587, 154] width 44 height 23
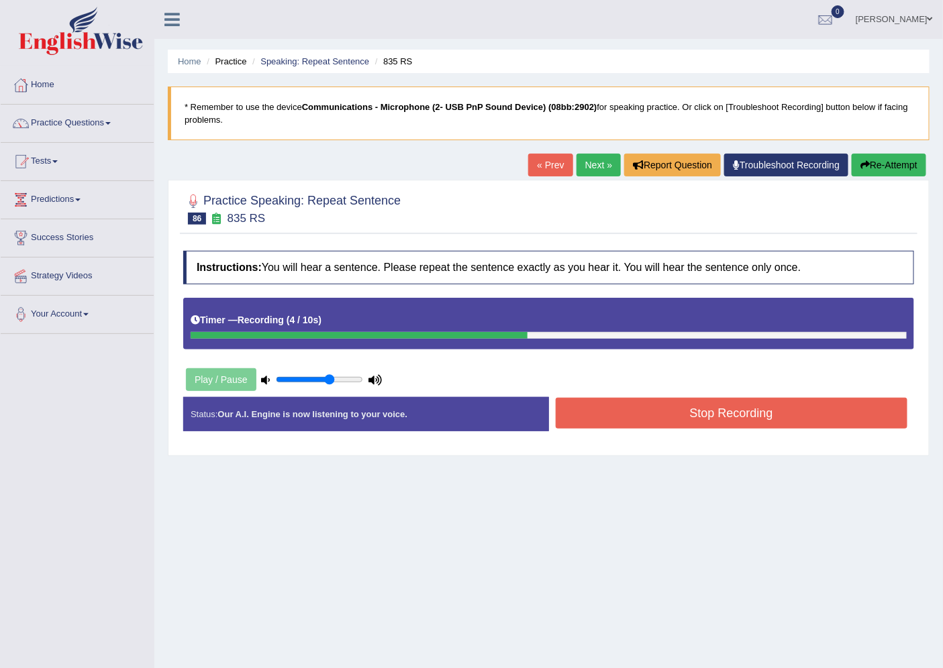
click at [683, 416] on button "Stop Recording" at bounding box center [731, 413] width 352 height 31
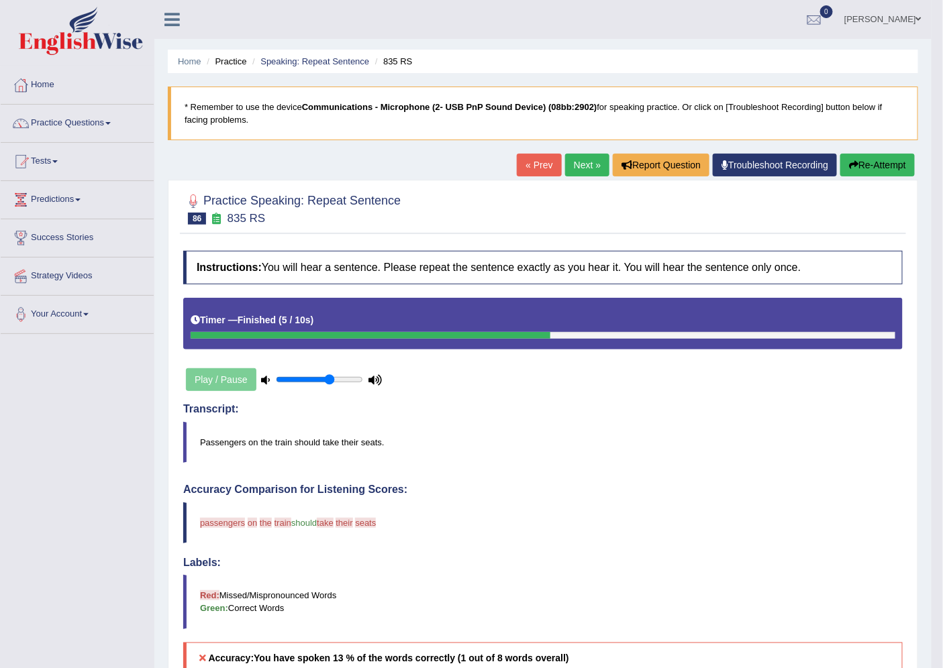
click at [571, 165] on link "Next »" at bounding box center [587, 165] width 44 height 23
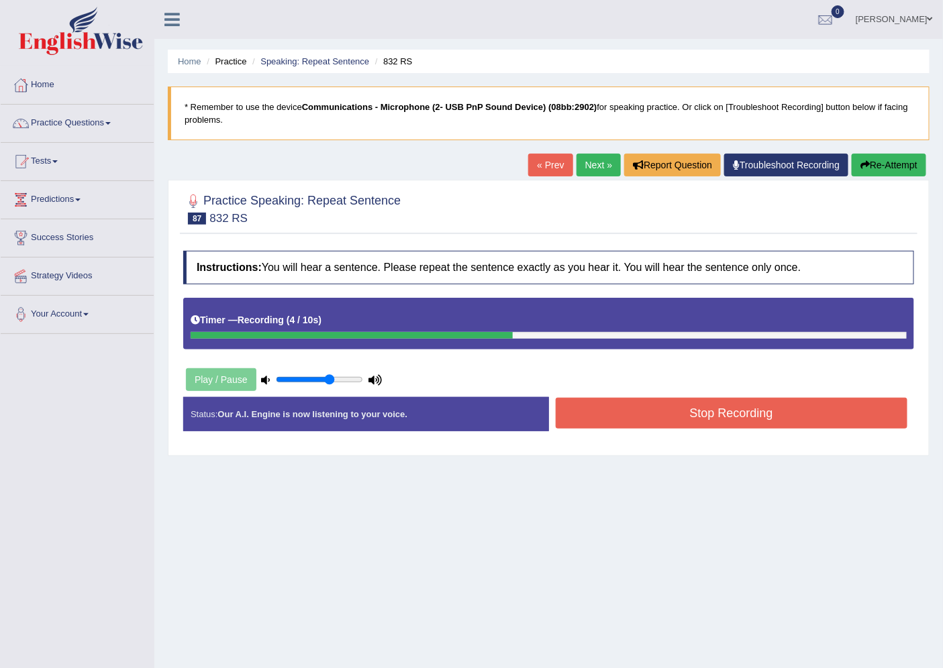
click at [659, 414] on button "Stop Recording" at bounding box center [731, 413] width 352 height 31
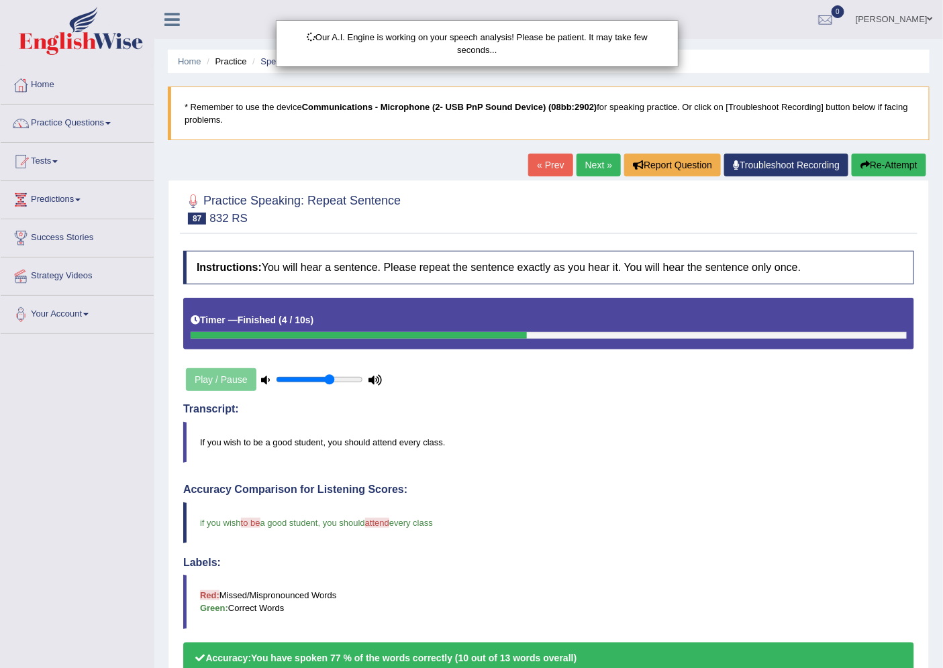
drag, startPoint x: 570, startPoint y: 464, endPoint x: 555, endPoint y: 468, distance: 15.8
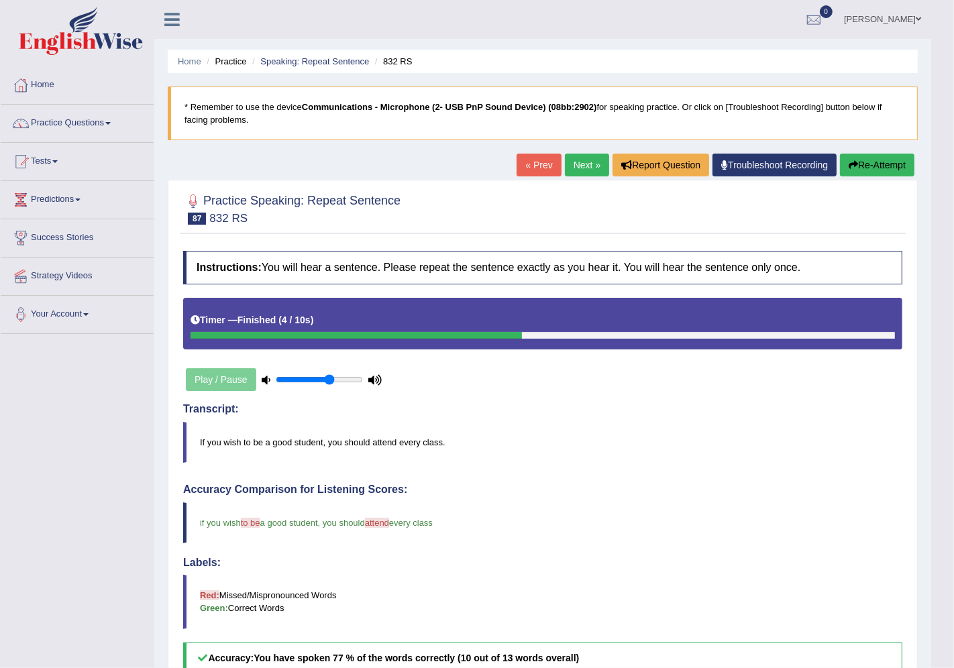
click at [578, 456] on div "Updating answer..." at bounding box center [477, 334] width 954 height 668
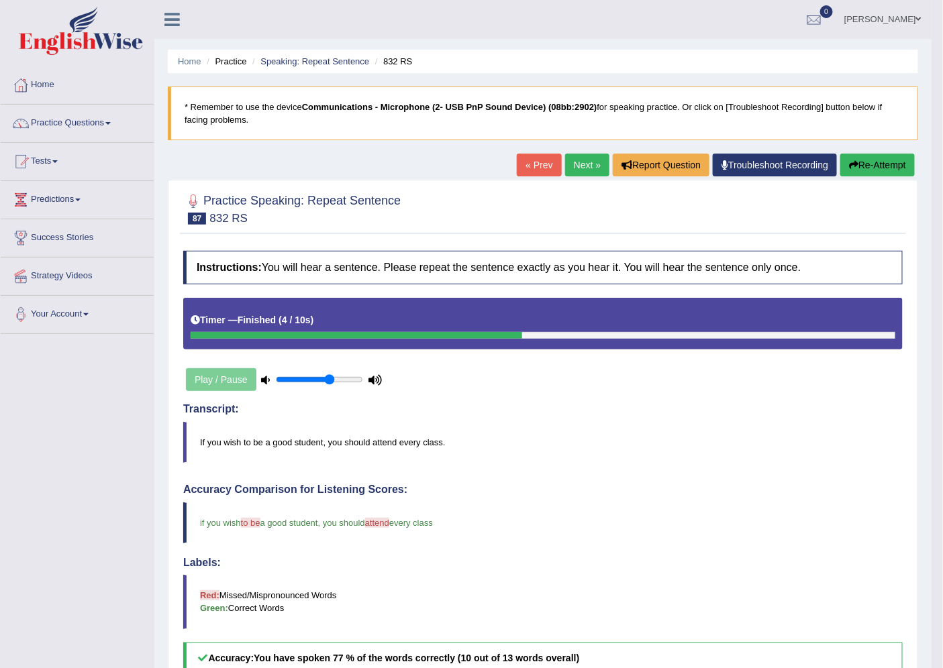
click at [585, 169] on link "Next »" at bounding box center [587, 165] width 44 height 23
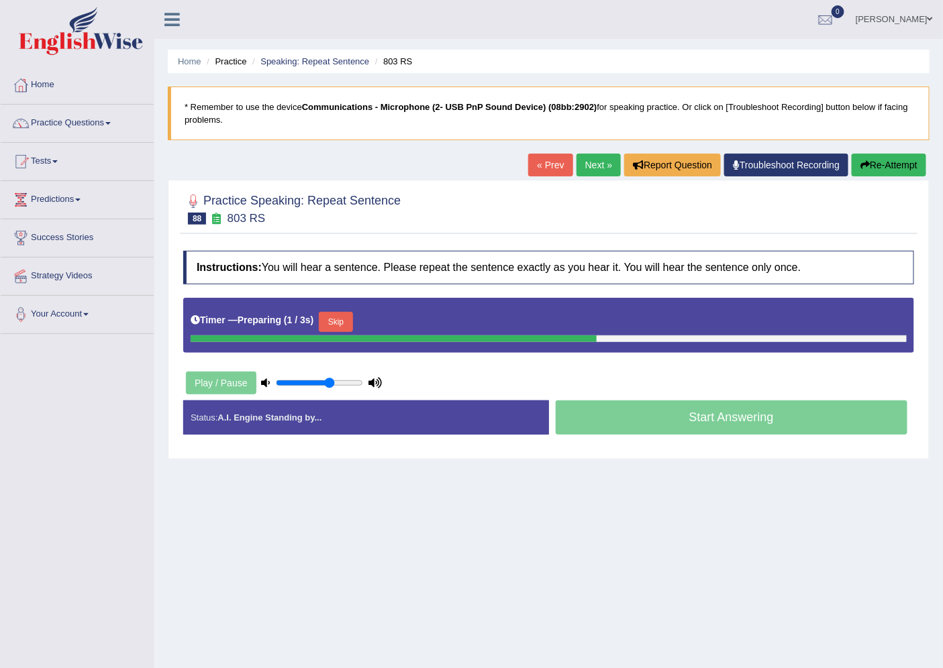
click at [529, 511] on div "Home Practice Speaking: Repeat Sentence 803 RS * Remember to use the device Com…" at bounding box center [548, 335] width 788 height 671
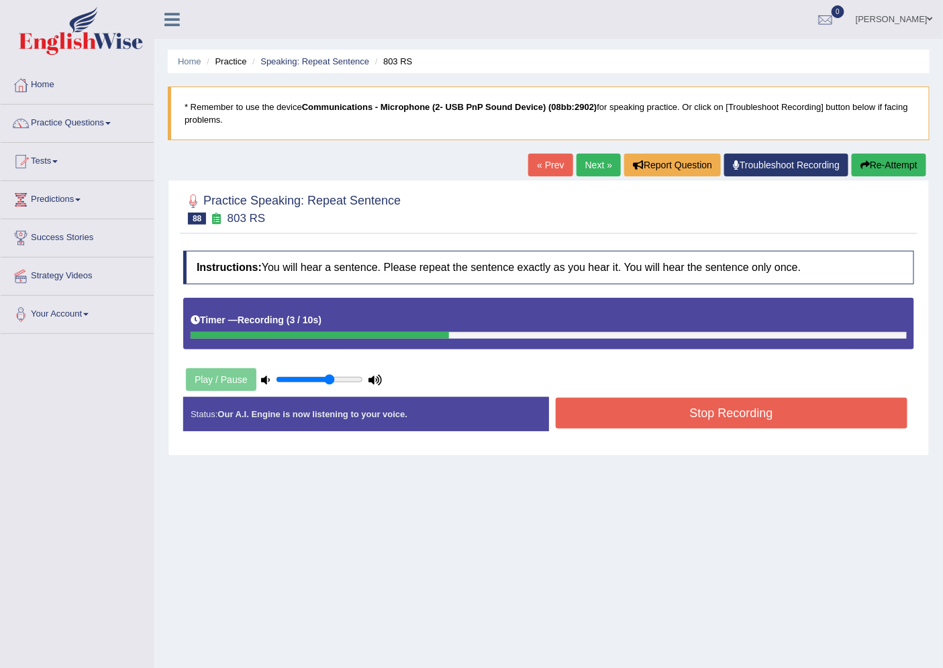
click at [693, 412] on button "Stop Recording" at bounding box center [731, 413] width 352 height 31
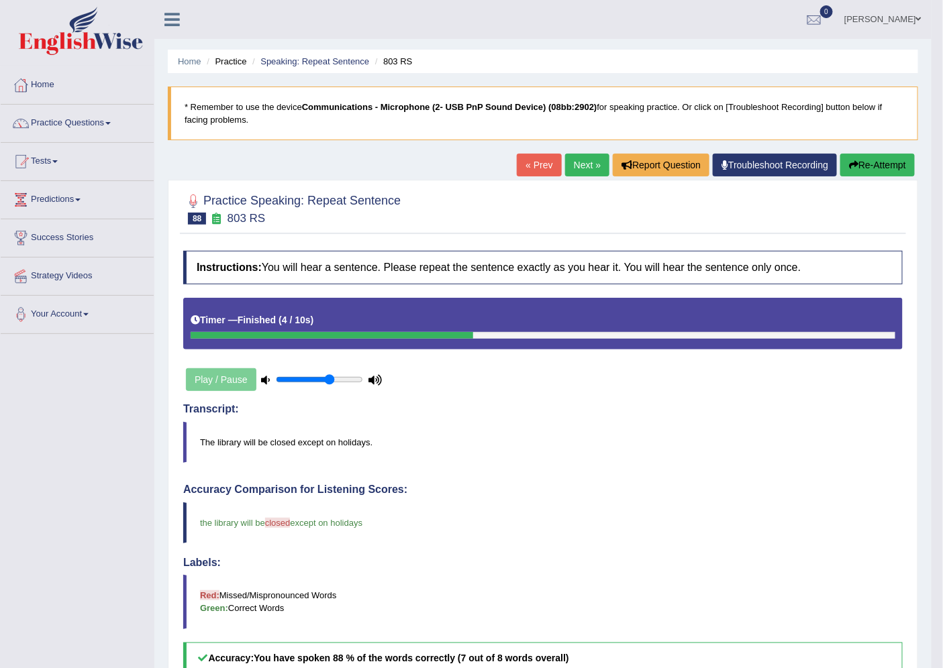
click at [580, 156] on link "Next »" at bounding box center [587, 165] width 44 height 23
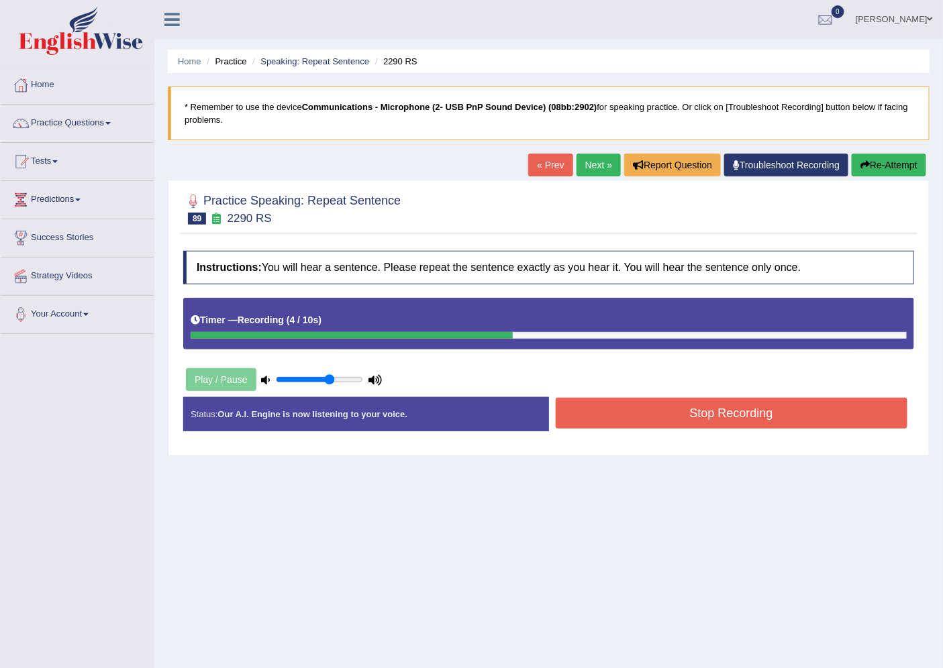
click at [684, 410] on button "Stop Recording" at bounding box center [731, 413] width 352 height 31
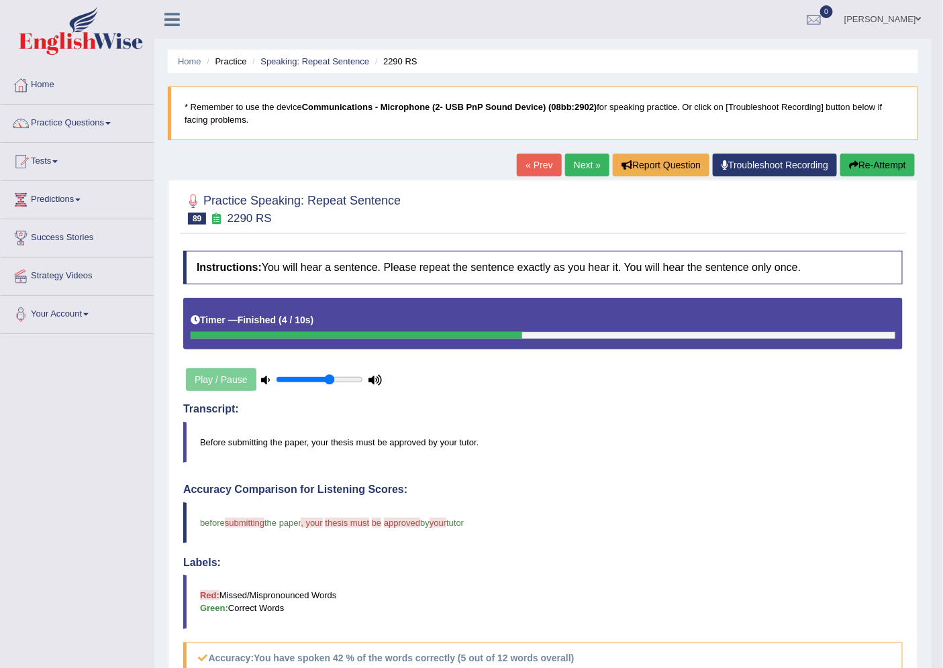
click at [574, 168] on link "Next »" at bounding box center [587, 165] width 44 height 23
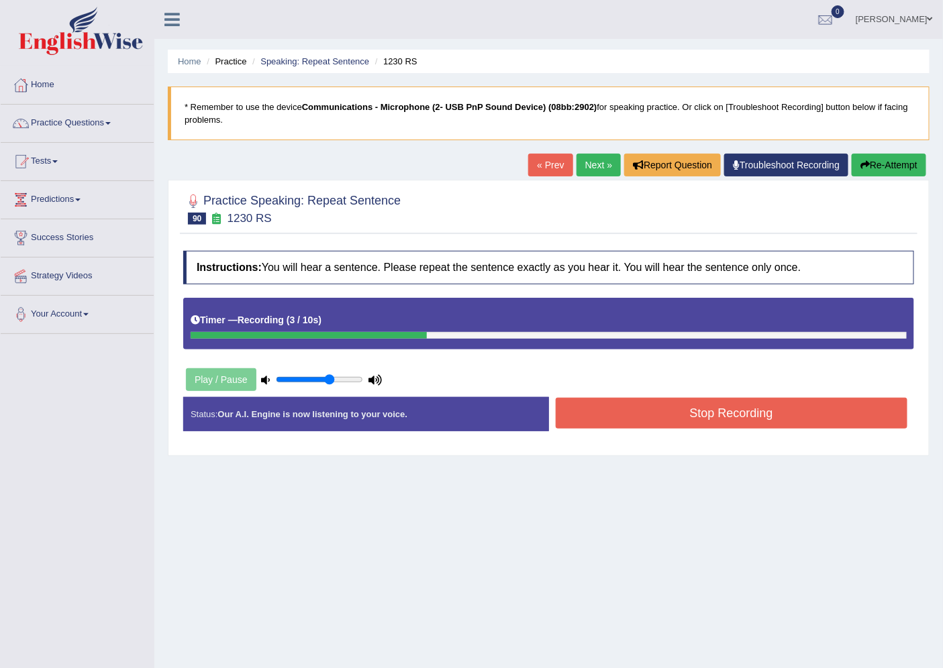
click at [665, 415] on button "Stop Recording" at bounding box center [731, 413] width 352 height 31
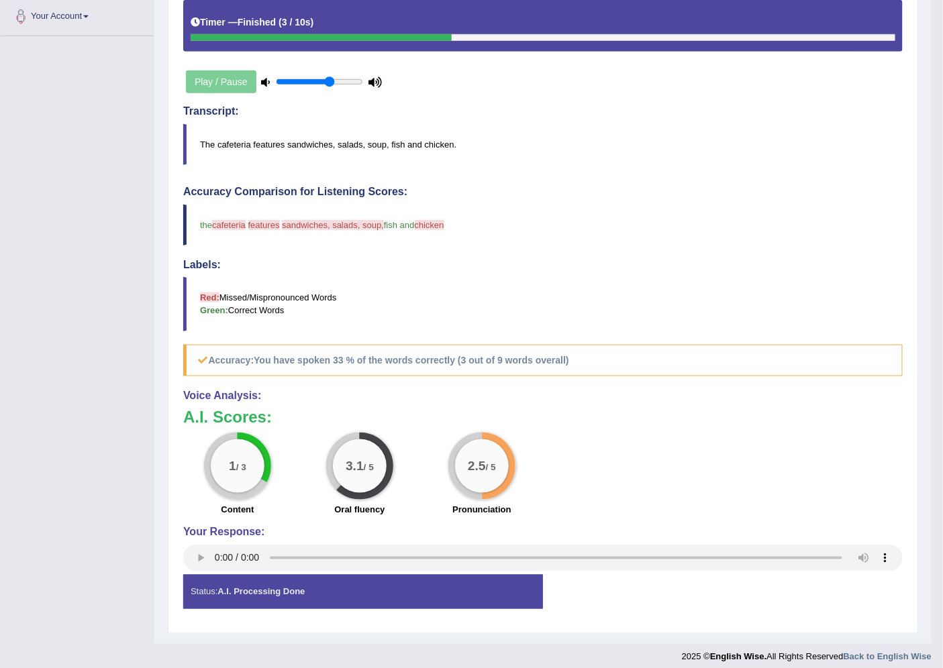
scroll to position [74, 0]
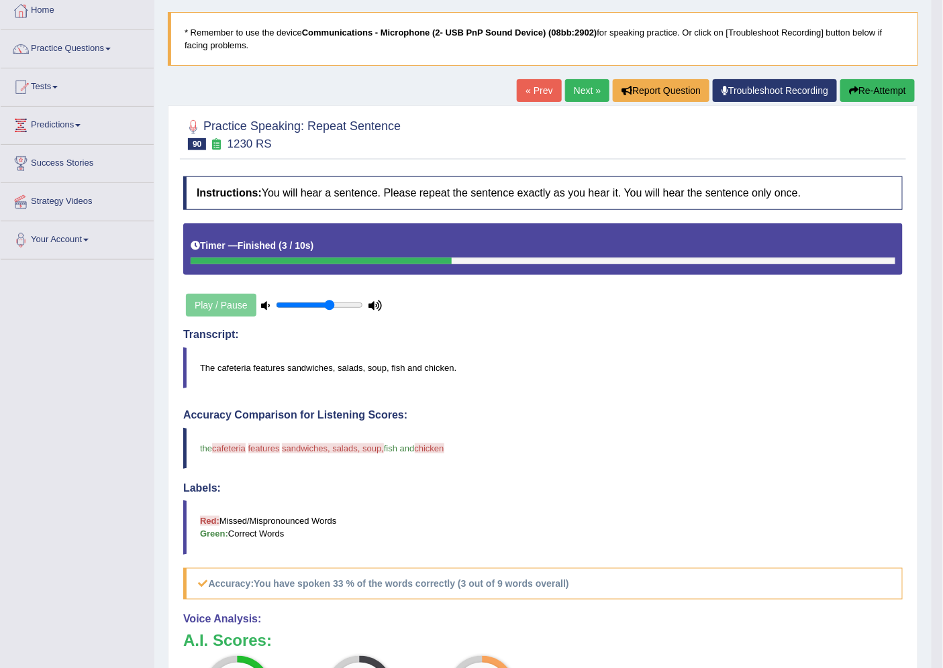
click at [586, 89] on link "Next »" at bounding box center [587, 90] width 44 height 23
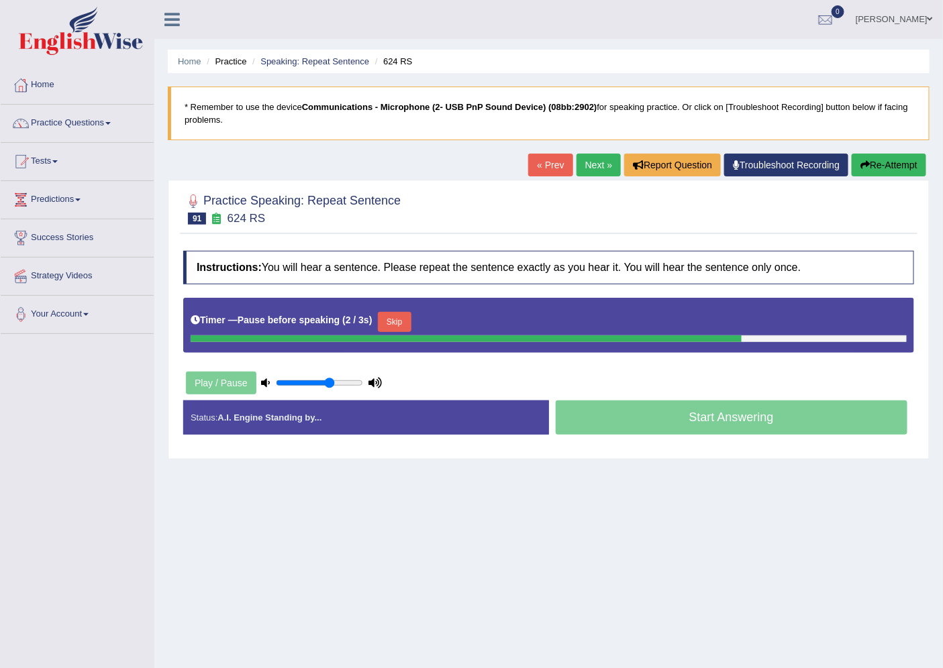
click at [535, 515] on div "Home Practice Speaking: Repeat Sentence 624 RS * Remember to use the device Com…" at bounding box center [548, 335] width 788 height 671
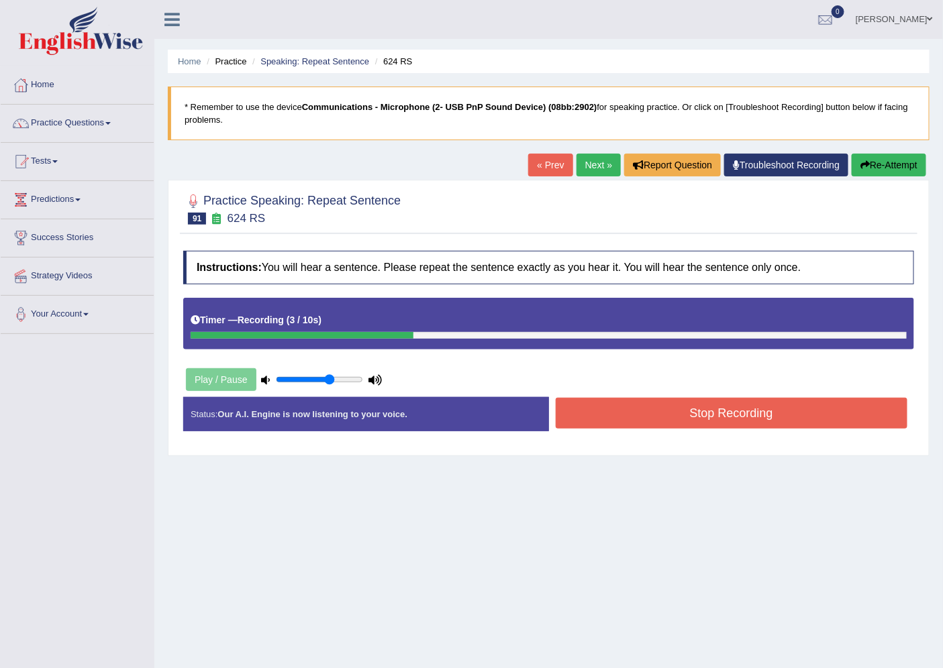
click at [641, 411] on button "Stop Recording" at bounding box center [731, 413] width 352 height 31
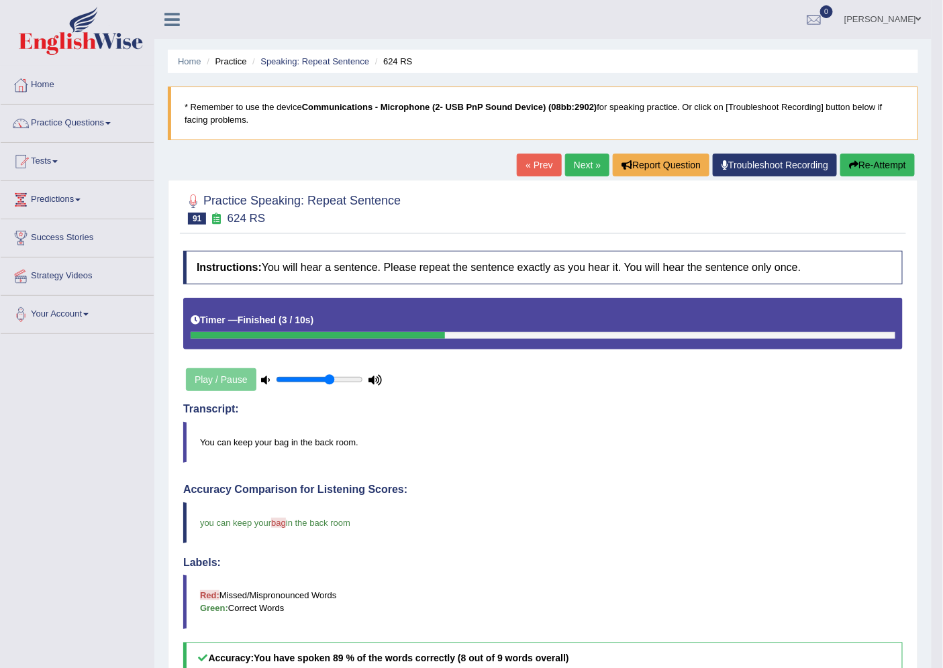
click at [584, 170] on link "Next »" at bounding box center [587, 165] width 44 height 23
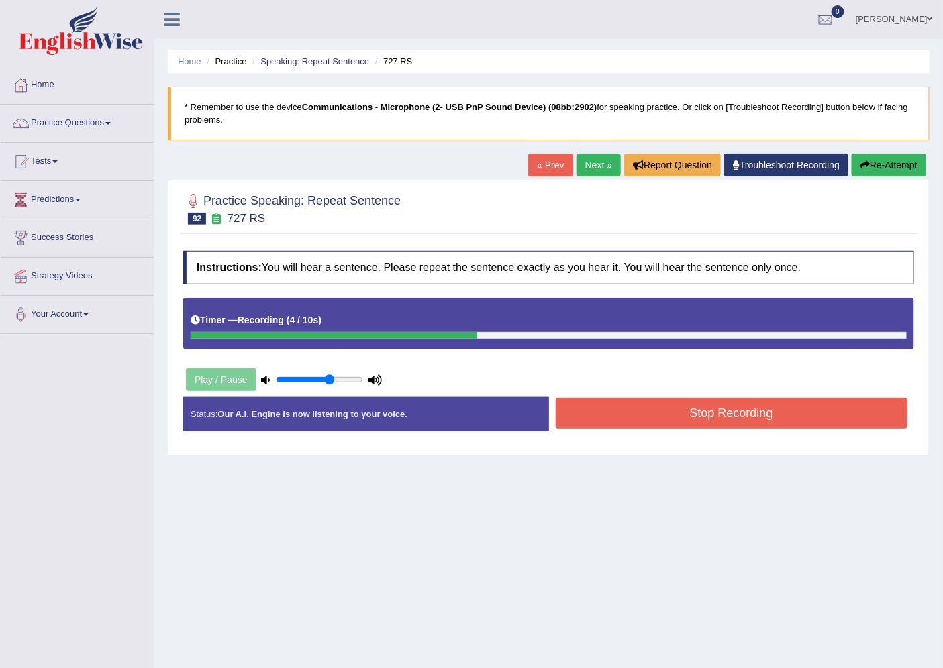
click at [647, 412] on button "Stop Recording" at bounding box center [731, 413] width 352 height 31
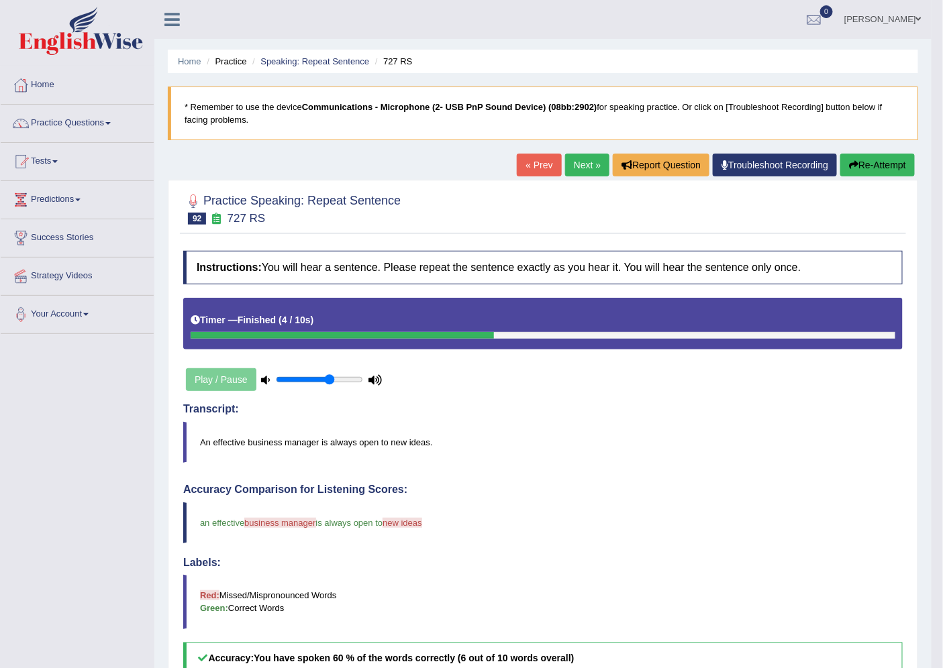
click at [565, 160] on link "Next »" at bounding box center [587, 165] width 44 height 23
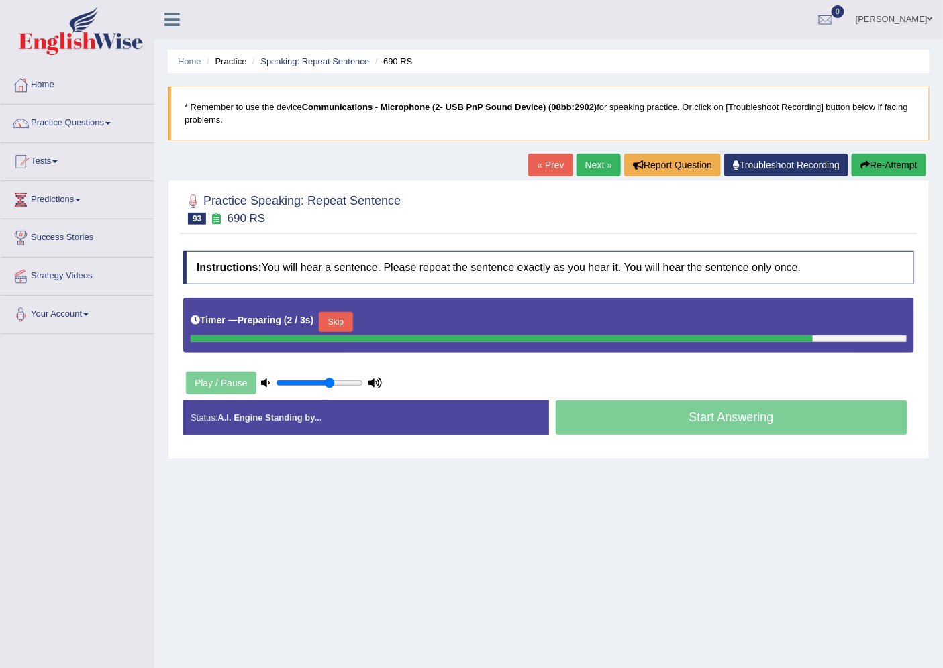
click at [83, 461] on div "Toggle navigation Home Practice Questions Speaking Practice Read Aloud Repeat S…" at bounding box center [471, 349] width 943 height 698
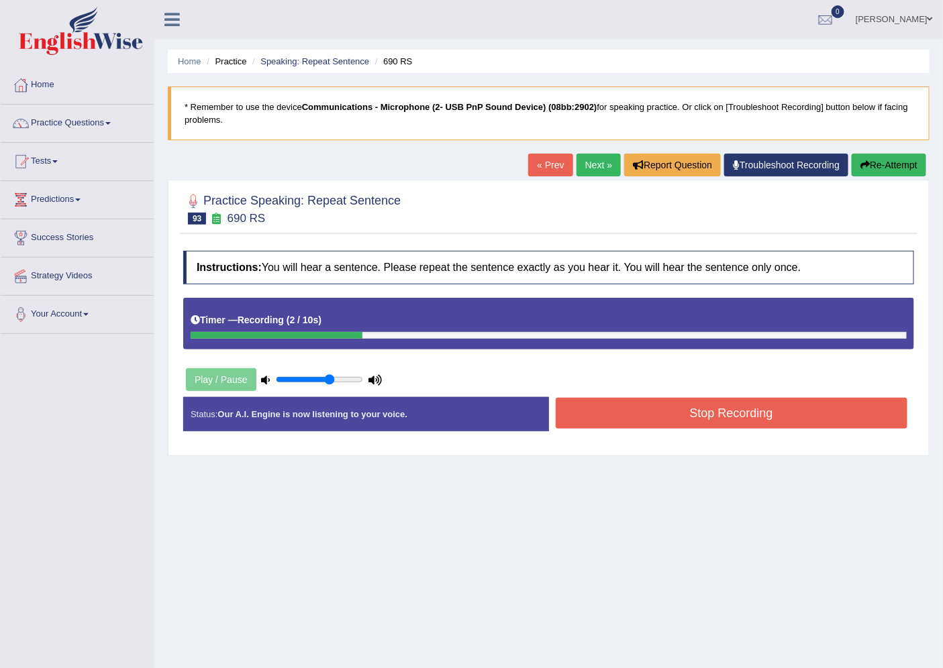
click at [659, 407] on button "Stop Recording" at bounding box center [731, 413] width 352 height 31
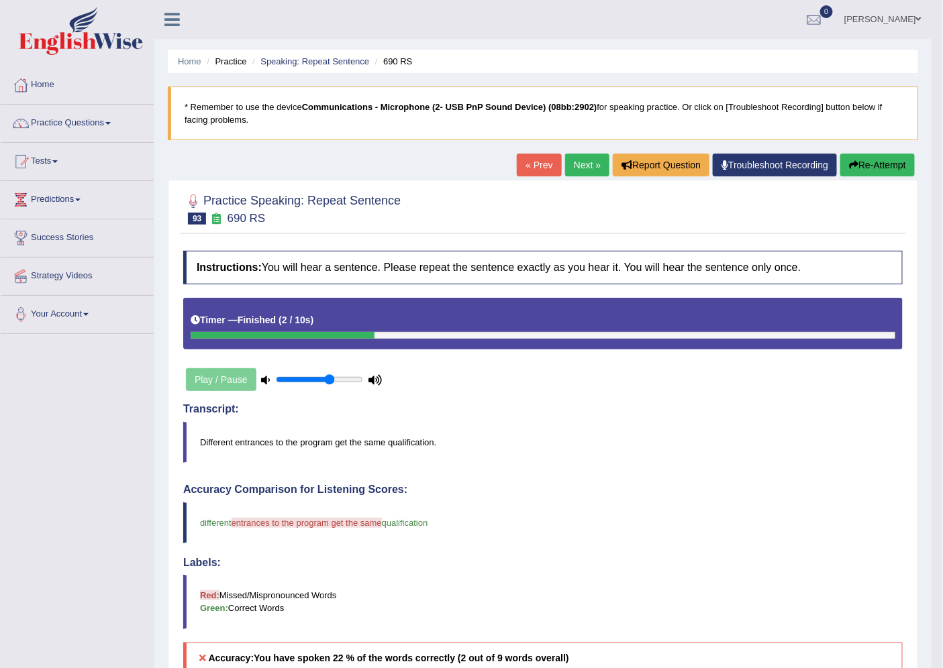
click at [573, 160] on link "Next »" at bounding box center [587, 165] width 44 height 23
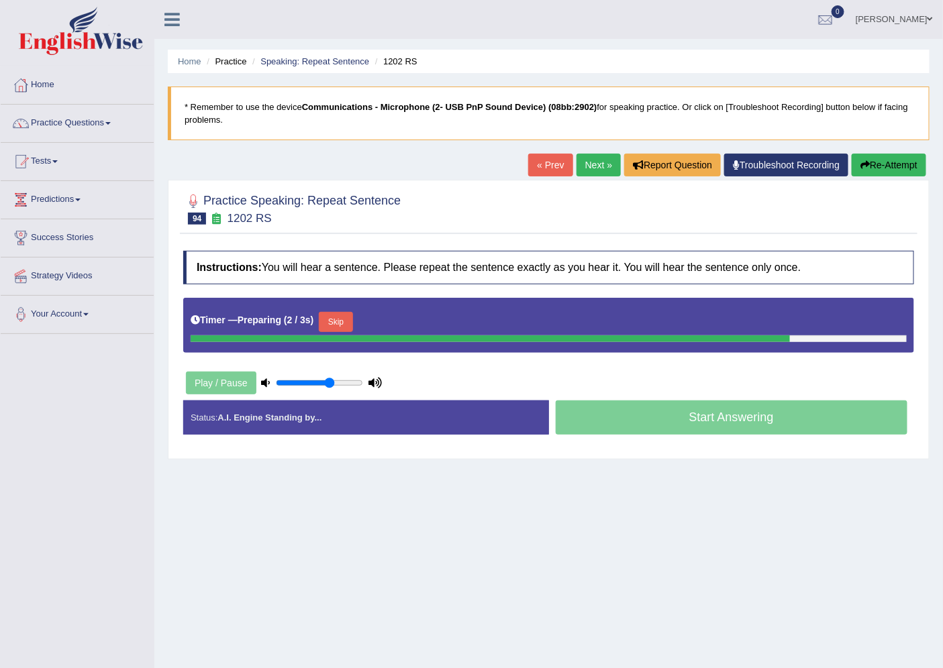
click at [0, 530] on div "Toggle navigation Home Practice Questions Speaking Practice Read Aloud Repeat S…" at bounding box center [471, 349] width 943 height 698
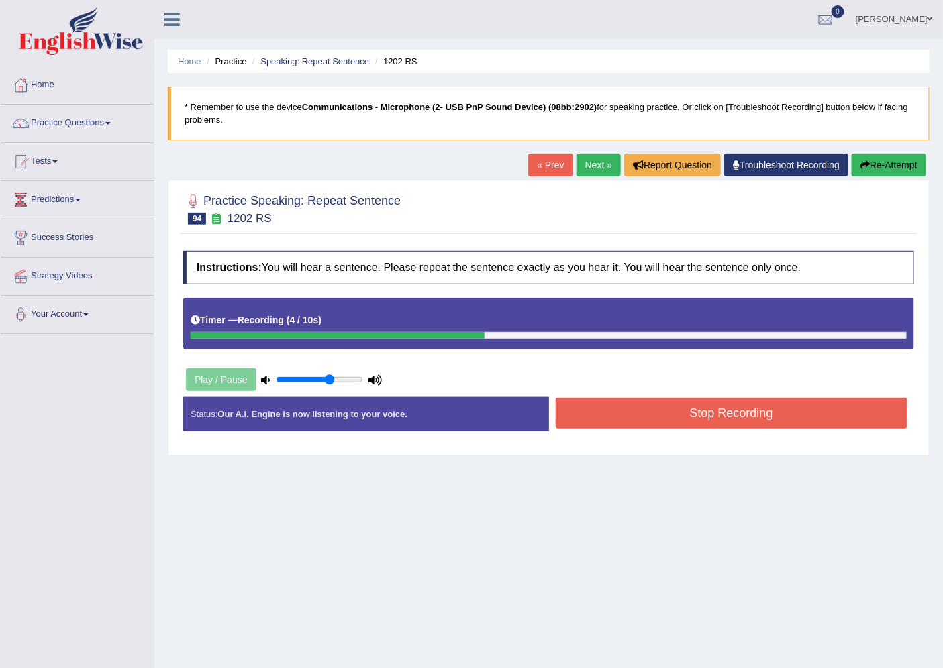
click at [656, 413] on button "Stop Recording" at bounding box center [731, 413] width 352 height 31
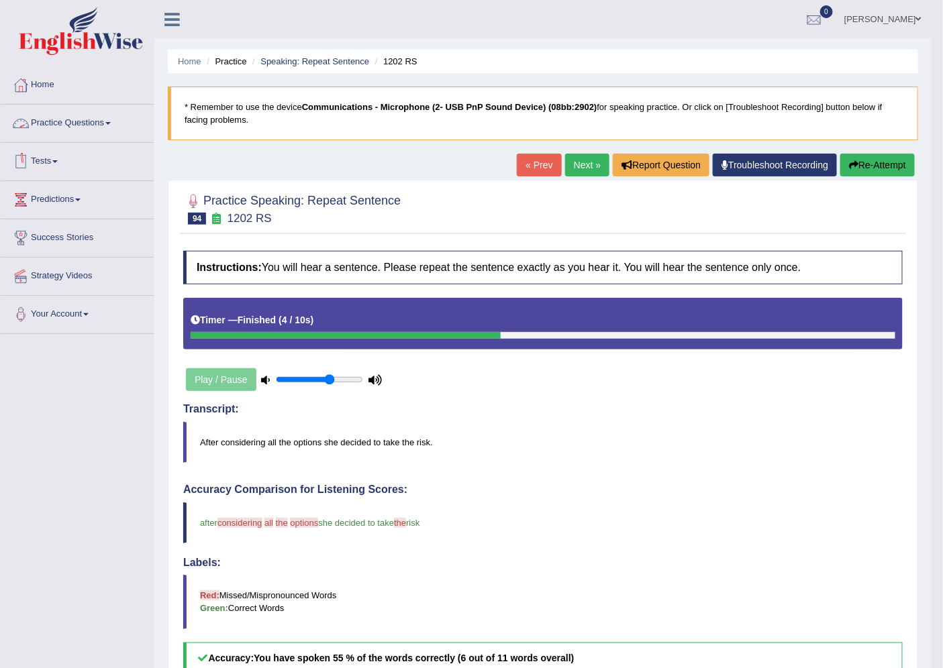
click at [116, 118] on link "Practice Questions" at bounding box center [77, 122] width 153 height 34
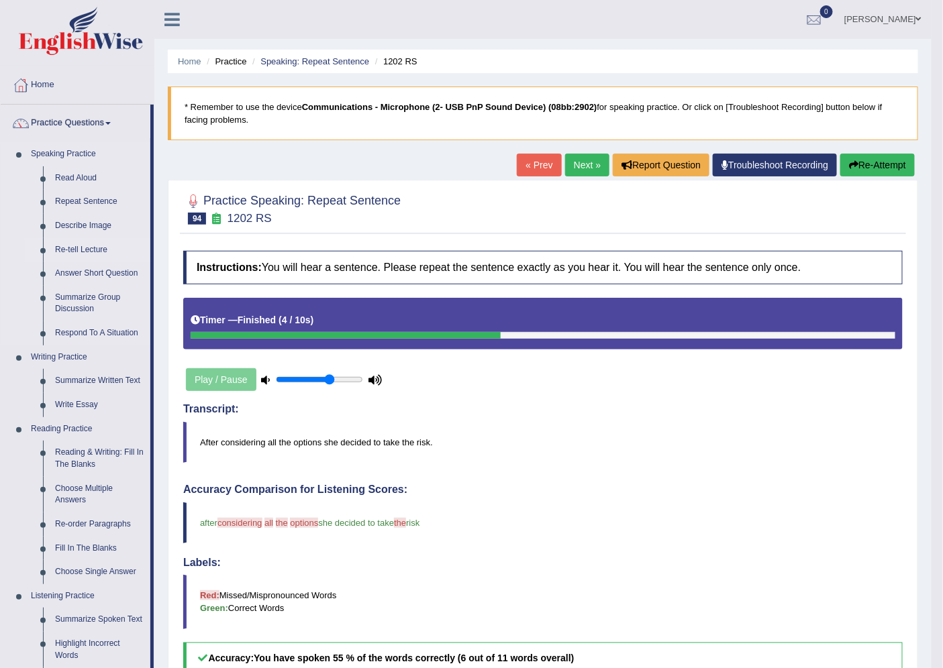
click at [91, 246] on link "Re-tell Lecture" at bounding box center [99, 250] width 101 height 24
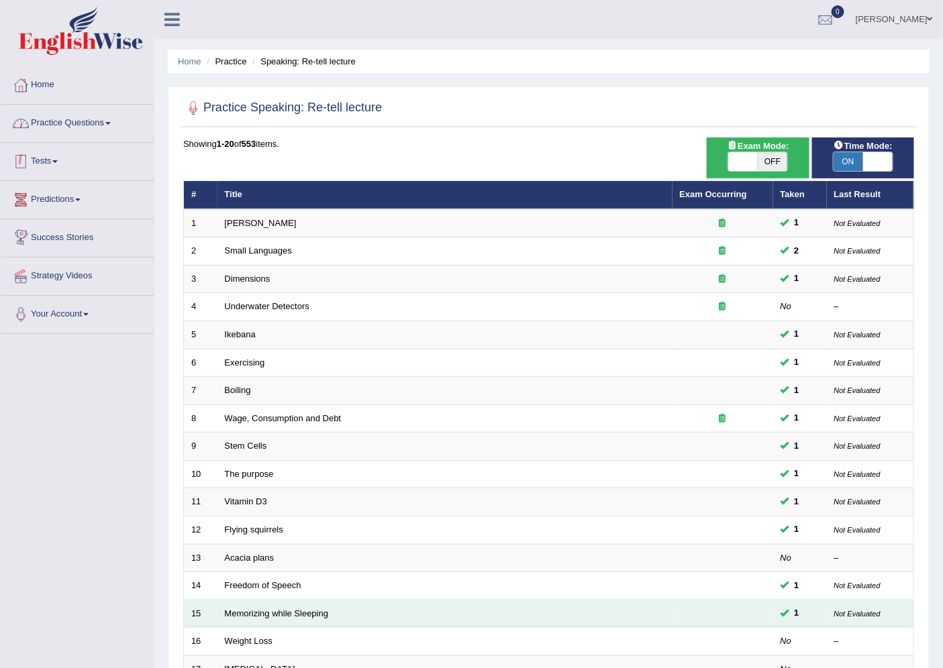
scroll to position [219, 0]
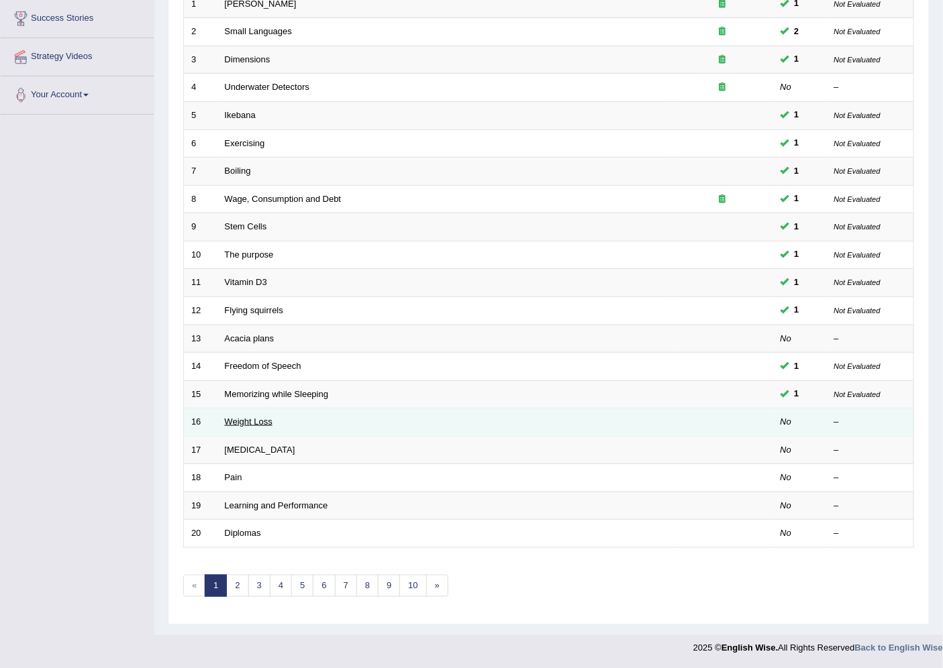
click at [257, 421] on link "Weight Loss" at bounding box center [249, 422] width 48 height 10
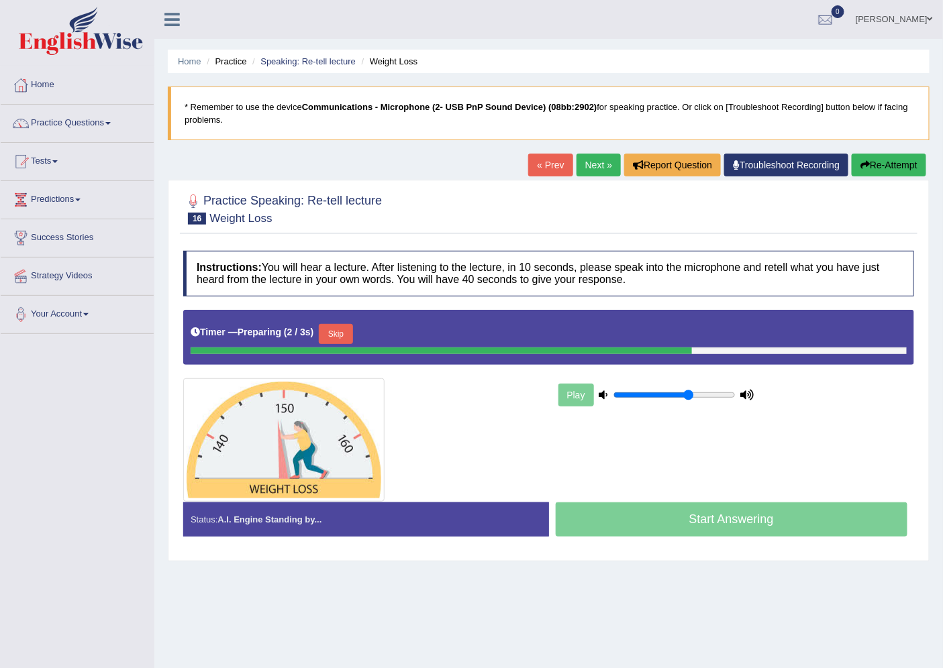
click at [585, 171] on link "Next »" at bounding box center [598, 165] width 44 height 23
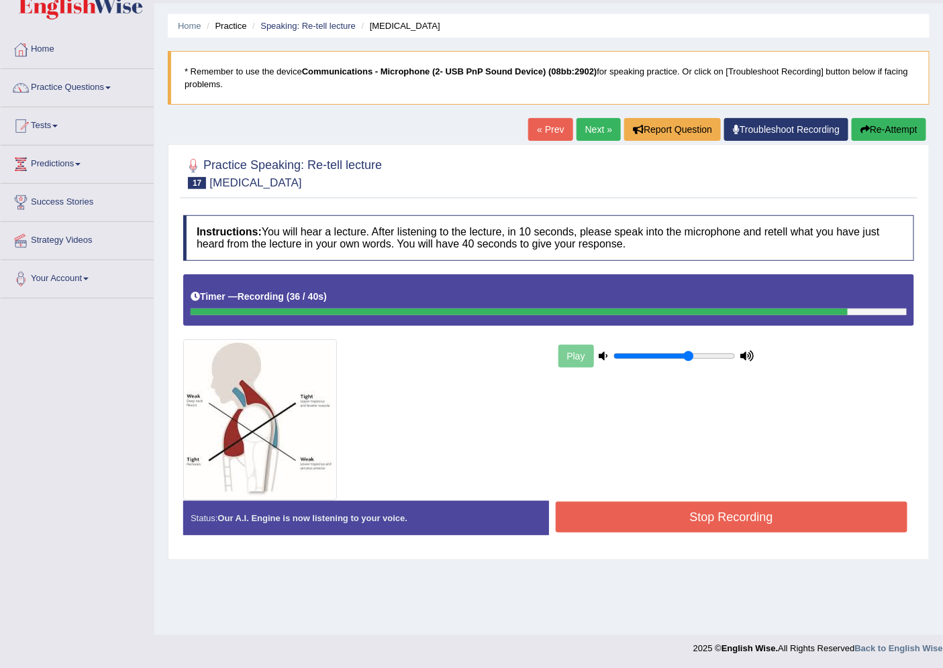
click at [685, 520] on button "Stop Recording" at bounding box center [731, 517] width 352 height 31
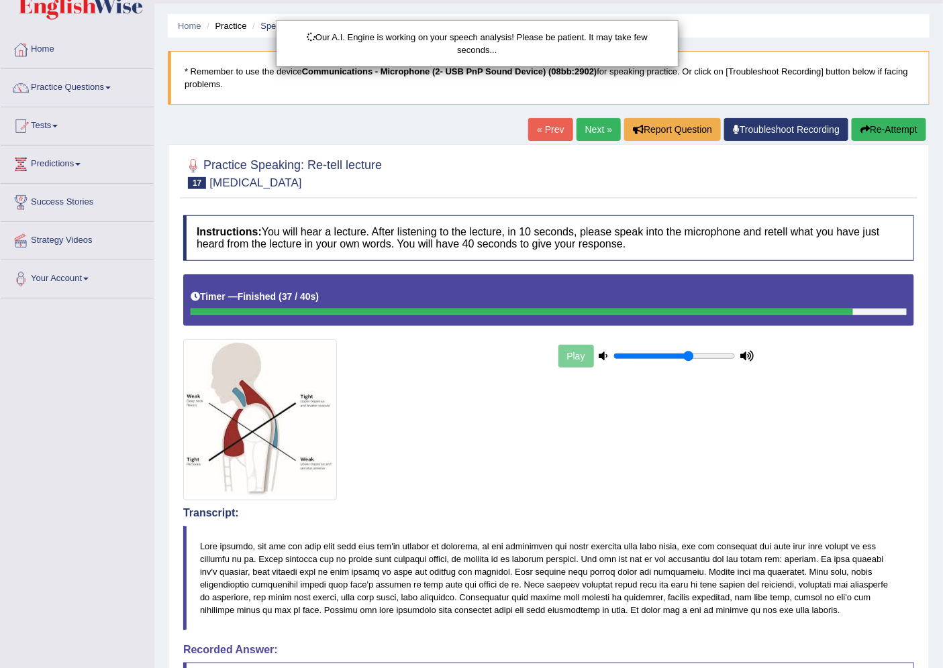
click at [88, 497] on div "Our A.I. Engine is working on your speech analysis! Please be patient. It may t…" at bounding box center [471, 334] width 943 height 668
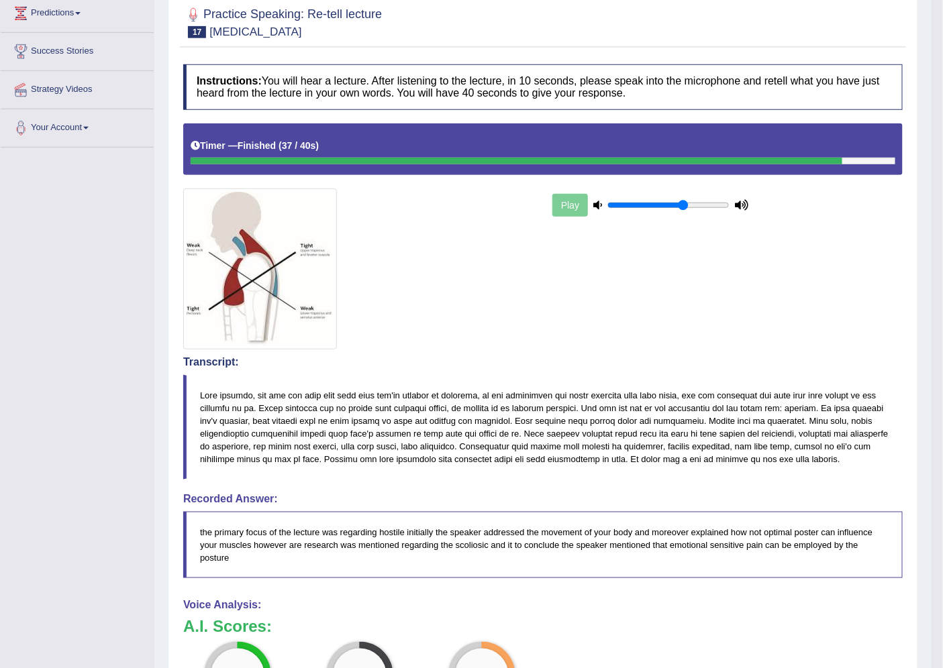
scroll to position [485, 0]
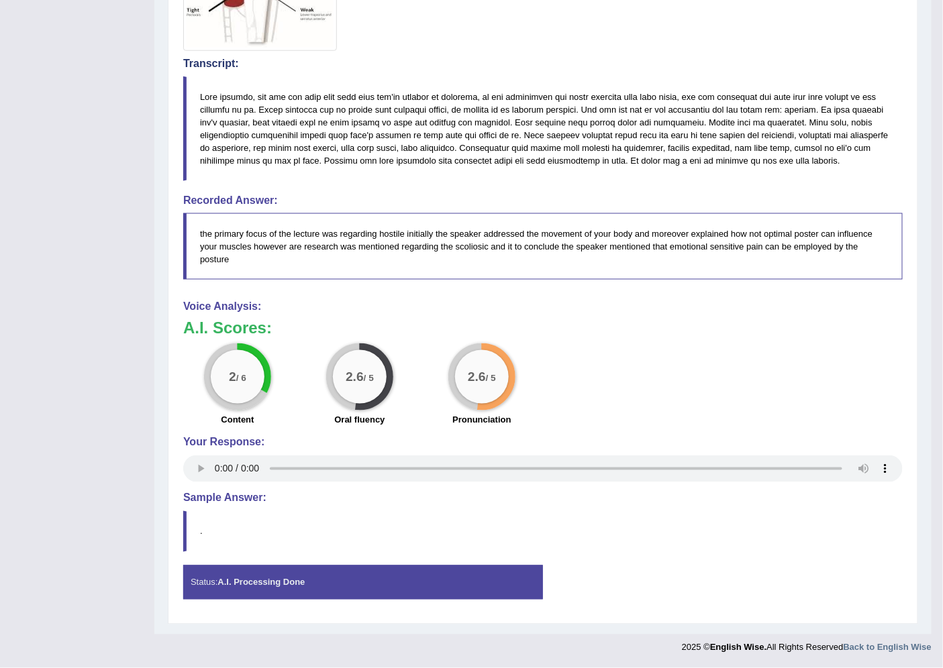
click at [701, 408] on div "2 / 6 Content 2.6 / 5 Oral fluency 2.6 / 5 Pronunciation" at bounding box center [542, 386] width 733 height 87
click at [72, 494] on div "Toggle navigation Home Practice Questions Speaking Practice Read Aloud Repeat S…" at bounding box center [465, 88] width 931 height 1146
click at [64, 488] on div "Toggle navigation Home Practice Questions Speaking Practice Read Aloud Repeat S…" at bounding box center [465, 88] width 931 height 1146
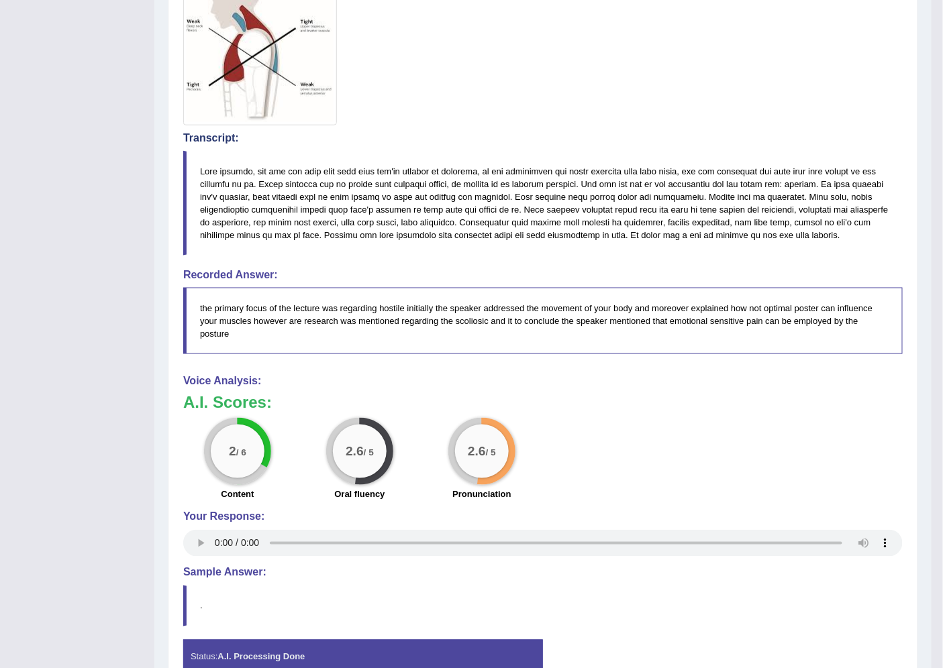
scroll to position [38, 0]
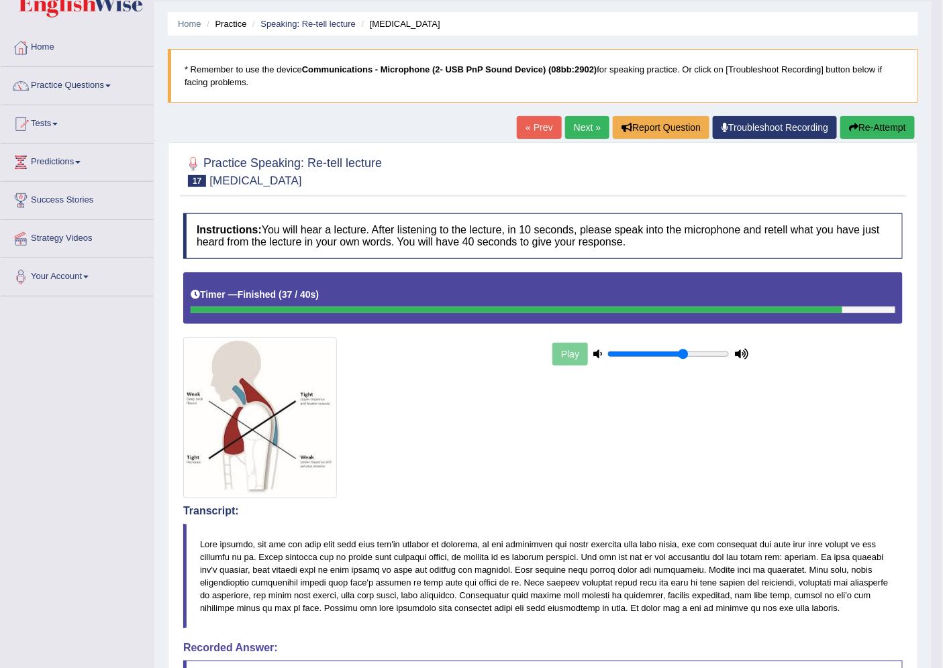
click at [590, 123] on link "Next »" at bounding box center [587, 127] width 44 height 23
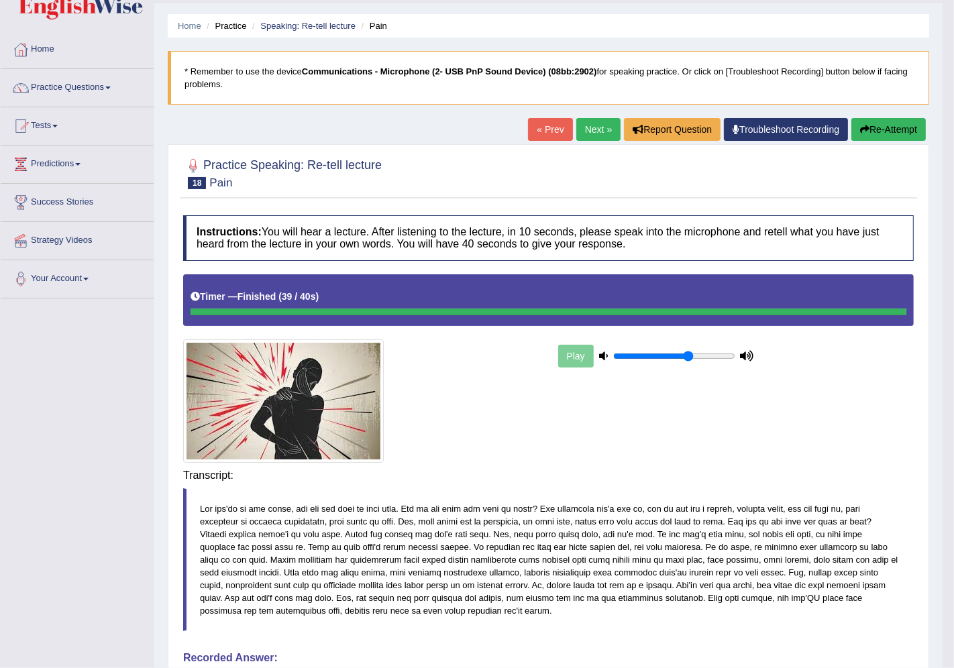
click at [694, 478] on body "Toggle navigation Home Practice Questions Speaking Practice Read Aloud Repeat S…" at bounding box center [477, 298] width 954 height 668
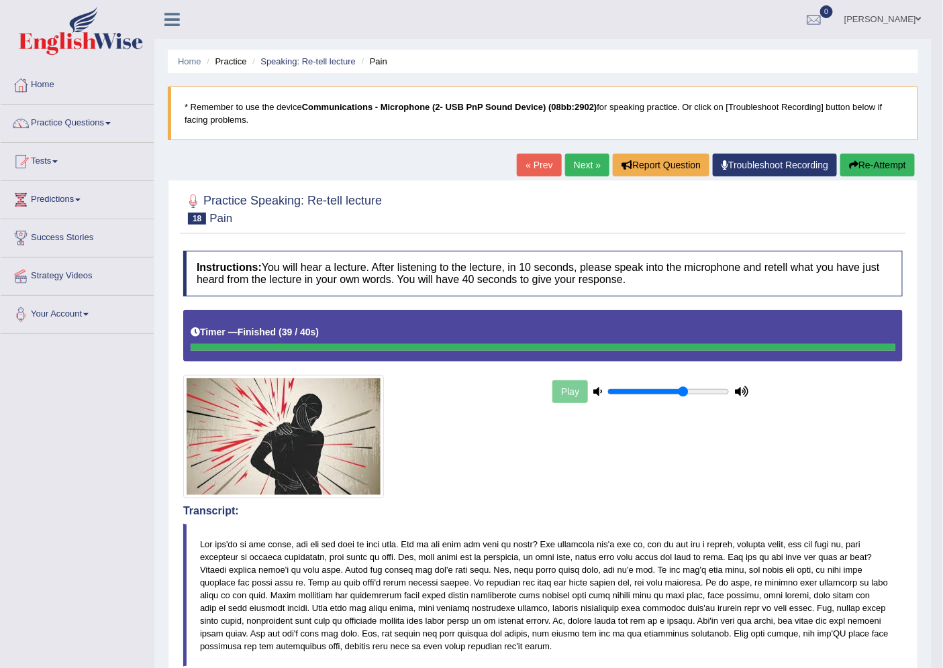
click at [572, 169] on link "Next »" at bounding box center [587, 165] width 44 height 23
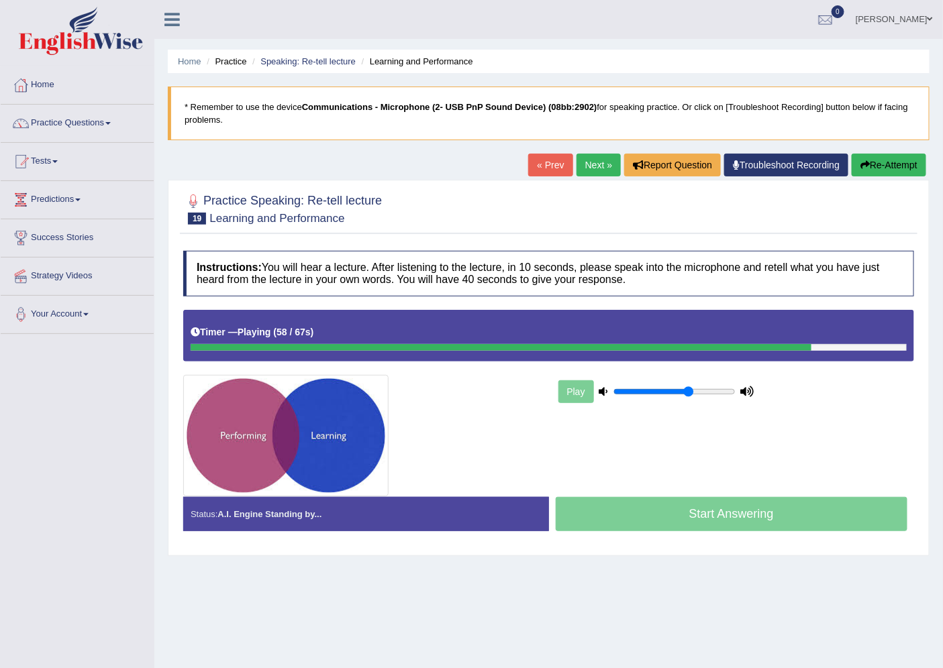
click at [592, 160] on link "Next »" at bounding box center [598, 165] width 44 height 23
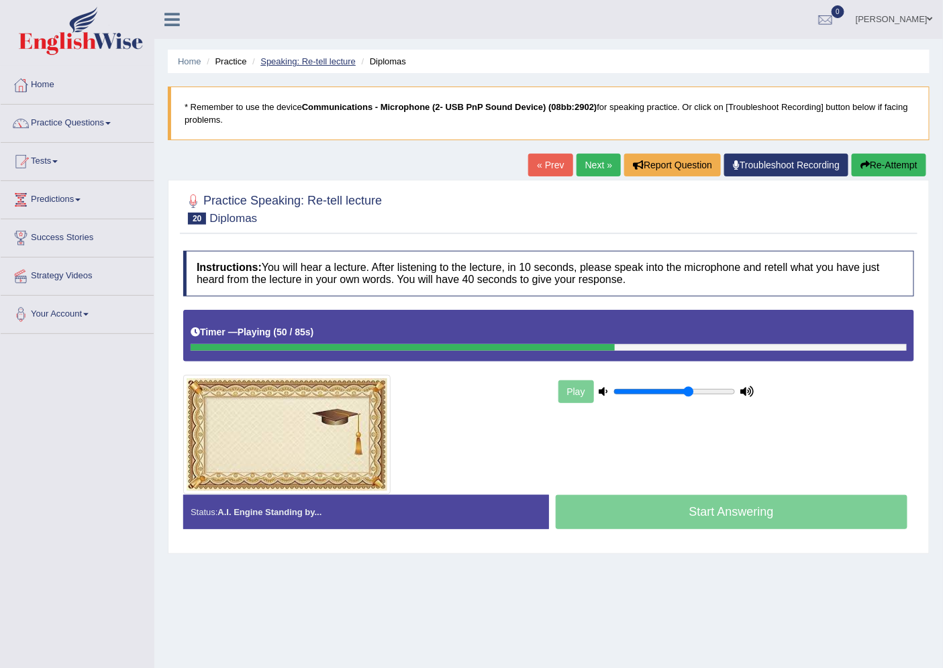
click at [345, 59] on link "Speaking: Re-tell lecture" at bounding box center [307, 61] width 95 height 10
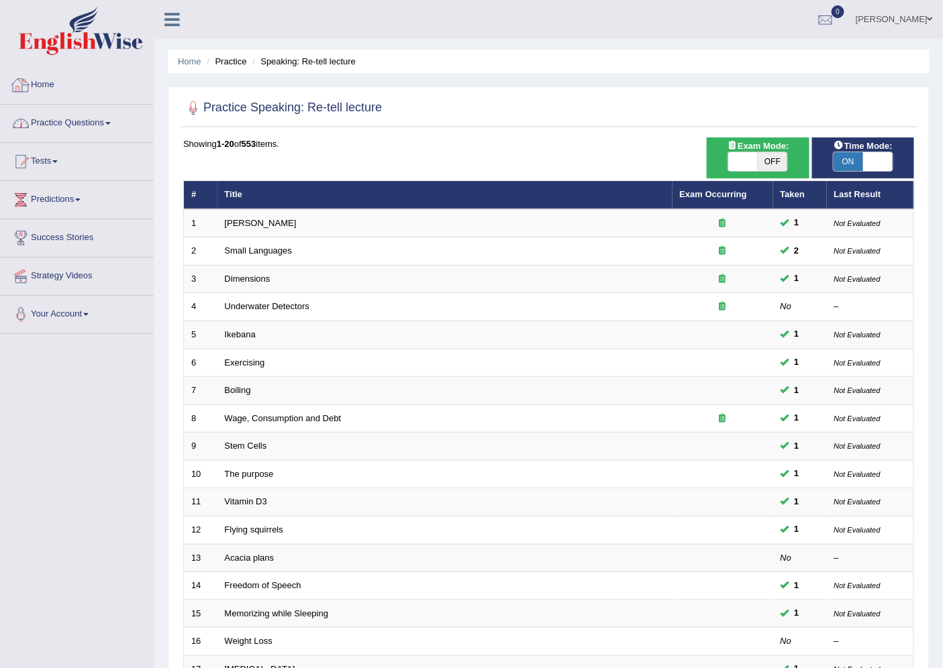
click at [109, 125] on link "Practice Questions" at bounding box center [77, 122] width 153 height 34
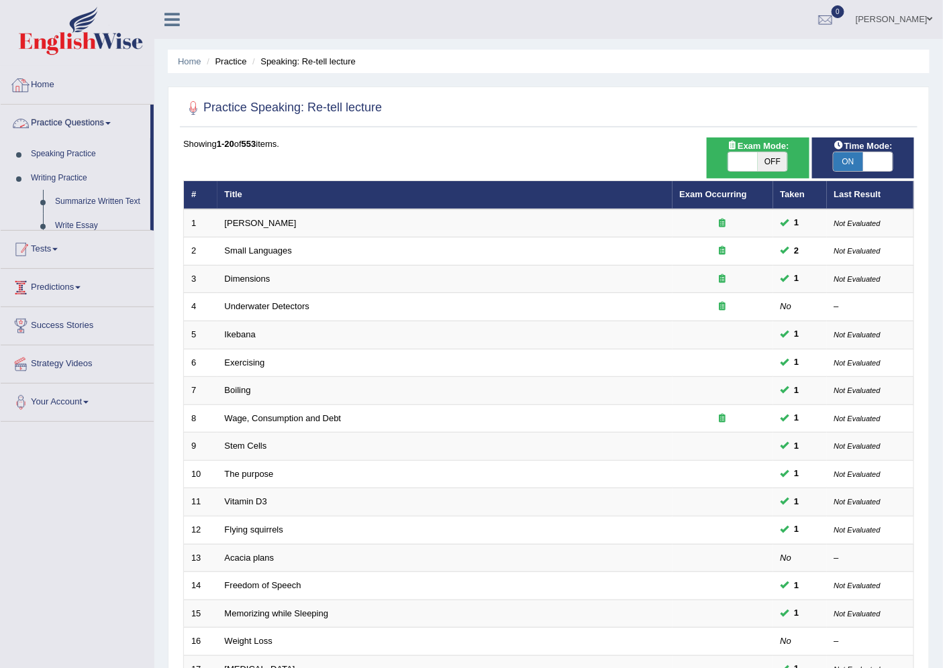
drag, startPoint x: 62, startPoint y: 303, endPoint x: 62, endPoint y: 312, distance: 9.4
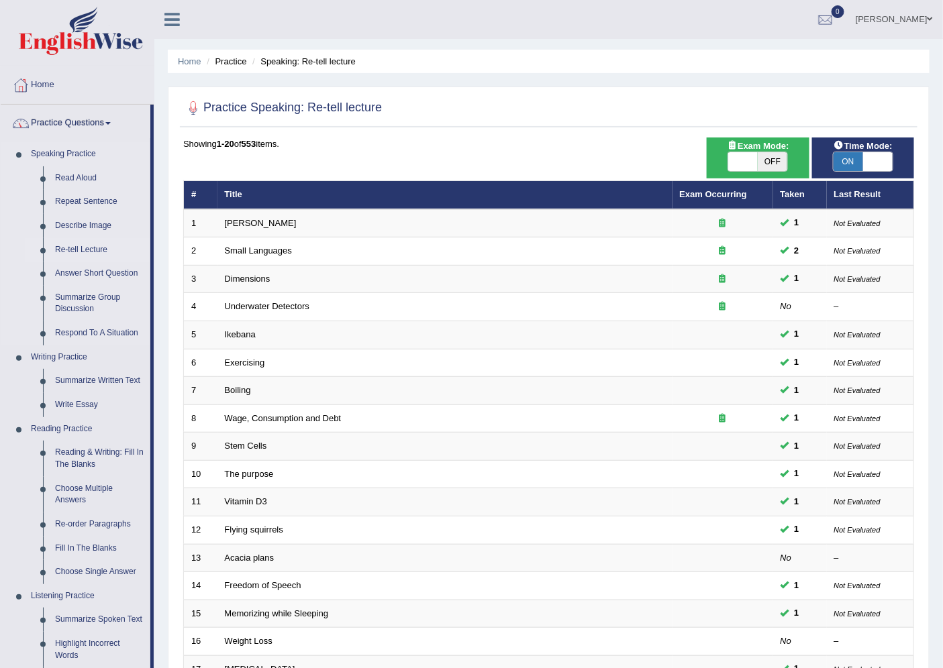
drag, startPoint x: 62, startPoint y: 312, endPoint x: 15, endPoint y: 250, distance: 77.1
click at [15, 250] on li "Speaking Practice Read Aloud Repeat Sentence Describe Image Re-tell Lecture Ans…" at bounding box center [76, 243] width 150 height 203
click at [95, 334] on link "Respond To A Situation" at bounding box center [99, 333] width 101 height 24
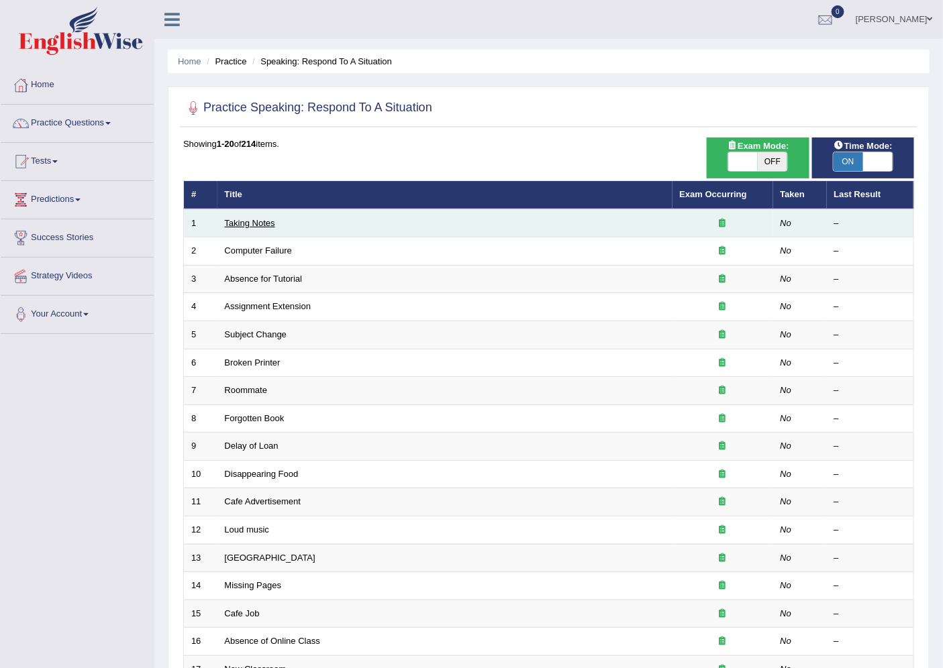
click at [259, 220] on link "Taking Notes" at bounding box center [250, 223] width 50 height 10
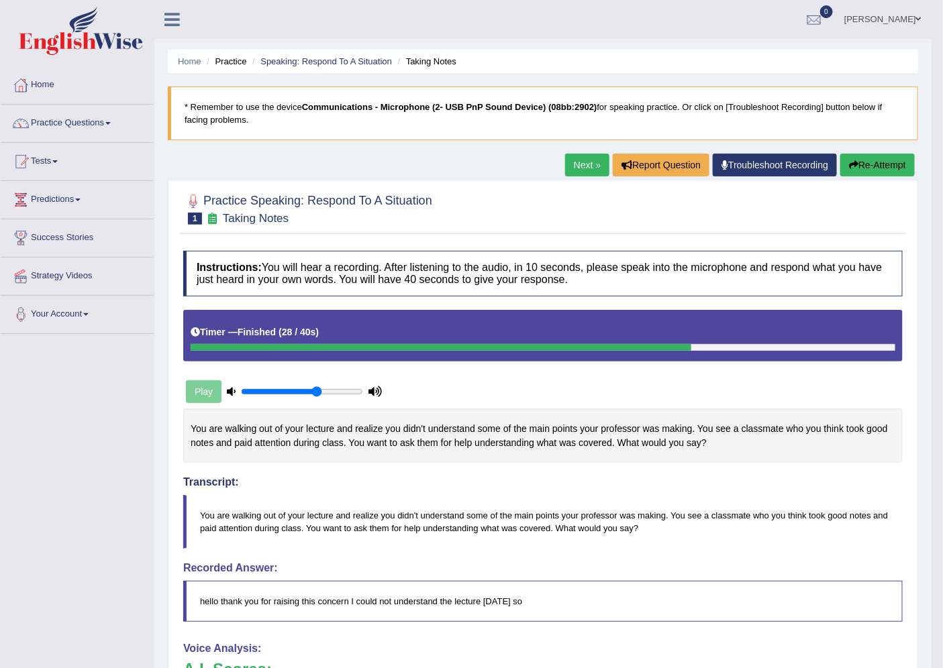
click at [849, 164] on icon "button" at bounding box center [853, 164] width 9 height 9
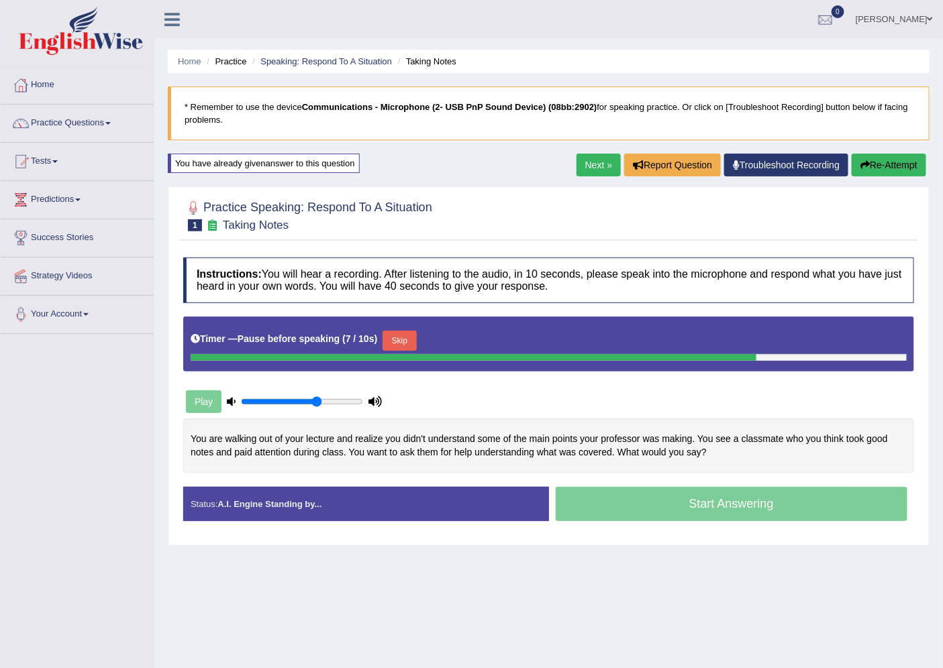
click at [9, 527] on div "Toggle navigation Home Practice Questions Speaking Practice Read Aloud Repeat S…" at bounding box center [471, 349] width 943 height 698
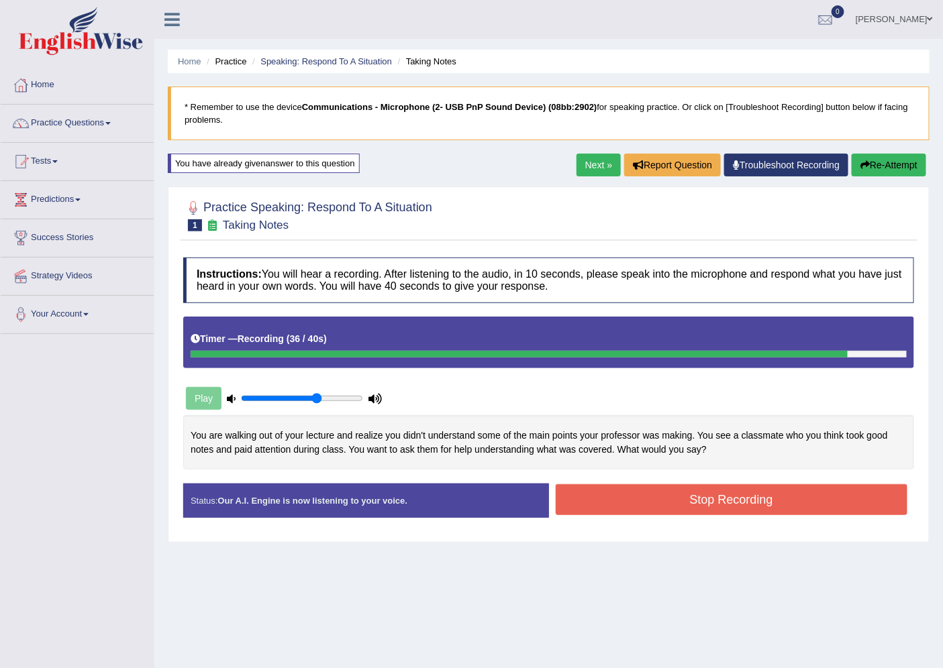
click at [623, 549] on div "Home Practice Speaking: Respond To A Situation Taking Notes * Remember to use t…" at bounding box center [548, 335] width 788 height 671
click at [617, 487] on button "Stop Recording" at bounding box center [731, 499] width 352 height 31
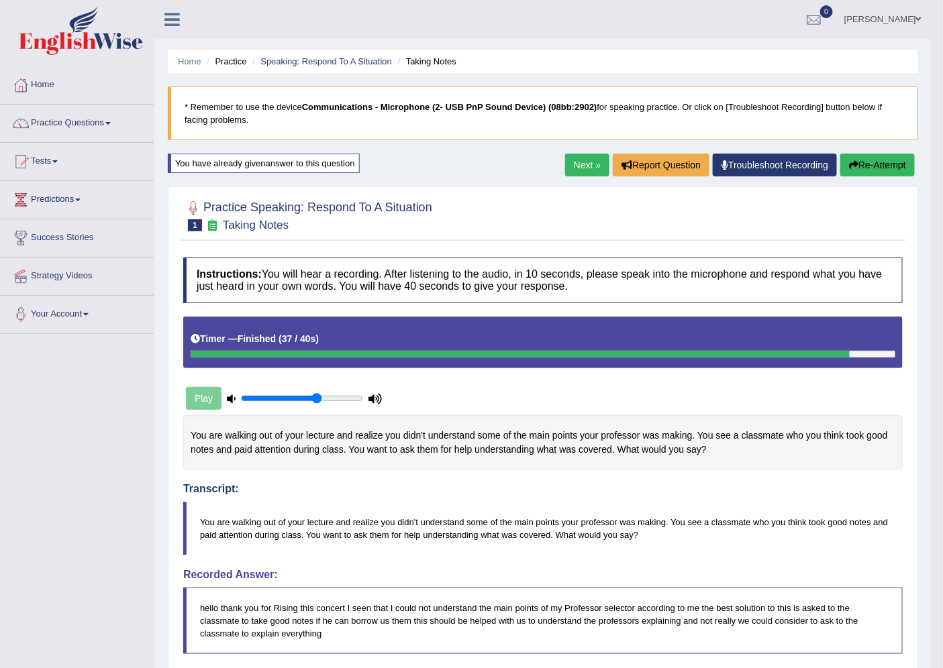
click at [577, 158] on link "Next »" at bounding box center [587, 165] width 44 height 23
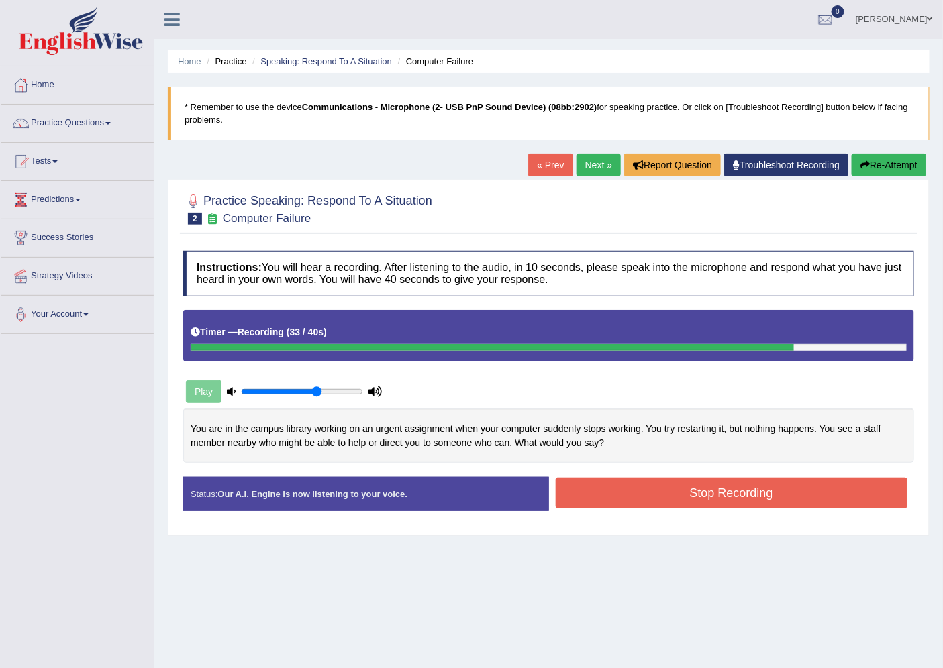
click at [693, 504] on button "Stop Recording" at bounding box center [731, 493] width 352 height 31
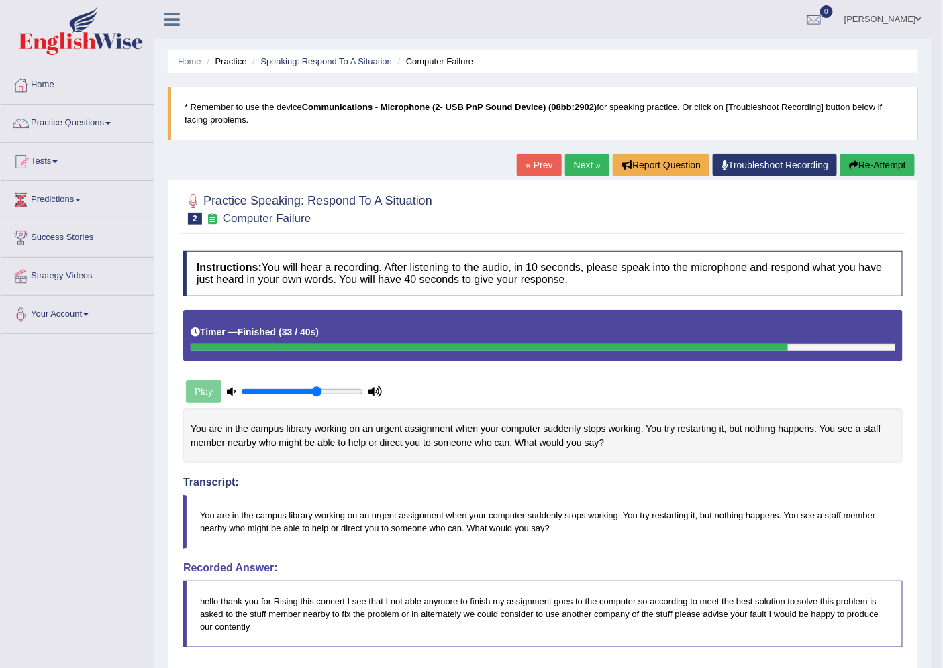
click at [582, 166] on link "Next »" at bounding box center [587, 165] width 44 height 23
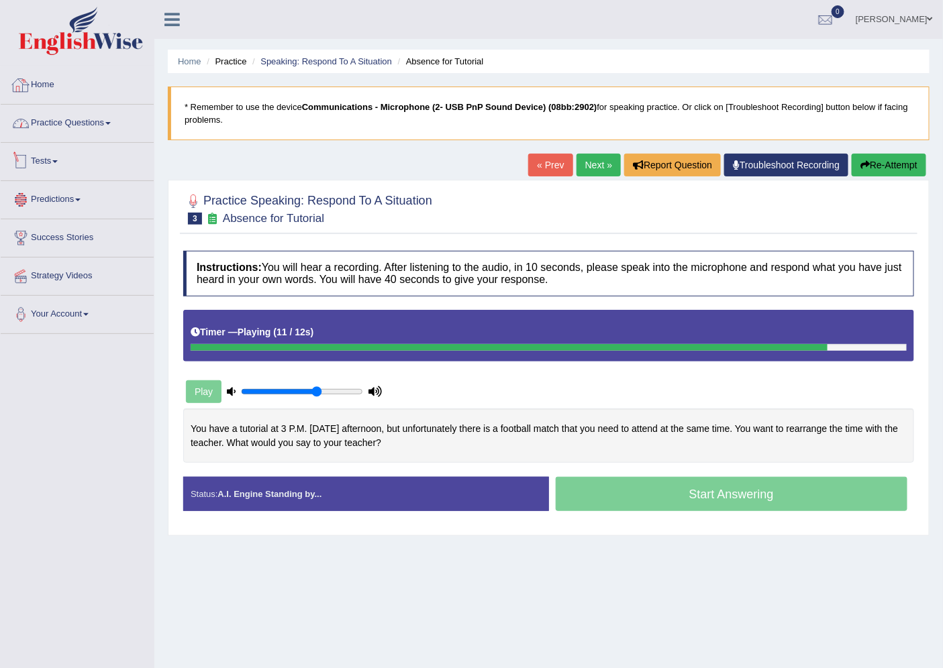
click at [80, 83] on link "Home" at bounding box center [77, 83] width 153 height 34
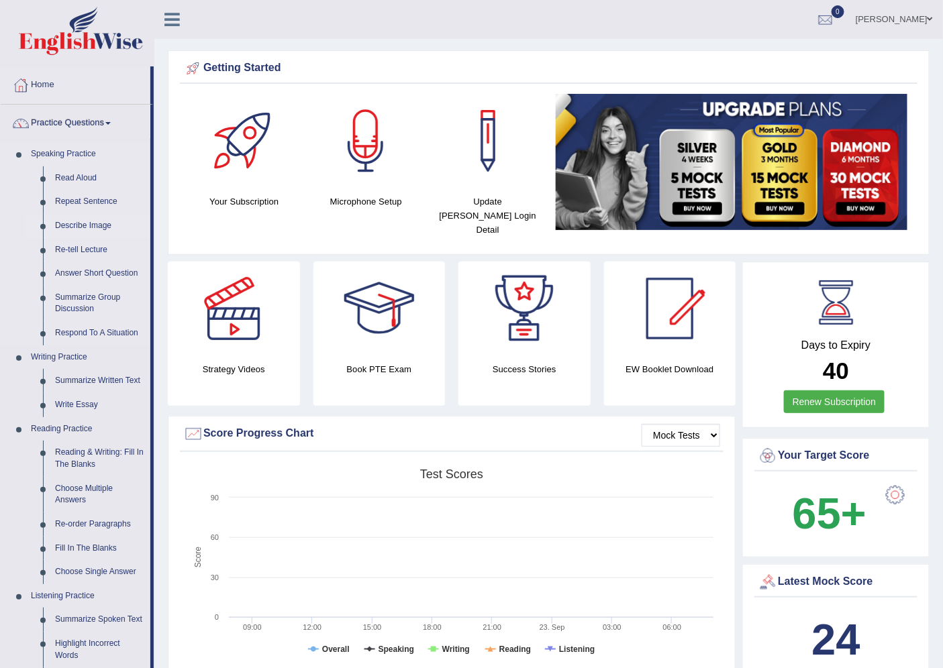
click at [99, 225] on link "Describe Image" at bounding box center [99, 226] width 101 height 24
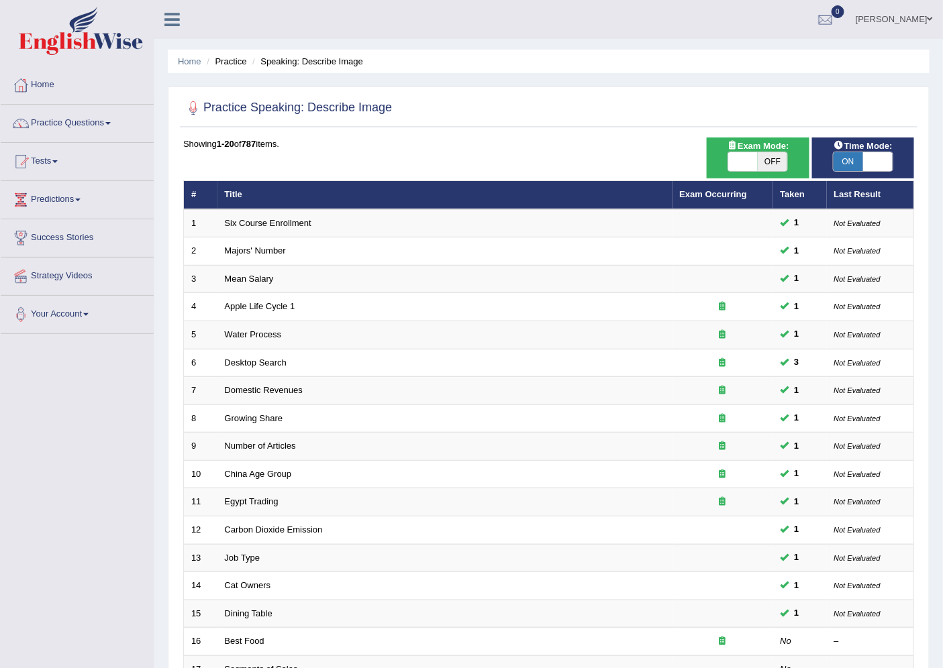
scroll to position [219, 0]
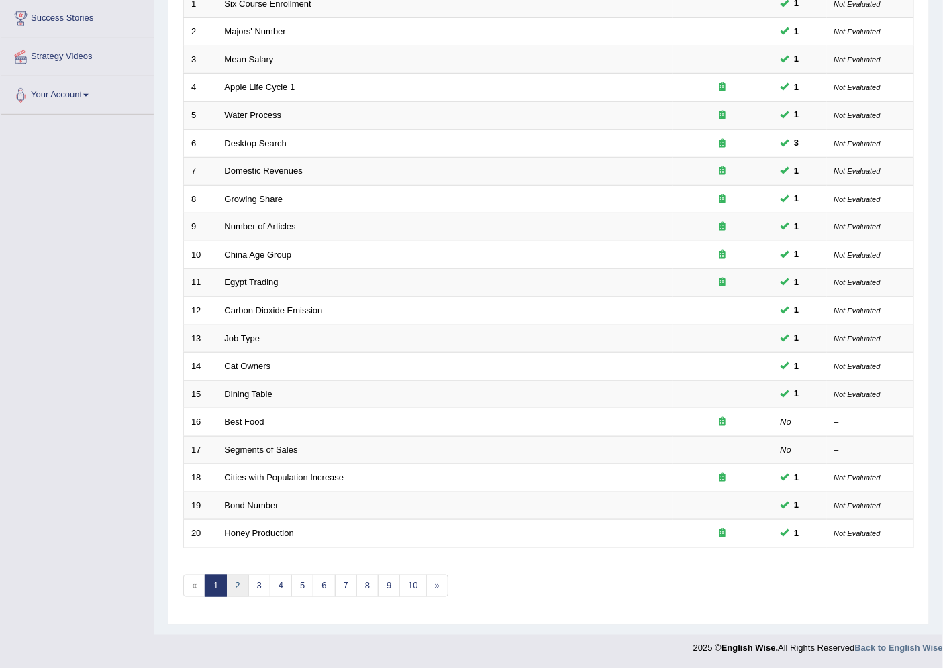
click at [243, 591] on link "2" at bounding box center [237, 586] width 22 height 22
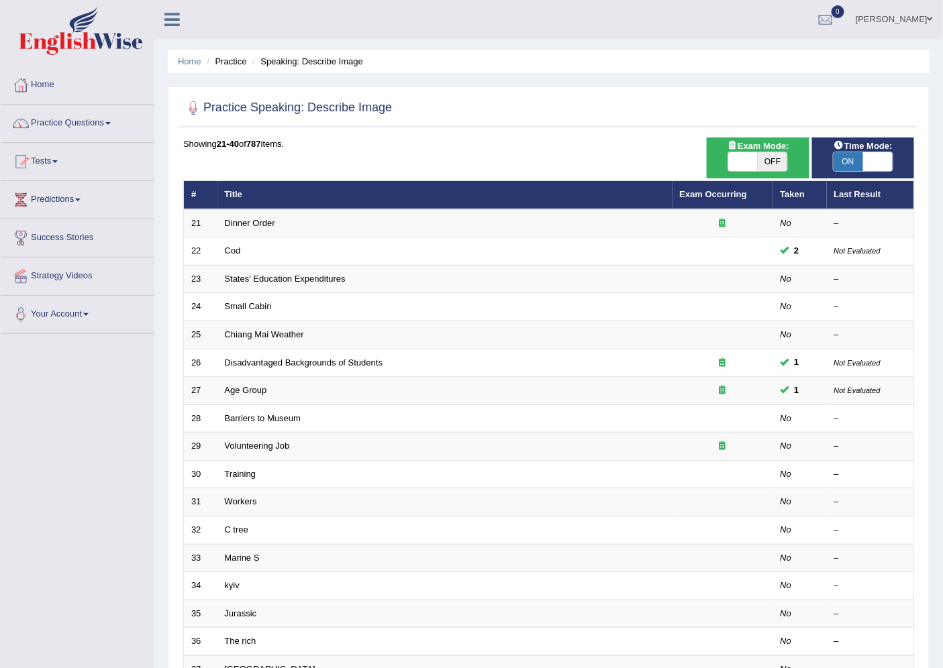
click at [853, 163] on span "ON" at bounding box center [848, 161] width 30 height 19
checkbox input "false"
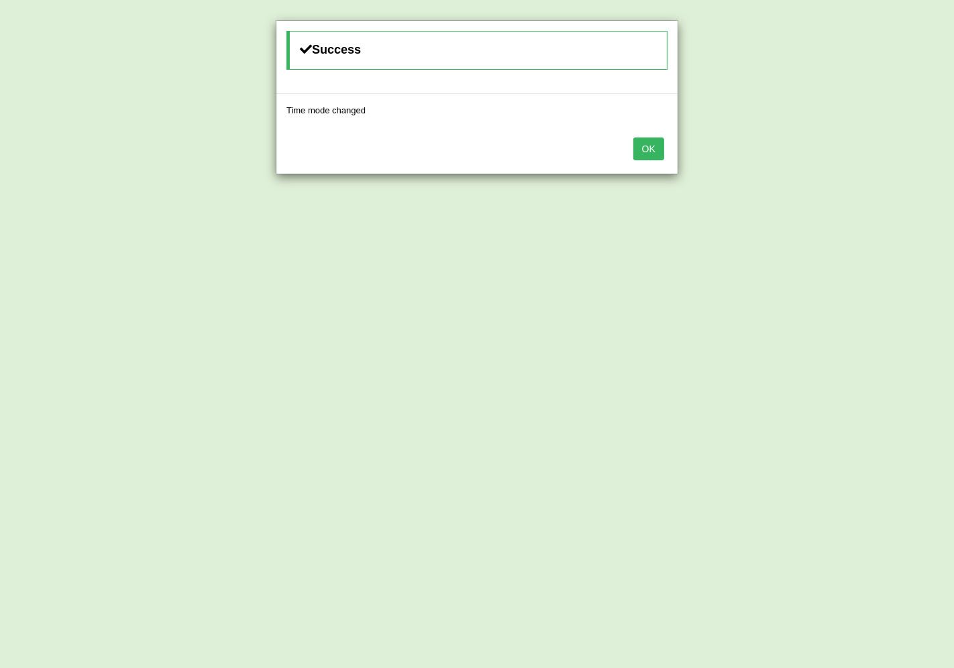
click at [649, 158] on button "OK" at bounding box center [648, 149] width 31 height 23
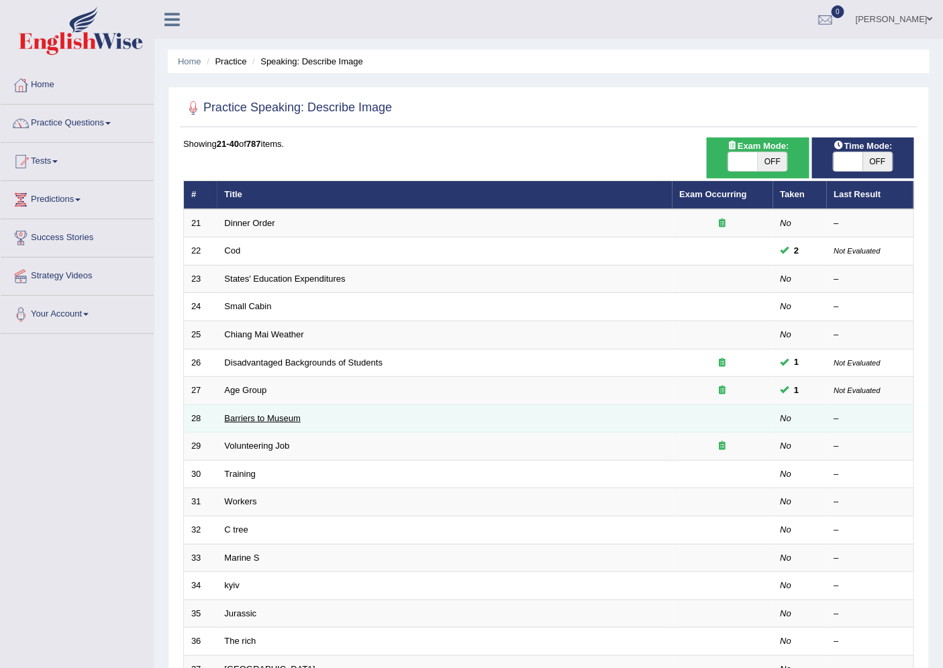
click at [266, 420] on link "Barriers to Museum" at bounding box center [263, 418] width 76 height 10
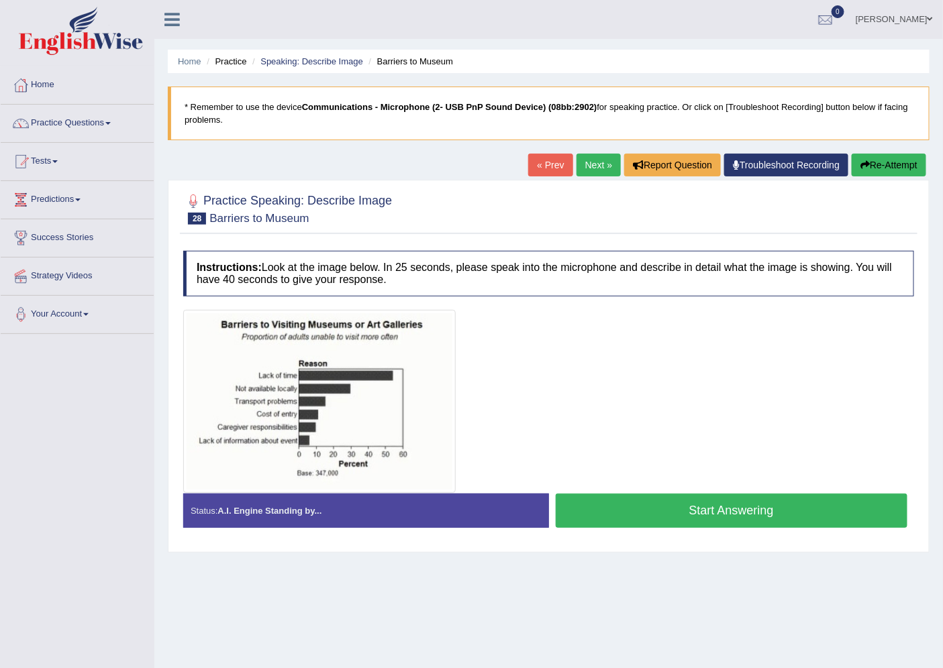
click at [703, 508] on button "Start Answering" at bounding box center [731, 511] width 352 height 34
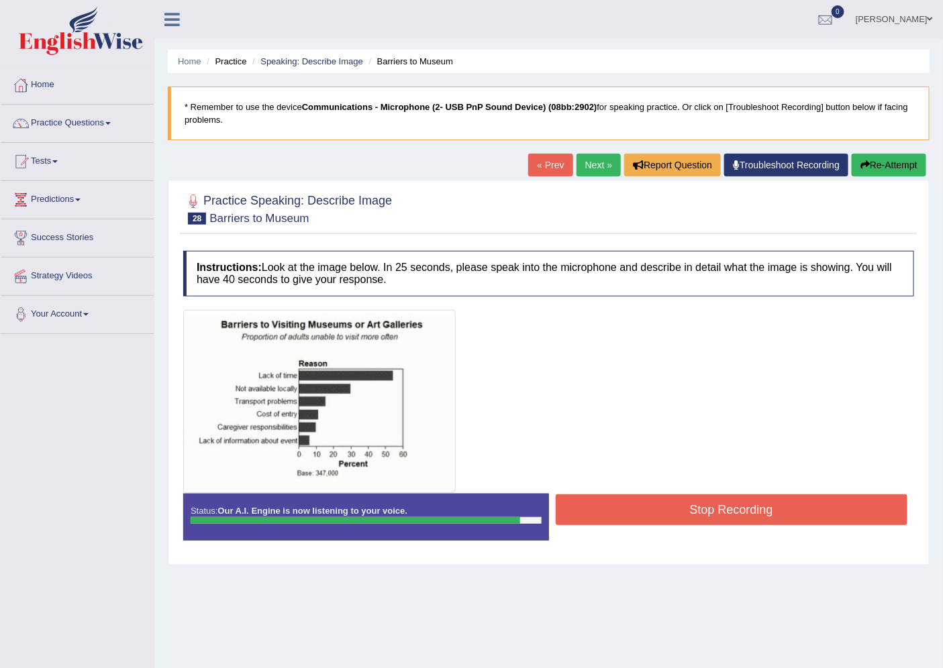
click at [698, 510] on button "Stop Recording" at bounding box center [731, 509] width 352 height 31
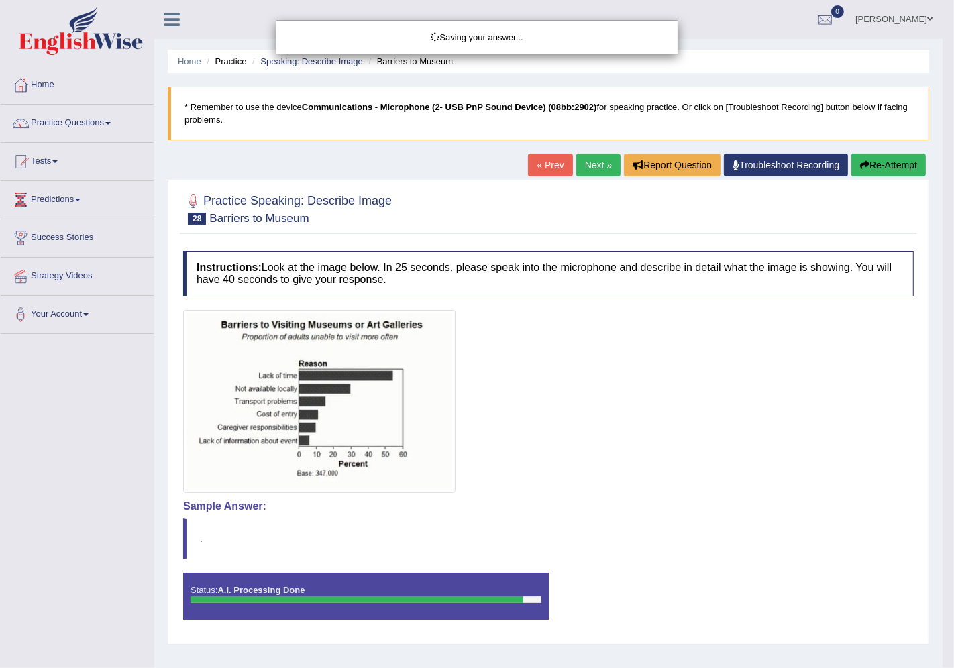
click at [94, 513] on div "Saving your answer..." at bounding box center [477, 334] width 954 height 668
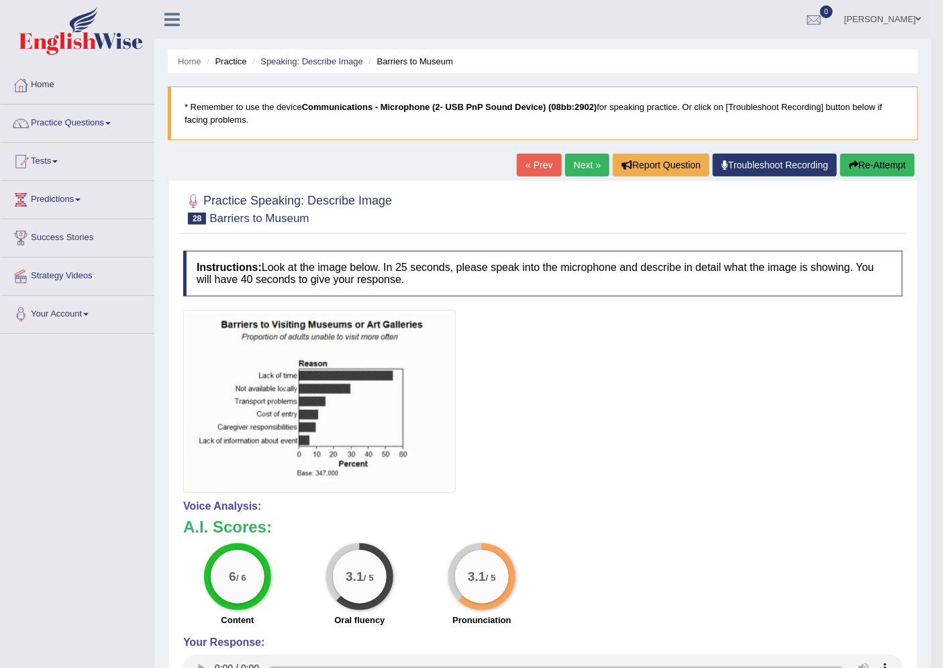
click at [578, 166] on link "Next »" at bounding box center [587, 165] width 44 height 23
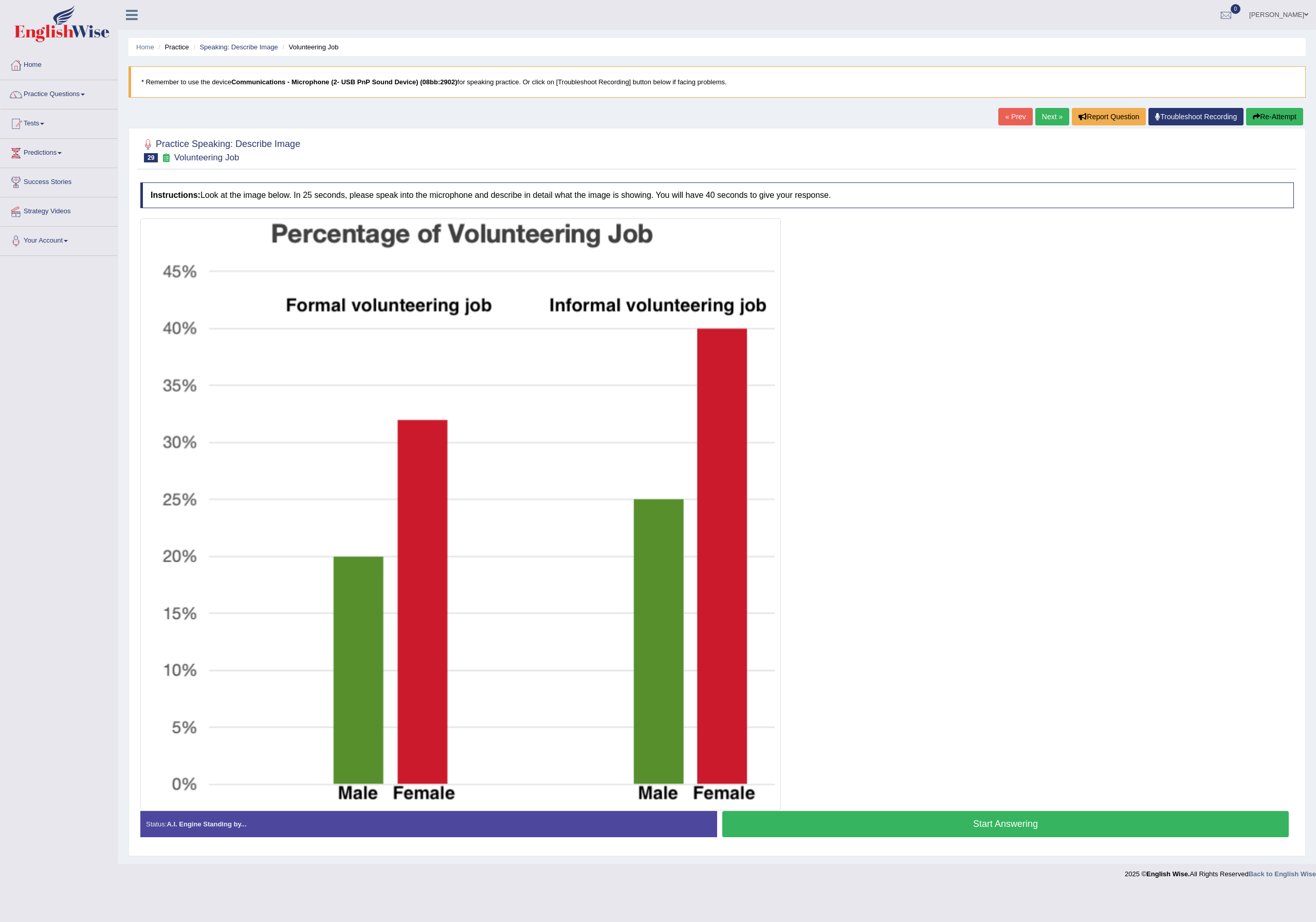
click at [722, 511] on button "Start Answering" at bounding box center [1006, 825] width 566 height 26
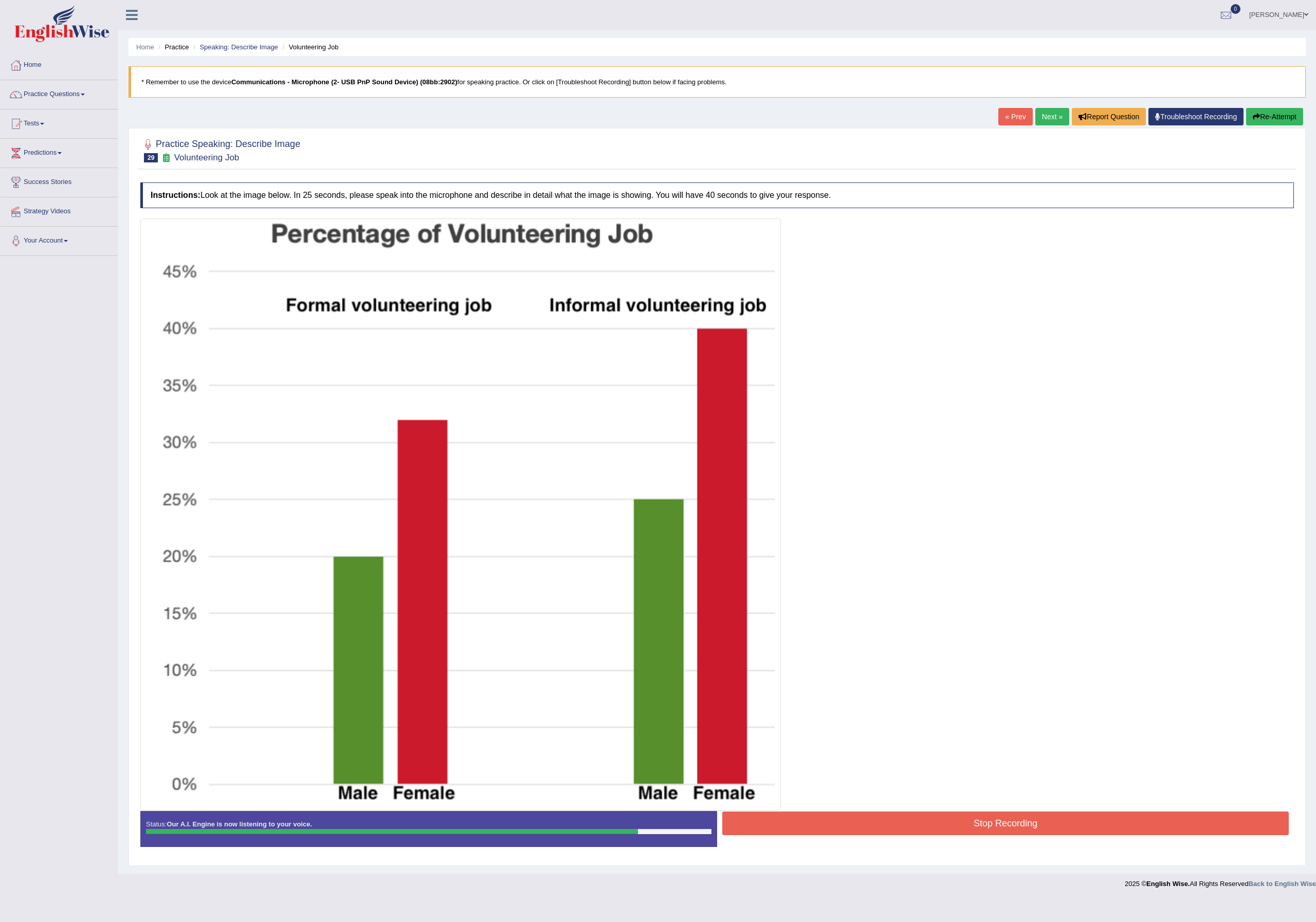
click at [722, 511] on button "Stop Recording" at bounding box center [1006, 823] width 566 height 24
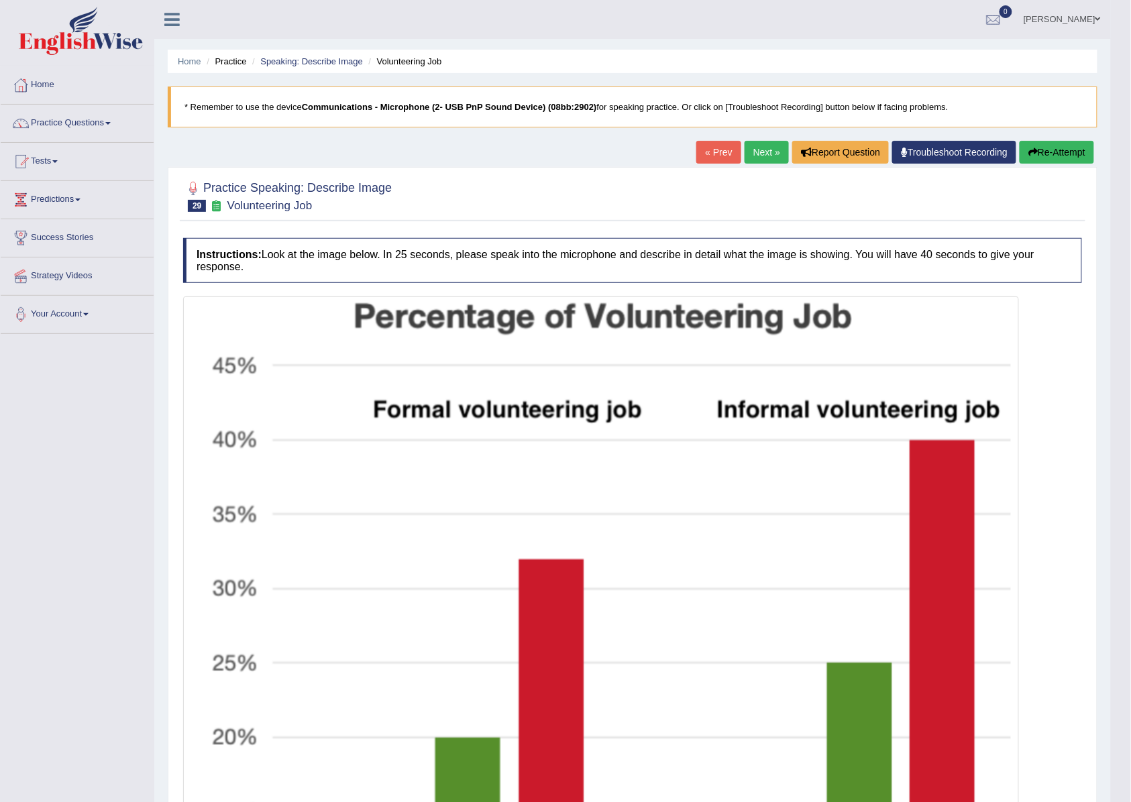
click at [752, 156] on link "Next »" at bounding box center [767, 152] width 44 height 23
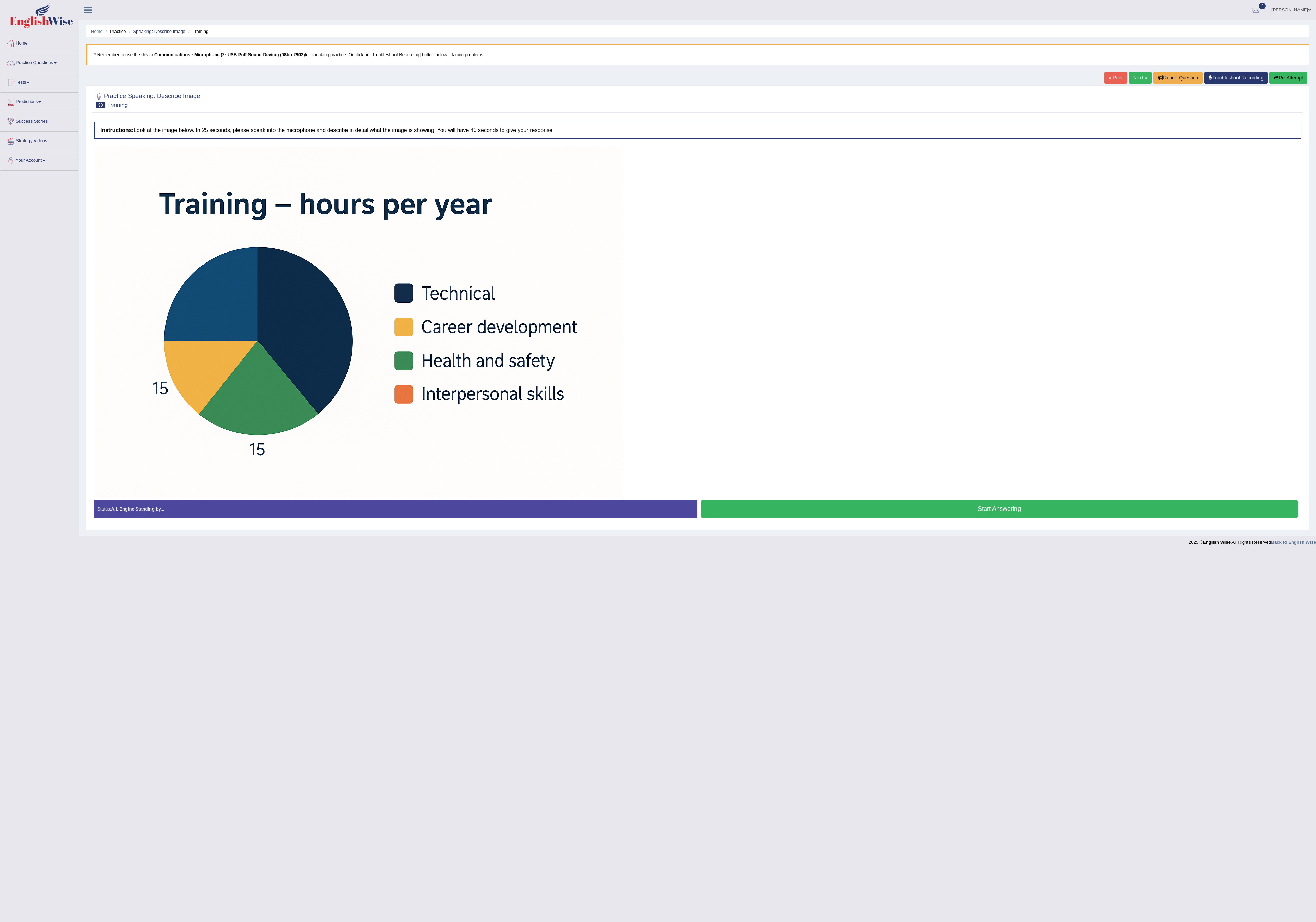
click at [116, 410] on body "Toggle navigation Home Practice Questions Speaking Practice Read Aloud Repeat S…" at bounding box center [658, 461] width 1316 height 922
click at [584, 410] on button "Start Answering" at bounding box center [999, 509] width 597 height 17
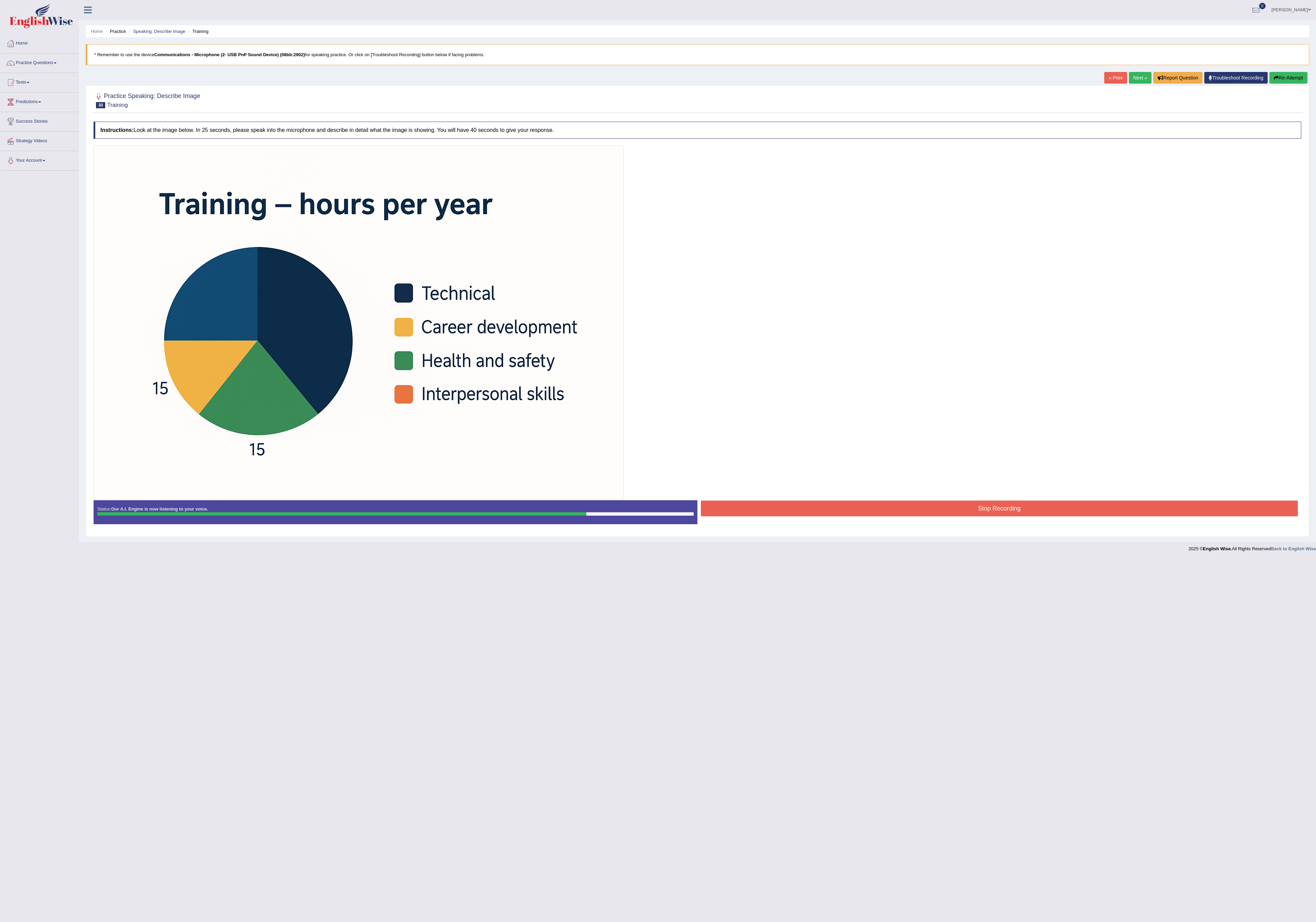
click at [584, 410] on button "Stop Recording" at bounding box center [999, 508] width 597 height 16
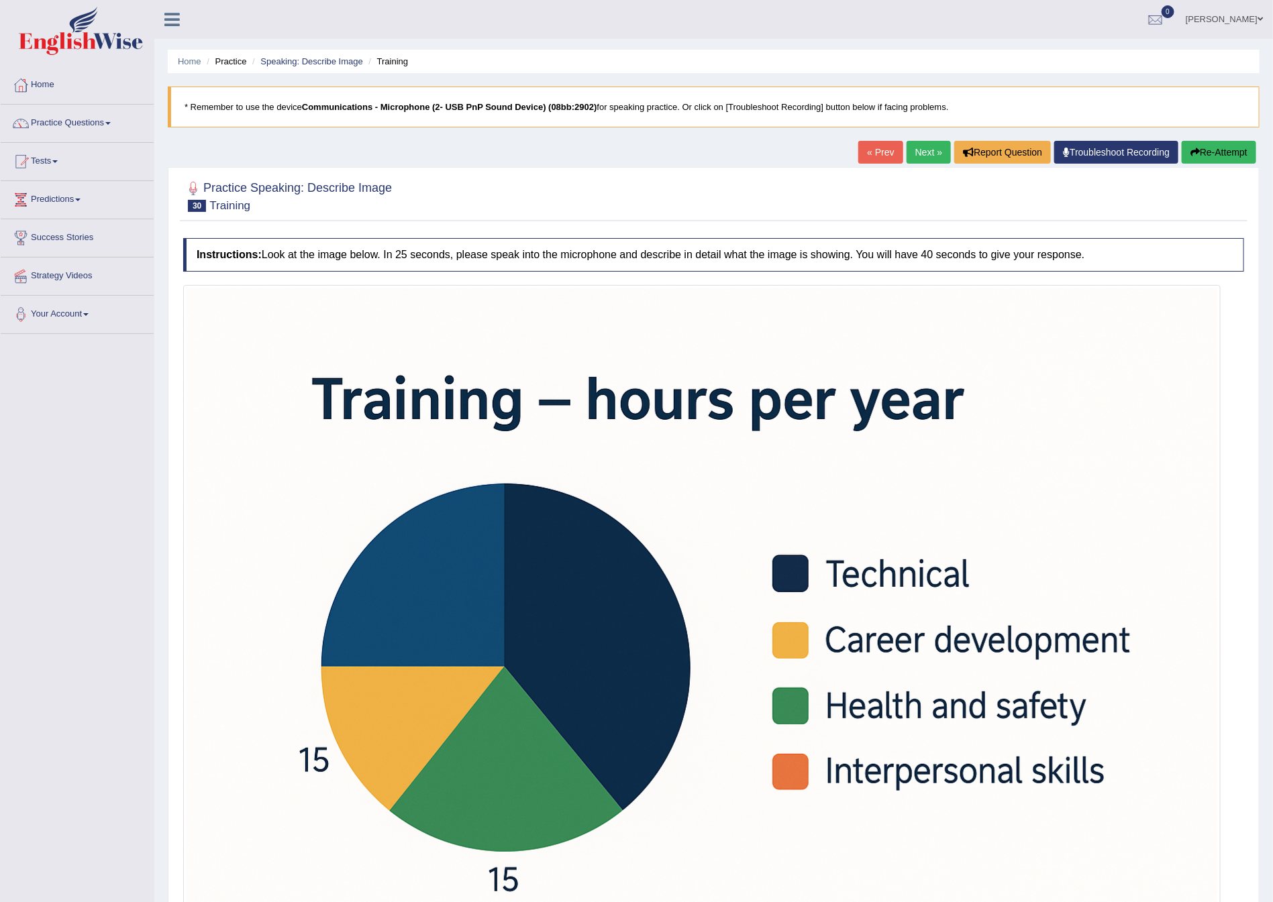
click at [928, 144] on link "Next »" at bounding box center [928, 152] width 44 height 23
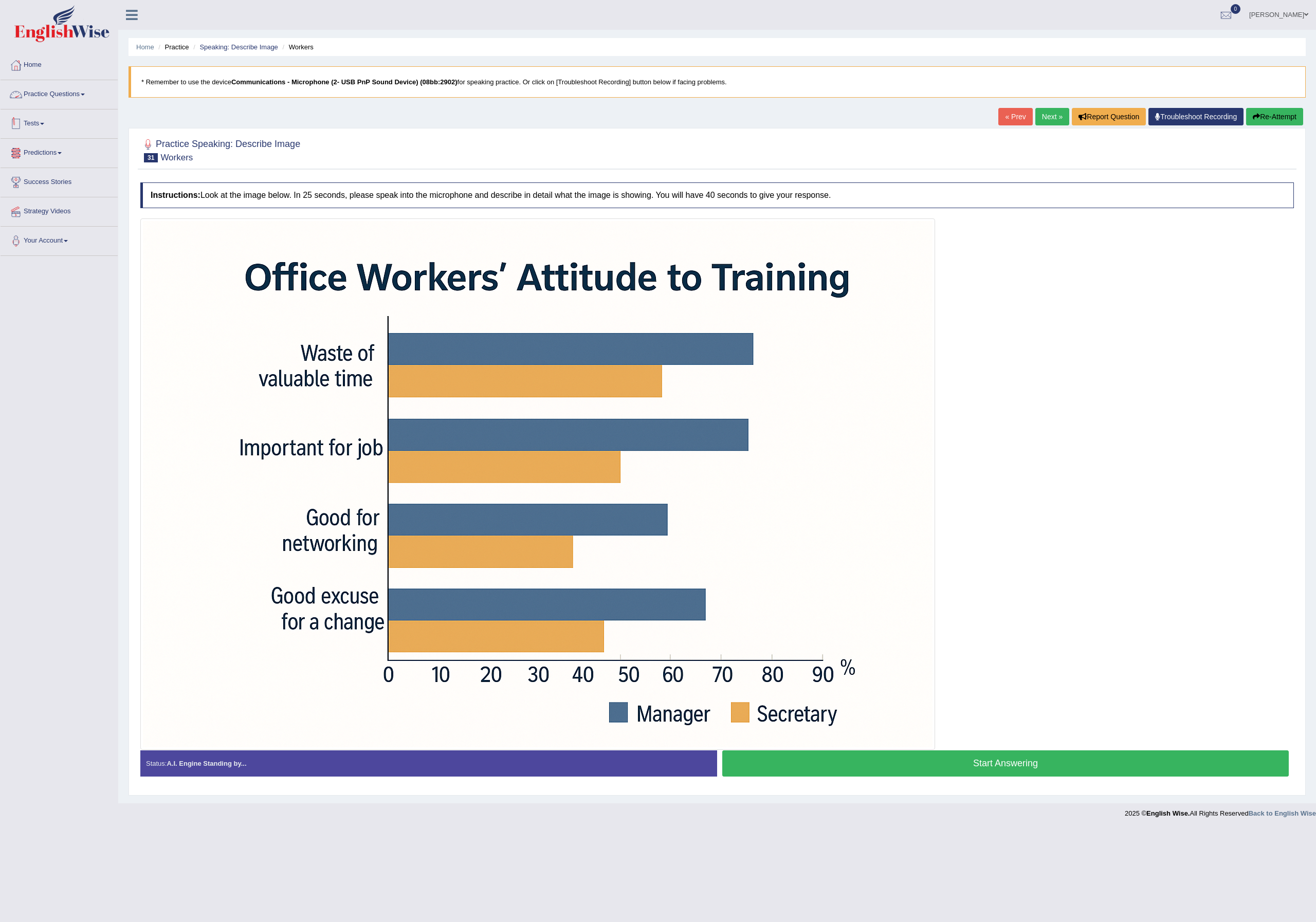
click at [45, 94] on link "Practice Questions" at bounding box center [59, 94] width 117 height 26
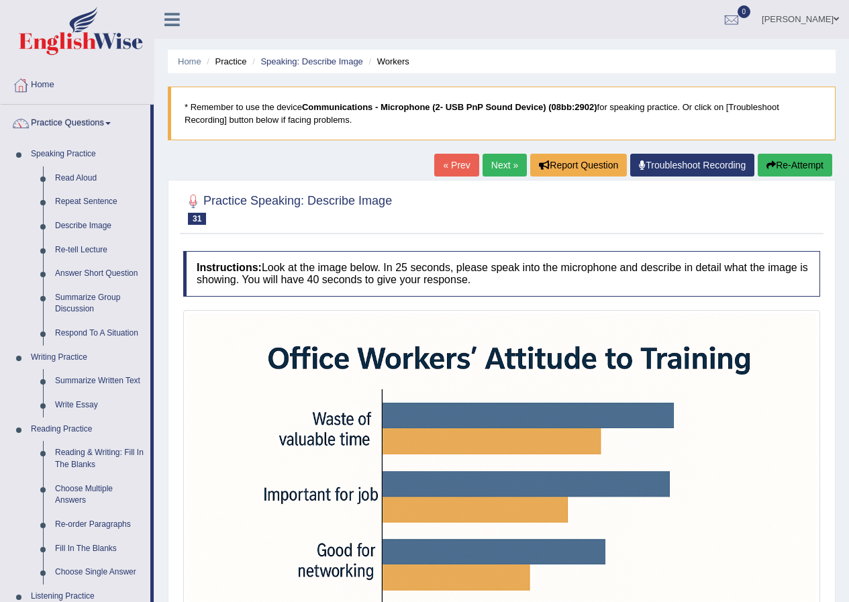
scroll to position [201, 0]
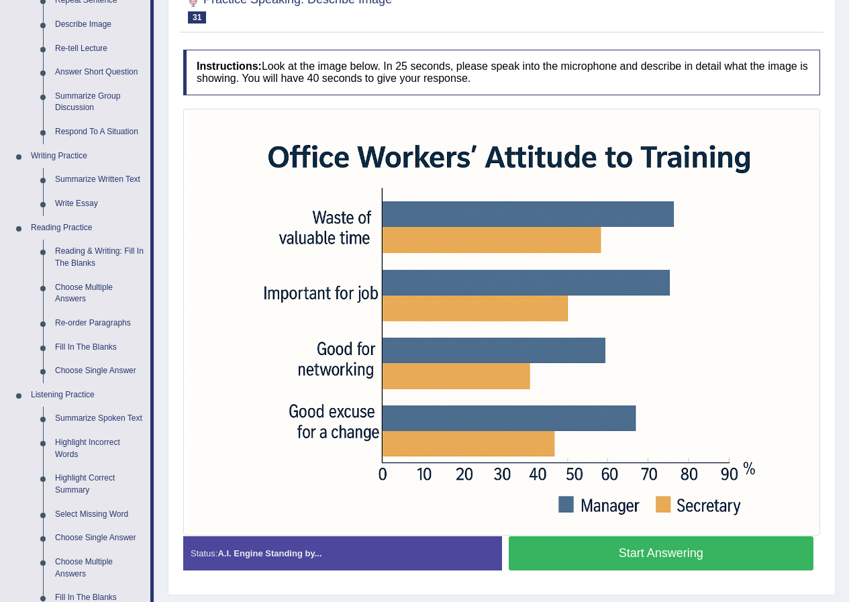
click at [335, 490] on img at bounding box center [501, 322] width 630 height 420
click at [596, 549] on button "Start Answering" at bounding box center [660, 553] width 305 height 34
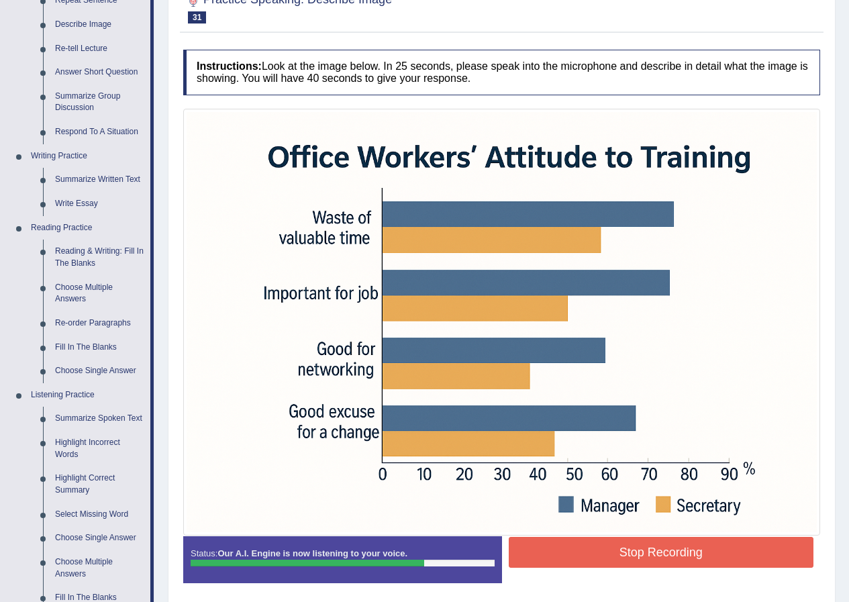
click at [631, 555] on button "Stop Recording" at bounding box center [660, 552] width 305 height 31
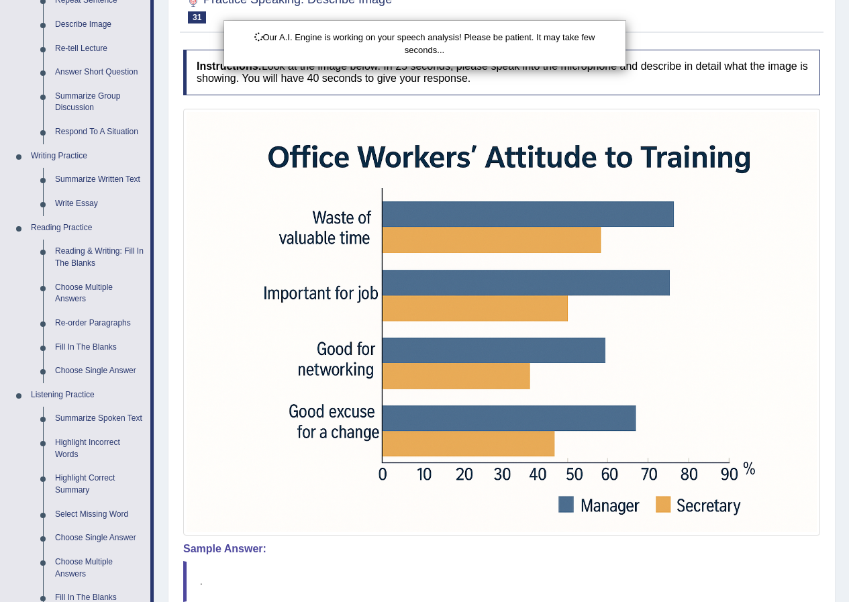
scroll to position [449, 0]
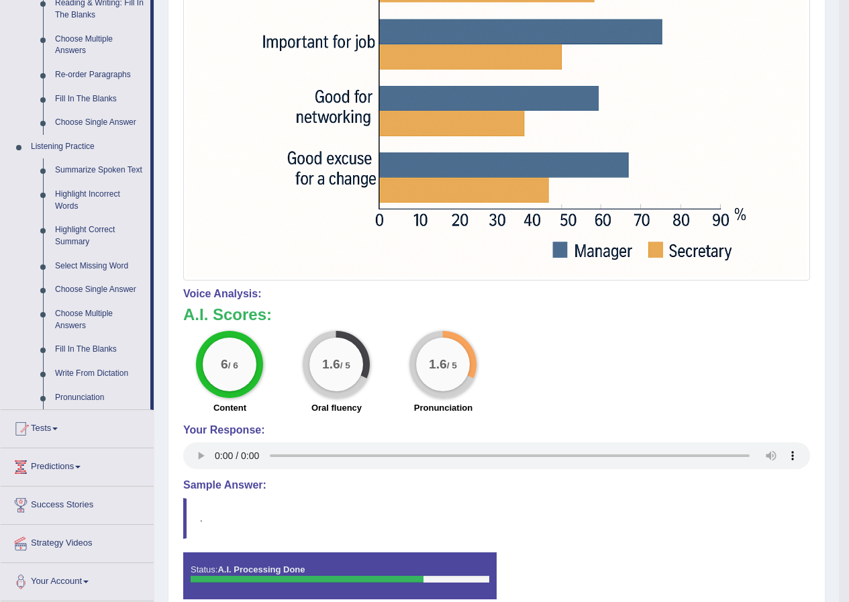
drag, startPoint x: 392, startPoint y: 315, endPoint x: 213, endPoint y: 374, distance: 188.6
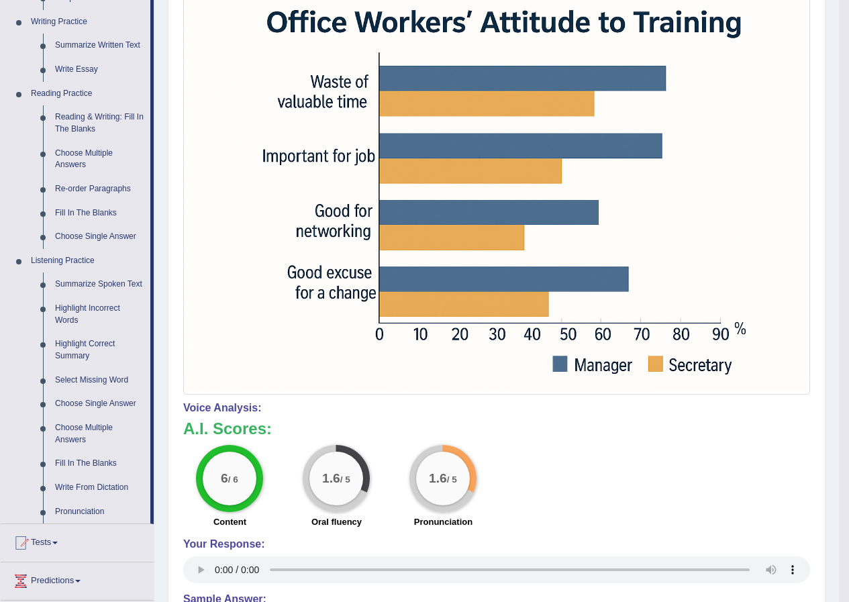
scroll to position [67, 0]
